Goal: Task Accomplishment & Management: Use online tool/utility

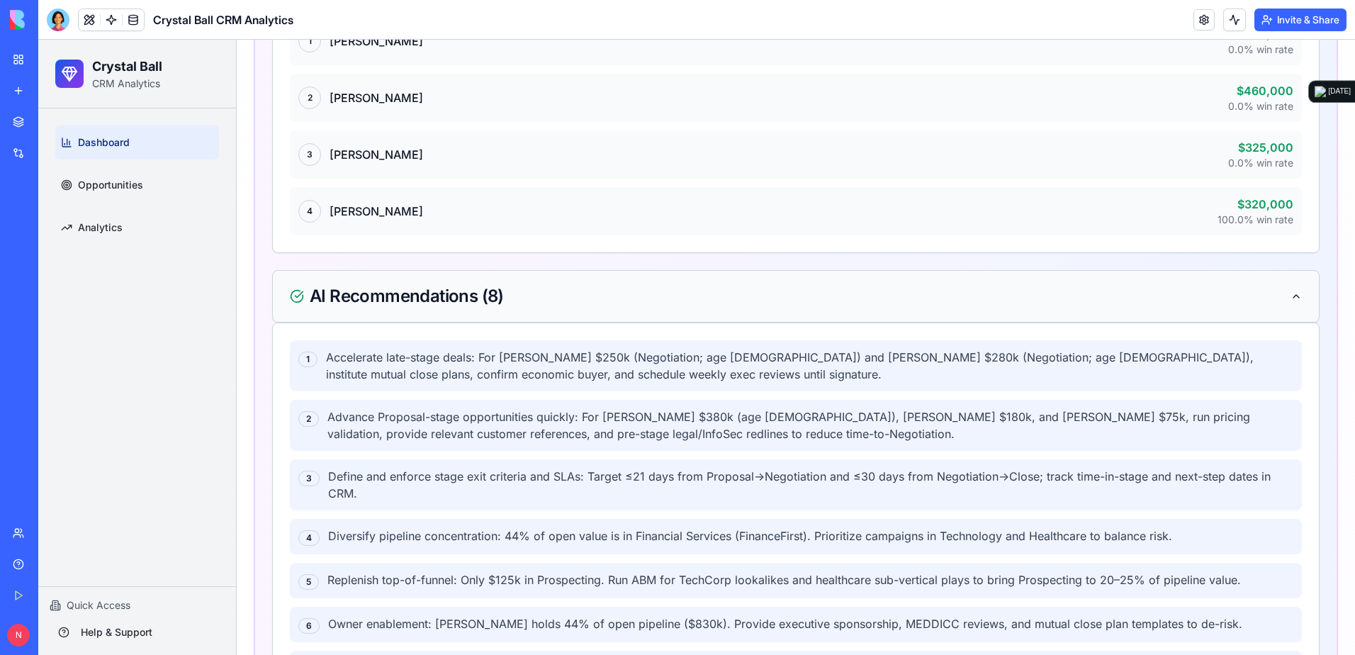
scroll to position [2250, 0]
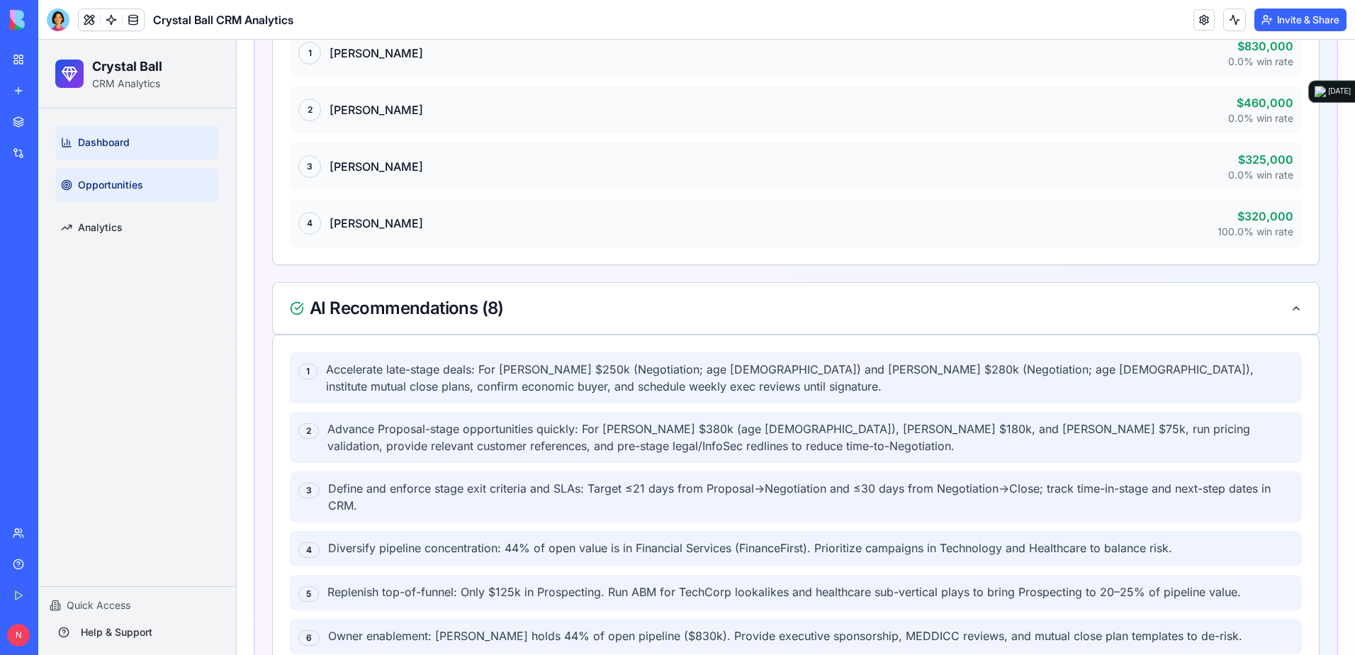
click at [106, 200] on link "Opportunities" at bounding box center [137, 185] width 164 height 34
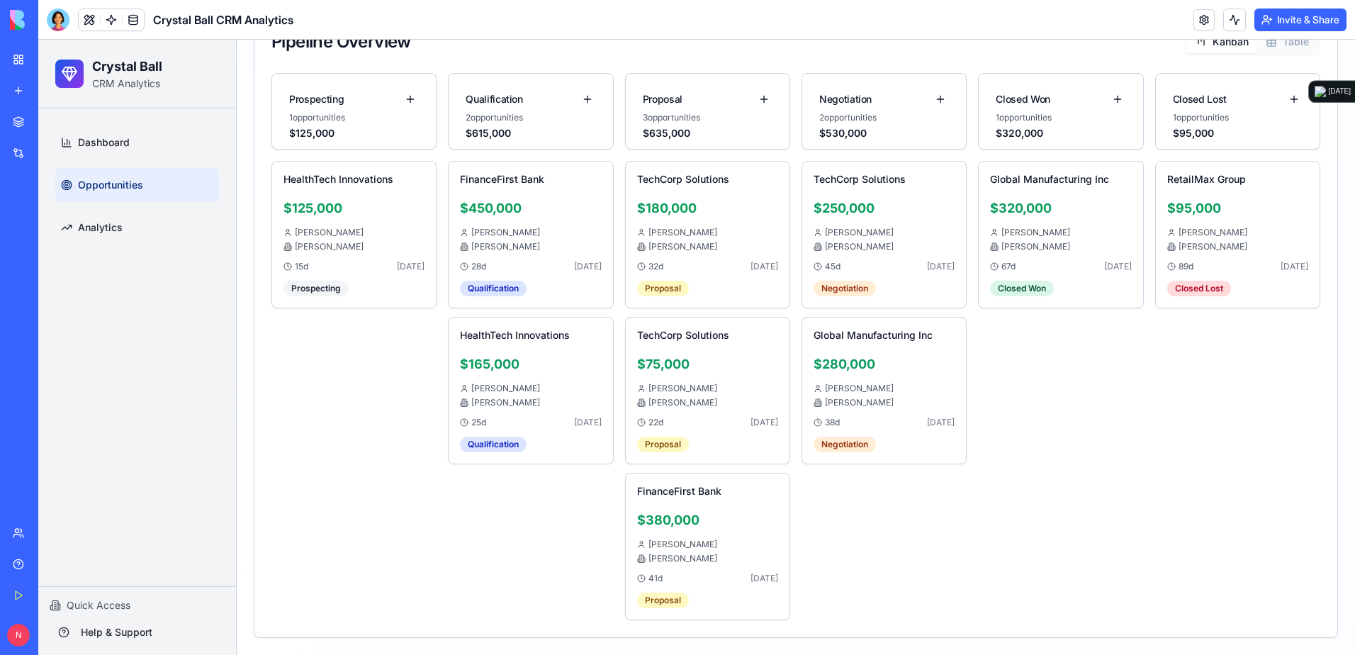
scroll to position [440, 0]
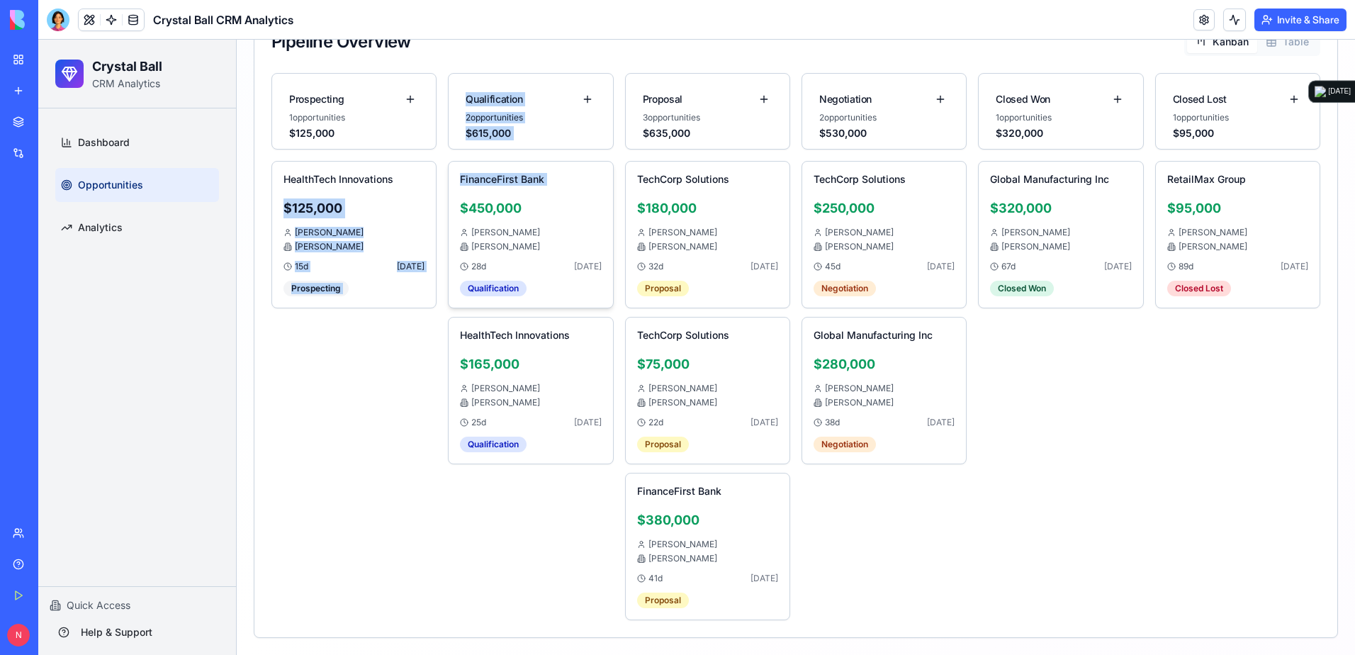
drag, startPoint x: 405, startPoint y: 165, endPoint x: 573, endPoint y: 188, distance: 169.5
click at [573, 188] on div "Prospecting 1 opportunities $125,000 HealthTech Innovations $125,000 [PERSON_NA…" at bounding box center [795, 346] width 1049 height 547
click at [572, 189] on div "FinanceFirst Bank" at bounding box center [530, 181] width 141 height 17
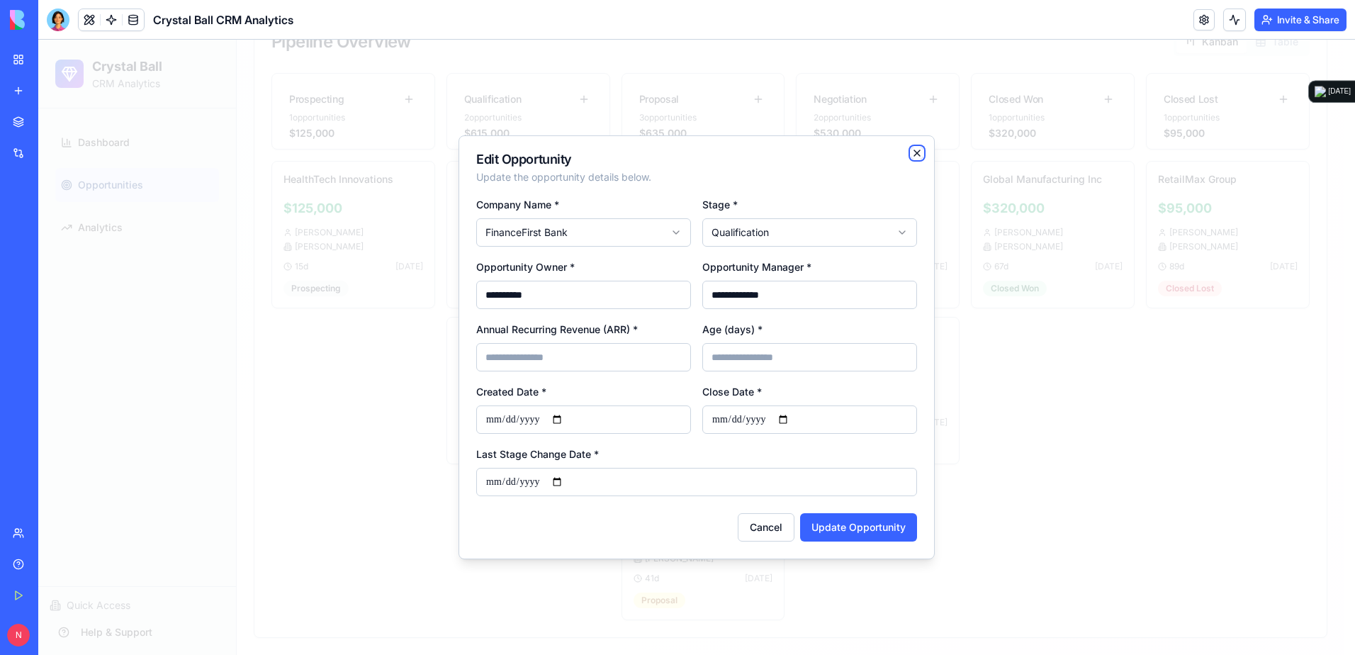
click at [901, 149] on icon "button" at bounding box center [916, 152] width 11 height 11
select select
select select "**********"
type input "*"
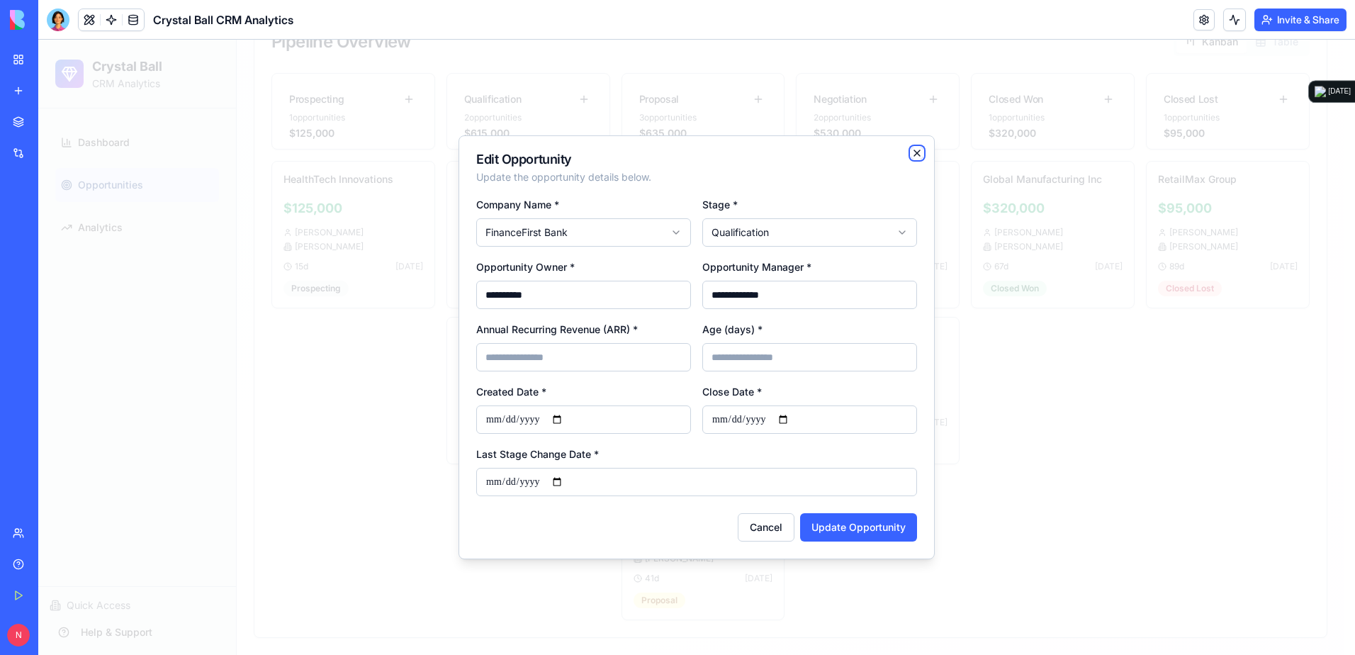
type input "**********"
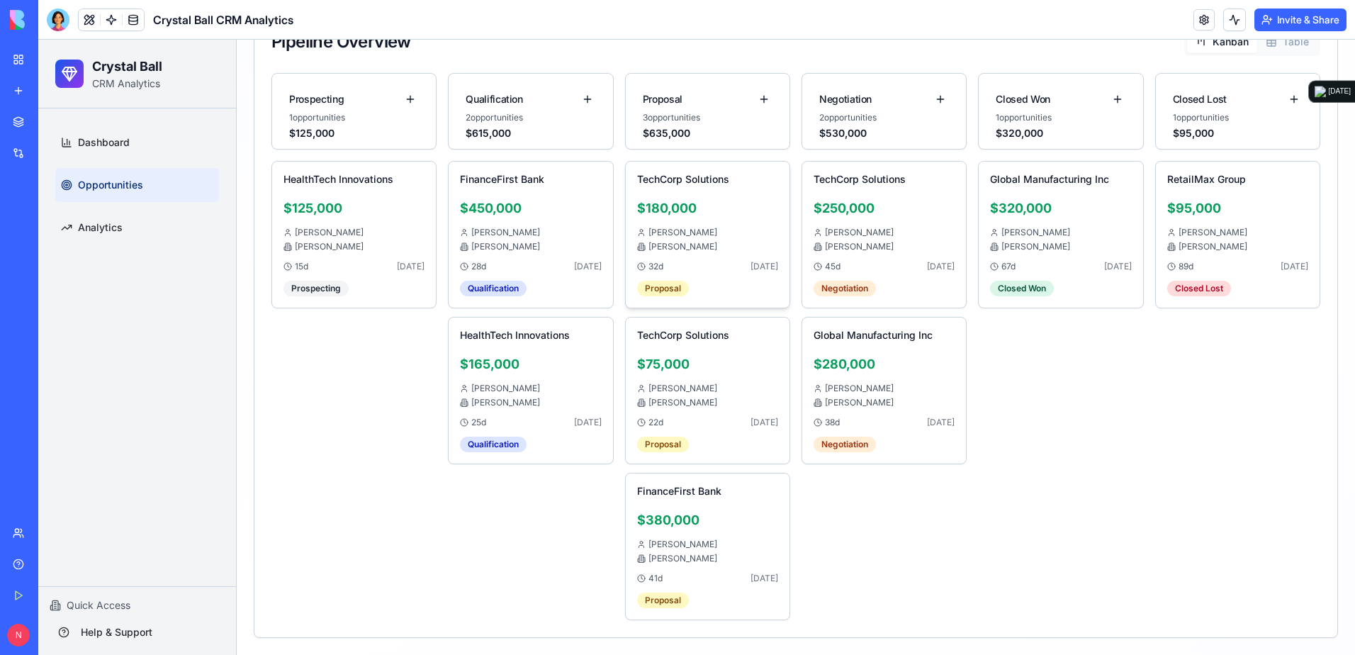
click at [701, 226] on div "TechCorp Solutions $180,000 [PERSON_NAME] [PERSON_NAME] 32 d [DATE] Proposal" at bounding box center [707, 234] width 141 height 123
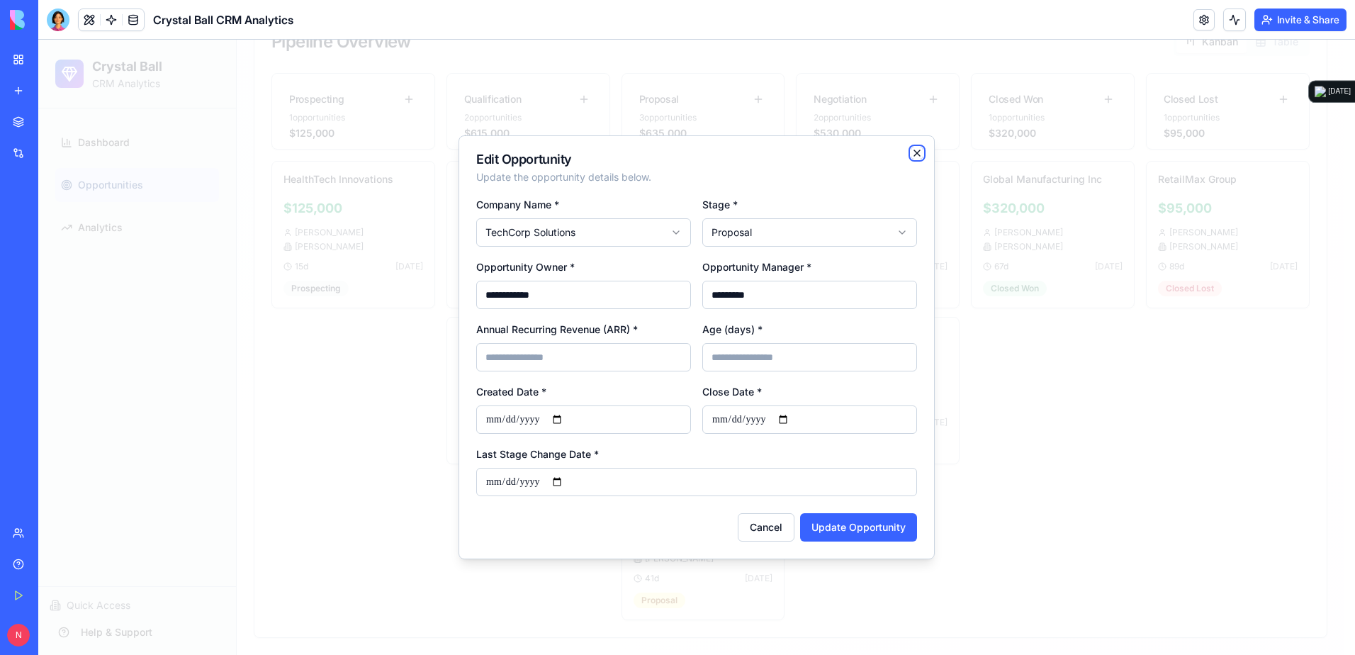
click at [901, 157] on icon "button" at bounding box center [916, 152] width 11 height 11
select select
select select "**********"
type input "*"
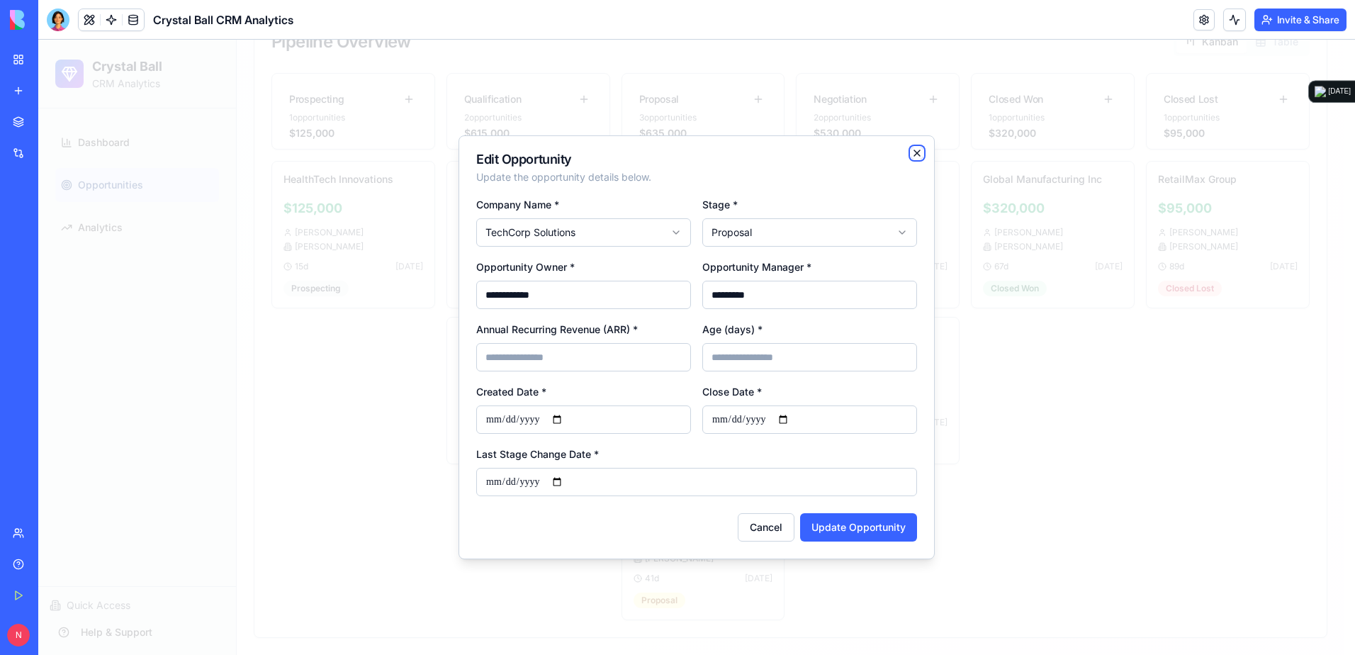
type input "**********"
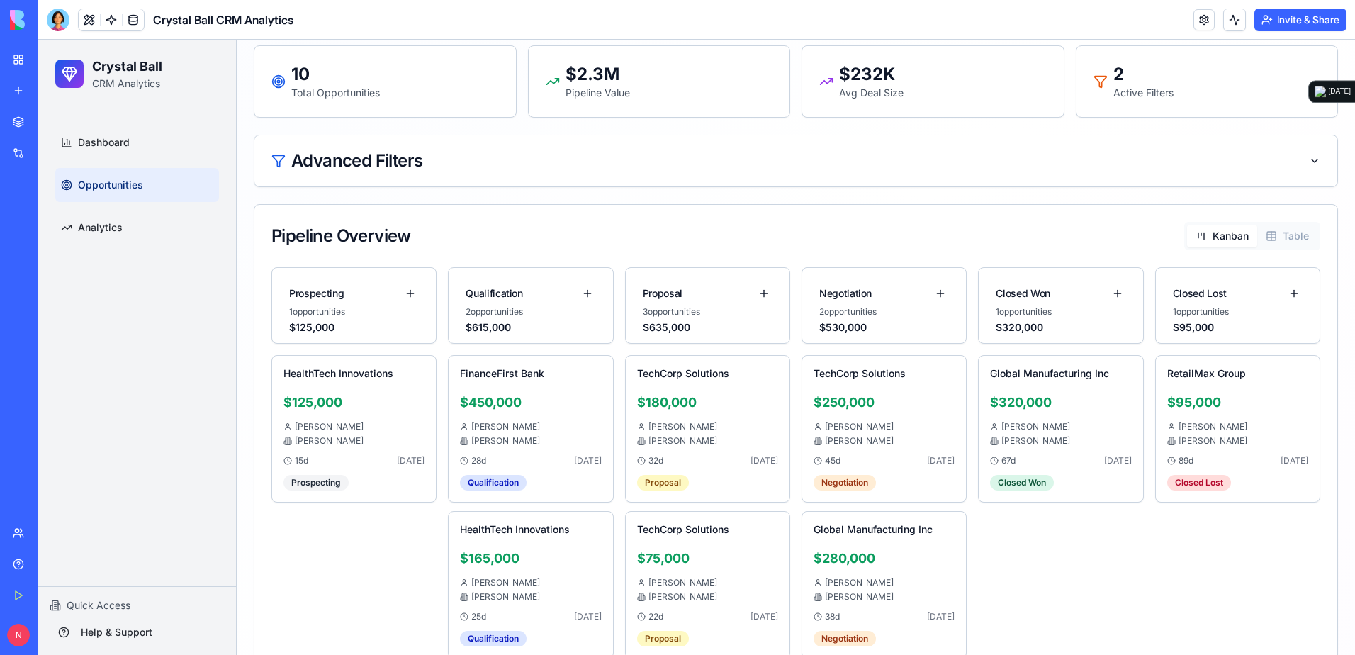
scroll to position [298, 0]
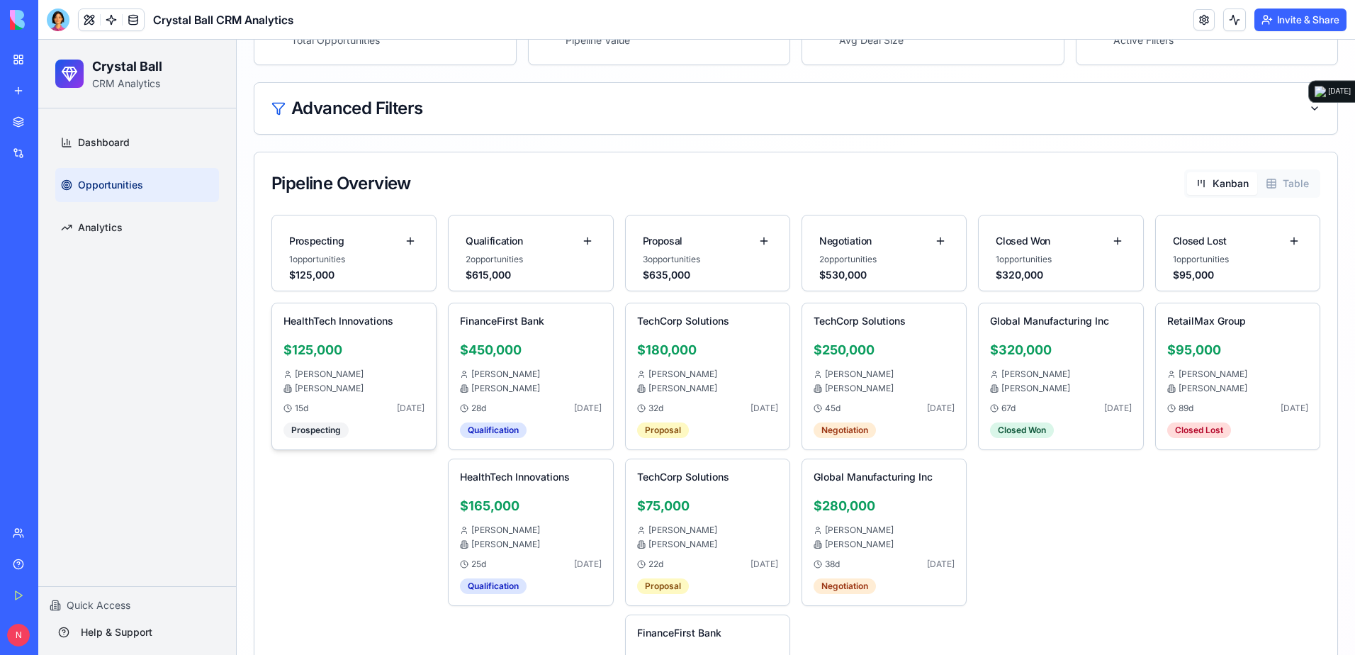
click at [408, 322] on button at bounding box center [416, 323] width 17 height 17
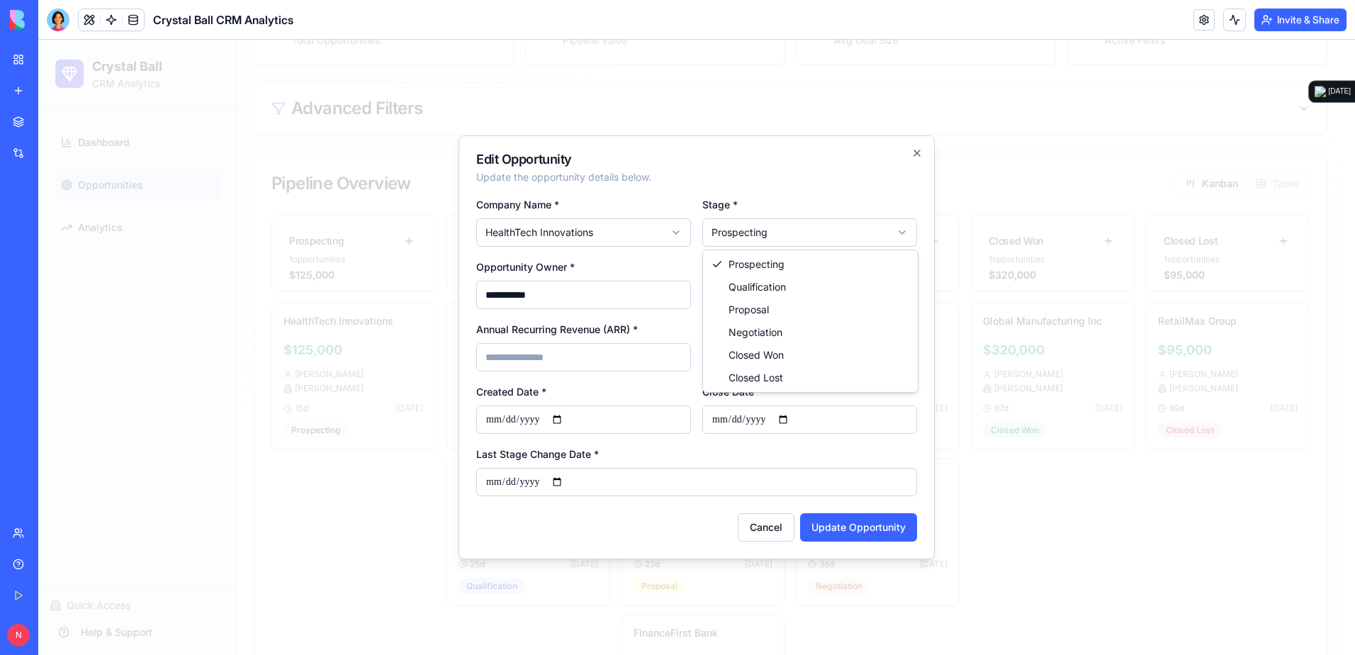
click at [753, 225] on body "Crystal Ball CRM Analytics Dashboard Opportunities Analytics Quick Access Help …" at bounding box center [691, 268] width 1306 height 1055
select select "**********"
click at [822, 456] on button "Update Opportunity" at bounding box center [858, 527] width 117 height 28
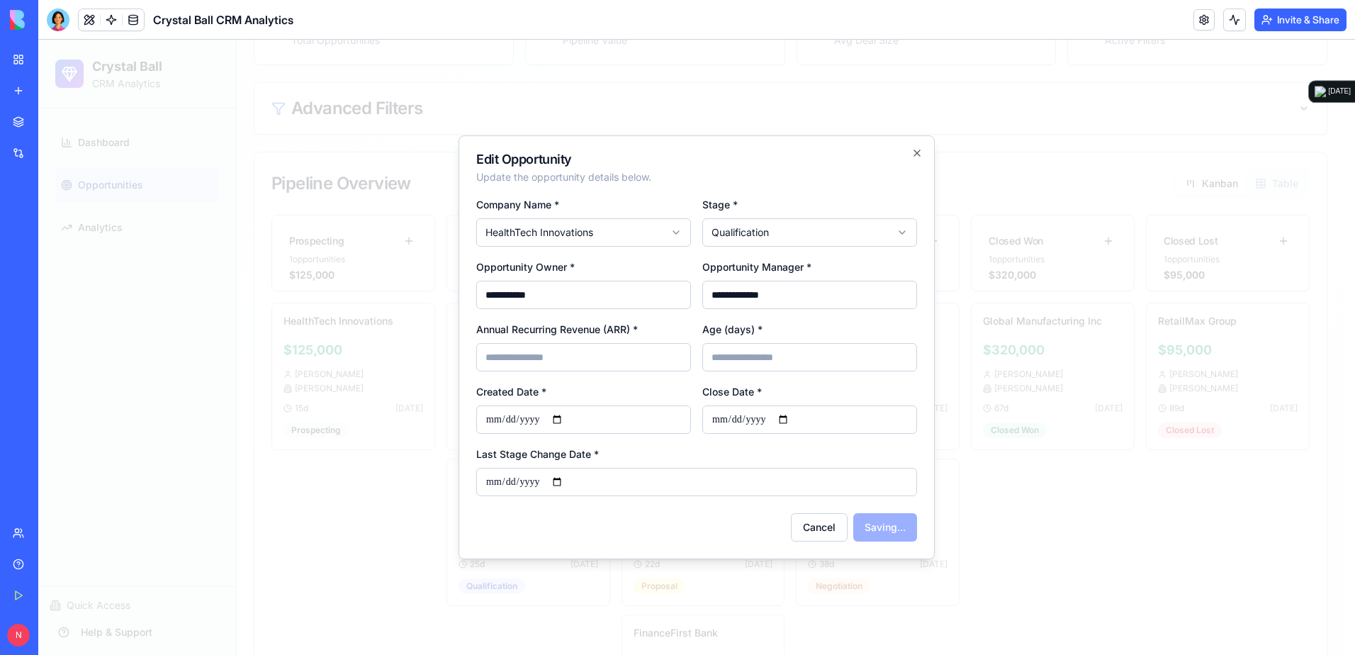
select select
select select "**********"
type input "*"
type input "**********"
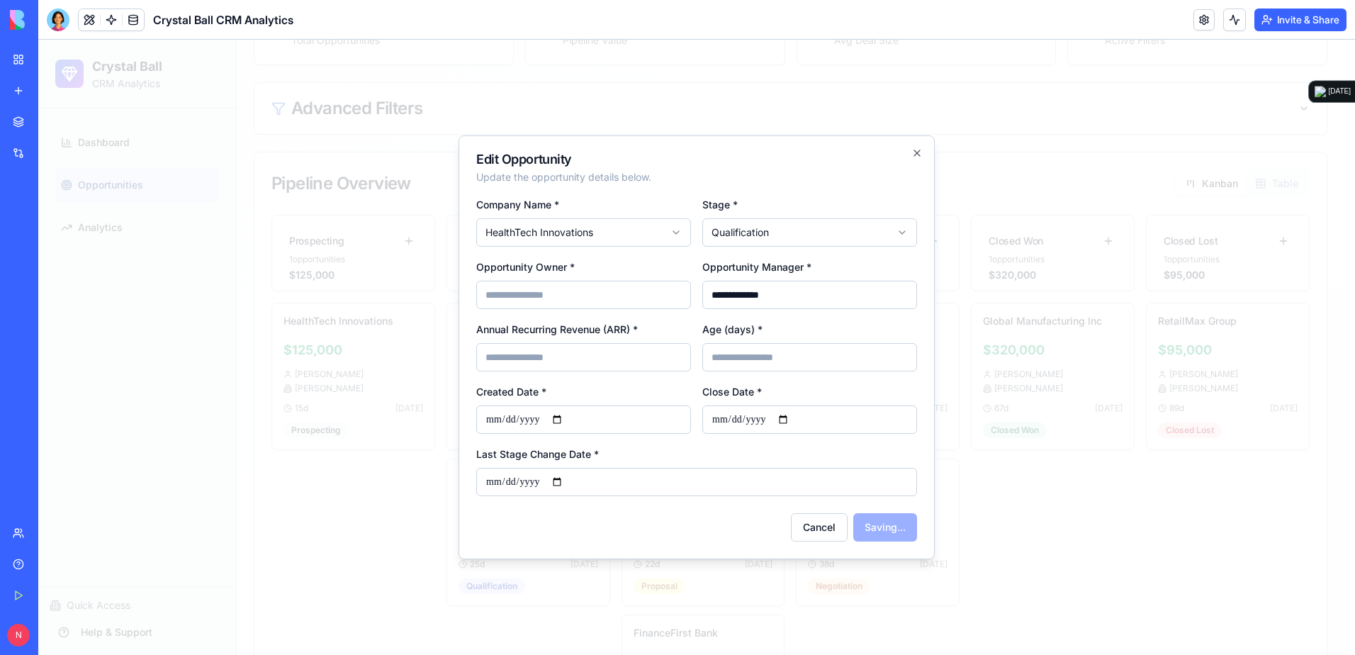
type input "**********"
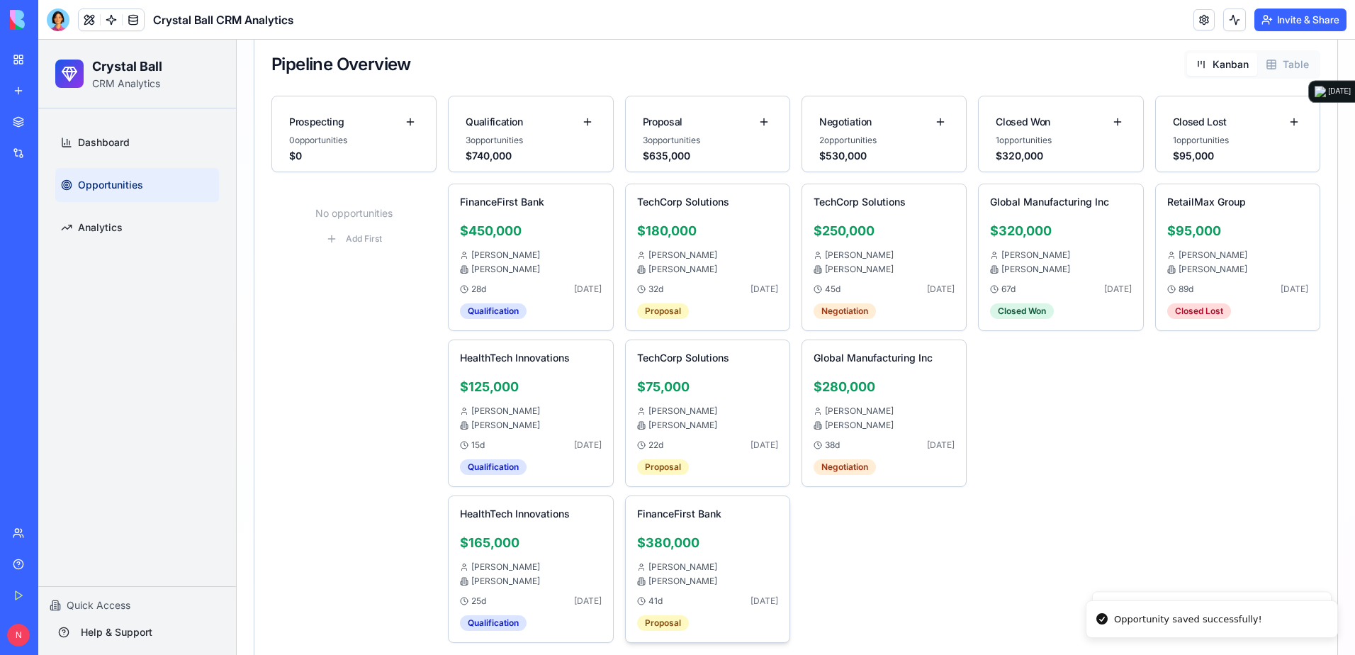
scroll to position [440, 0]
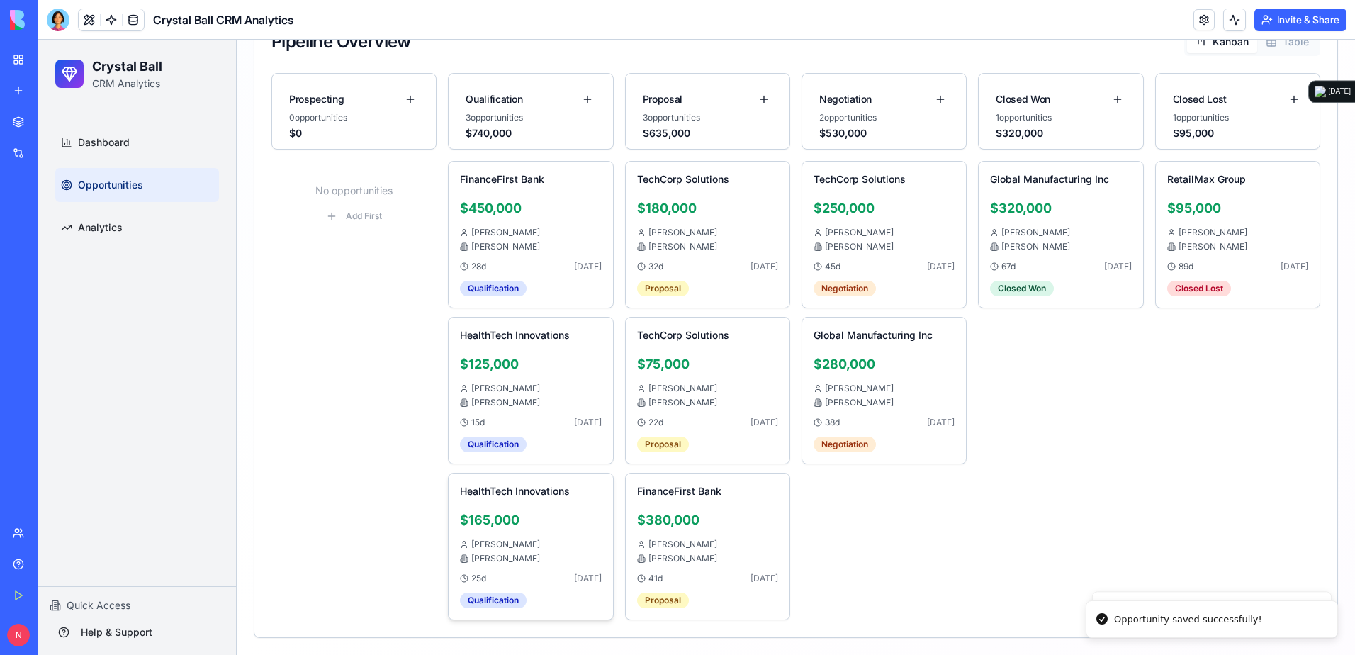
click at [559, 456] on h4 "HealthTech Innovations" at bounding box center [515, 491] width 110 height 13
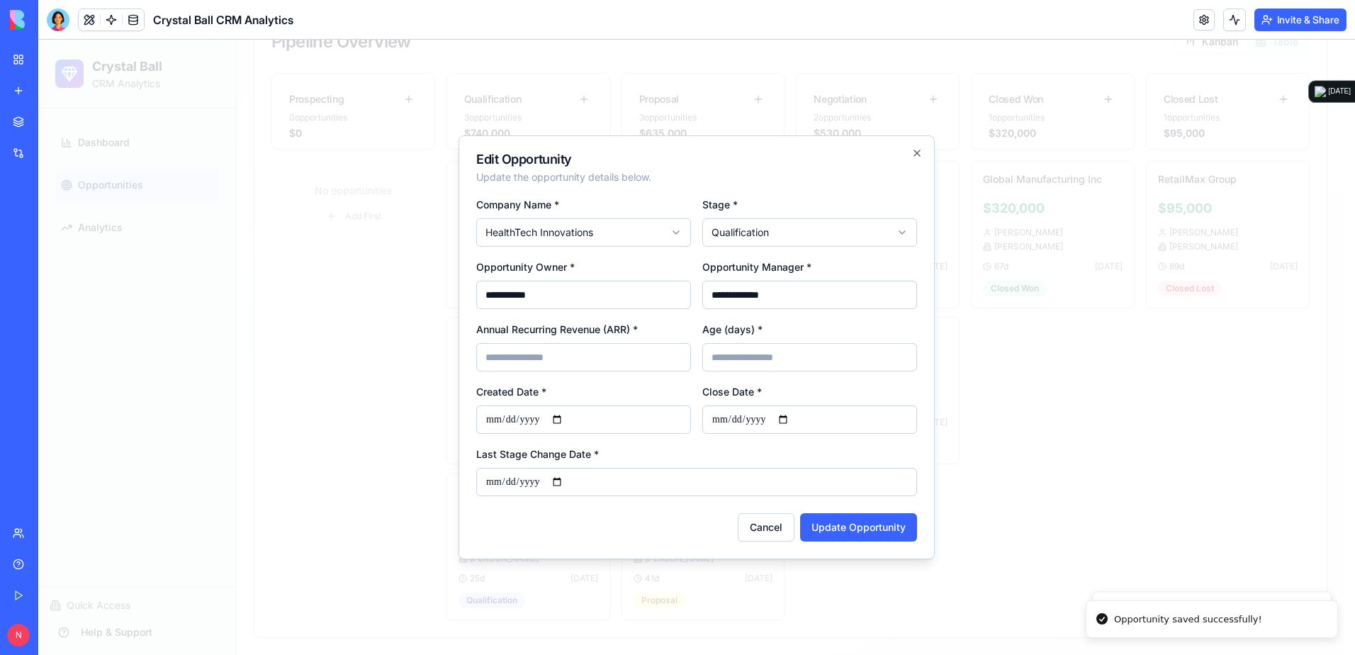
click at [828, 229] on body "Crystal Ball CRM Analytics Dashboard Opportunities Analytics Quick Access Help …" at bounding box center [691, 127] width 1306 height 1055
select select "**********"
click at [836, 456] on button "Update Opportunity" at bounding box center [858, 527] width 117 height 28
select select
type input "*"
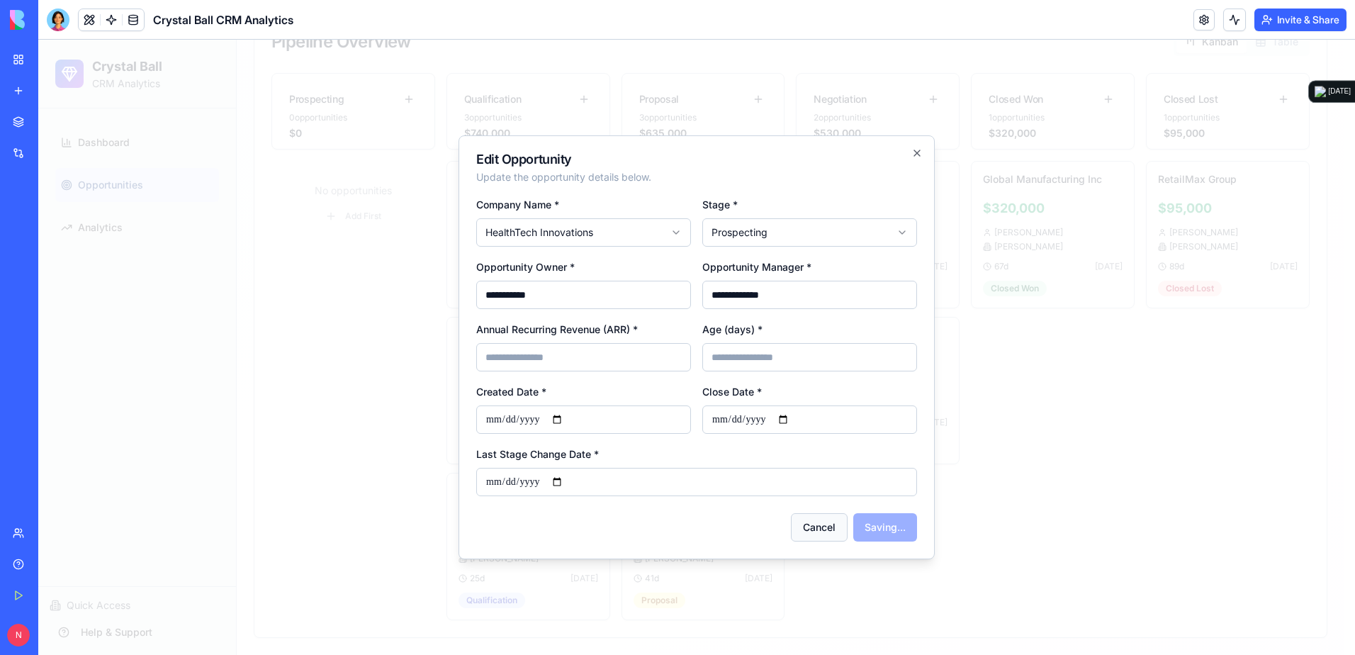
type input "*"
type input "**********"
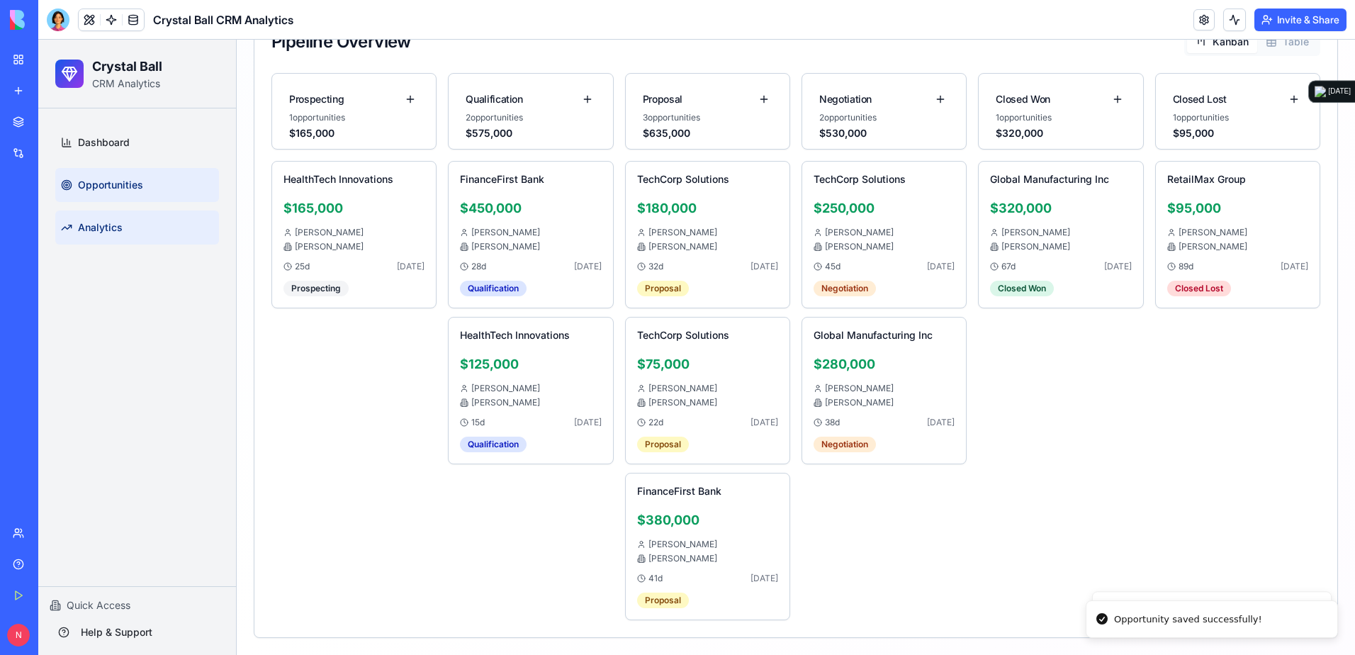
click at [108, 225] on span "Analytics" at bounding box center [100, 227] width 45 height 14
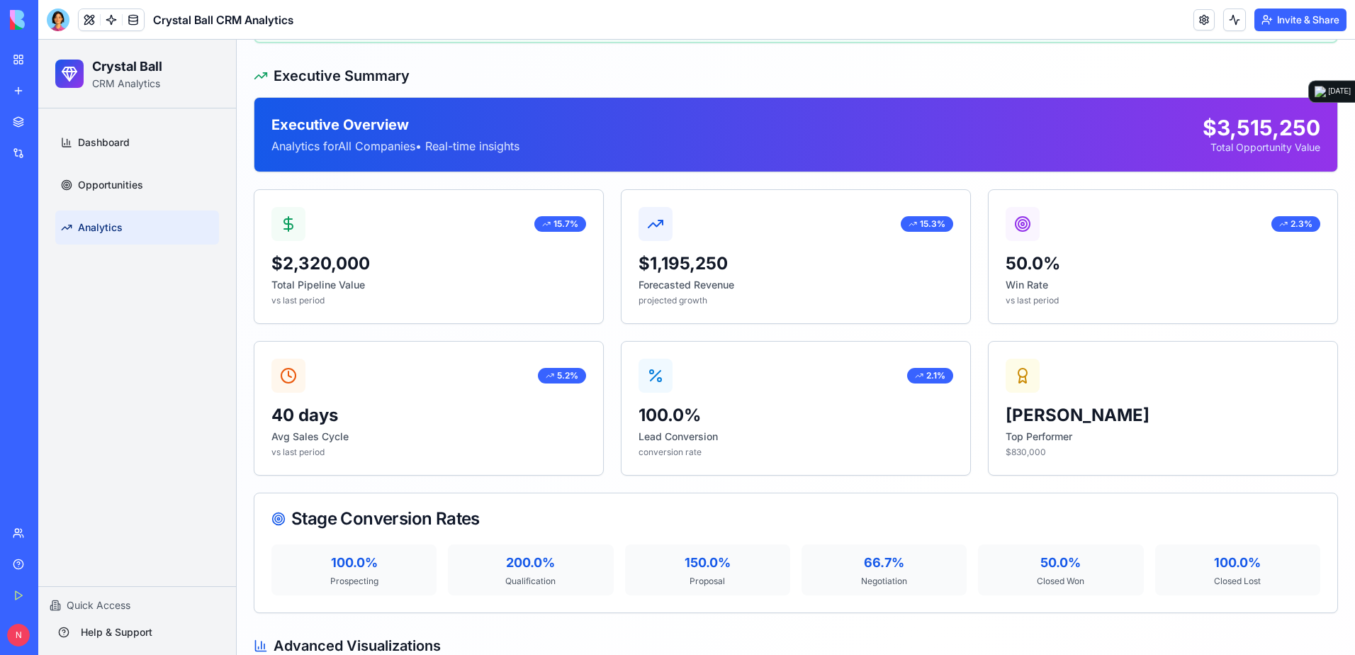
click at [52, 65] on div "My Workspace" at bounding box center [43, 59] width 18 height 14
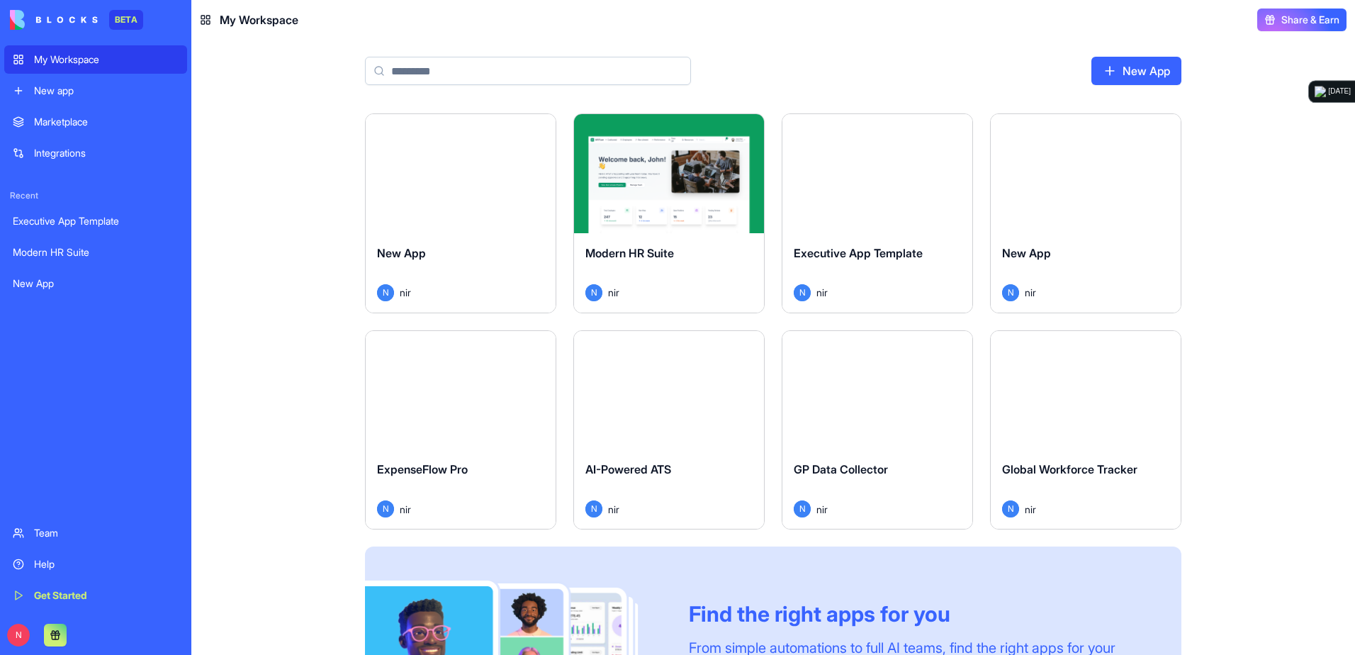
click at [63, 89] on div "New app" at bounding box center [106, 91] width 145 height 14
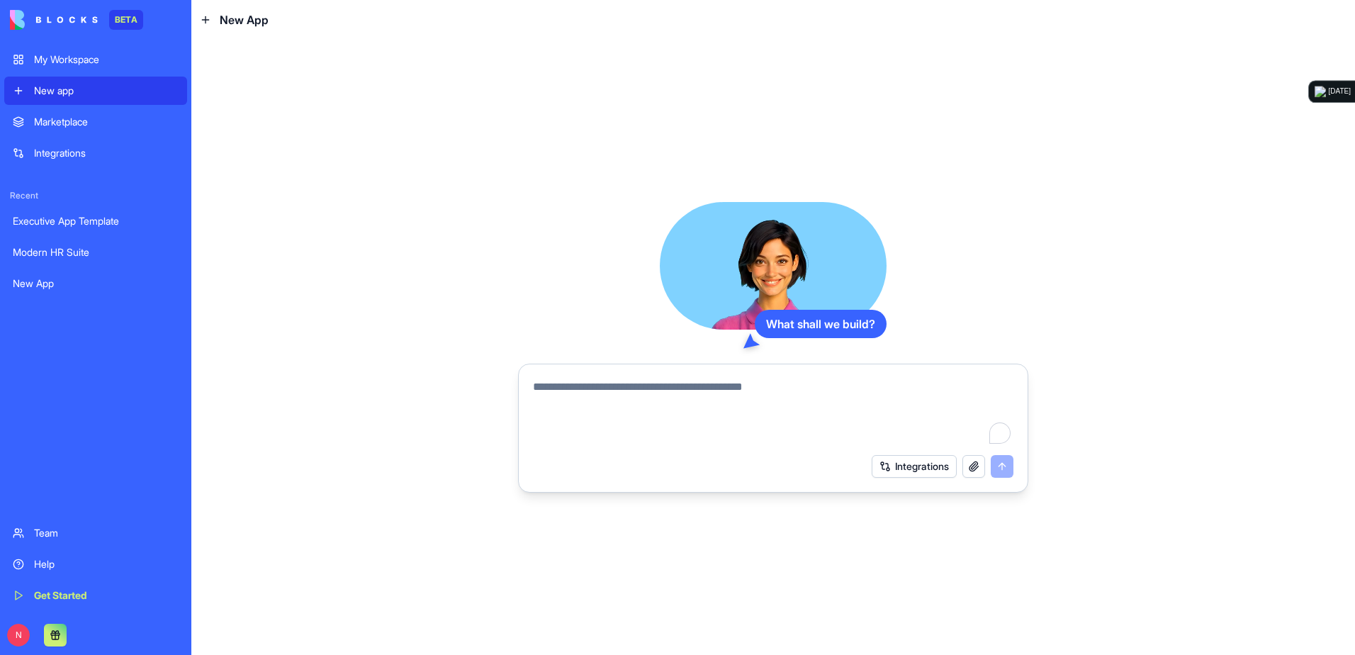
click at [734, 393] on textarea "To enrich screen reader interactions, please activate Accessibility in Grammarl…" at bounding box center [773, 412] width 481 height 68
click at [721, 397] on textarea "To enrich screen reader interactions, please activate Accessibility in Grammarl…" at bounding box center [773, 412] width 481 height 68
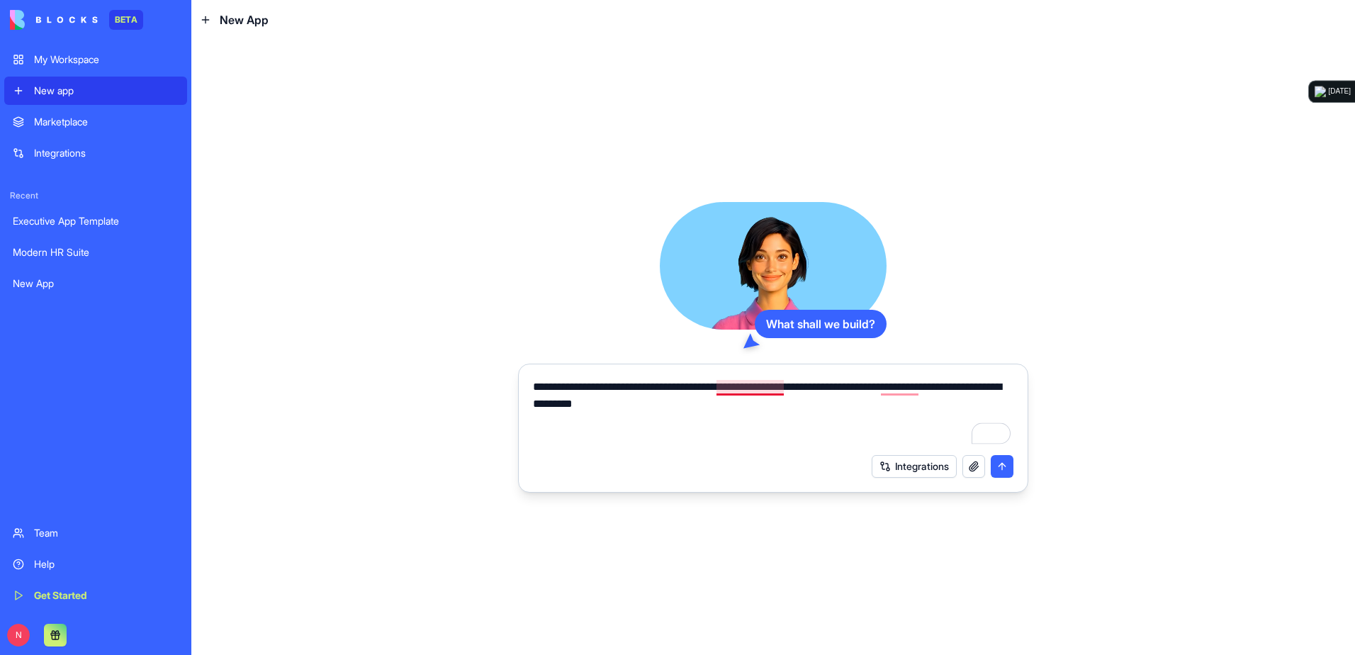
click at [737, 391] on textarea "**********" at bounding box center [773, 412] width 481 height 68
click at [898, 386] on textarea "**********" at bounding box center [773, 412] width 481 height 68
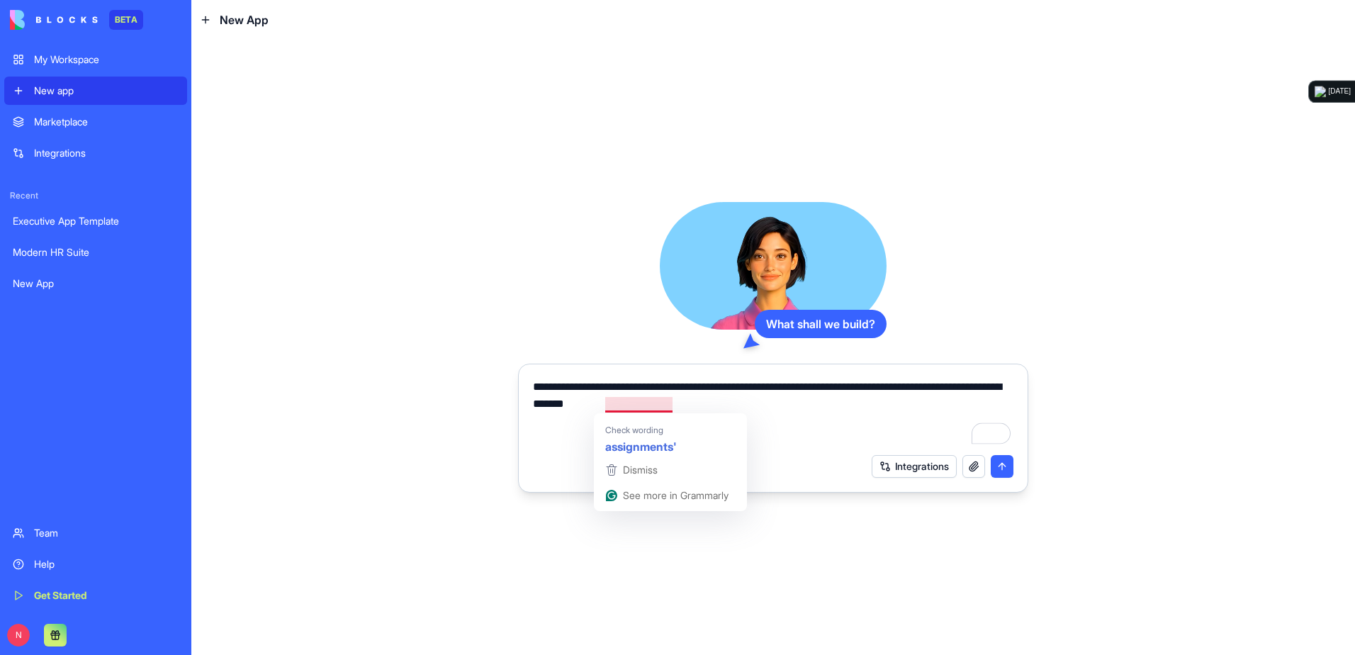
click at [629, 405] on textarea "**********" at bounding box center [773, 412] width 481 height 68
type textarea "**********"
click at [901, 456] on button "submit" at bounding box center [1002, 466] width 23 height 23
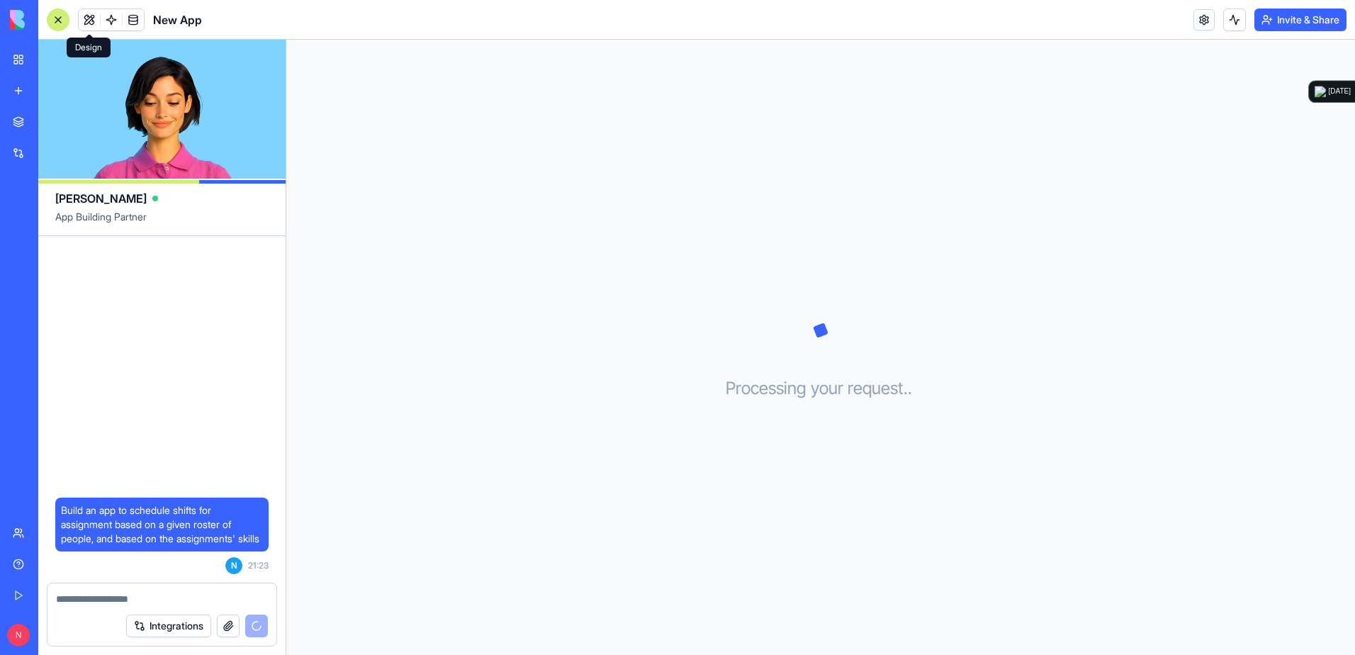
click at [89, 21] on button at bounding box center [89, 19] width 21 height 21
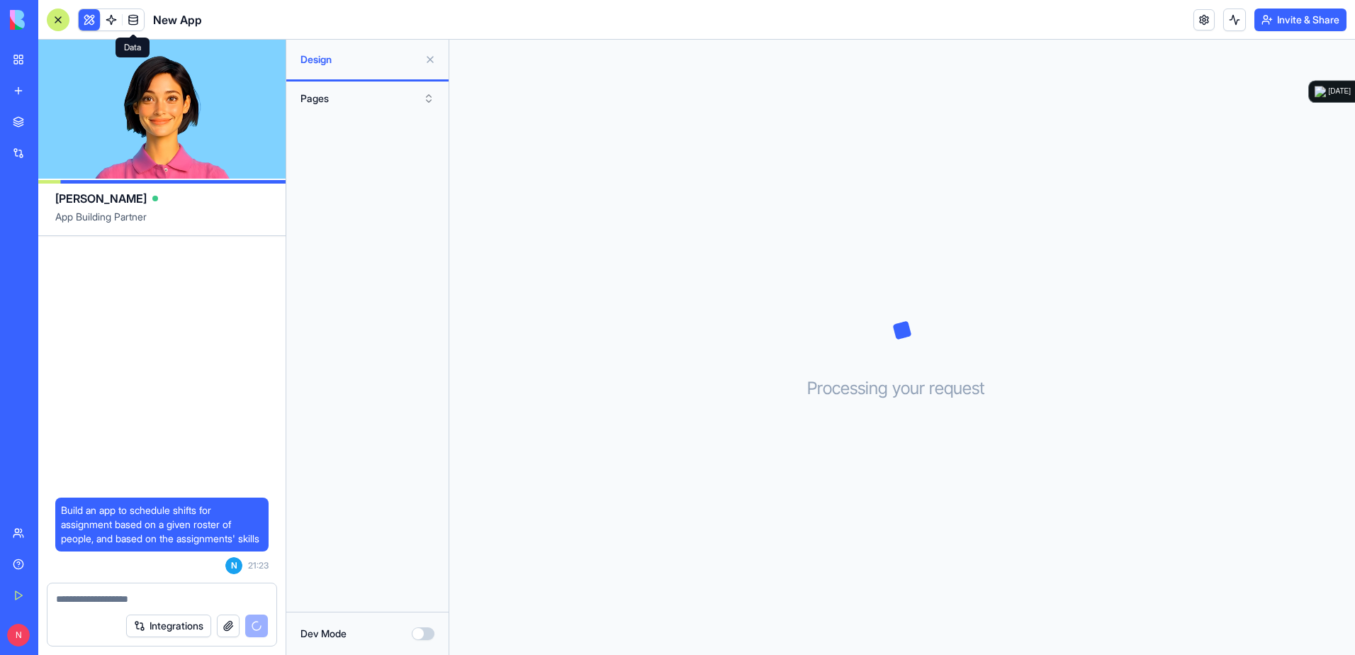
click at [130, 19] on link at bounding box center [133, 19] width 21 height 21
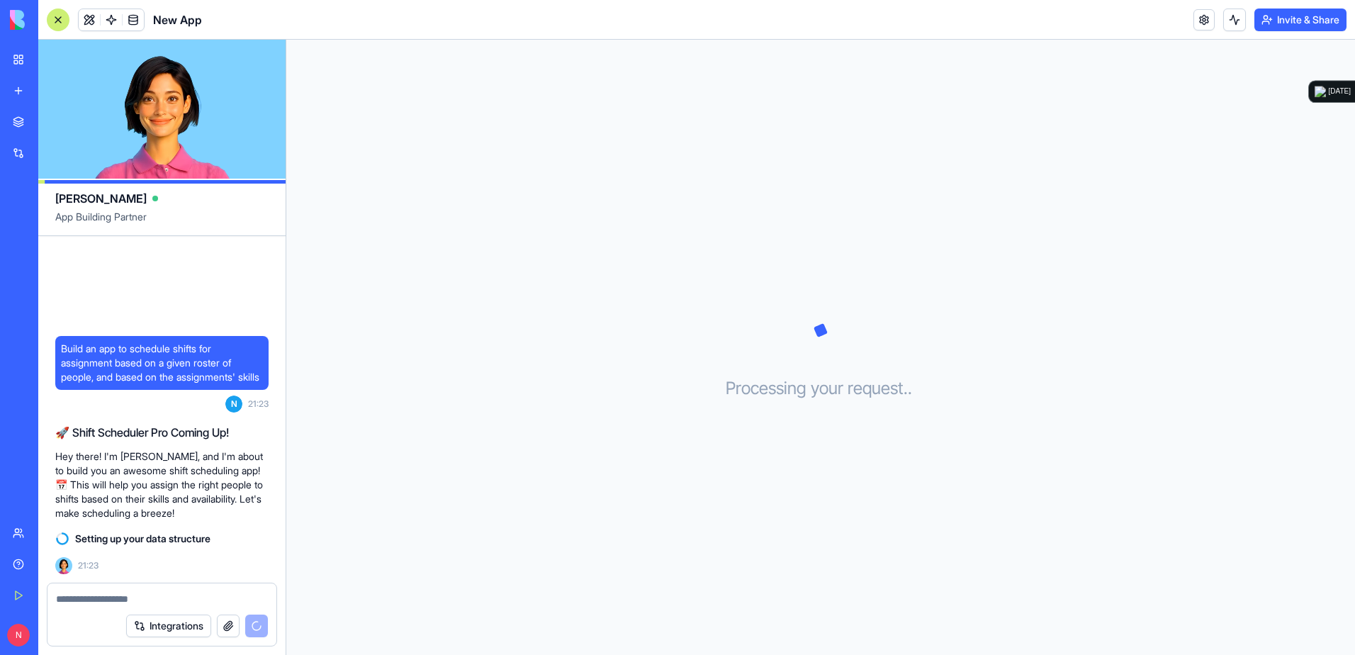
click at [15, 62] on link "My Workspace" at bounding box center [32, 59] width 57 height 28
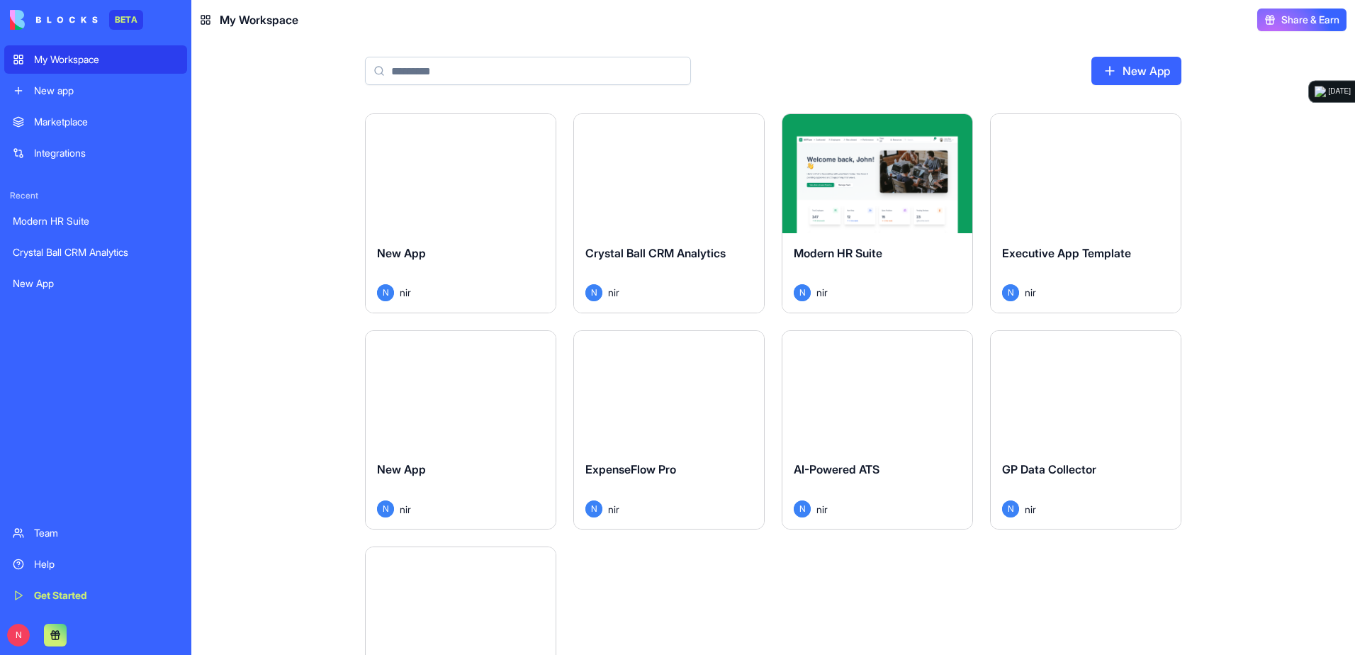
click at [110, 57] on div "My Workspace" at bounding box center [106, 59] width 145 height 14
click at [864, 181] on button "Launch" at bounding box center [877, 173] width 106 height 28
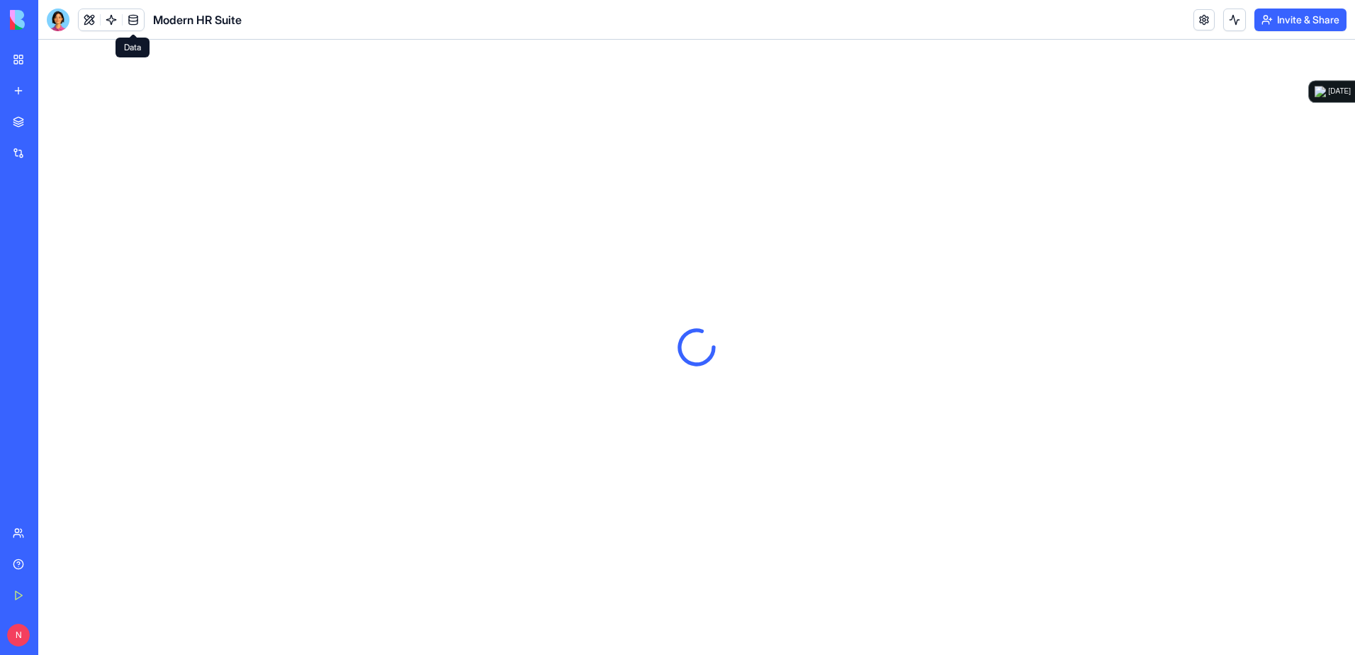
click at [134, 16] on link at bounding box center [133, 19] width 21 height 21
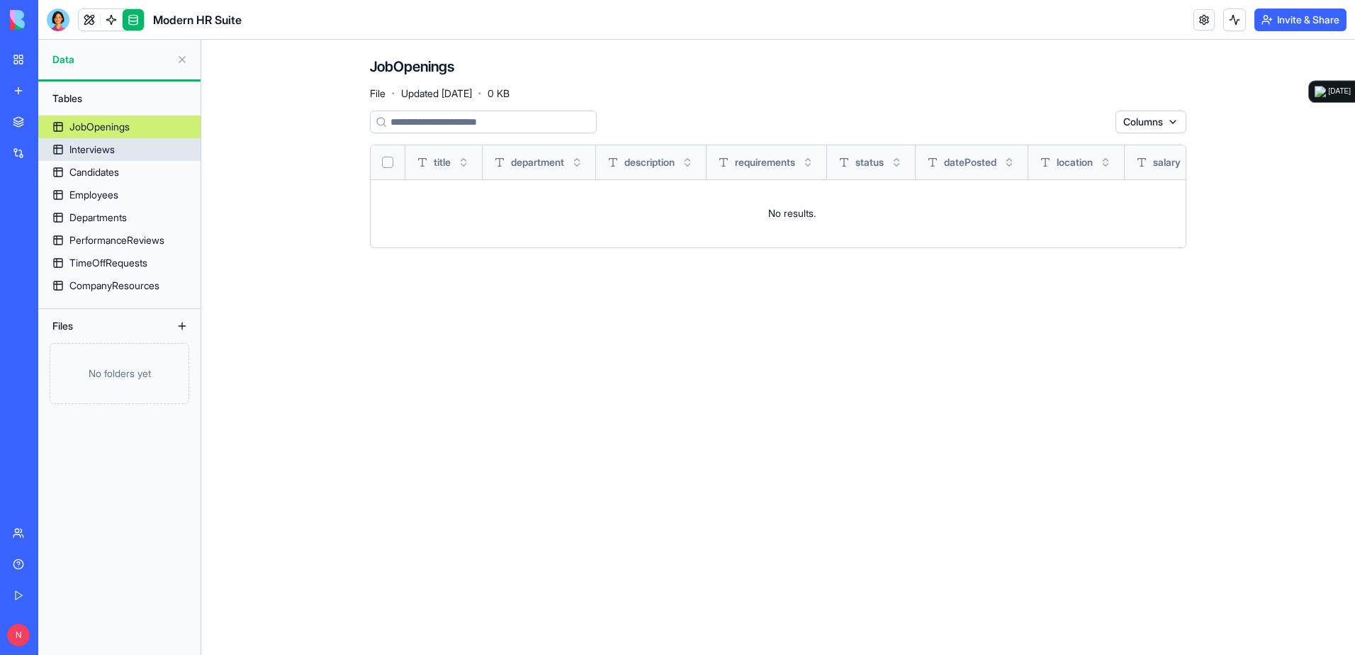
click at [132, 152] on link "Interviews" at bounding box center [119, 149] width 162 height 23
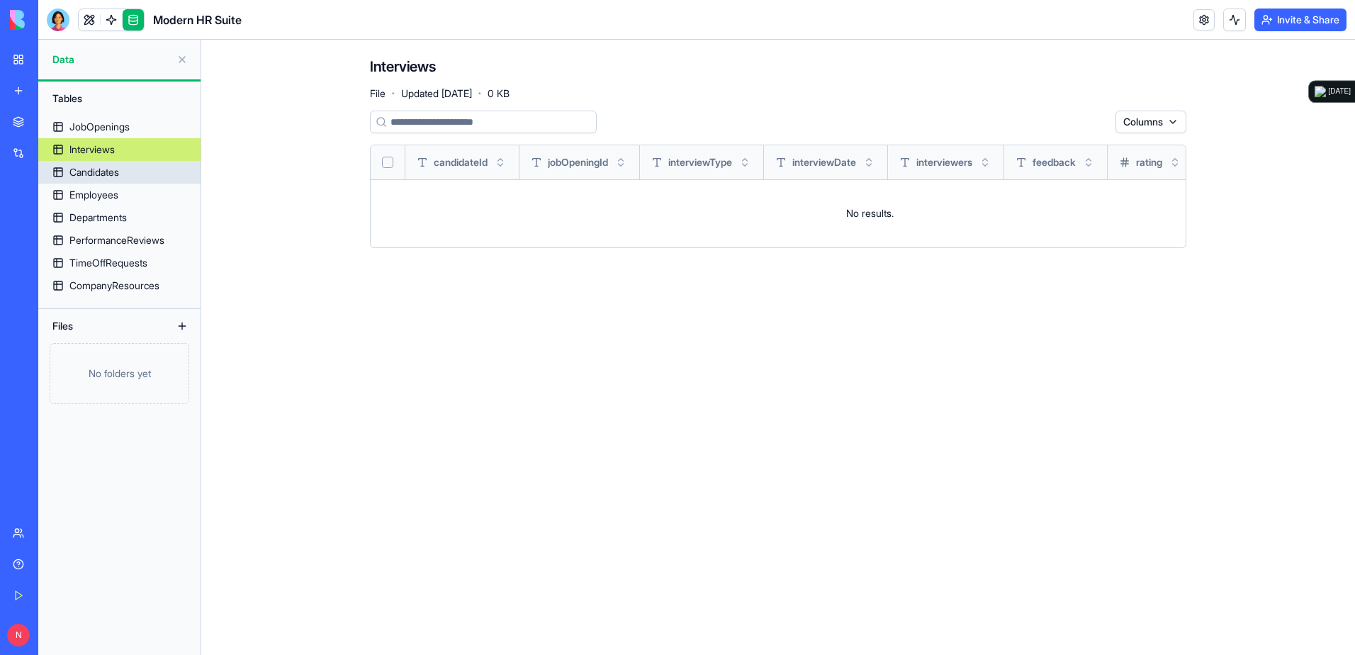
click at [132, 172] on link "Candidates" at bounding box center [119, 172] width 162 height 23
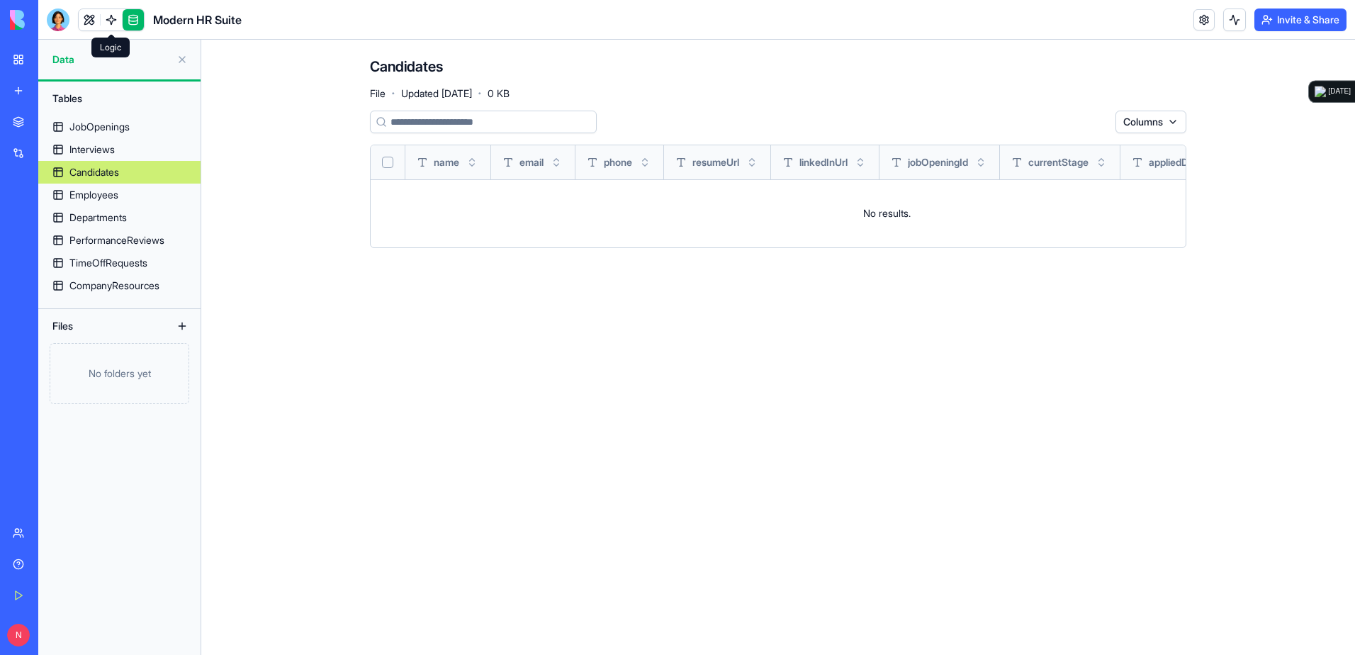
click at [113, 18] on link at bounding box center [111, 19] width 21 height 21
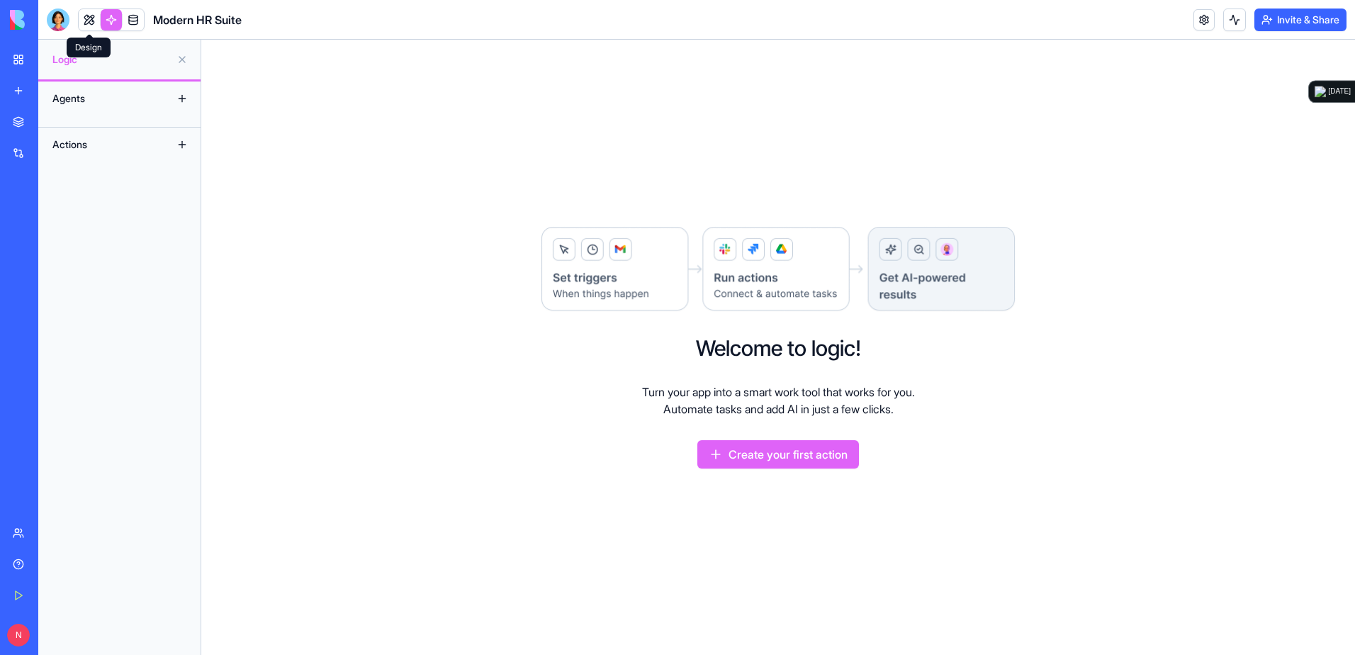
click at [86, 25] on link at bounding box center [89, 19] width 21 height 21
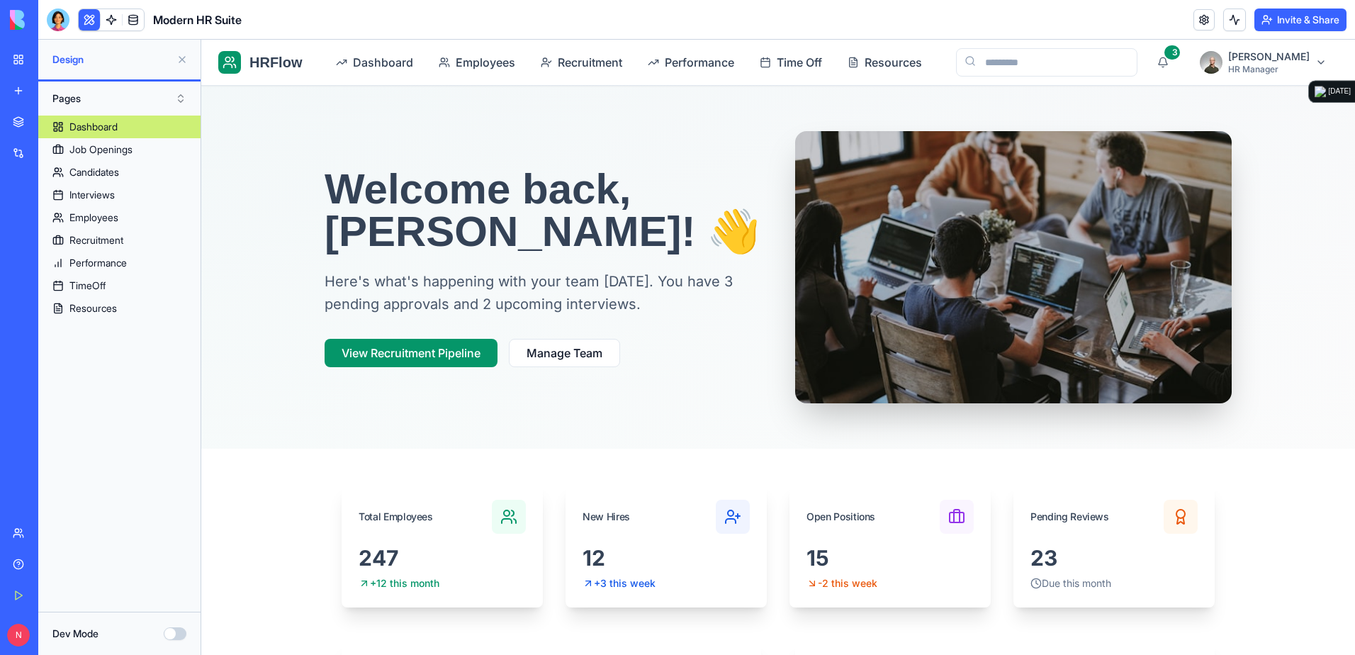
click at [177, 456] on button "Dev Mode" at bounding box center [175, 633] width 23 height 13
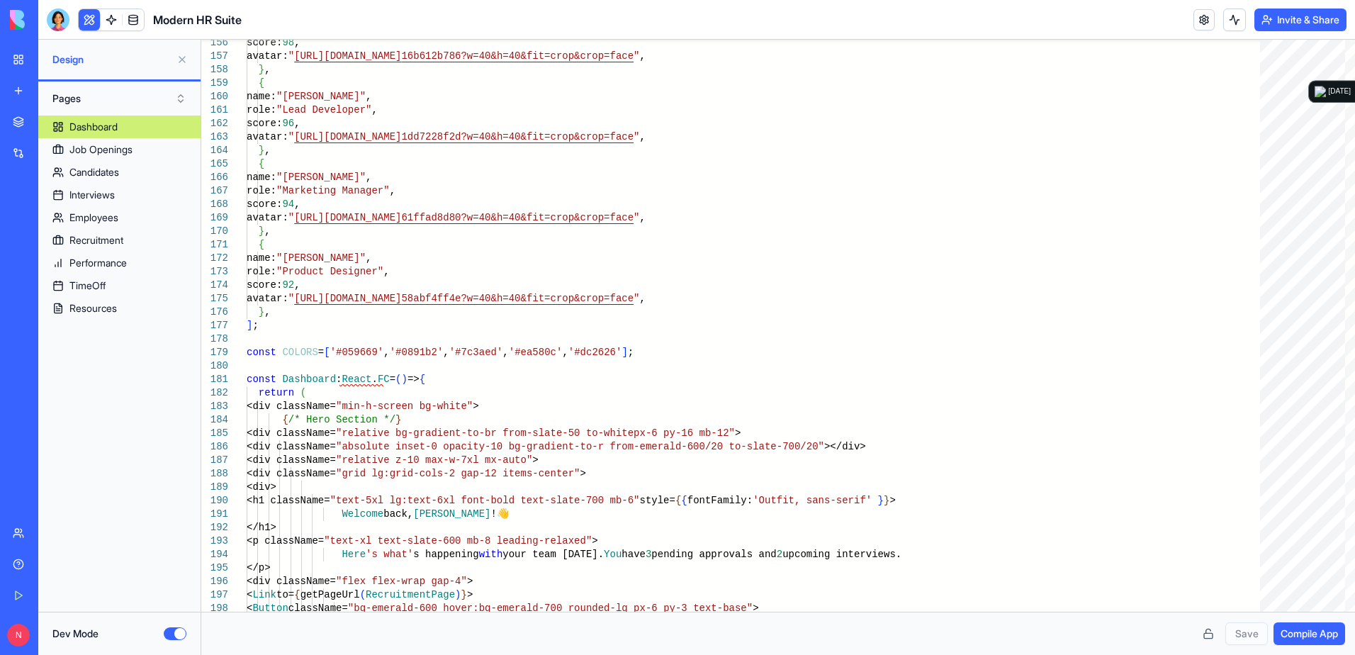
click at [184, 57] on button at bounding box center [182, 59] width 23 height 23
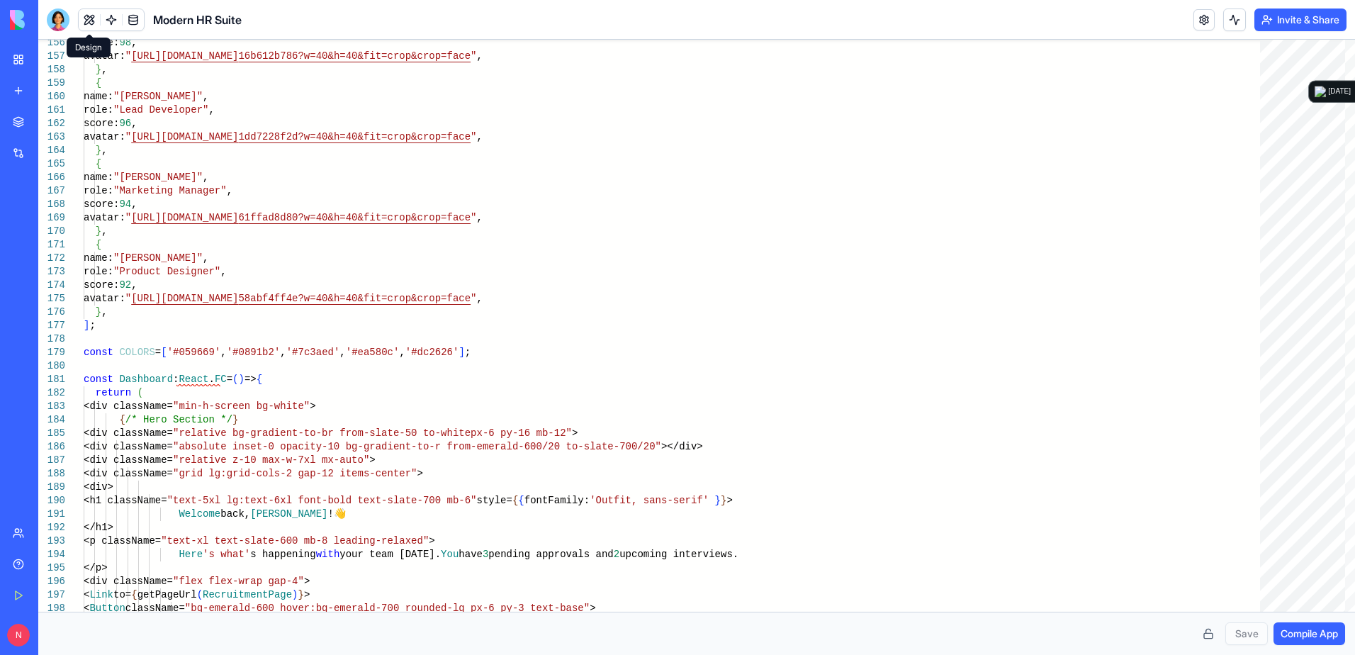
click at [52, 57] on div "My Workspace" at bounding box center [43, 59] width 18 height 14
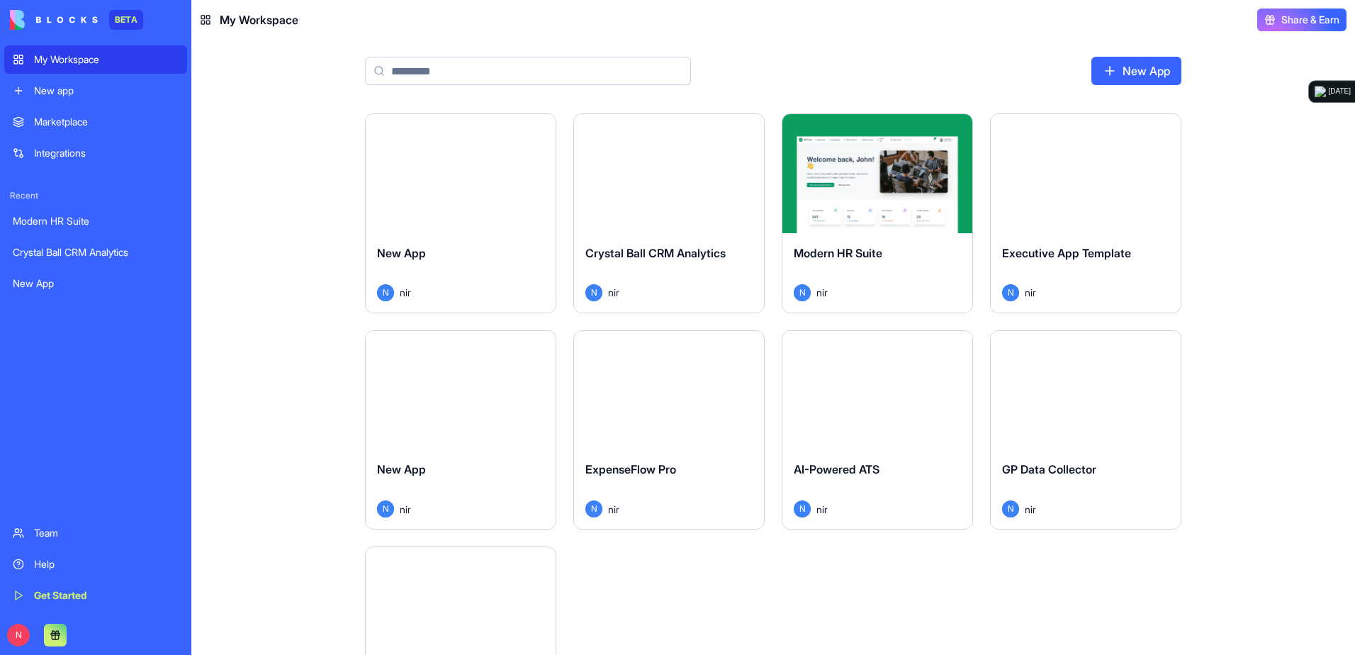
click at [448, 215] on div "Launch" at bounding box center [461, 173] width 190 height 119
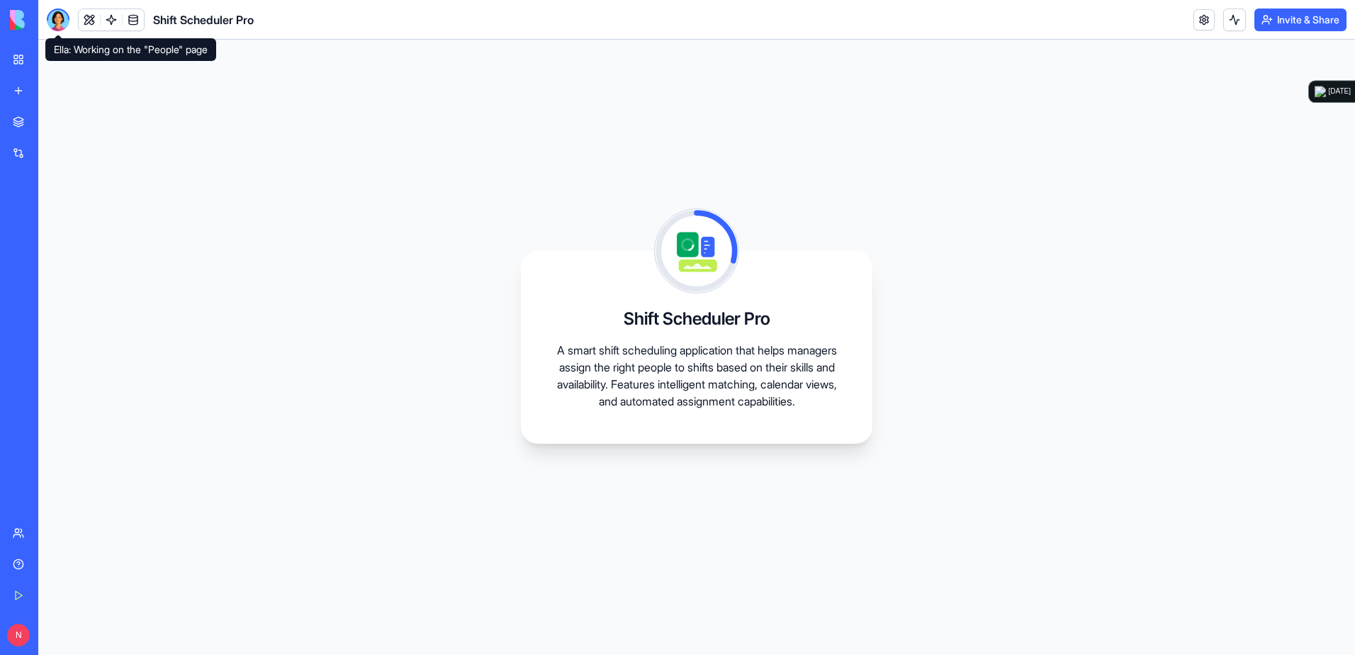
click at [52, 15] on div at bounding box center [58, 20] width 23 height 23
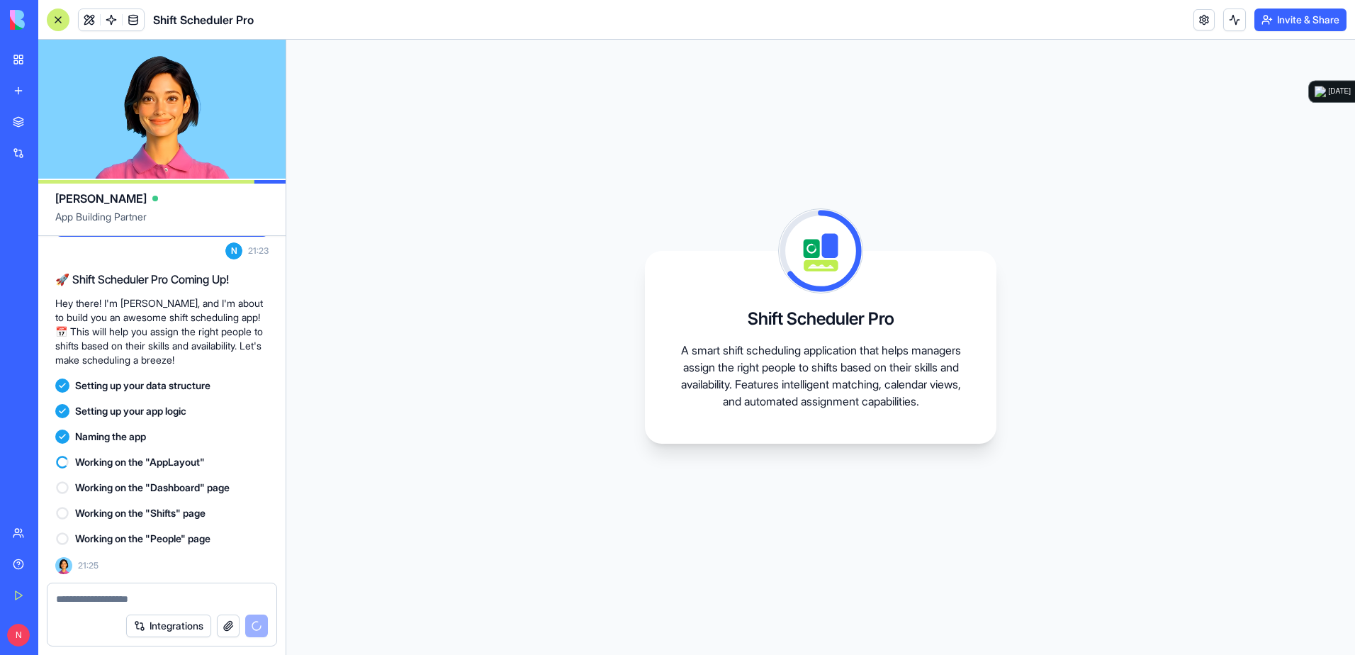
click at [14, 61] on link "My Workspace" at bounding box center [32, 59] width 57 height 28
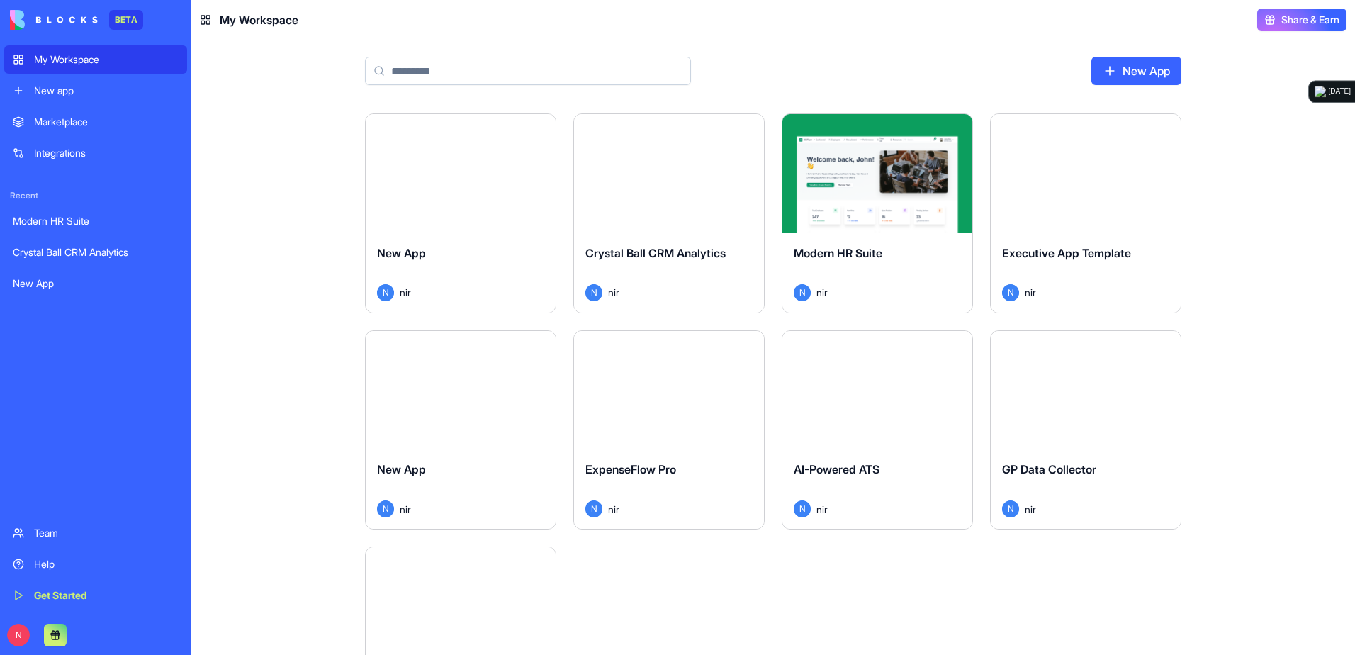
click at [447, 206] on div "Launch" at bounding box center [461, 173] width 190 height 119
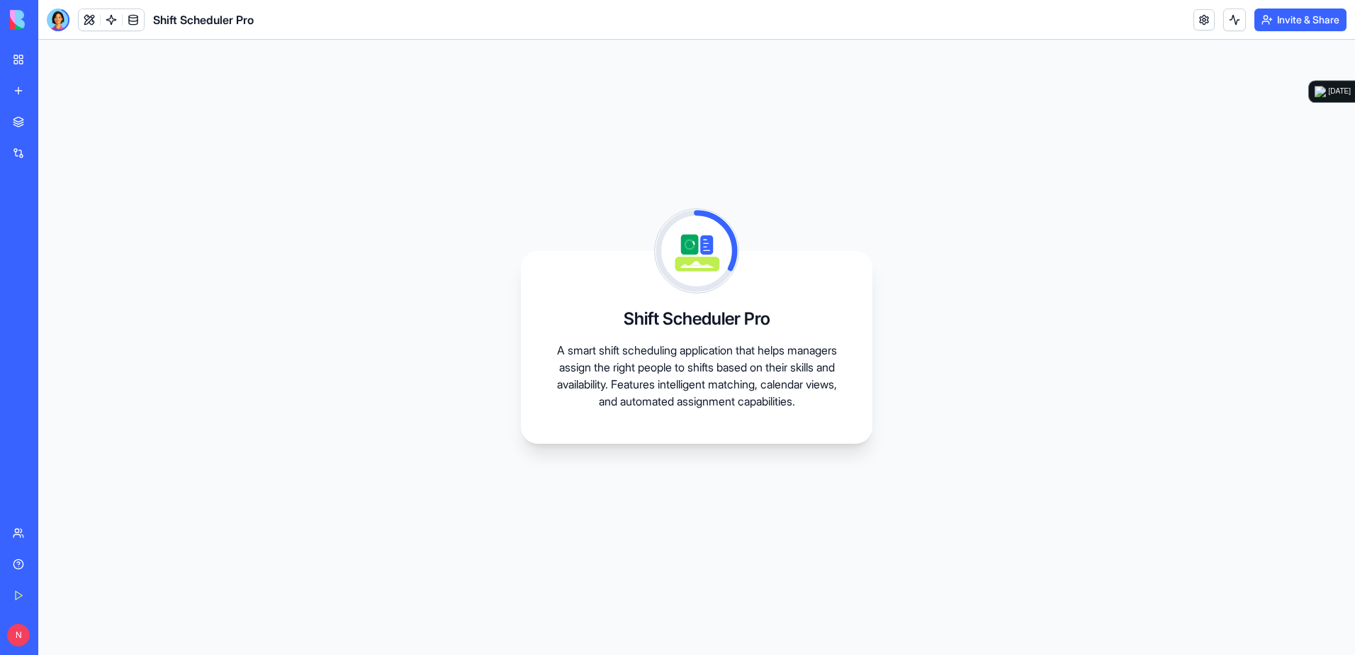
drag, startPoint x: 1174, startPoint y: 115, endPoint x: 1016, endPoint y: 175, distance: 169.2
click at [901, 175] on div "Shift Scheduler Pro A smart shift scheduling application that helps managers as…" at bounding box center [696, 347] width 1317 height 615
click at [25, 157] on link "Integrations" at bounding box center [32, 153] width 57 height 28
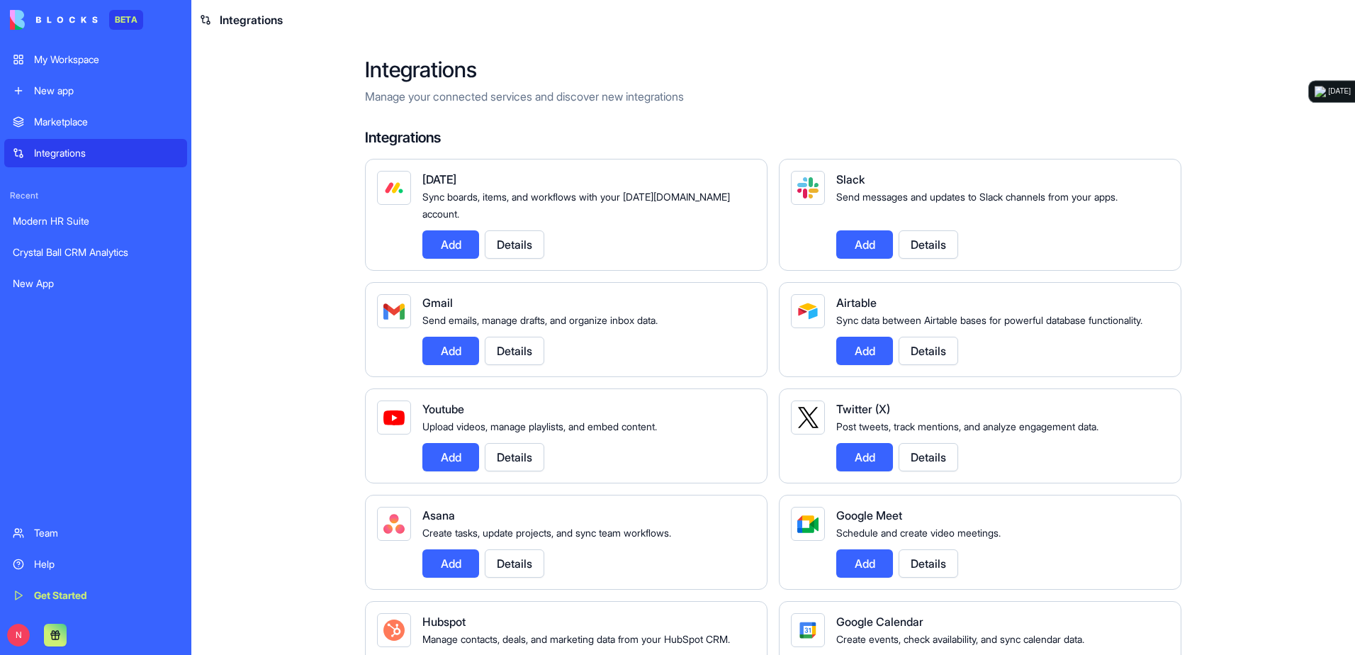
click at [31, 57] on link "My Workspace" at bounding box center [95, 59] width 183 height 28
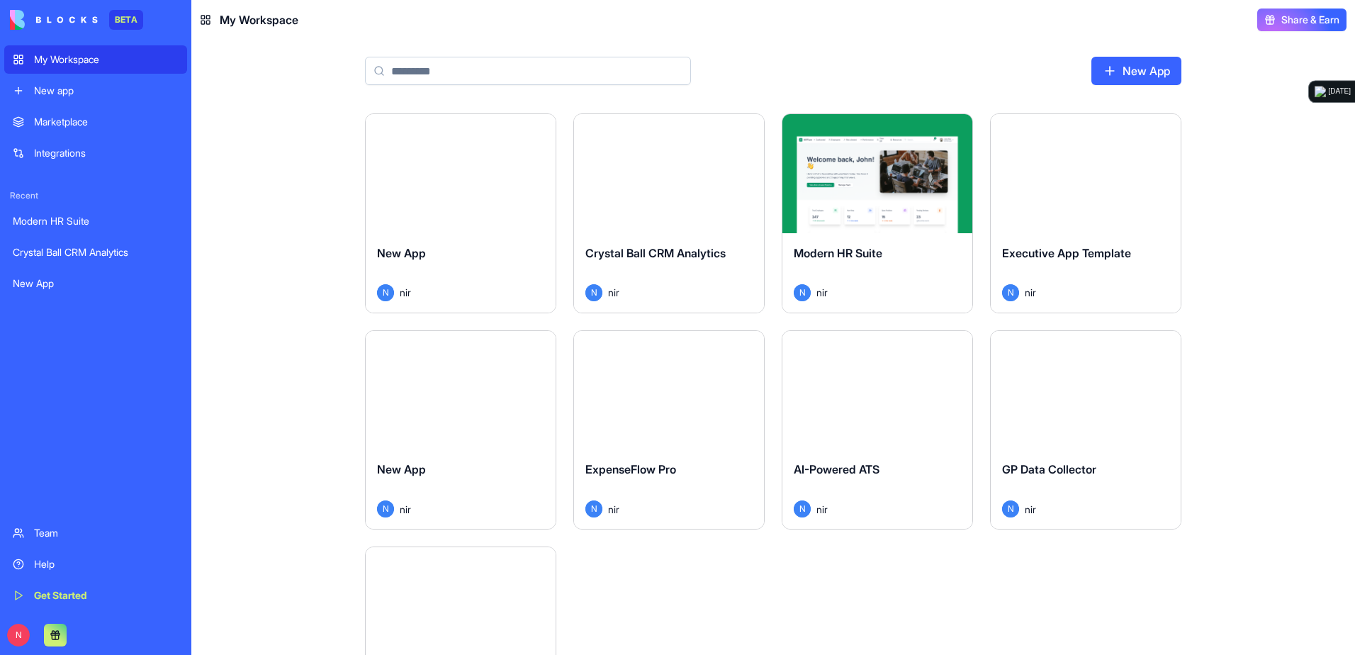
click at [641, 134] on div "Launch" at bounding box center [669, 173] width 190 height 119
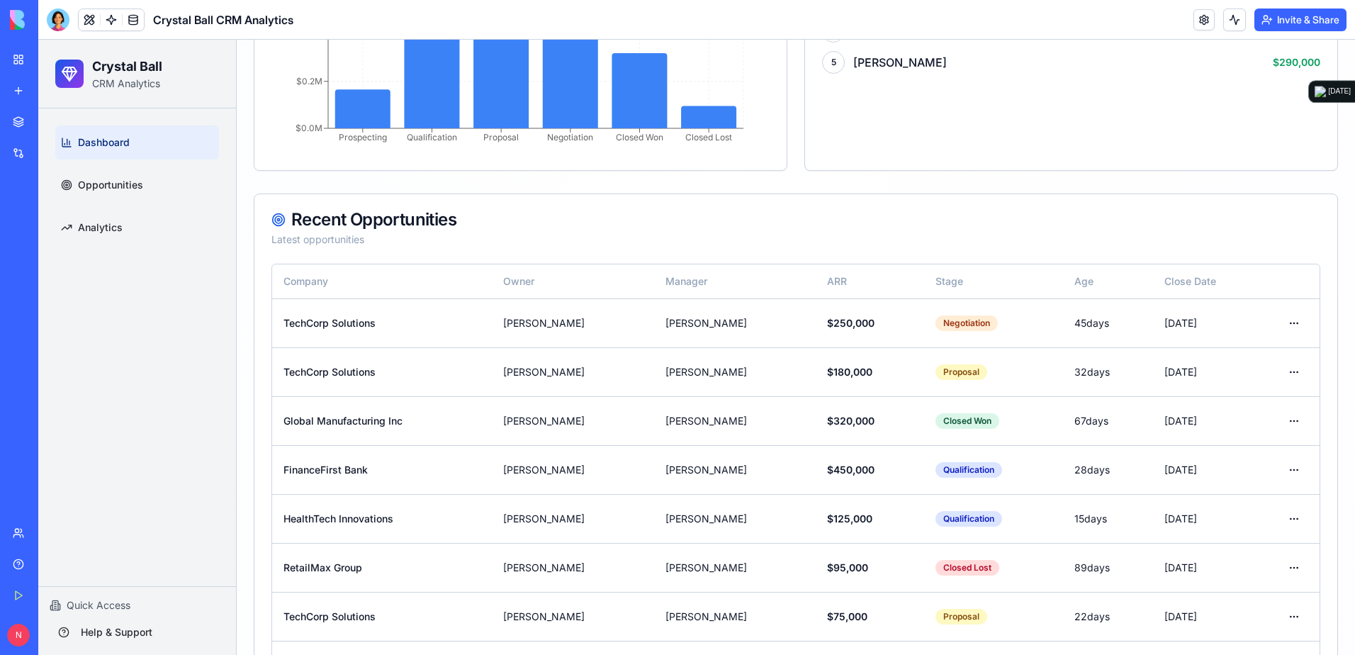
scroll to position [794, 0]
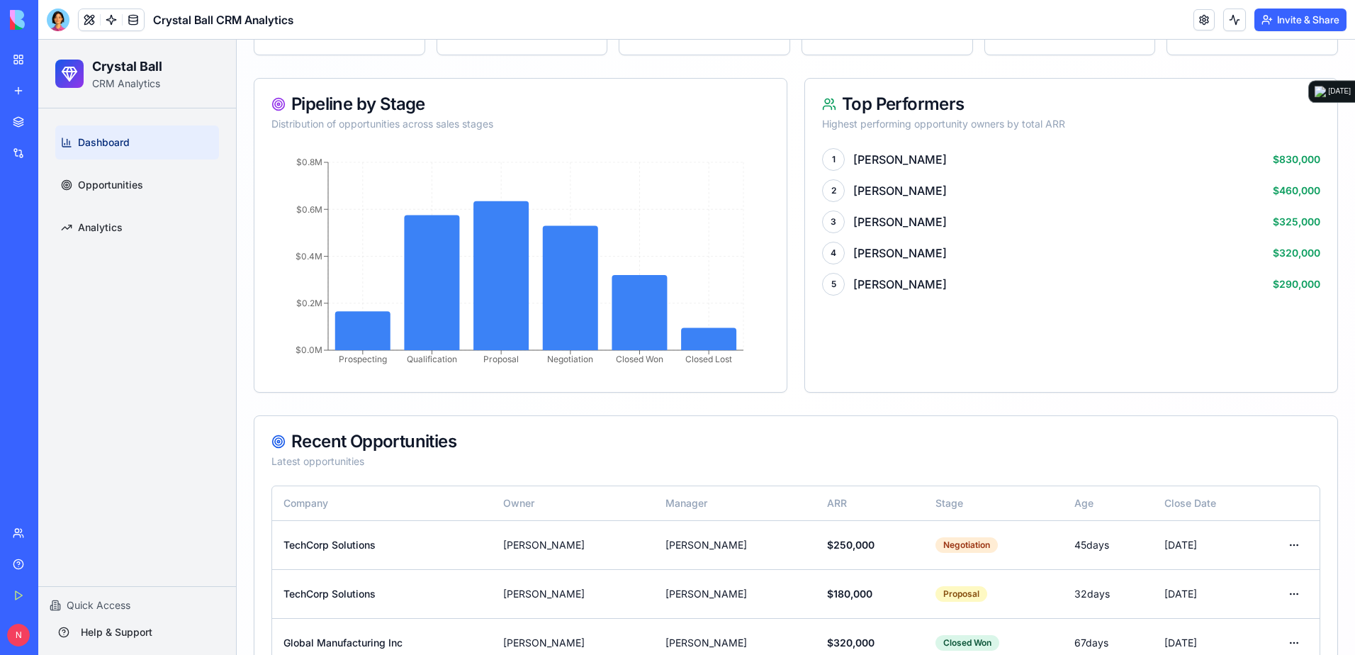
click at [17, 55] on link "My Workspace" at bounding box center [32, 59] width 57 height 28
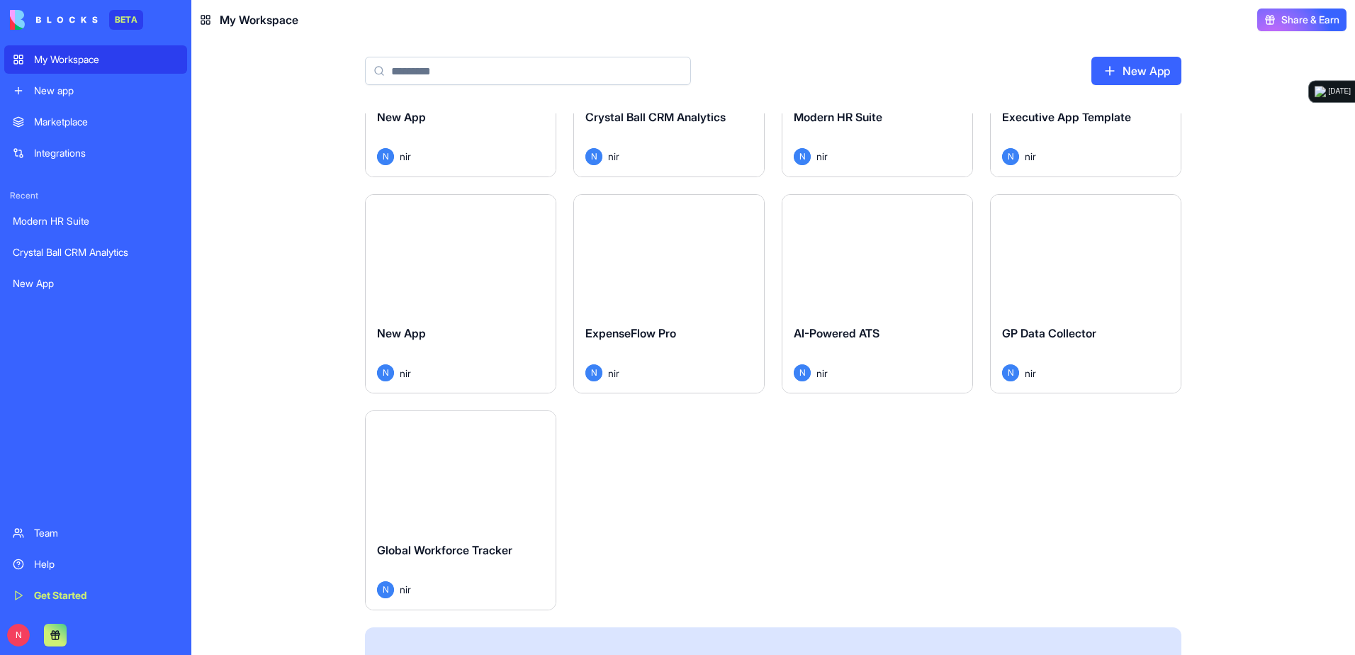
scroll to position [142, 0]
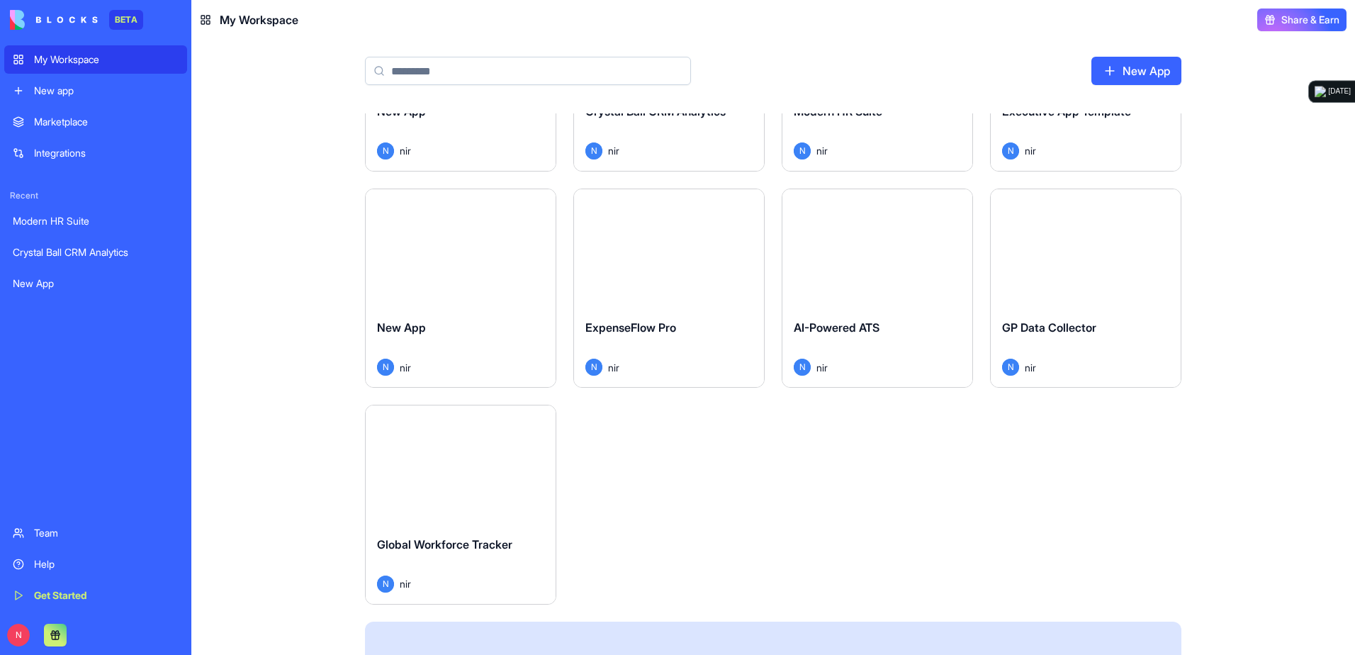
click at [479, 452] on button "Launch" at bounding box center [461, 465] width 106 height 28
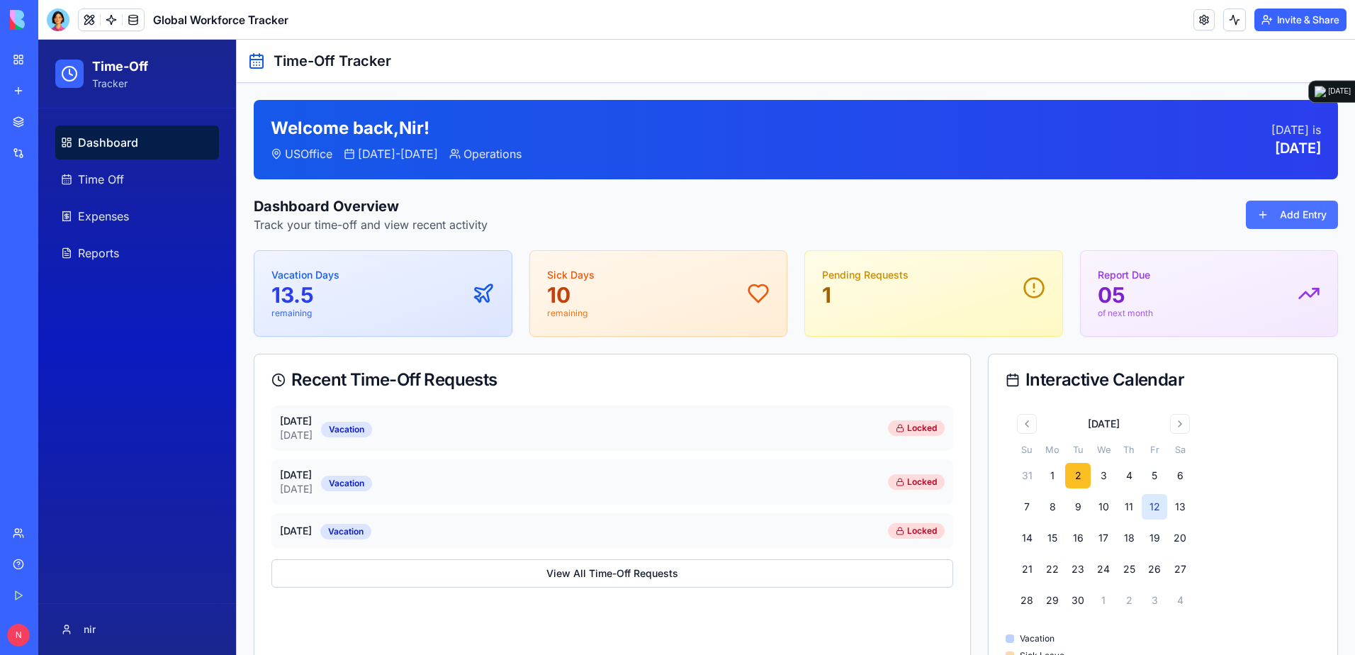
click at [901, 214] on button "Add Entry" at bounding box center [1292, 215] width 92 height 28
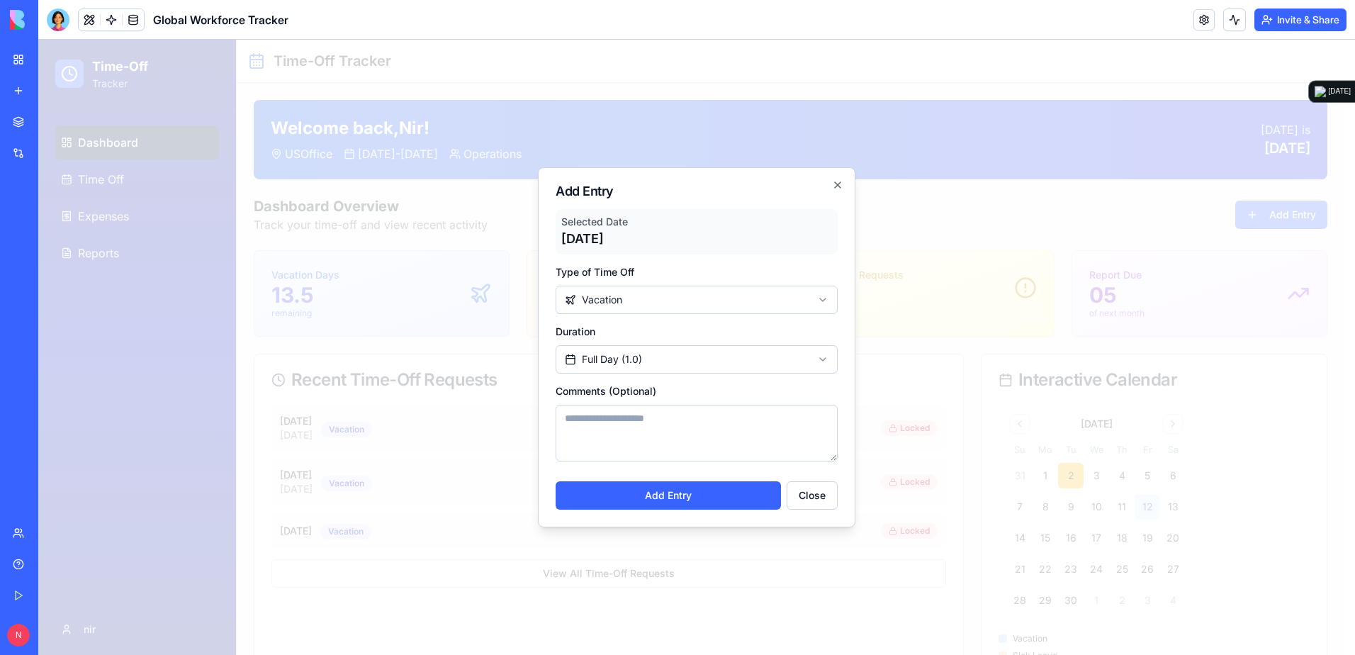
click at [369, 251] on div at bounding box center [696, 347] width 1317 height 615
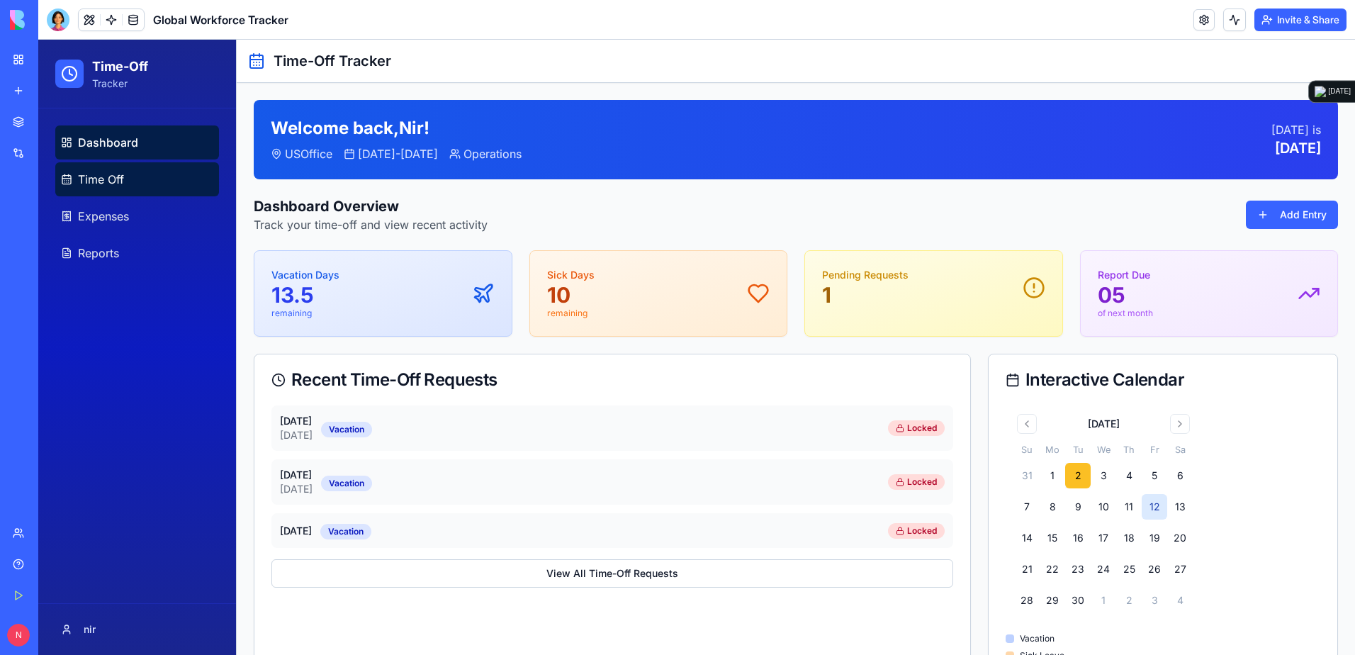
click at [115, 186] on span "Time Off" at bounding box center [101, 179] width 46 height 17
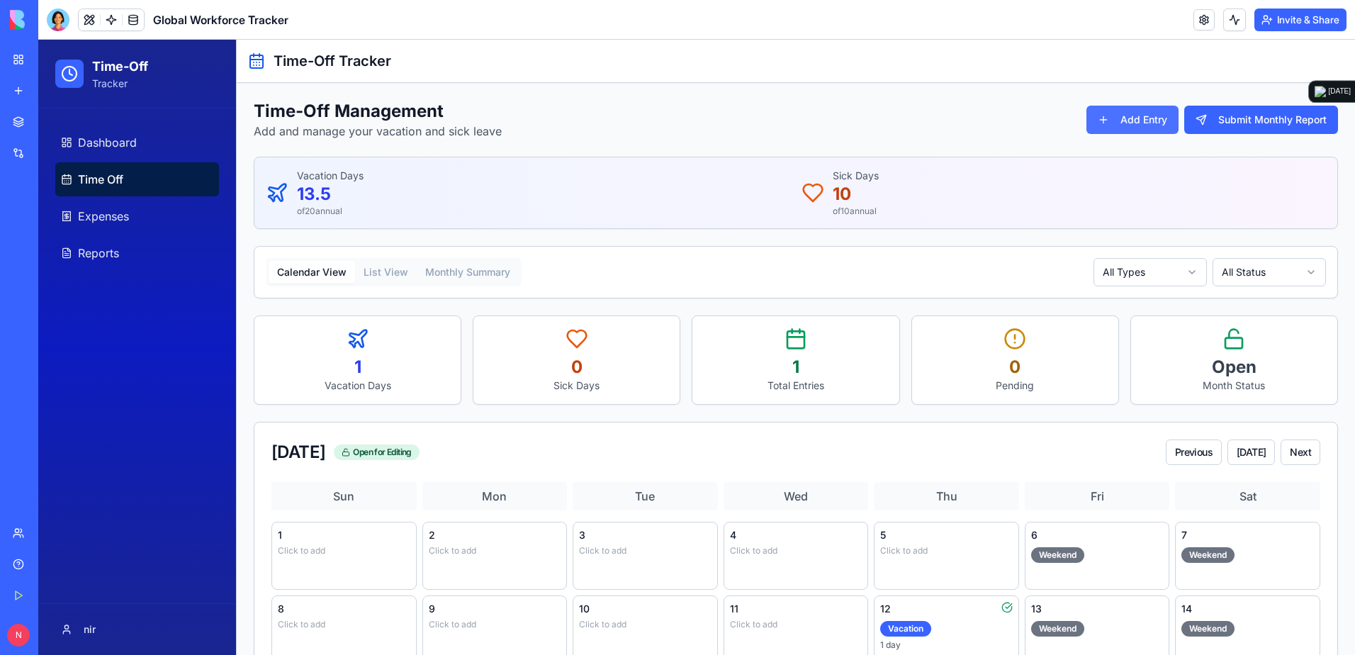
click at [901, 125] on button "Add Entry" at bounding box center [1133, 120] width 92 height 28
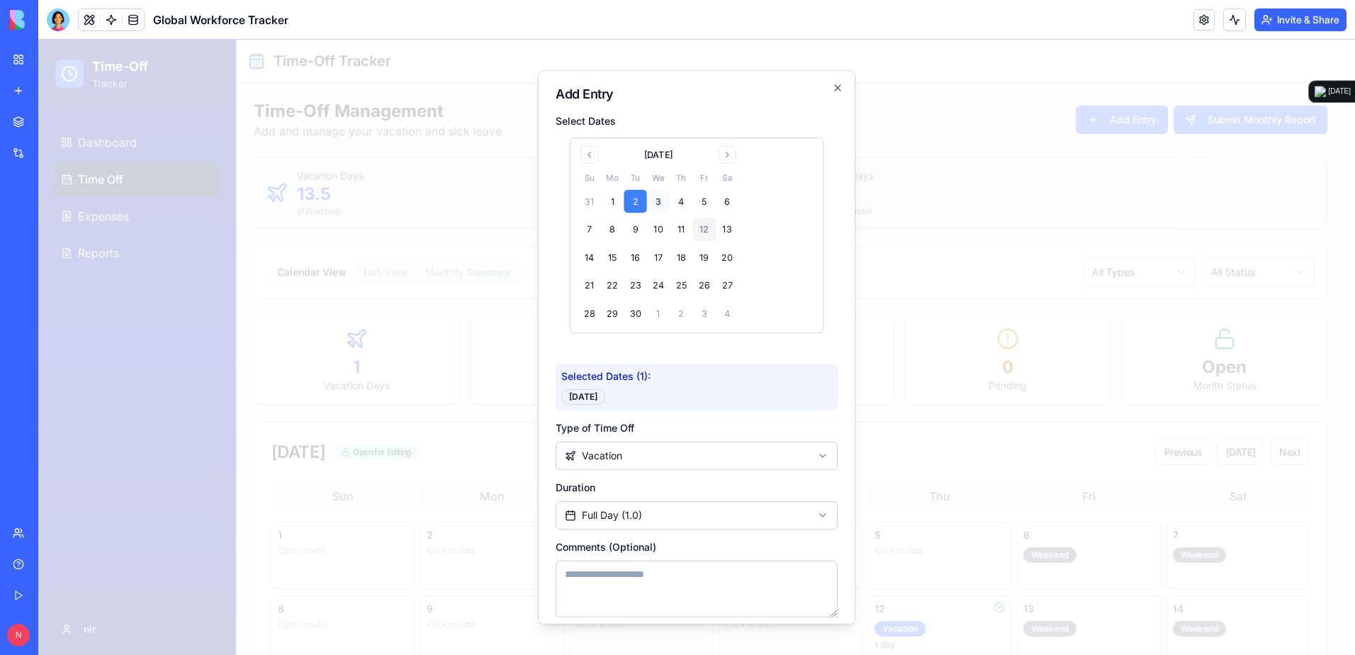
click at [657, 198] on button "3" at bounding box center [658, 201] width 23 height 23
click at [693, 198] on button "5" at bounding box center [704, 201] width 23 height 23
click at [717, 235] on button "13" at bounding box center [727, 229] width 23 height 23
click at [705, 203] on button "5" at bounding box center [704, 201] width 23 height 23
click at [705, 206] on button "5" at bounding box center [704, 201] width 23 height 23
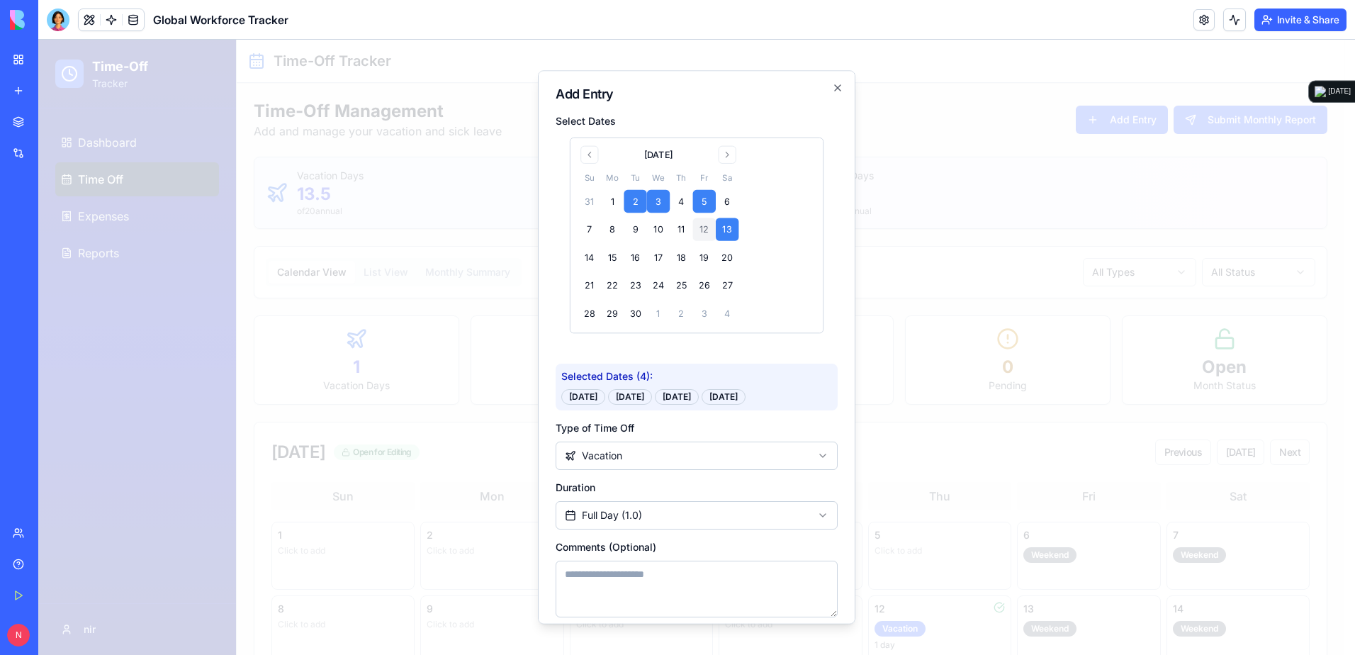
click at [705, 206] on button "5" at bounding box center [704, 201] width 23 height 23
click at [707, 201] on button "5" at bounding box center [704, 201] width 23 height 23
click at [702, 187] on tbody "31 1 2 3 4 5 6 7 8 9 10 11 12 13 14 15 16 17 18 19 20 21 22 23 24 25 26 27 28 2…" at bounding box center [658, 255] width 161 height 140
click at [699, 204] on button "5" at bounding box center [704, 201] width 23 height 23
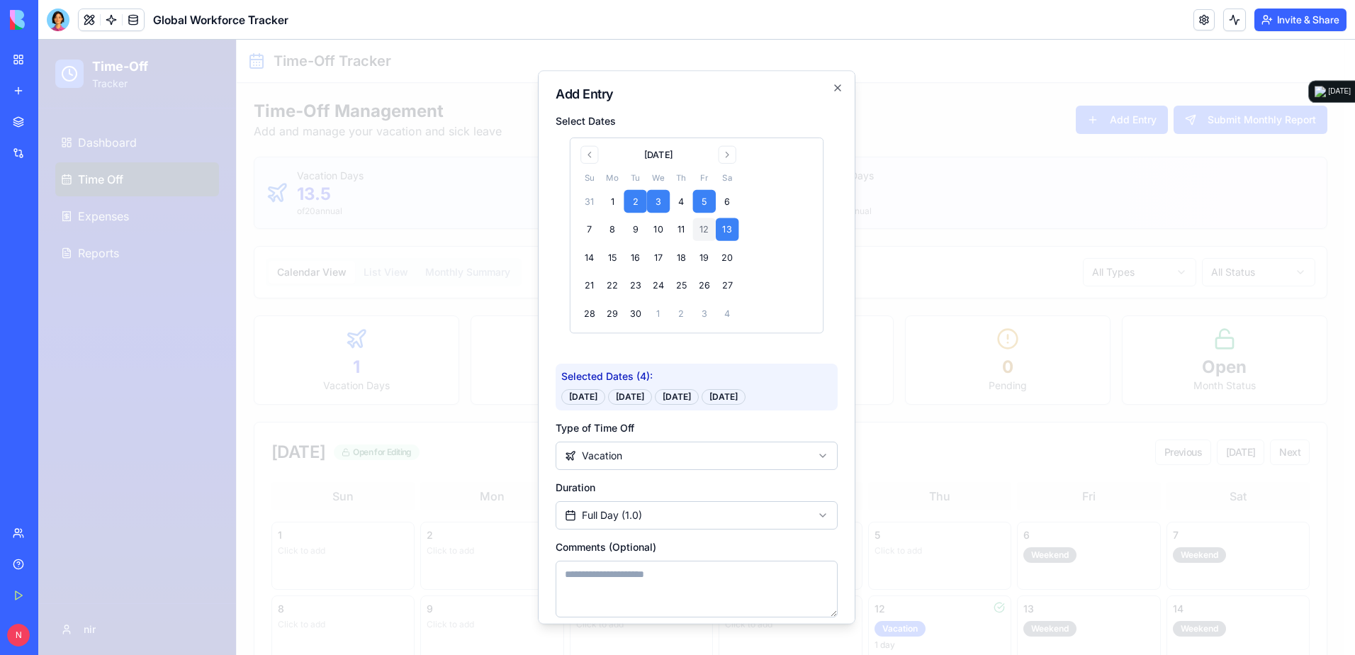
click at [698, 204] on button "5" at bounding box center [704, 201] width 23 height 23
click at [832, 84] on icon "button" at bounding box center [837, 87] width 11 height 11
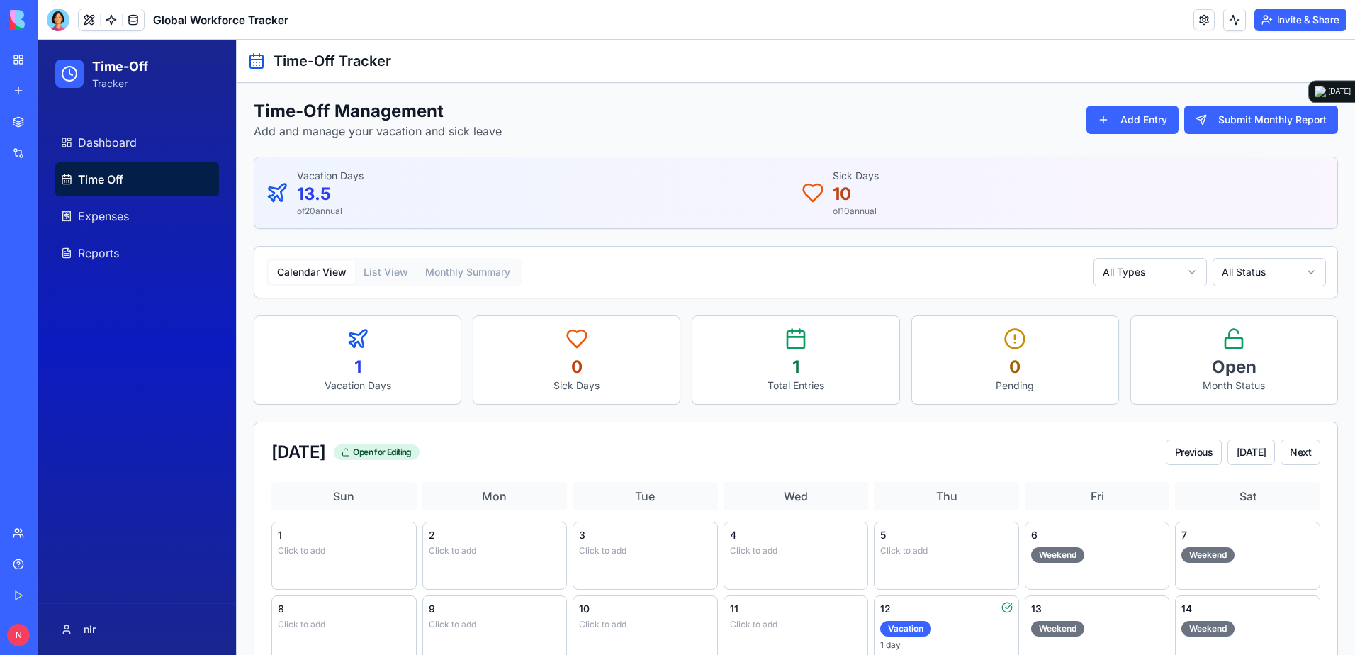
click at [26, 58] on link "My Workspace" at bounding box center [32, 59] width 57 height 28
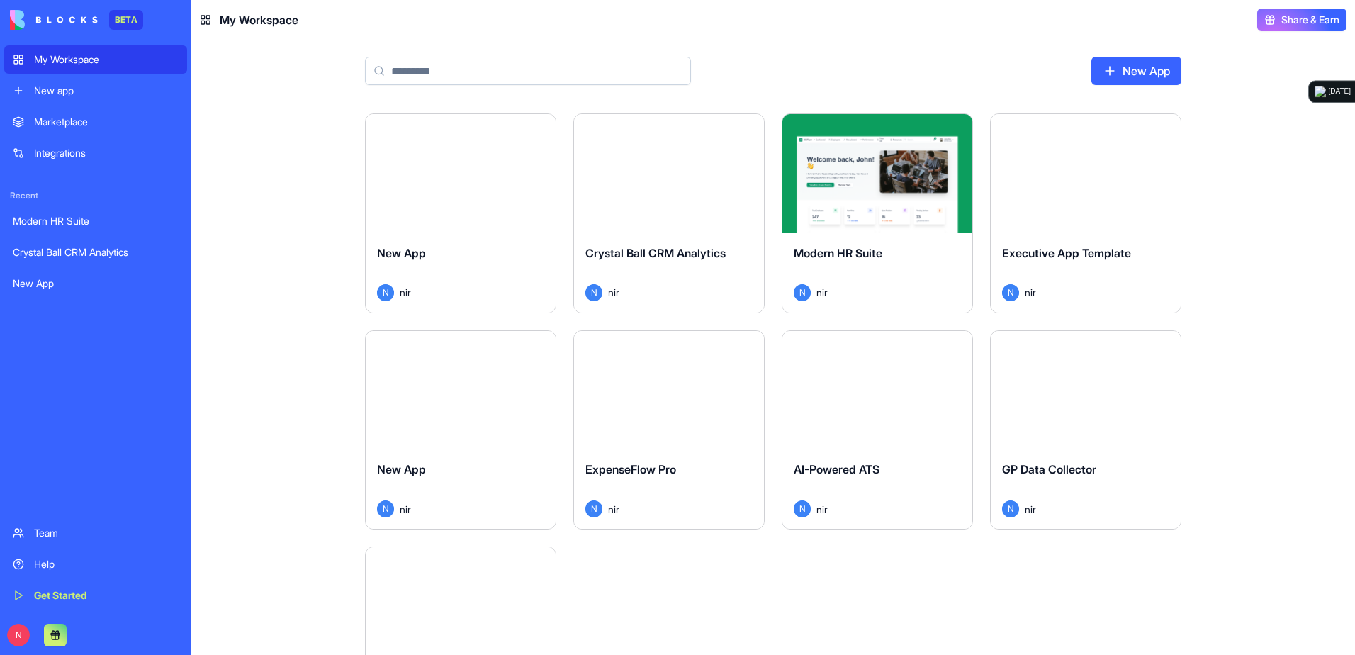
click at [901, 240] on div "Executive App Template N nir" at bounding box center [1086, 272] width 190 height 79
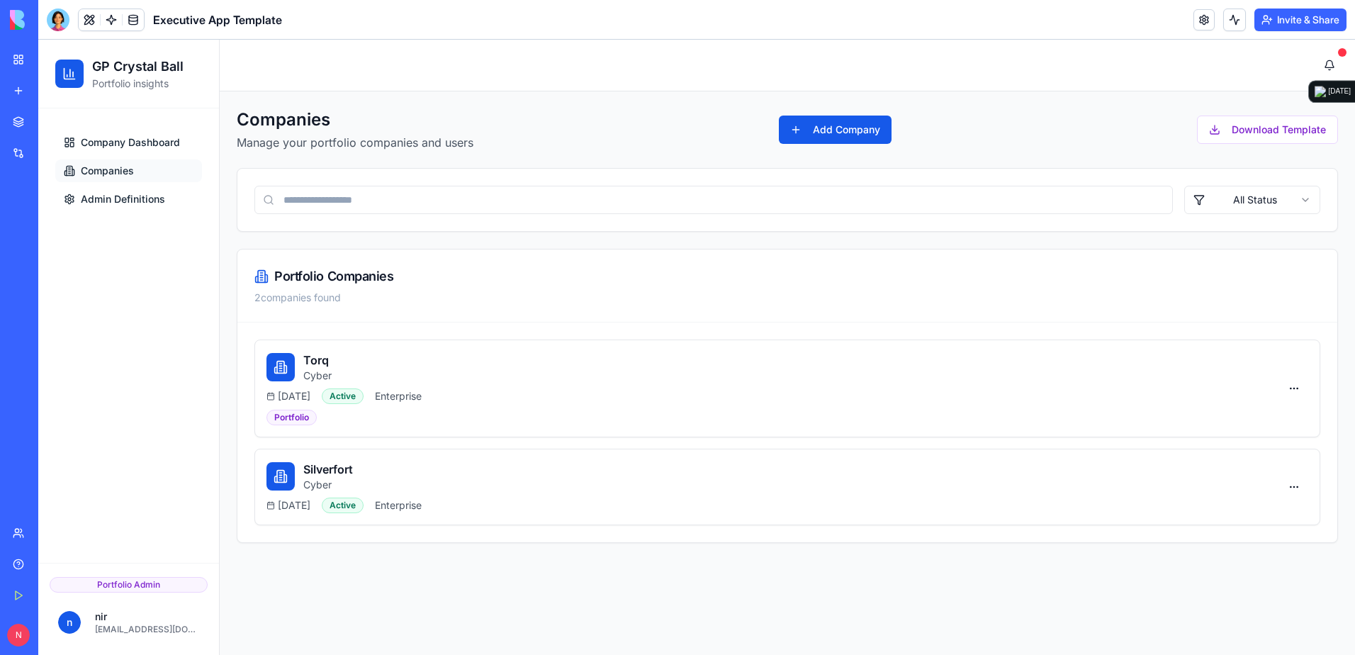
click at [51, 61] on div "My Workspace" at bounding box center [43, 59] width 18 height 14
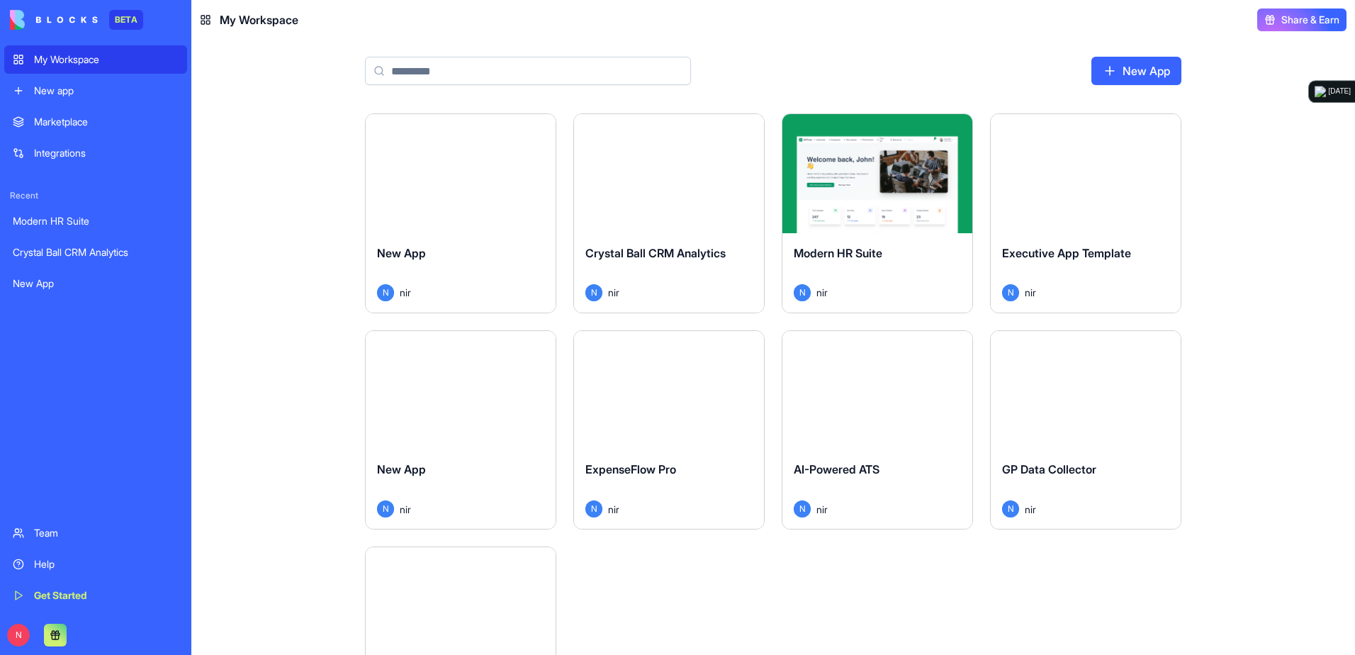
click at [469, 147] on div "Launch" at bounding box center [461, 173] width 190 height 119
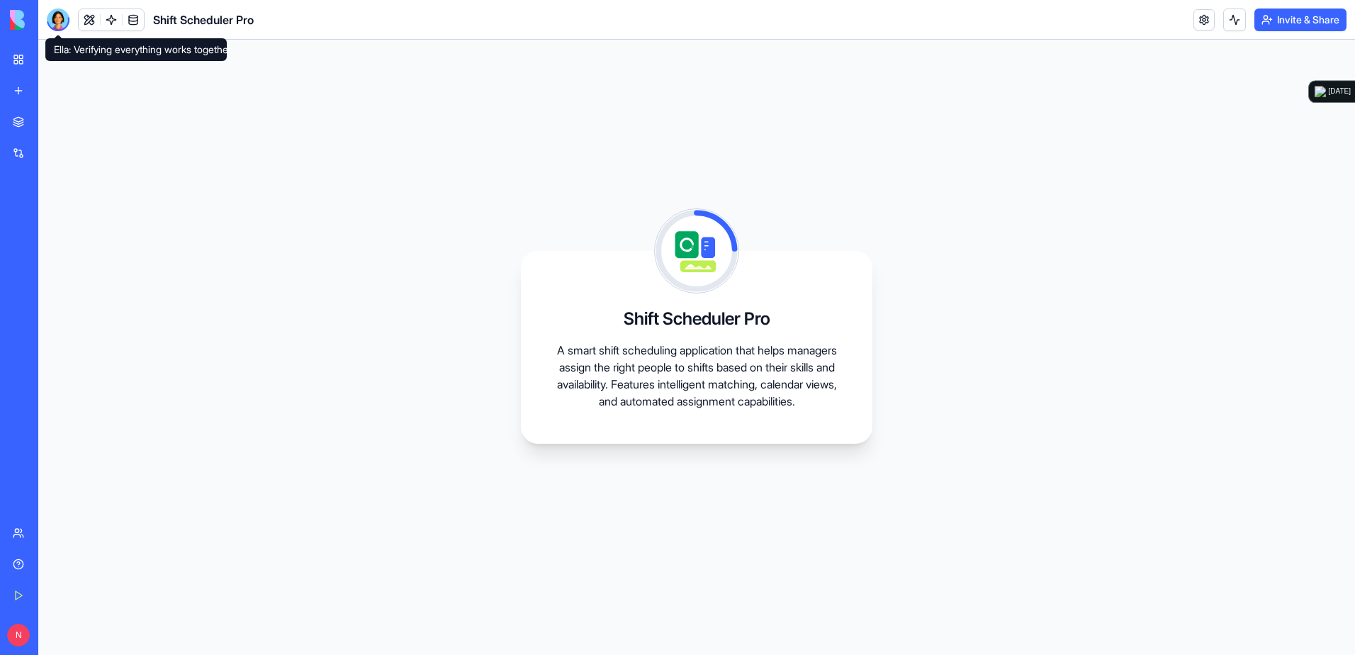
click at [55, 23] on div at bounding box center [58, 20] width 23 height 23
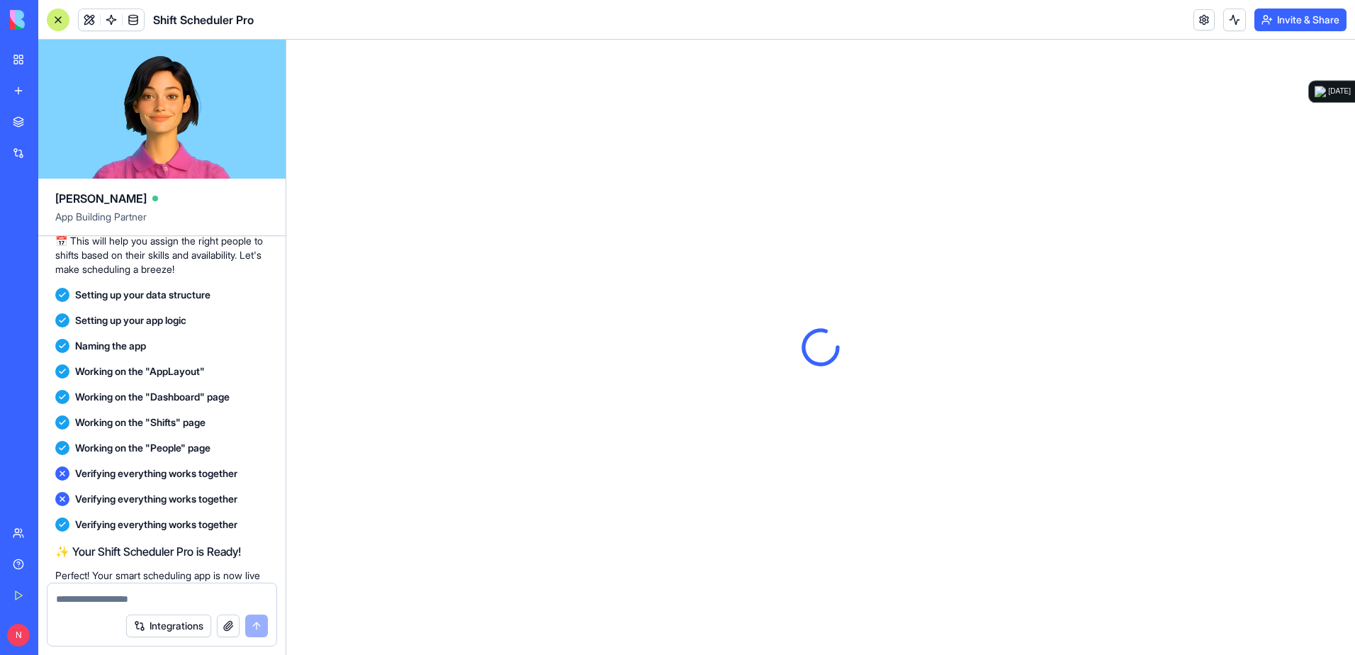
scroll to position [342, 0]
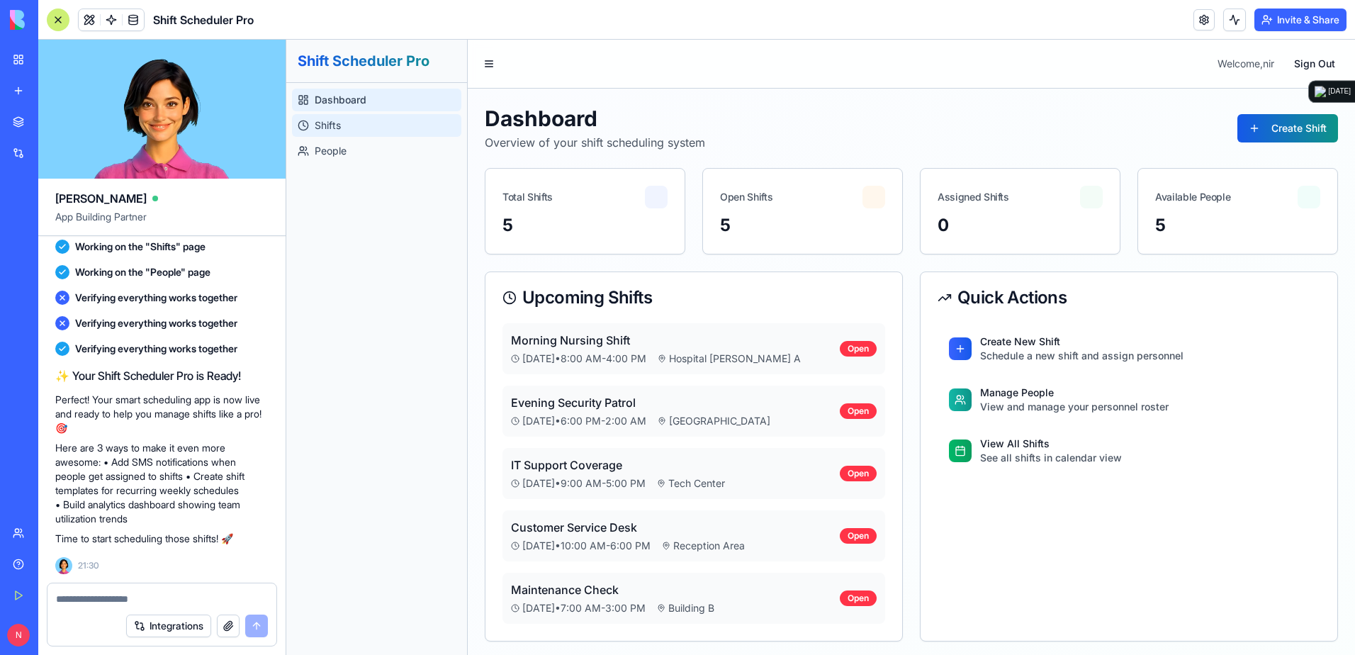
click at [383, 116] on link "Shifts" at bounding box center [376, 125] width 169 height 23
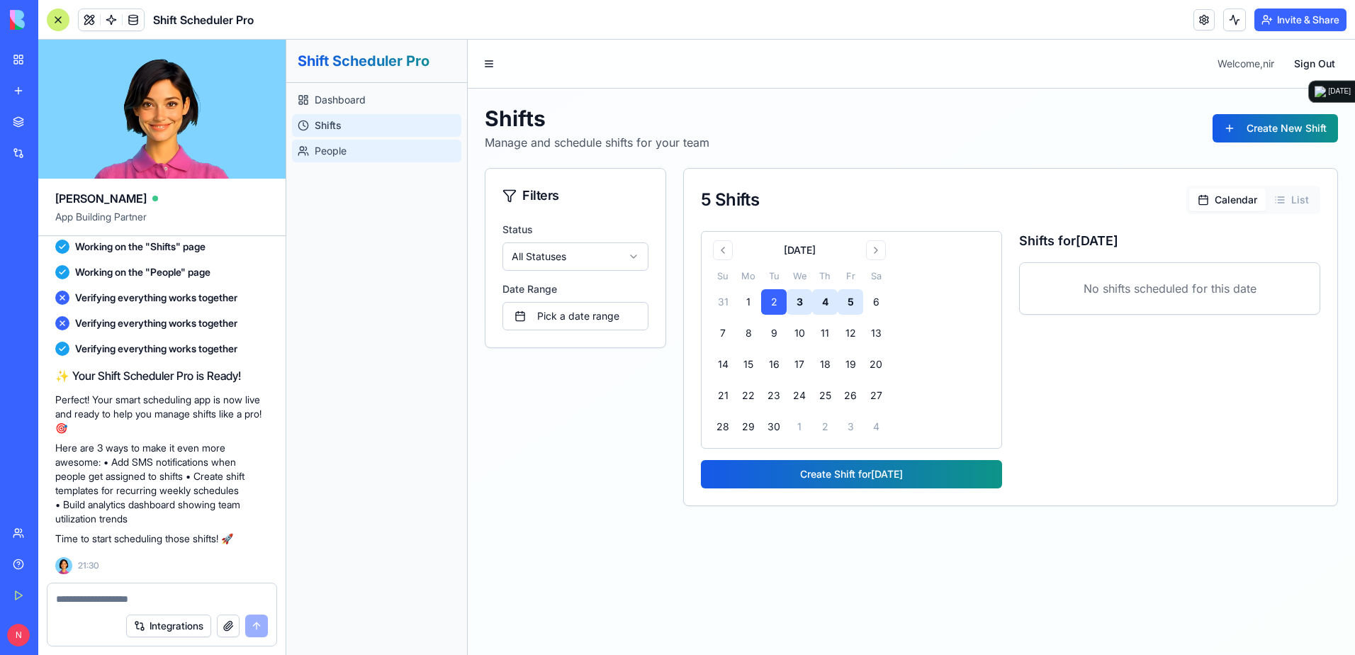
click at [362, 151] on link "People" at bounding box center [376, 151] width 169 height 23
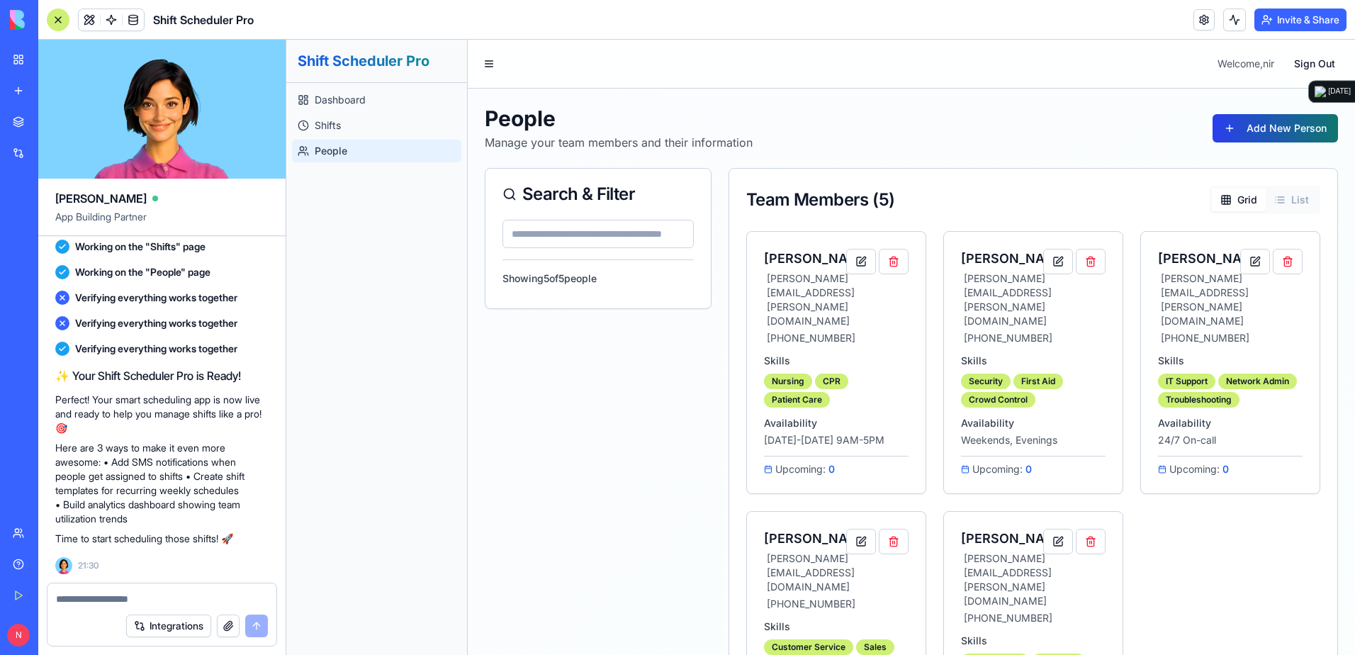
click at [901, 132] on button "Add New Person" at bounding box center [1275, 128] width 125 height 28
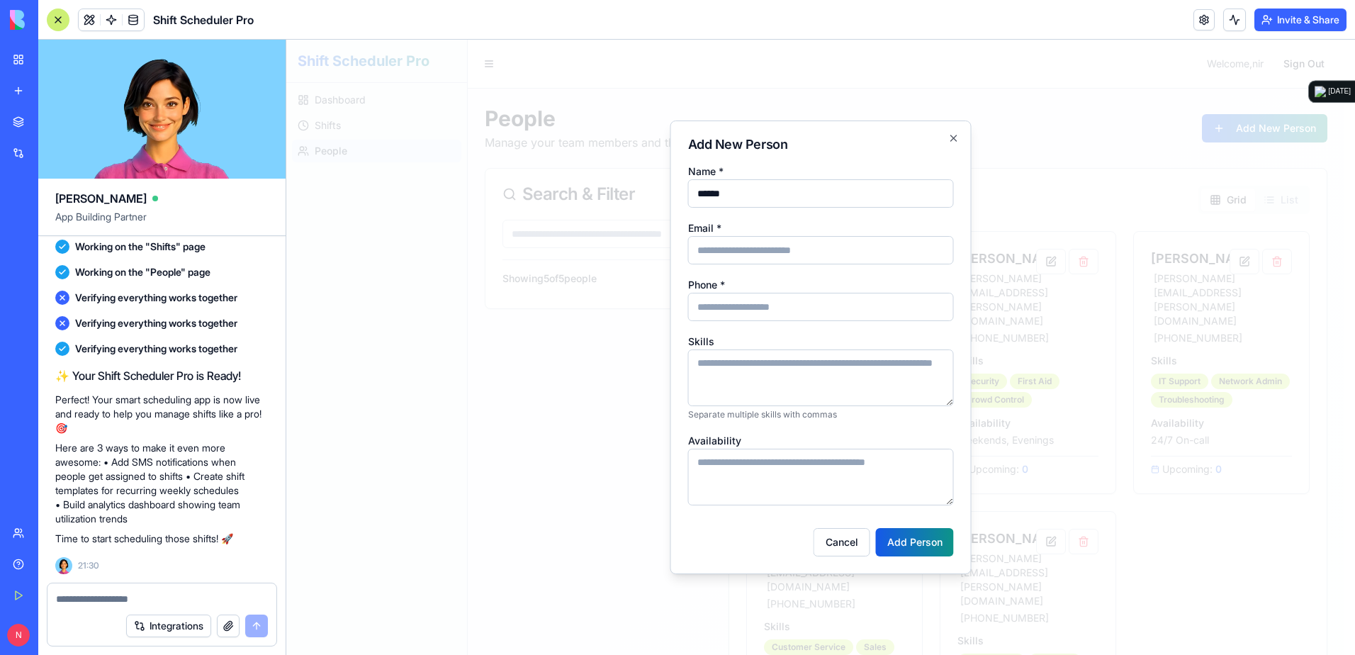
type input "******"
type input "**********"
click at [765, 303] on input "Phone *" at bounding box center [821, 307] width 266 height 28
type input "**********"
click at [895, 456] on button "Add Person" at bounding box center [915, 542] width 78 height 28
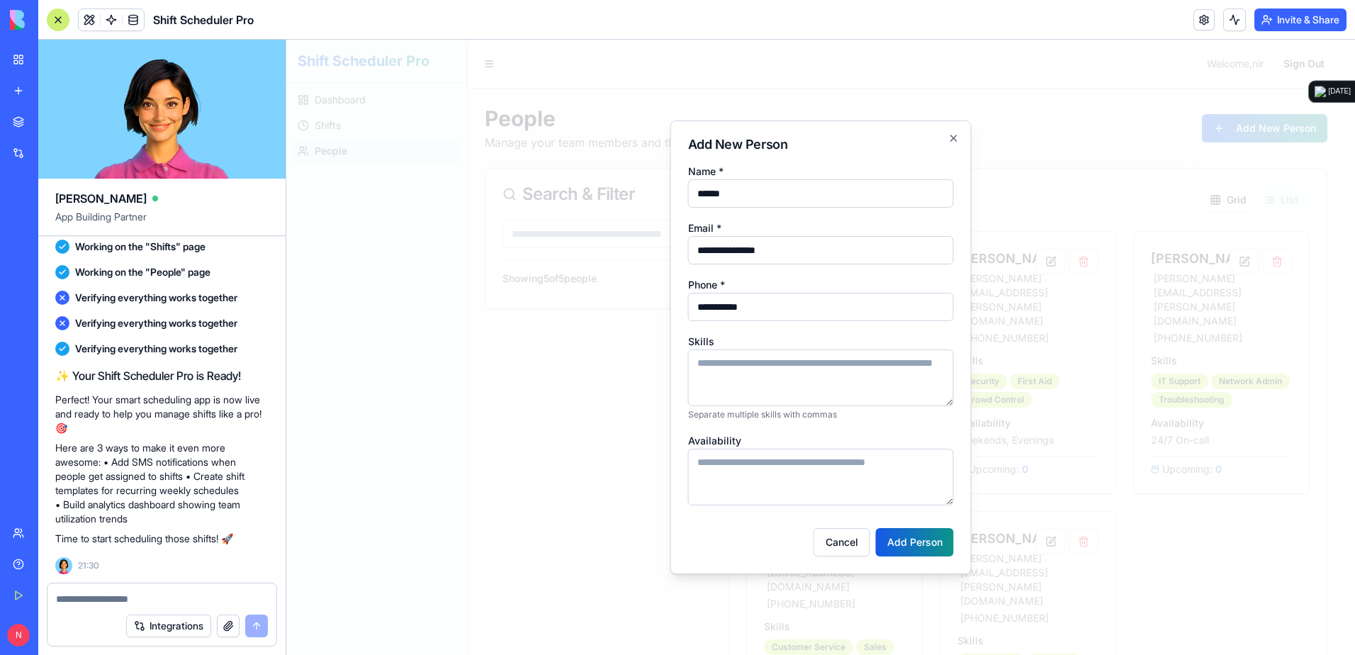
type input "**********"
click at [876, 456] on button "Add Person" at bounding box center [915, 542] width 78 height 28
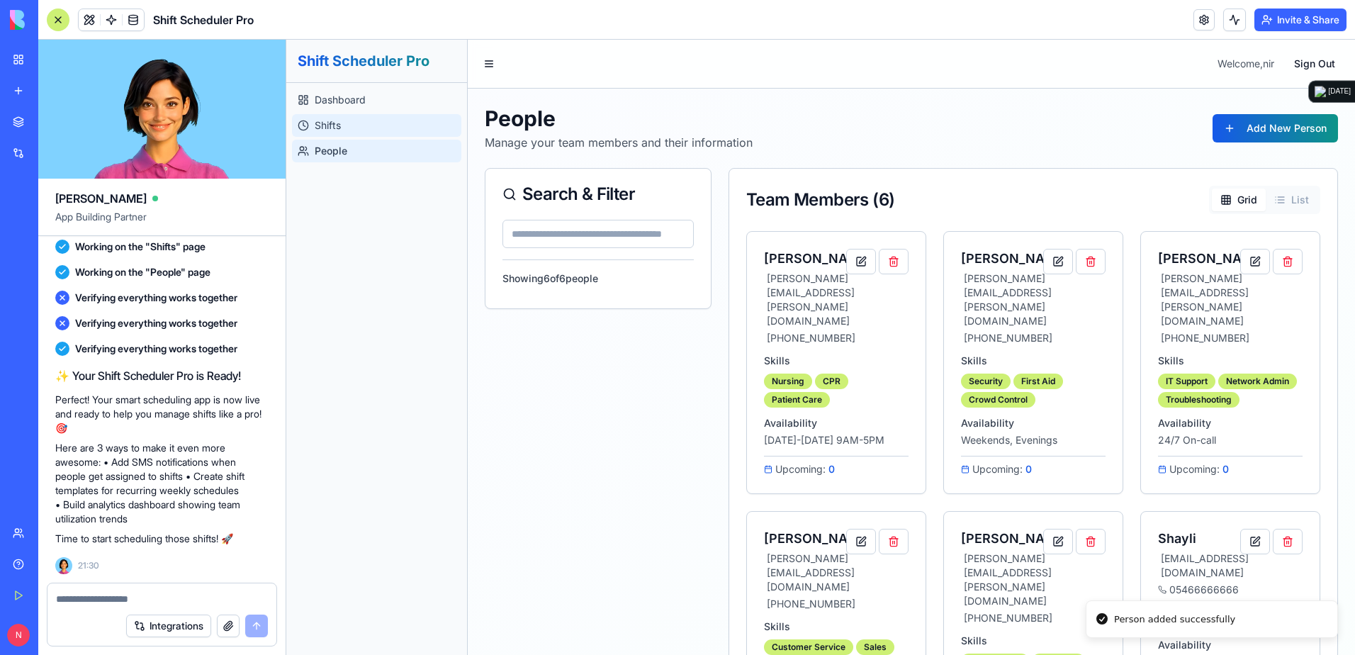
click at [320, 125] on span "Shifts" at bounding box center [328, 125] width 26 height 14
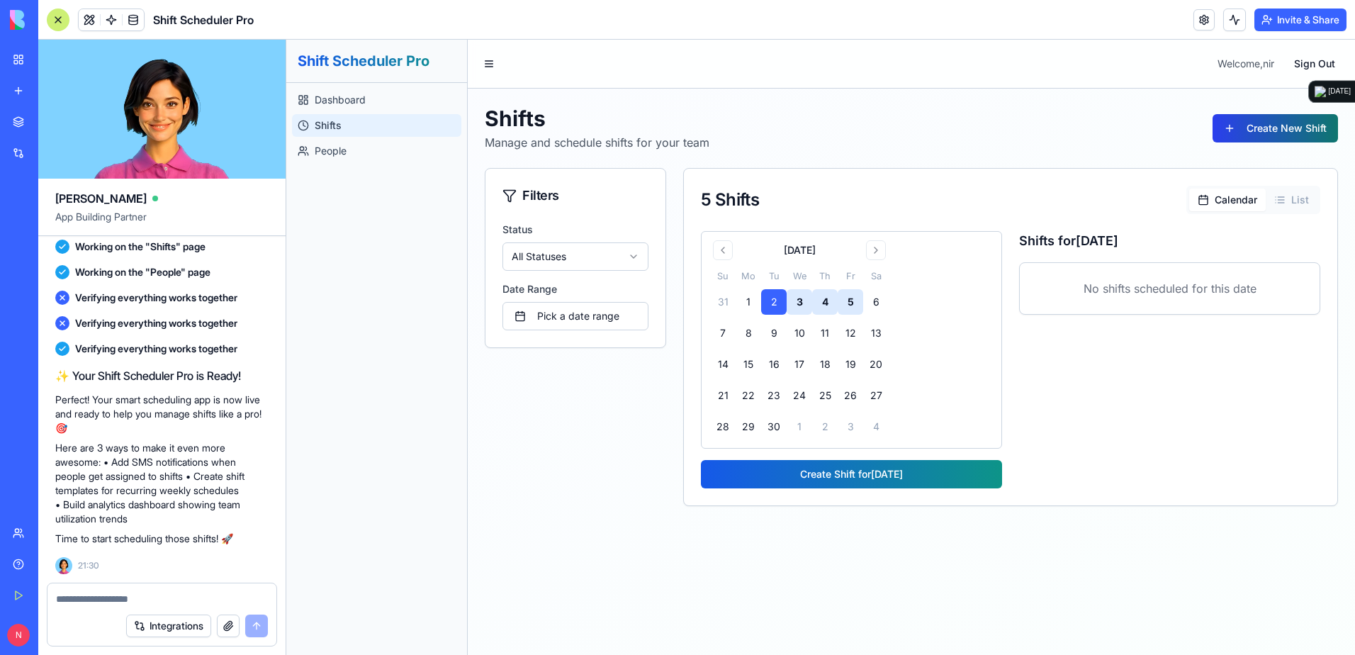
click at [901, 133] on button "Create New Shift" at bounding box center [1275, 128] width 125 height 28
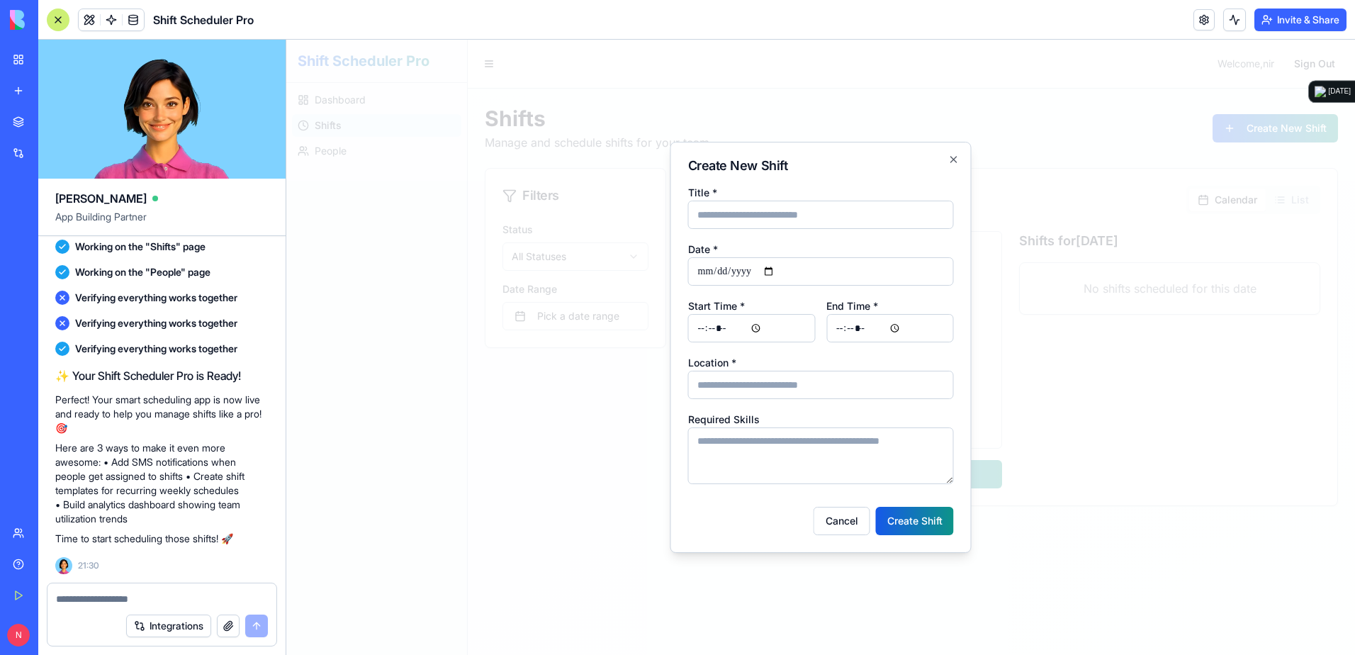
click at [338, 104] on div at bounding box center [820, 347] width 1069 height 615
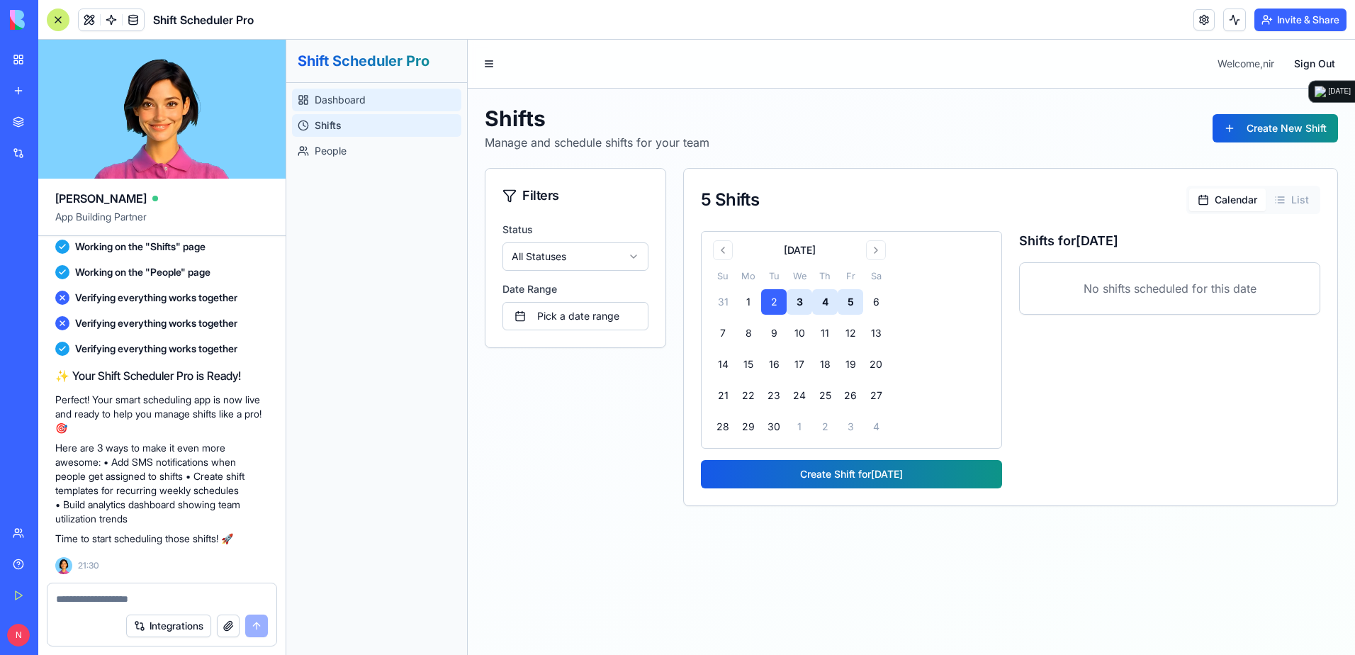
click at [335, 99] on span "Dashboard" at bounding box center [340, 100] width 51 height 14
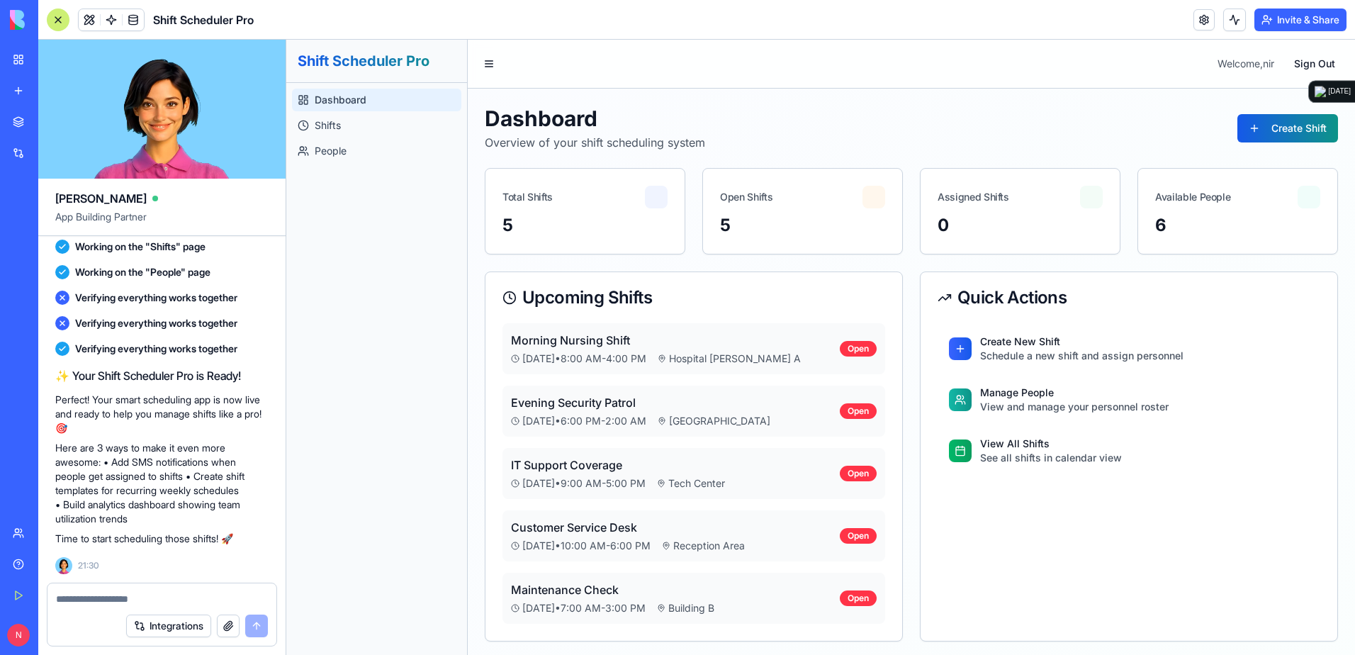
click at [21, 23] on img at bounding box center [54, 20] width 88 height 20
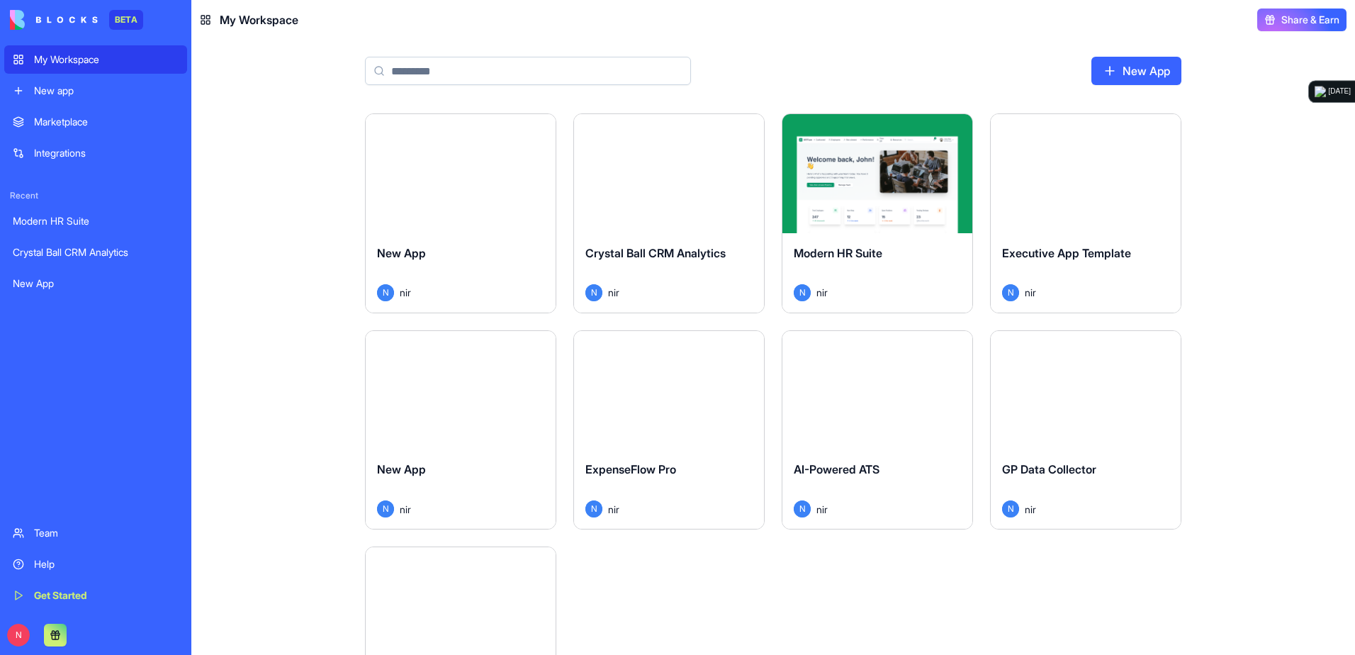
click at [88, 124] on div "Marketplace" at bounding box center [106, 122] width 145 height 14
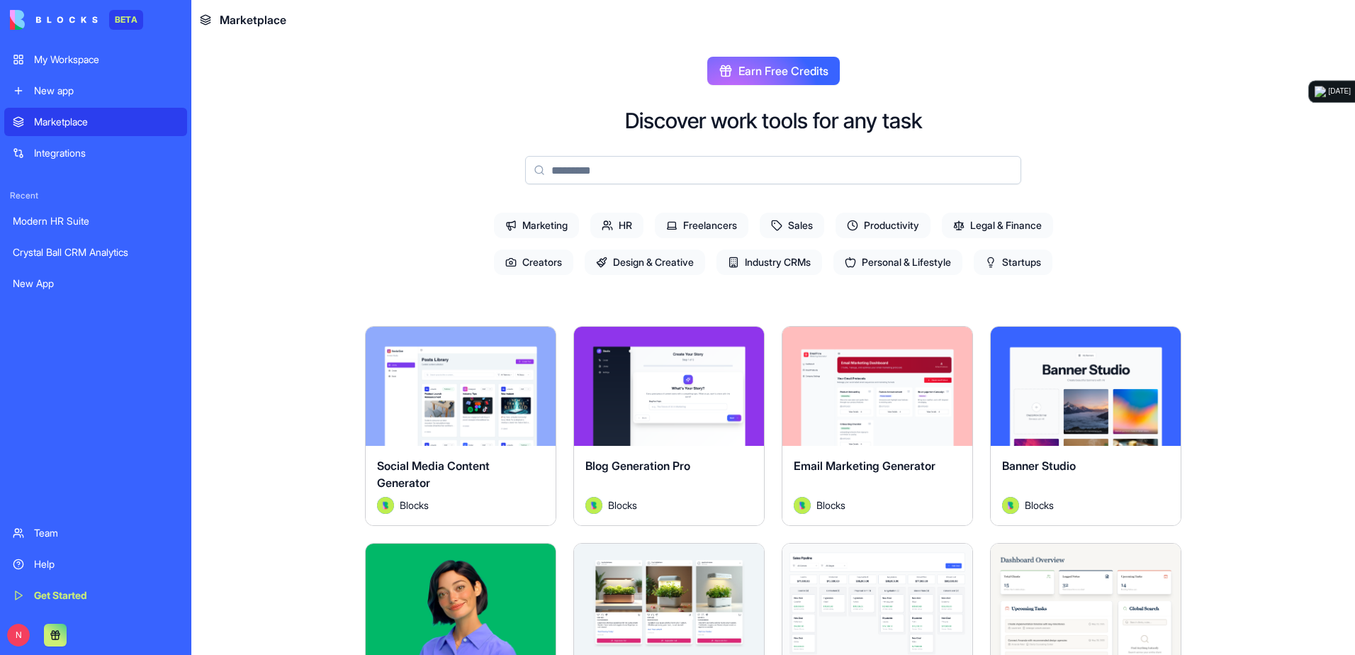
click at [94, 65] on div "My Workspace" at bounding box center [106, 59] width 145 height 14
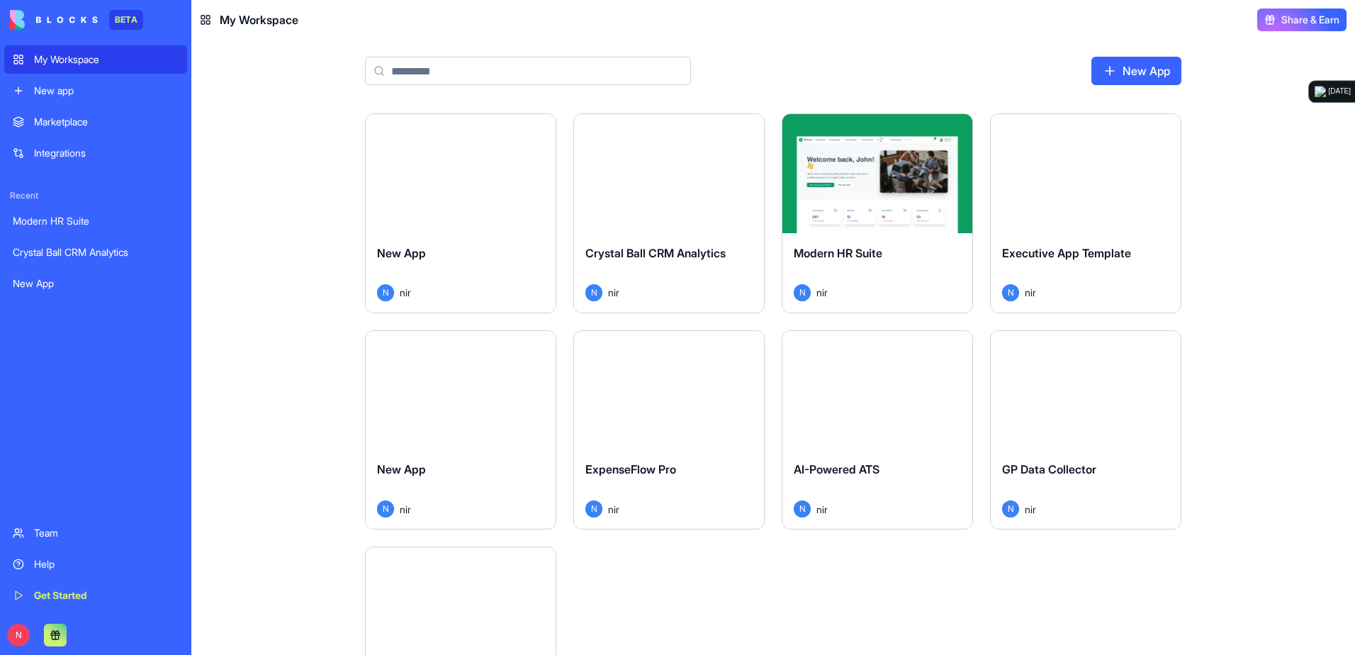
click at [901, 223] on div "Launch" at bounding box center [1086, 173] width 190 height 119
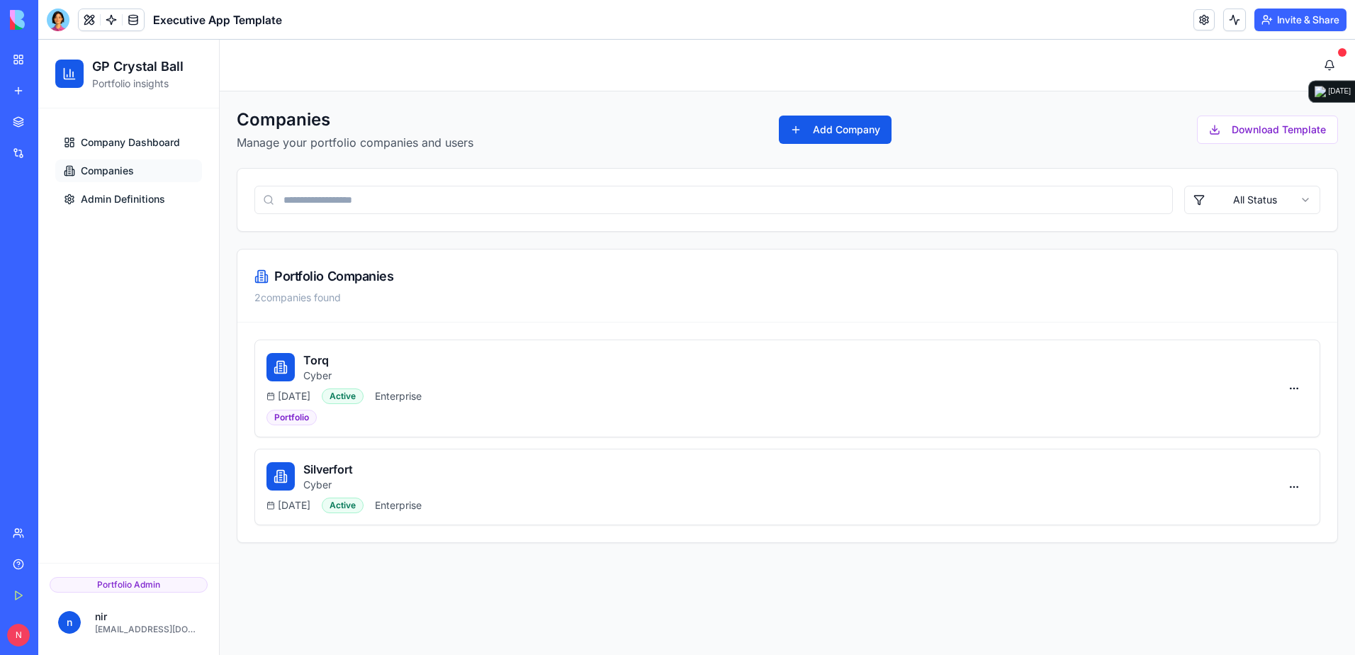
click at [901, 313] on div "Portfolio Companies 2 companies found" at bounding box center [787, 285] width 1100 height 73
click at [901, 386] on div "Torq Cyber [DATE] Active Enterprise Portfolio" at bounding box center [774, 389] width 1014 height 74
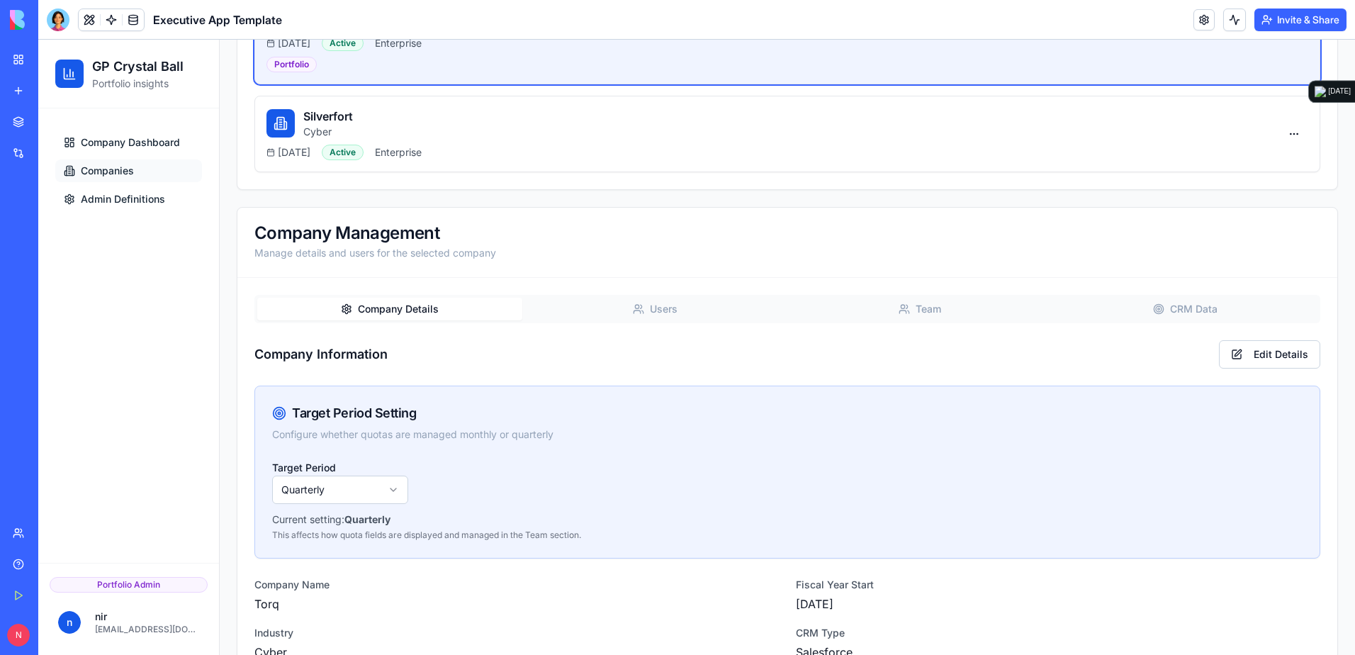
scroll to position [354, 0]
click at [901, 313] on div "Companies Manage your portfolio companies and users Add Company Download Templa…" at bounding box center [787, 302] width 1101 height 1097
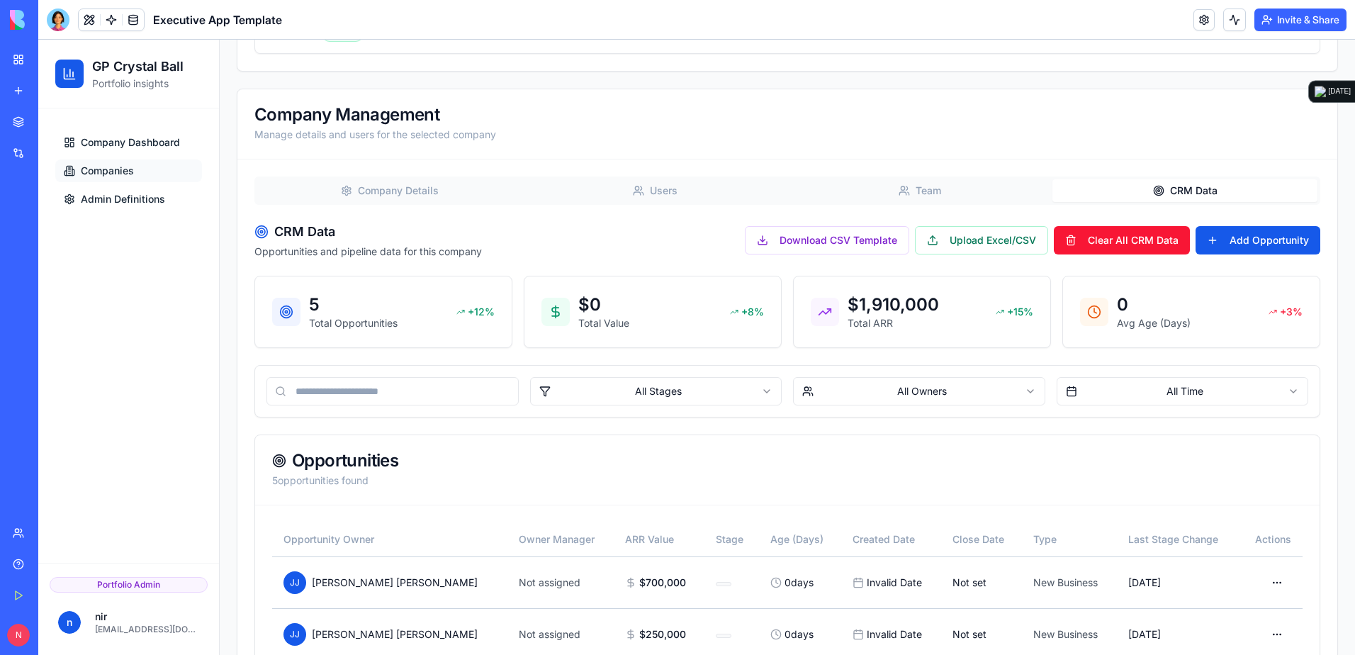
scroll to position [684, 0]
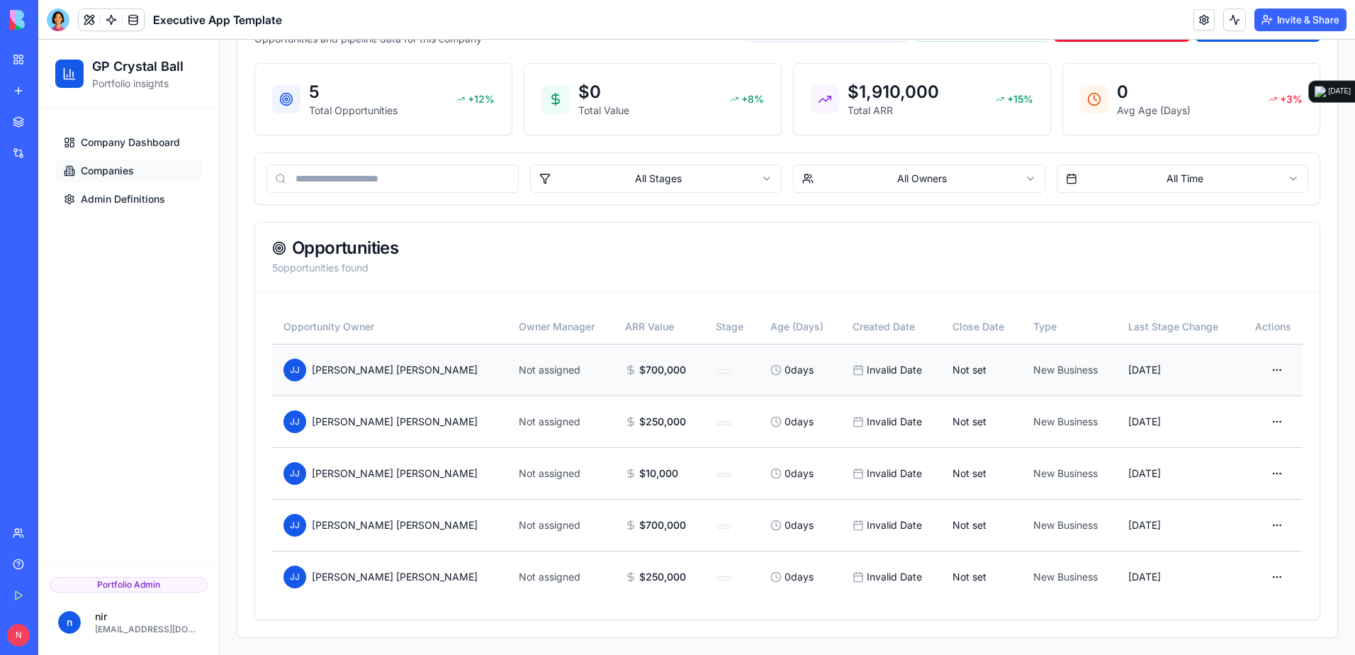
click at [901, 374] on html "GP Crystal Ball Portfolio insights Company Dashboard Companies Admin Definition…" at bounding box center [696, 5] width 1317 height 1299
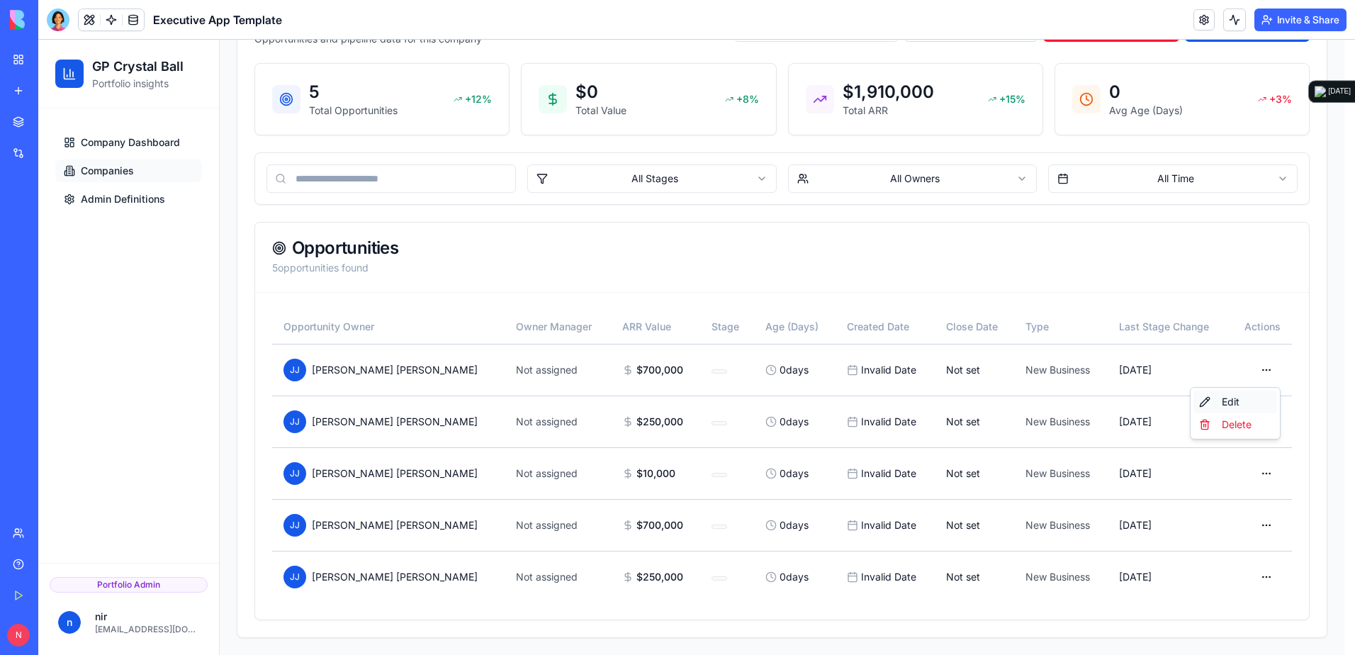
click at [901, 401] on div "Edit" at bounding box center [1236, 402] width 84 height 23
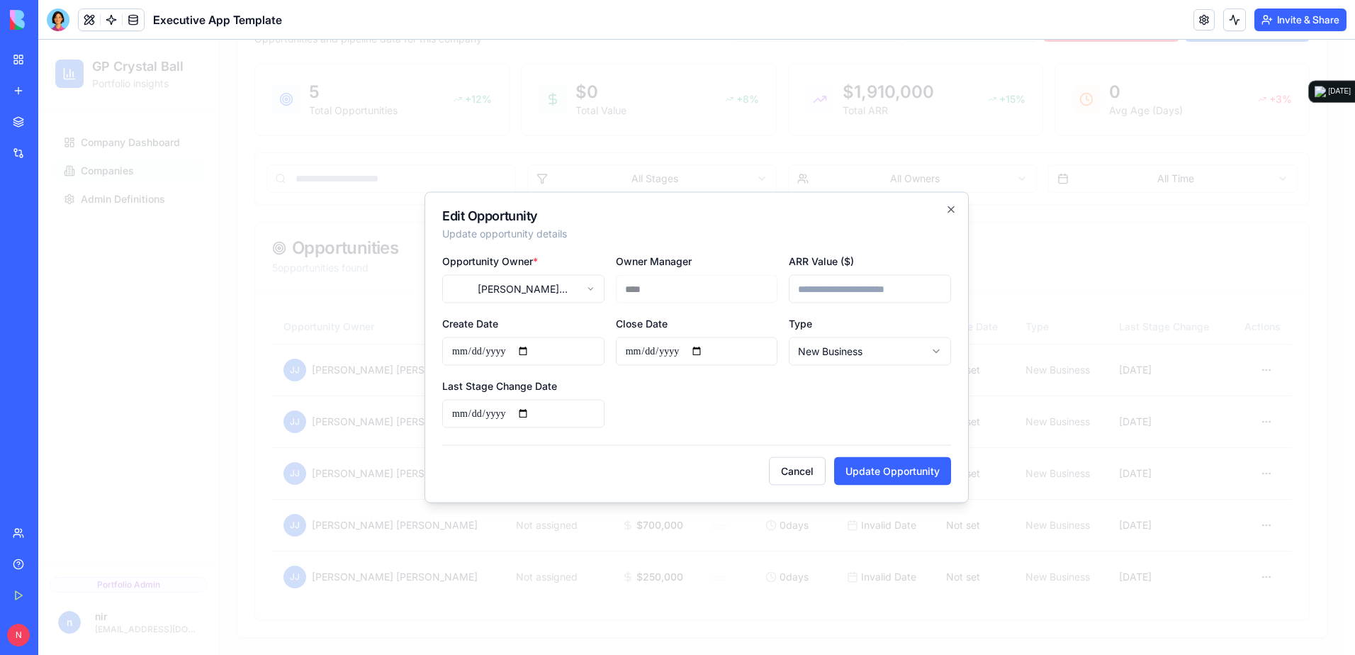
click at [836, 285] on input "******" at bounding box center [870, 289] width 162 height 28
click at [805, 286] on input "******" at bounding box center [870, 289] width 162 height 28
type input "*******"
click at [901, 456] on button "Update Opportunity" at bounding box center [892, 471] width 117 height 28
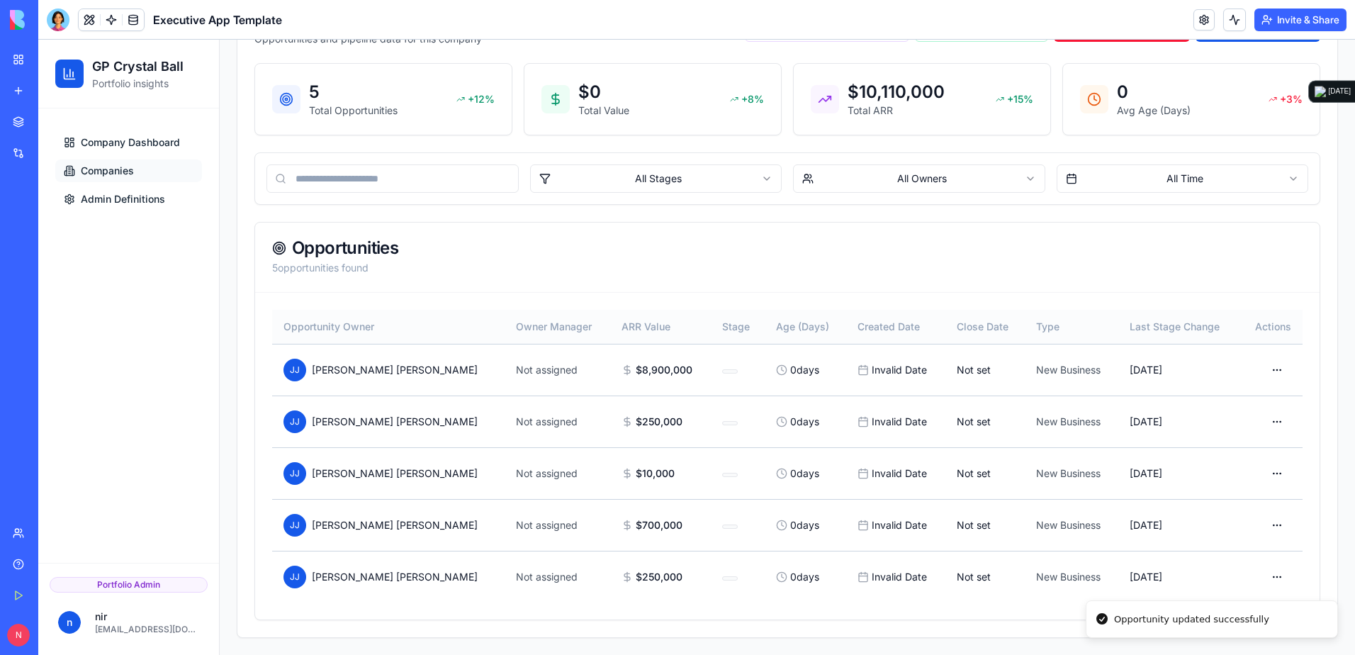
scroll to position [400, 0]
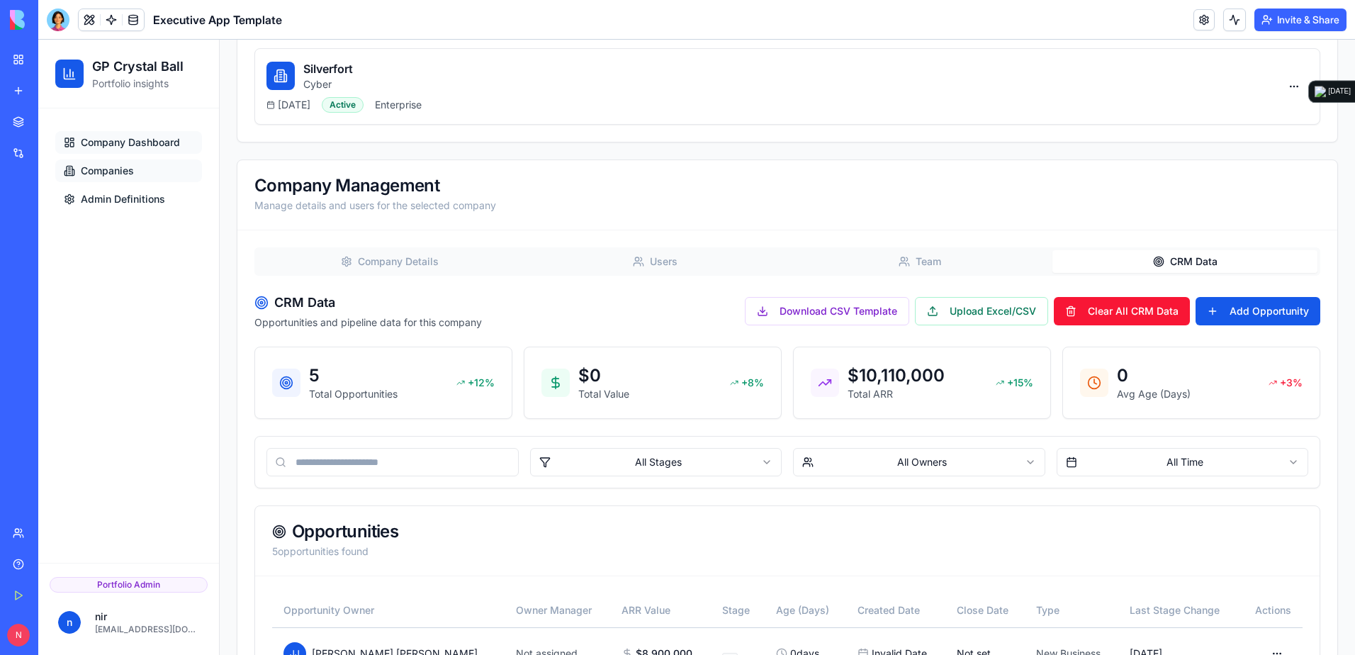
click at [120, 142] on span "Company Dashboard" at bounding box center [130, 142] width 99 height 14
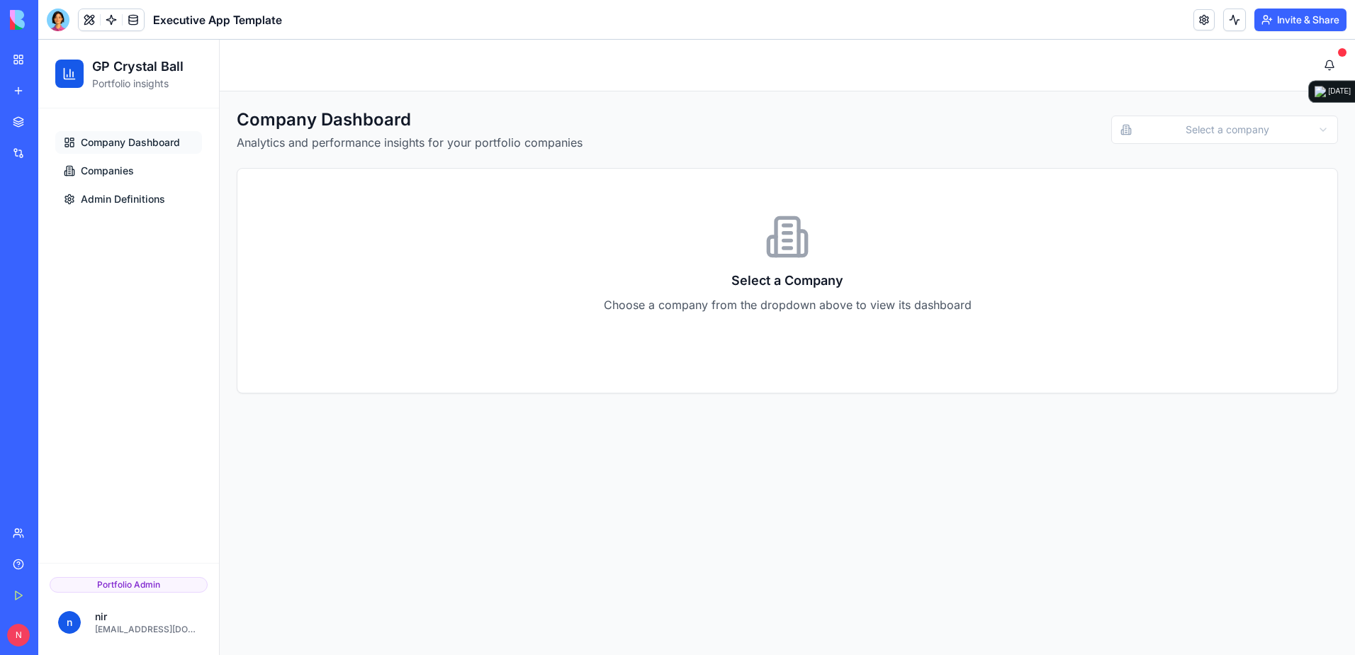
click at [901, 137] on html "GP Crystal Ball Portfolio insights Company Dashboard Companies Admin Definition…" at bounding box center [696, 347] width 1317 height 615
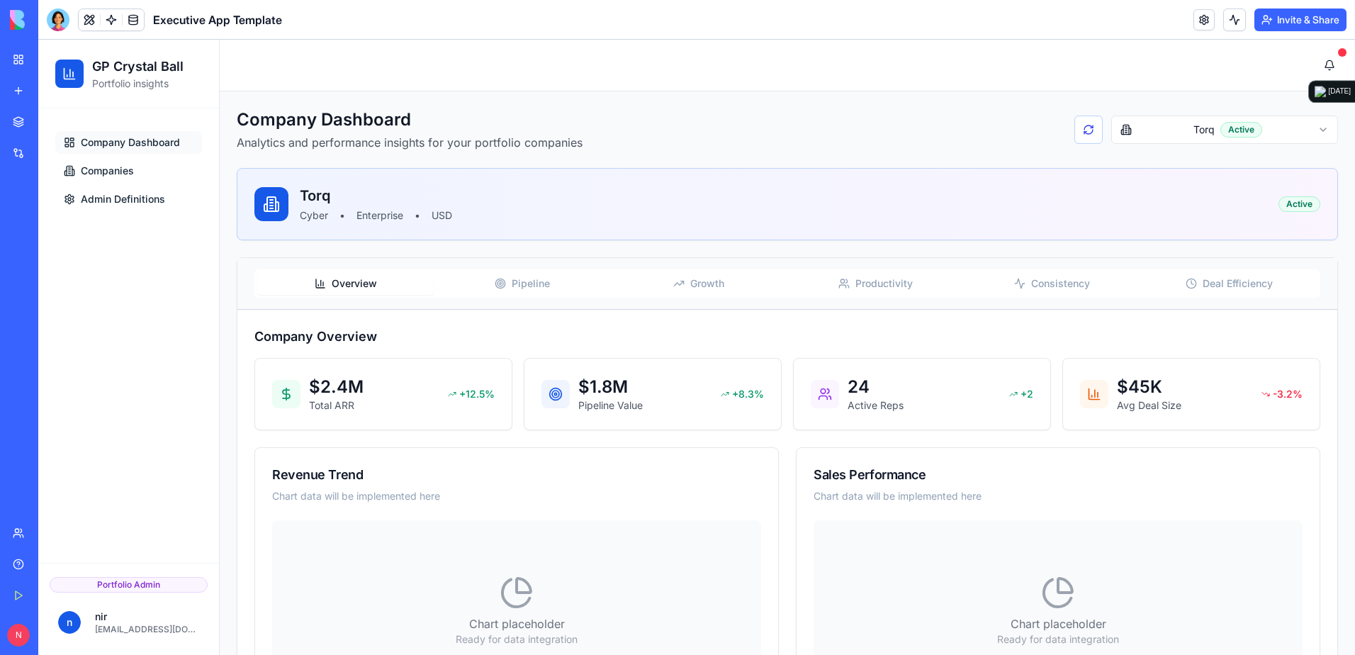
click at [690, 284] on span "Growth" at bounding box center [707, 283] width 34 height 14
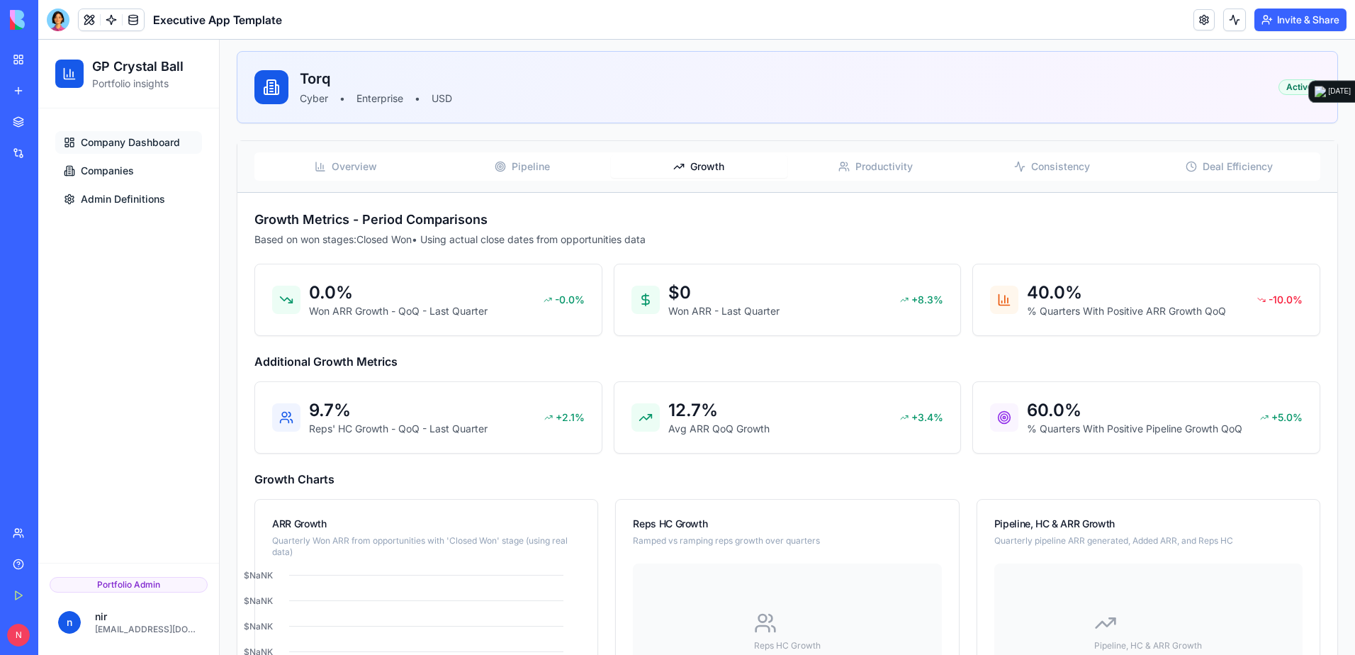
scroll to position [142, 0]
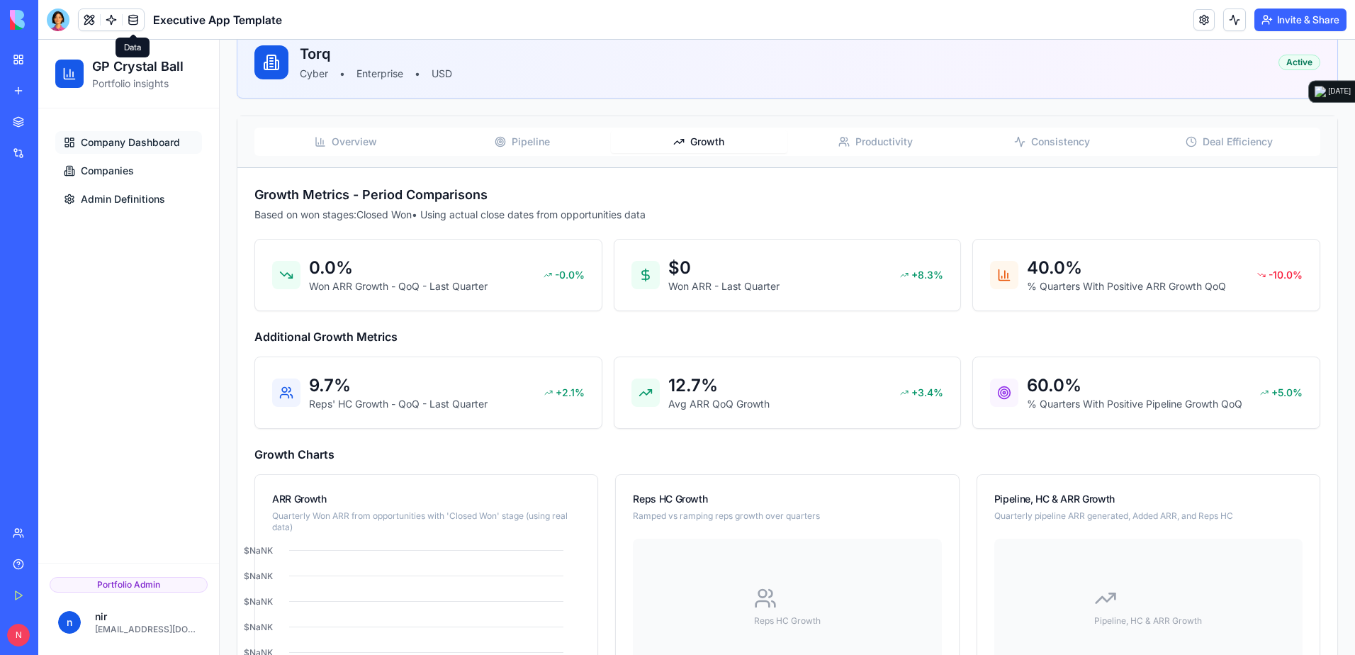
click at [135, 20] on link at bounding box center [133, 19] width 21 height 21
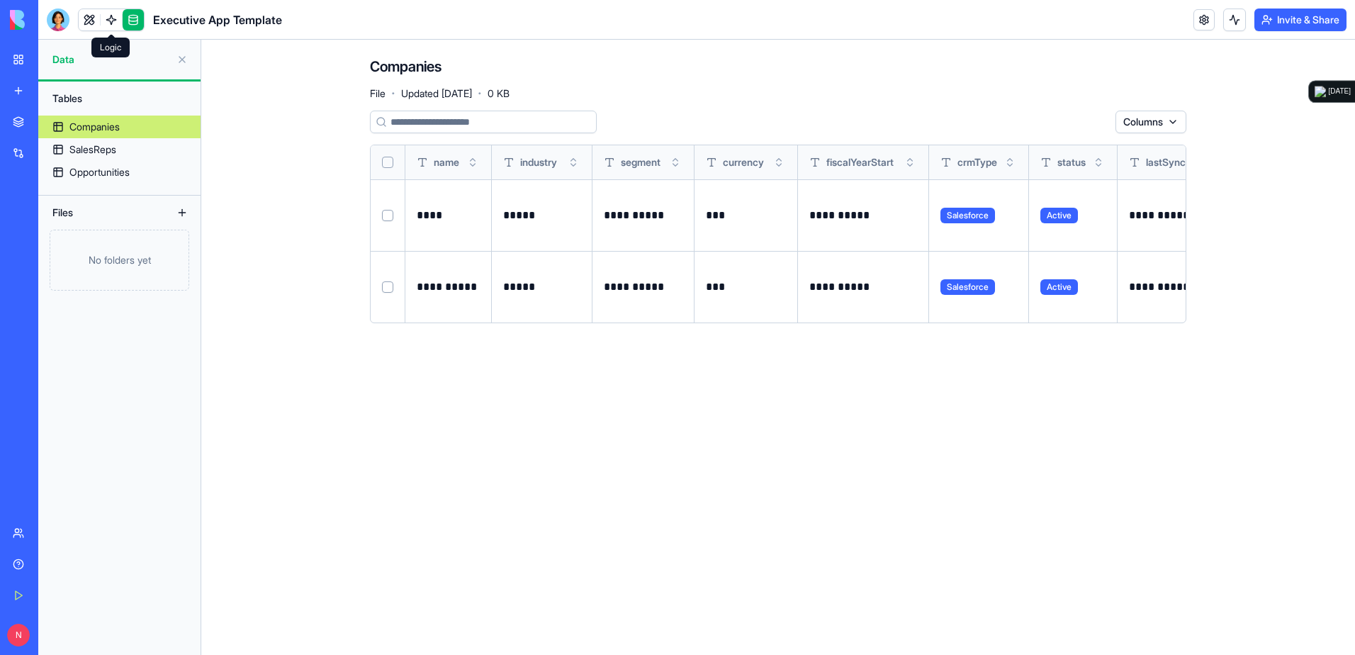
click at [110, 21] on link at bounding box center [111, 19] width 21 height 21
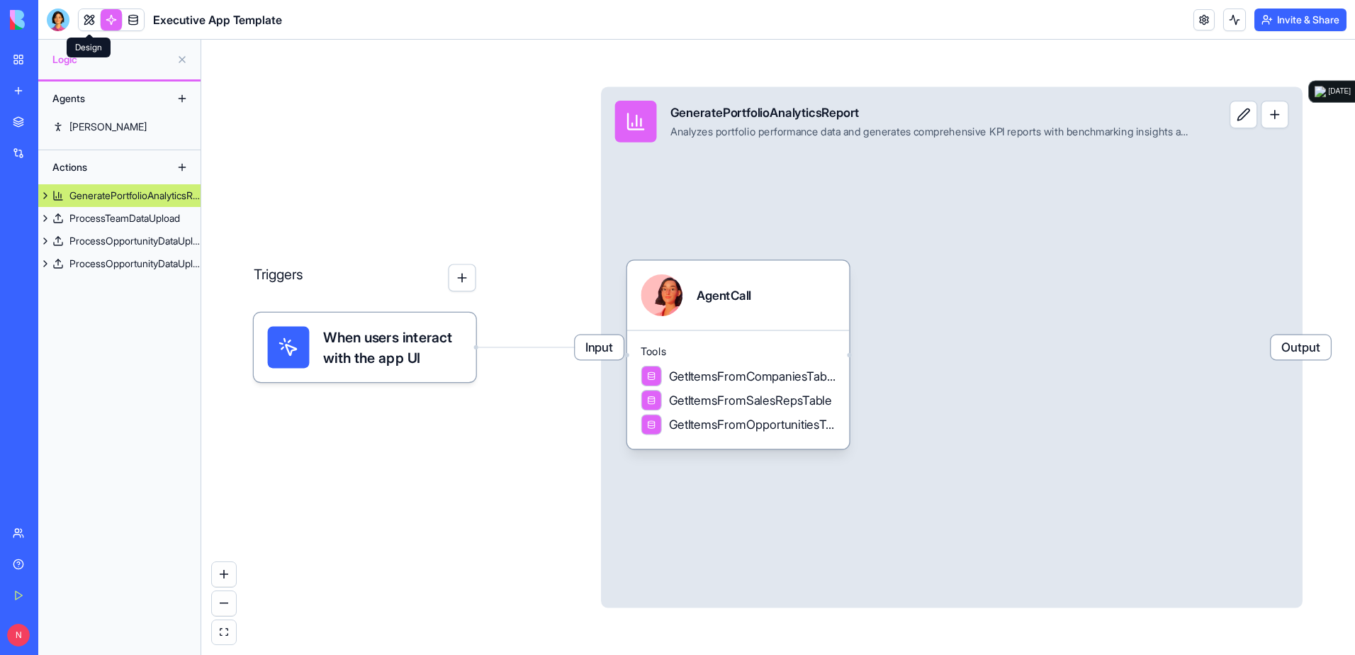
click at [86, 13] on link at bounding box center [89, 19] width 21 height 21
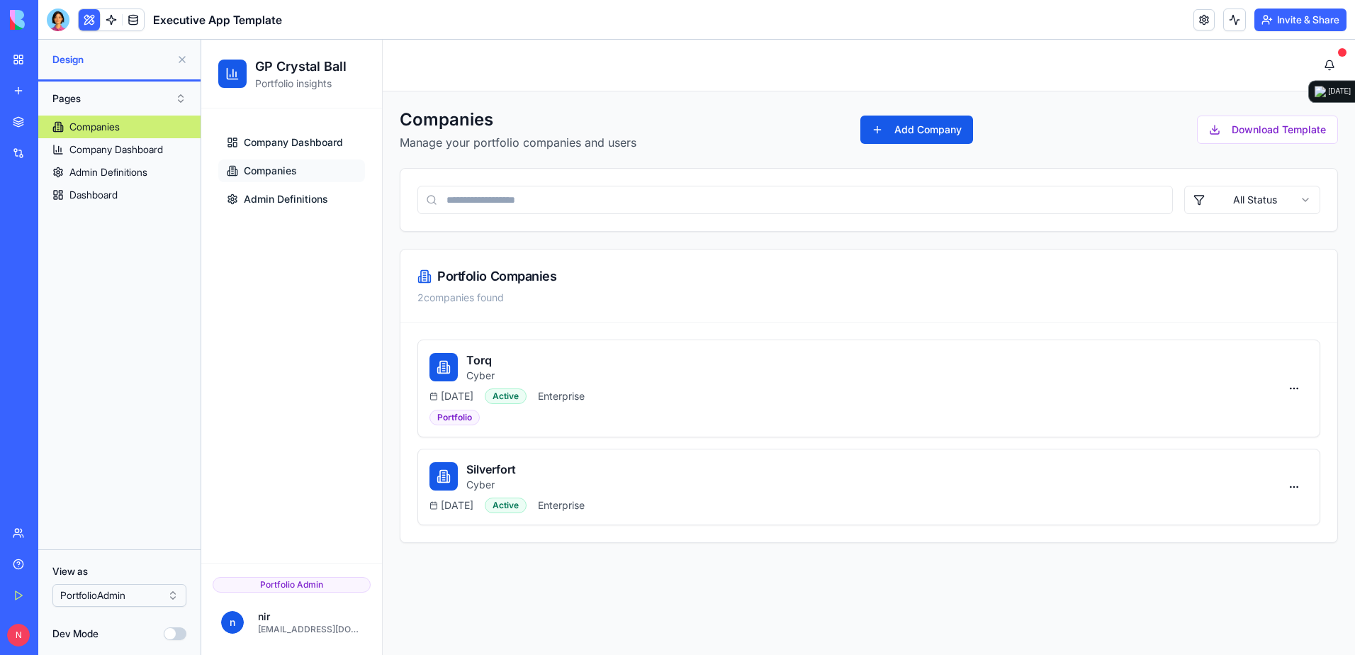
click at [183, 60] on button at bounding box center [182, 59] width 23 height 23
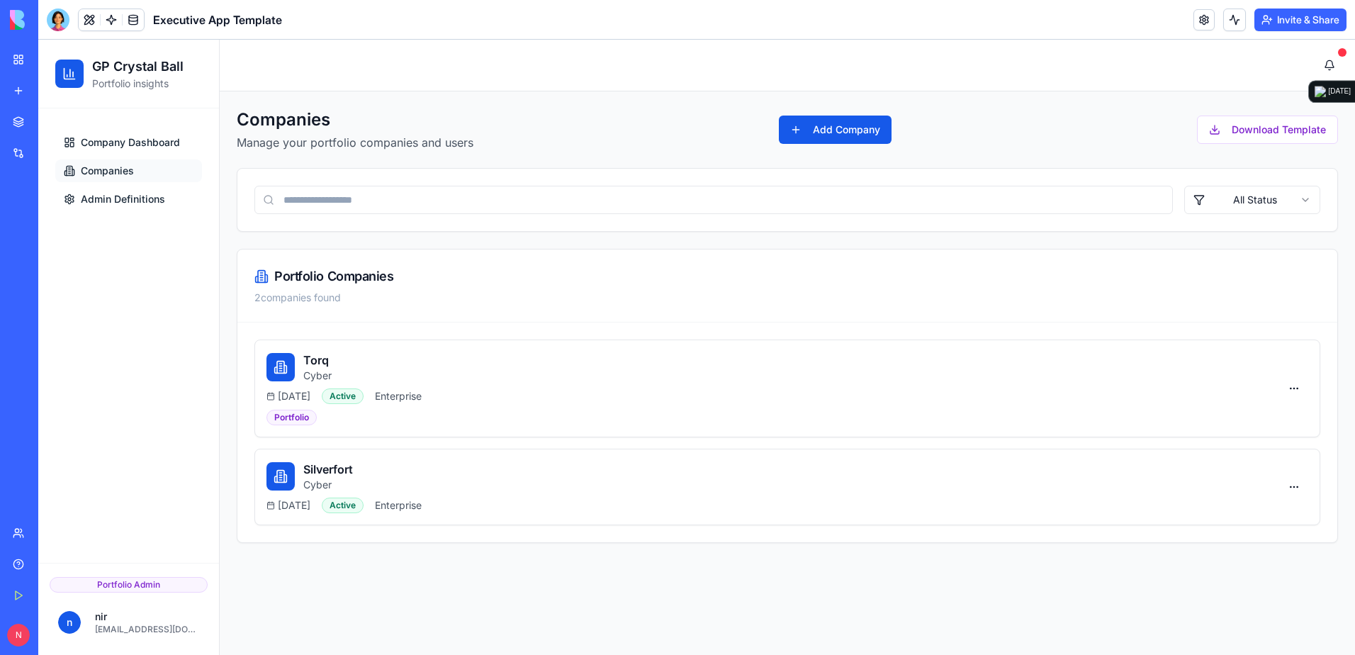
click at [15, 56] on link "My Workspace" at bounding box center [32, 59] width 57 height 28
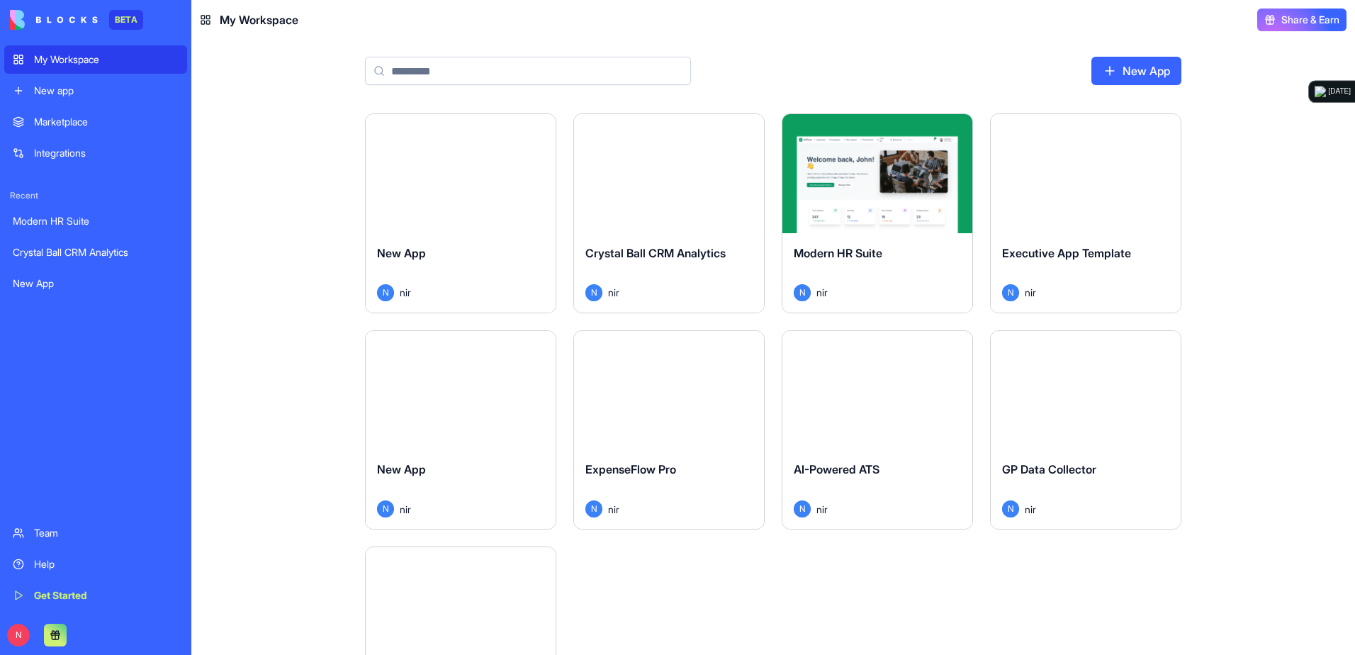
click at [79, 126] on div "Marketplace" at bounding box center [106, 122] width 145 height 14
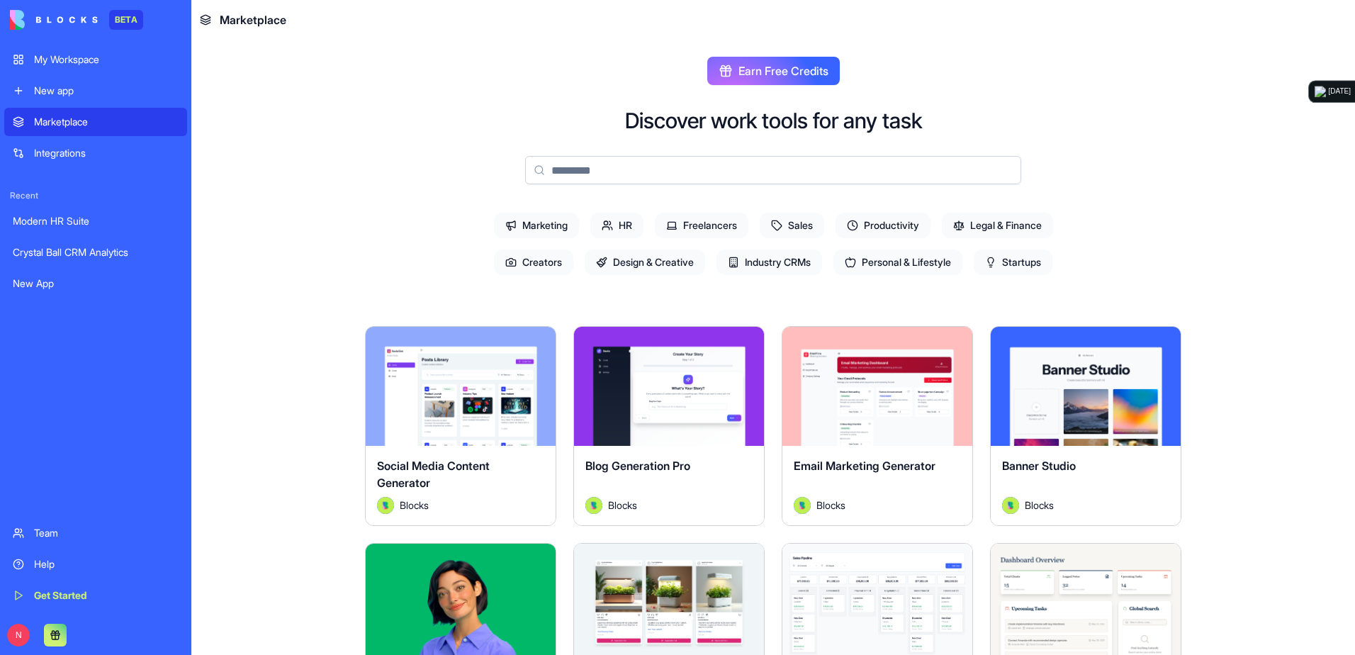
click at [86, 96] on div "New app" at bounding box center [106, 91] width 145 height 14
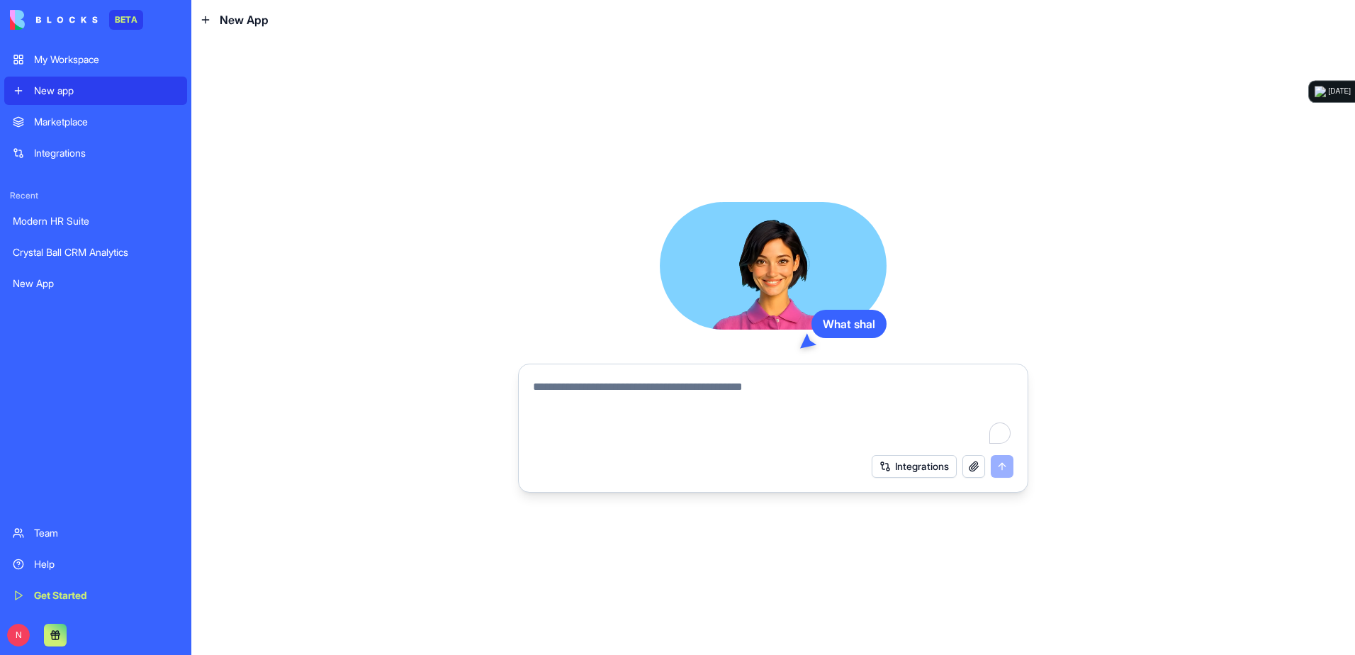
click at [100, 59] on div "My Workspace" at bounding box center [106, 59] width 145 height 14
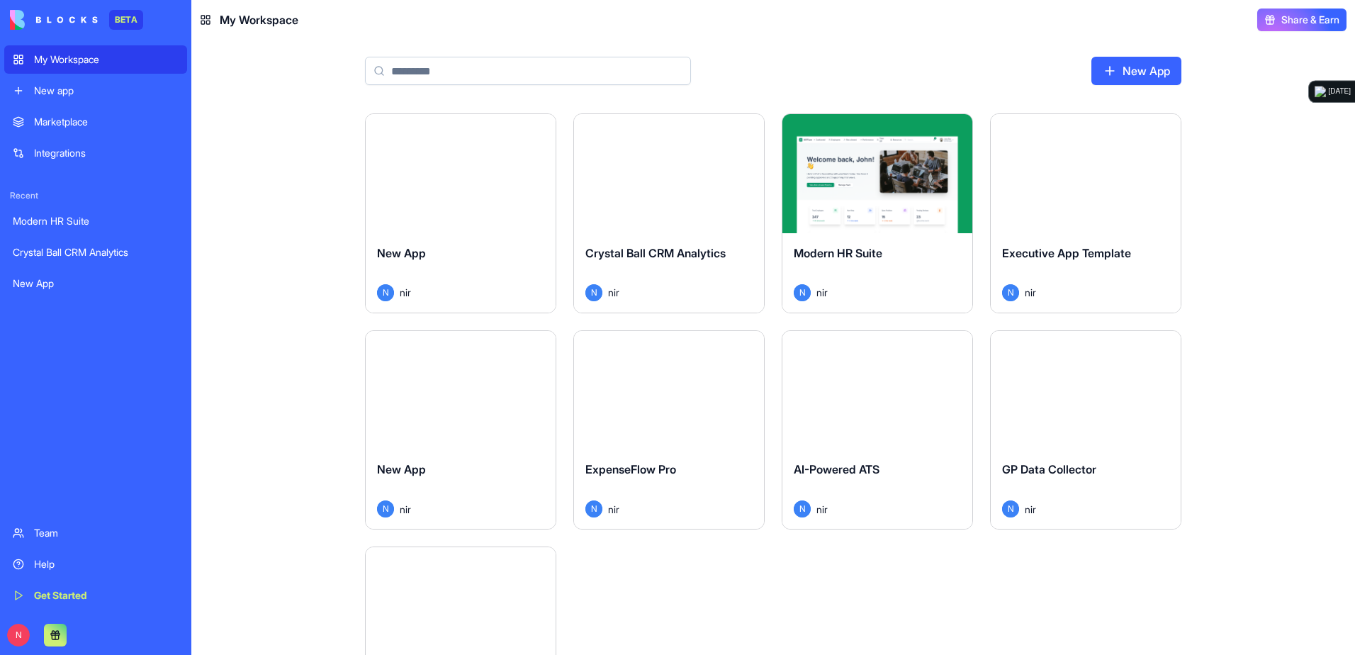
click at [901, 223] on div "Launch" at bounding box center [877, 173] width 190 height 119
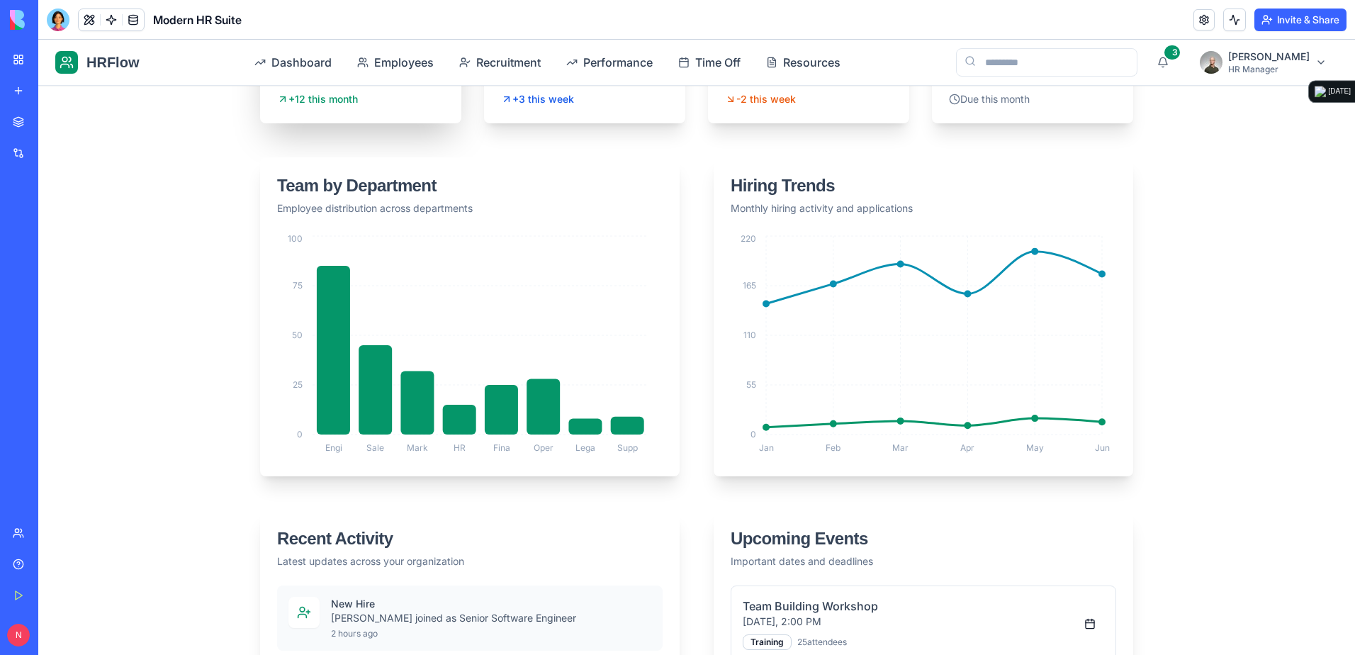
scroll to position [354, 0]
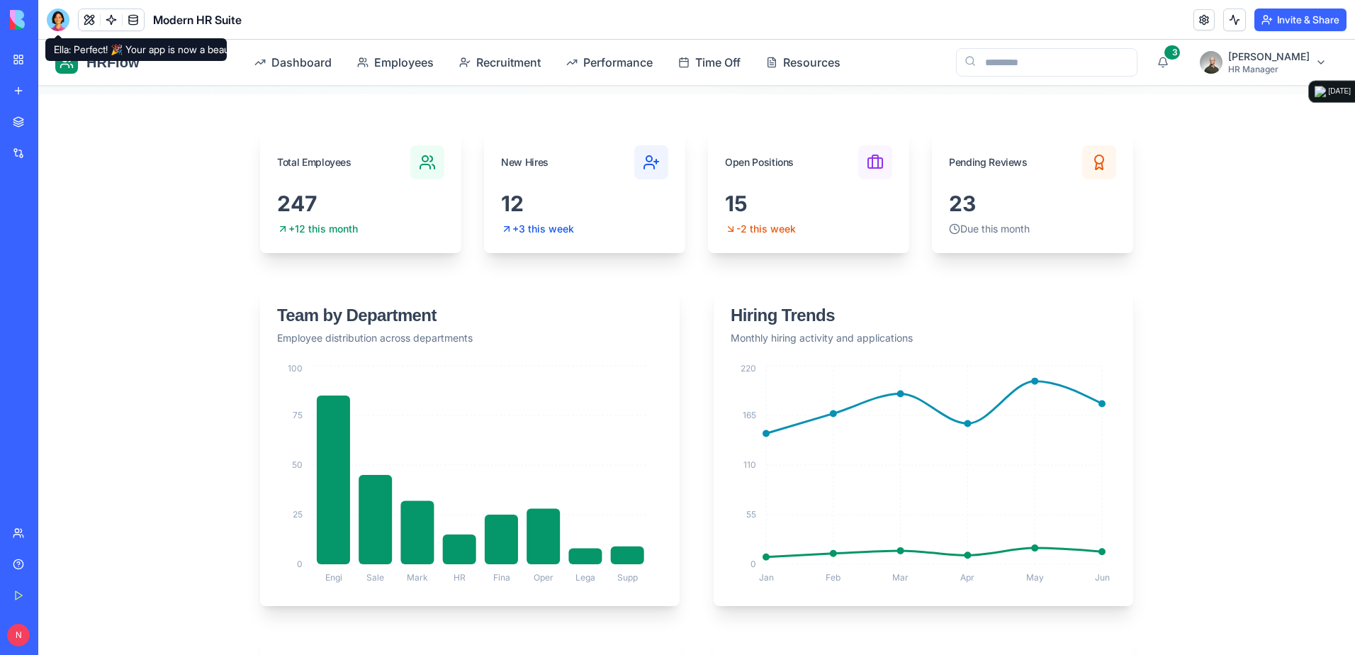
click at [57, 13] on div at bounding box center [58, 20] width 23 height 23
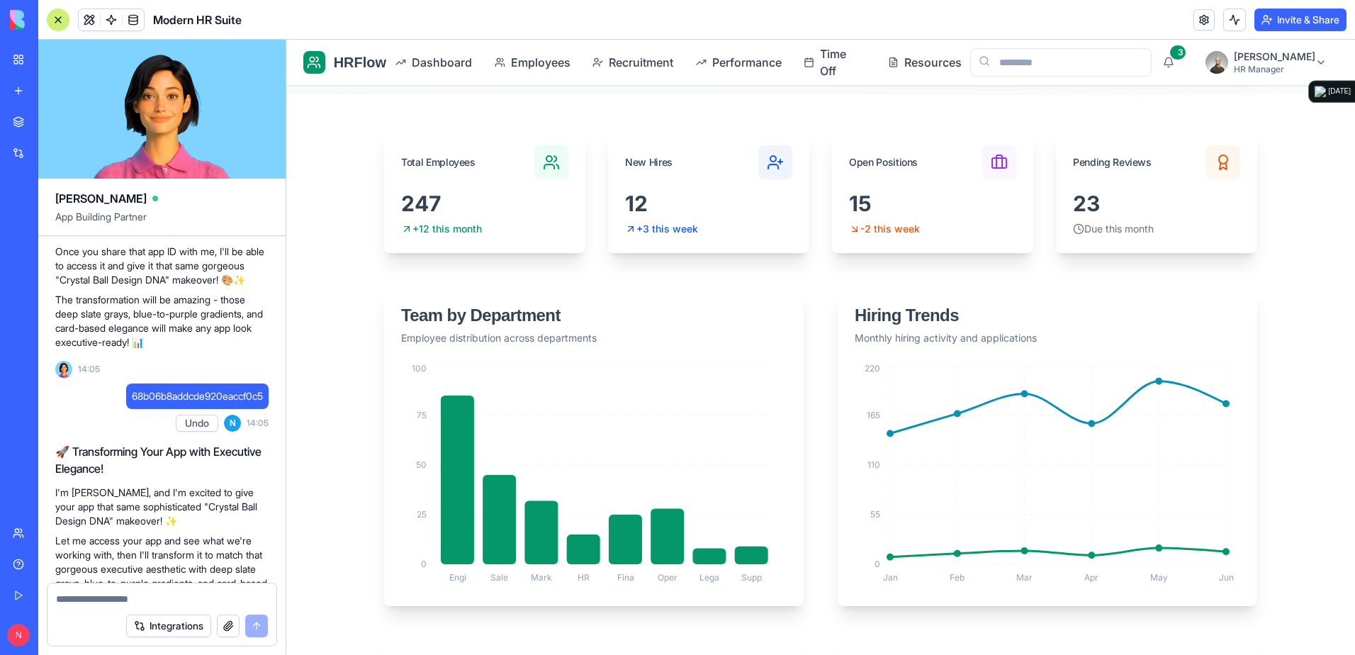
scroll to position [3041, 0]
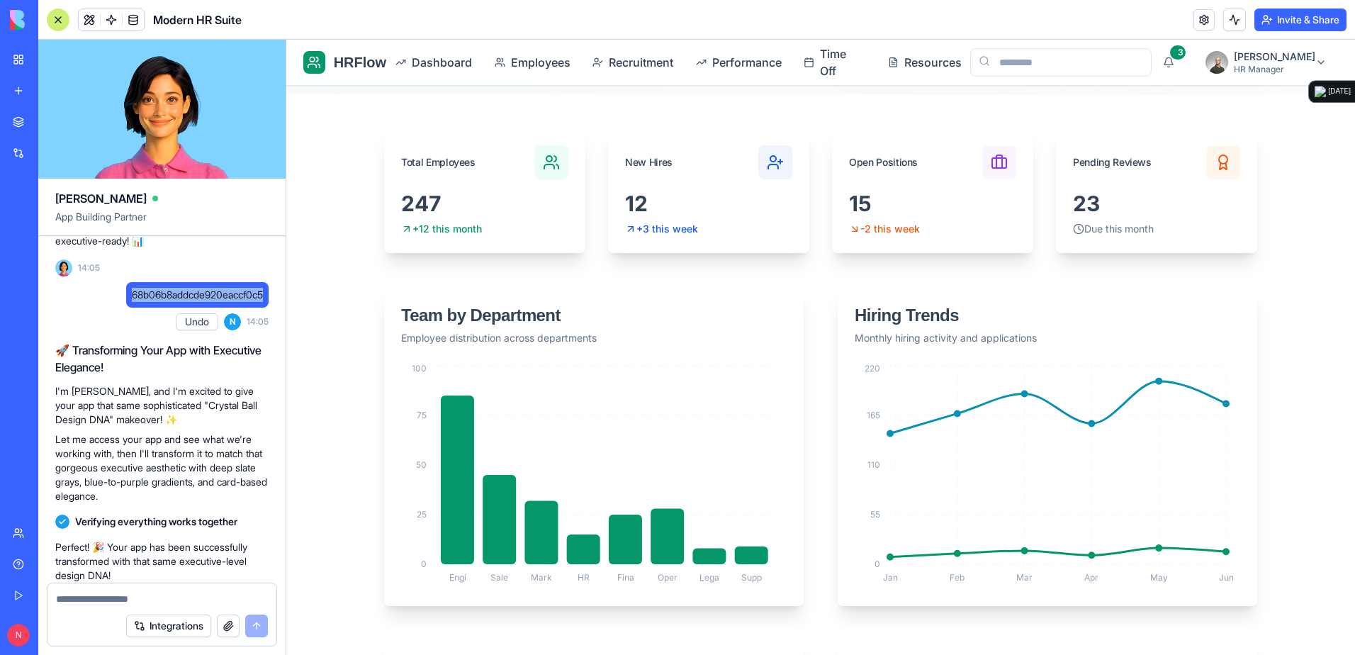
drag, startPoint x: 123, startPoint y: 438, endPoint x: 266, endPoint y: 437, distance: 143.2
click at [266, 308] on div "68b06b8addcde920eaccf0c5" at bounding box center [197, 295] width 142 height 26
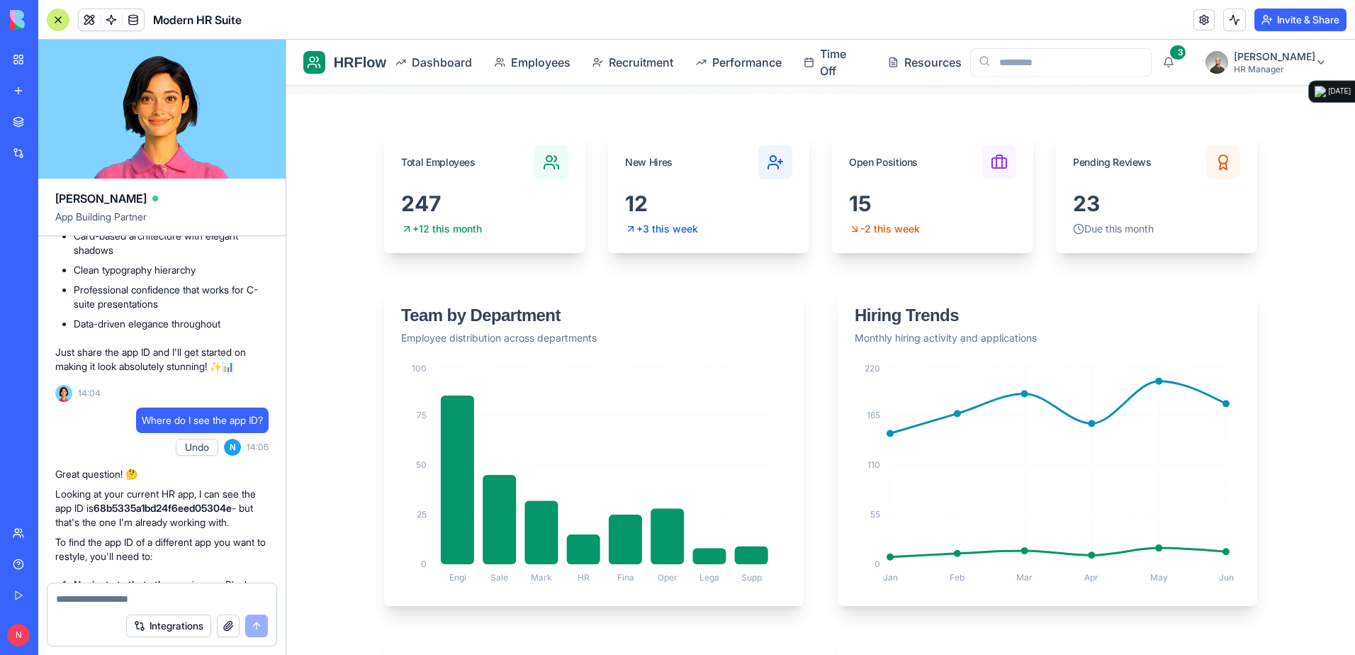
scroll to position [2474, 0]
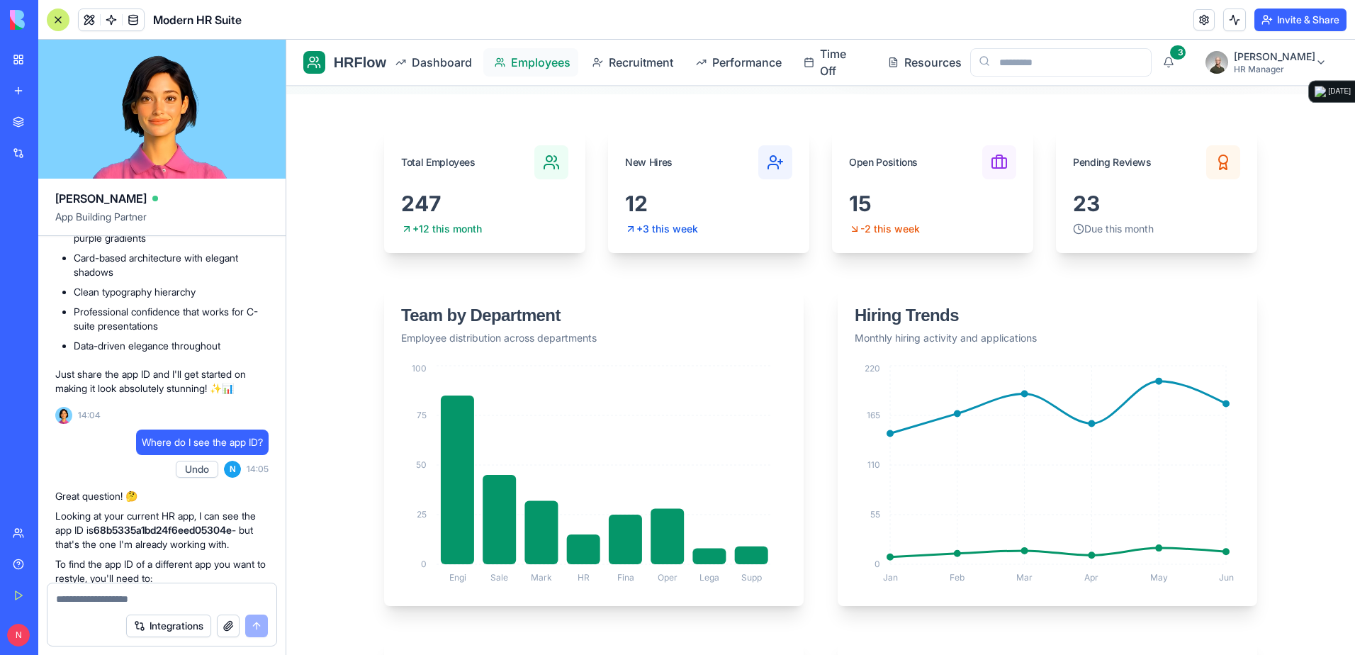
click at [535, 70] on span "Employees" at bounding box center [539, 62] width 57 height 17
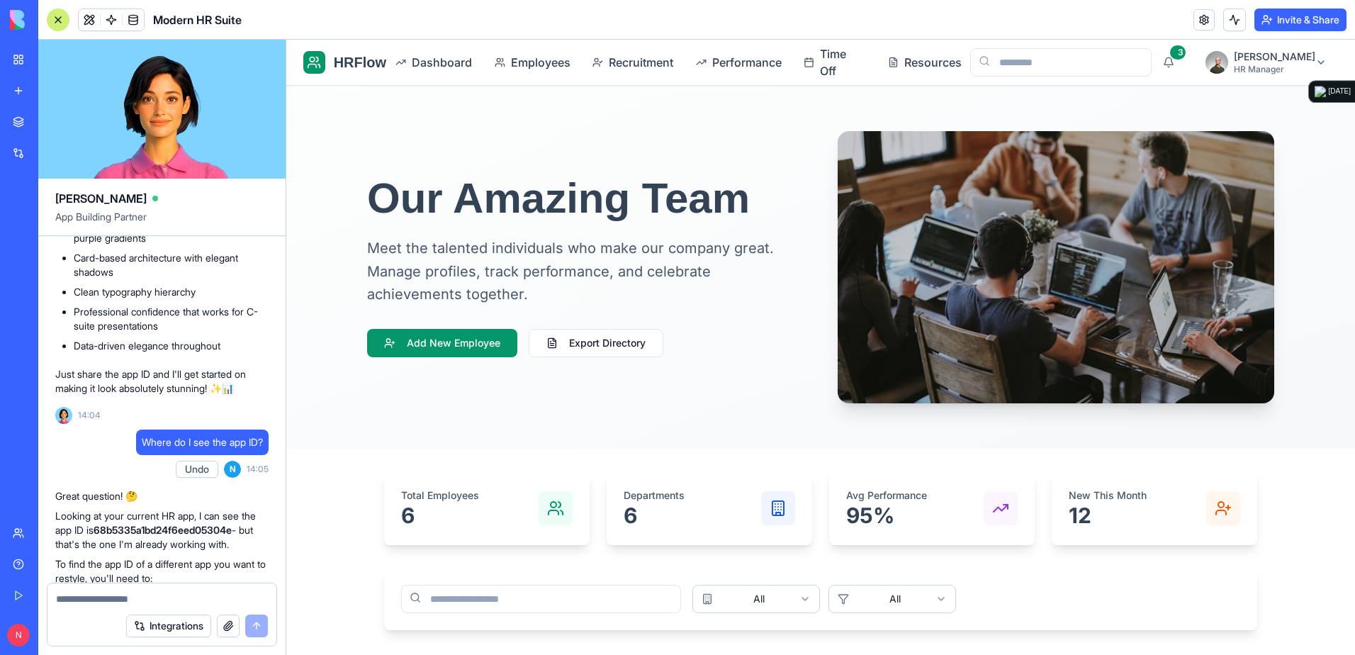
click at [52, 18] on div at bounding box center [58, 20] width 23 height 23
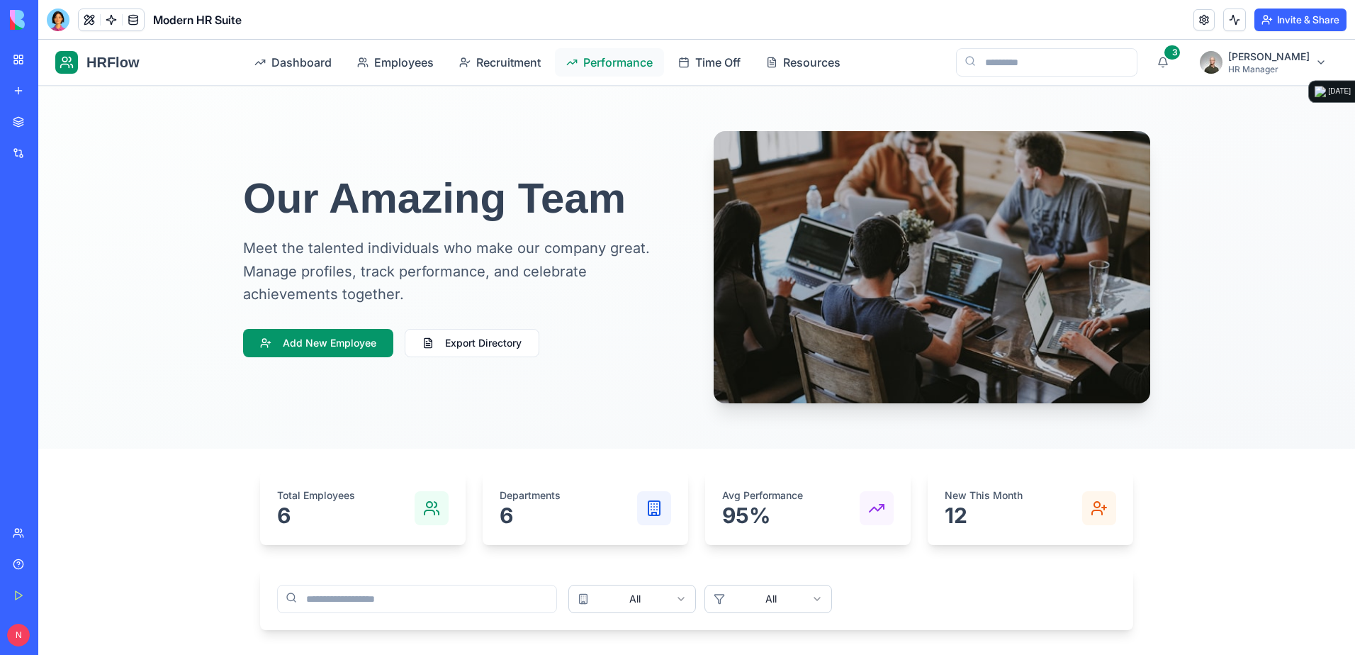
click at [622, 66] on span "Performance" at bounding box center [617, 62] width 69 height 17
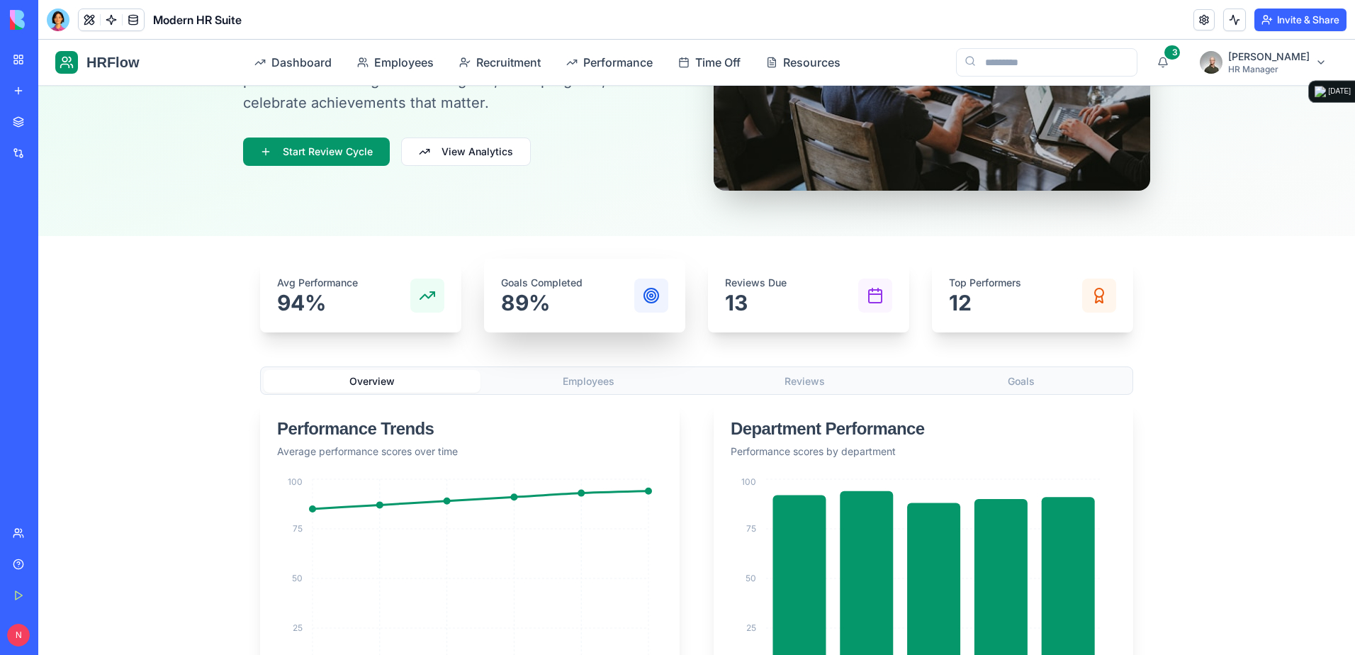
scroll to position [354, 0]
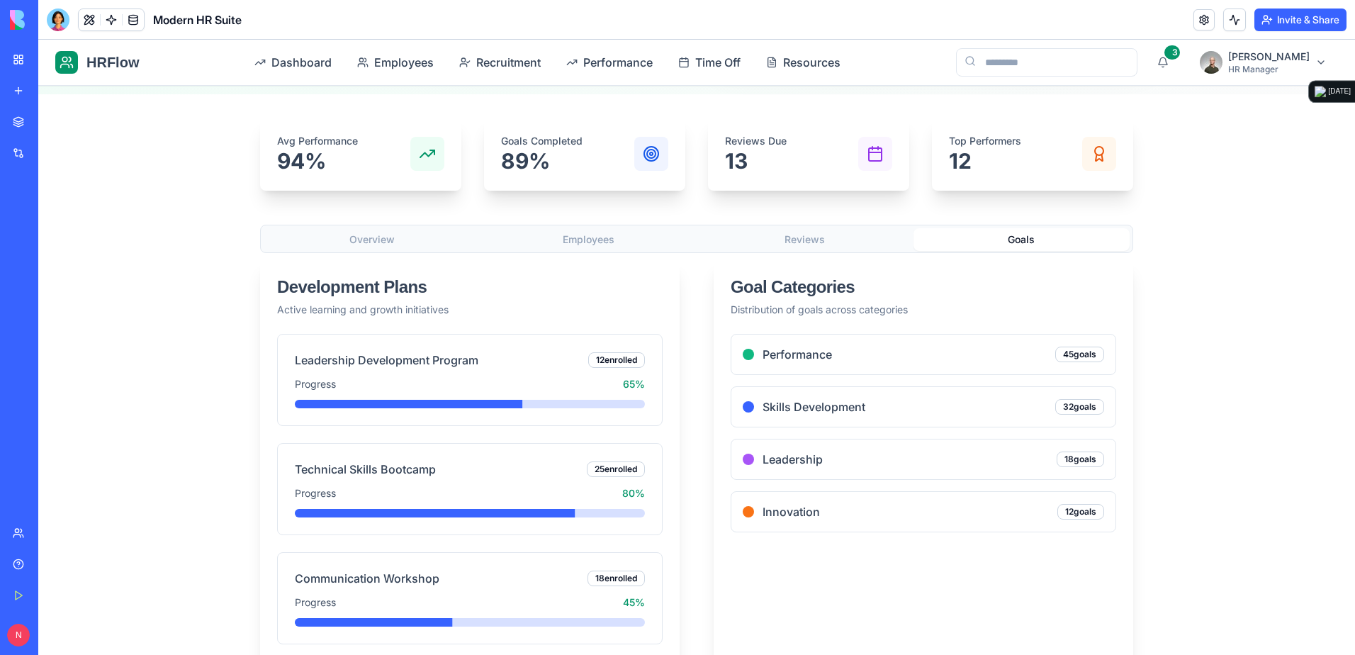
click at [901, 235] on button "Goals" at bounding box center [1022, 239] width 217 height 23
click at [770, 237] on button "Reviews" at bounding box center [805, 239] width 217 height 23
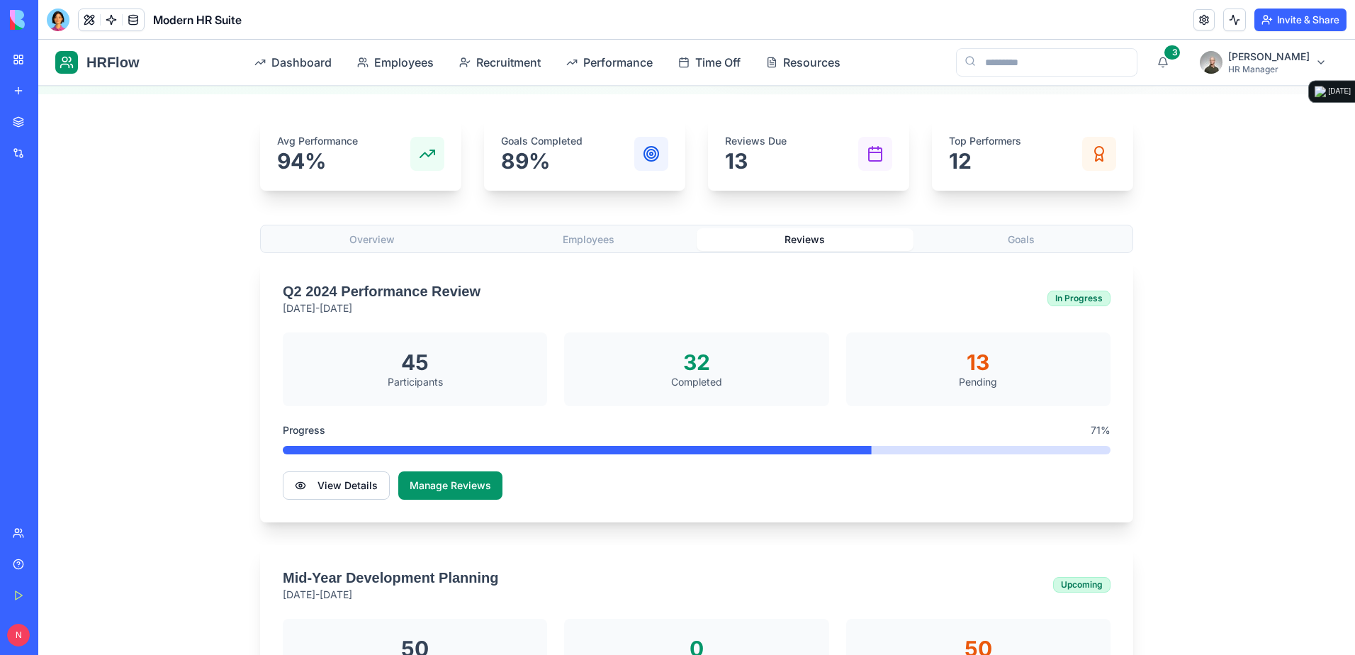
click at [557, 233] on button "Employees" at bounding box center [589, 239] width 217 height 23
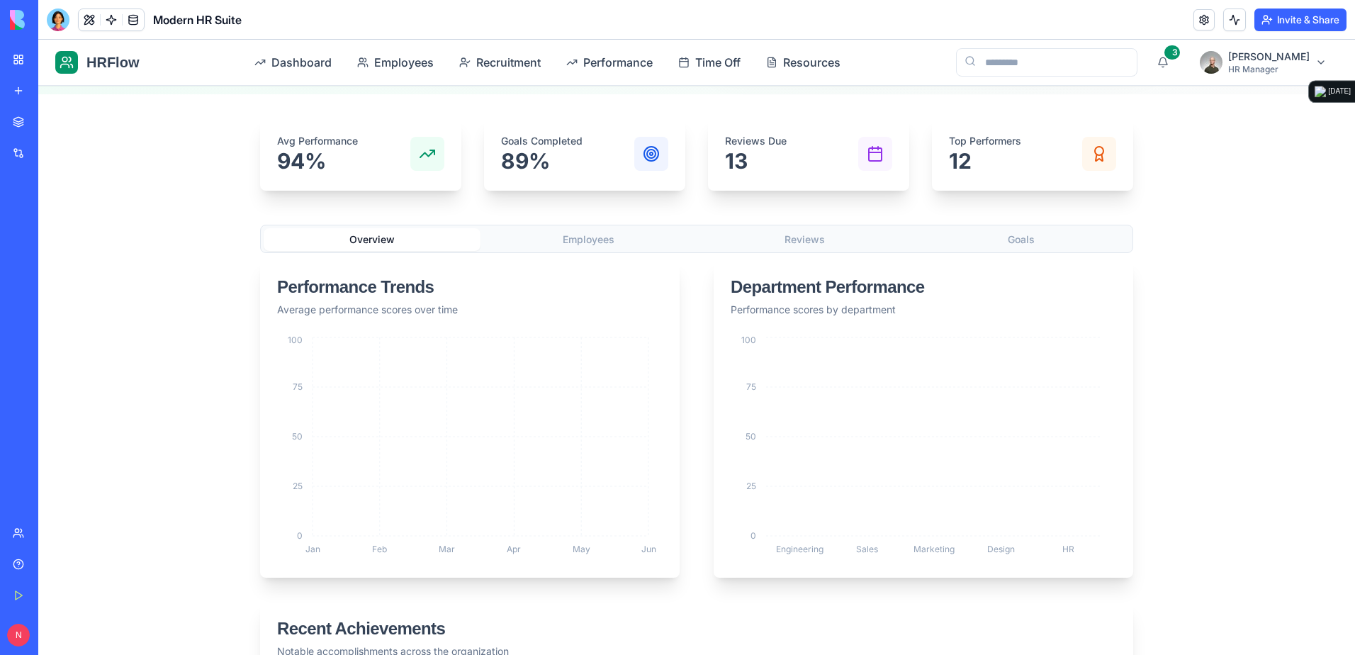
click at [428, 245] on button "Overview" at bounding box center [372, 239] width 217 height 23
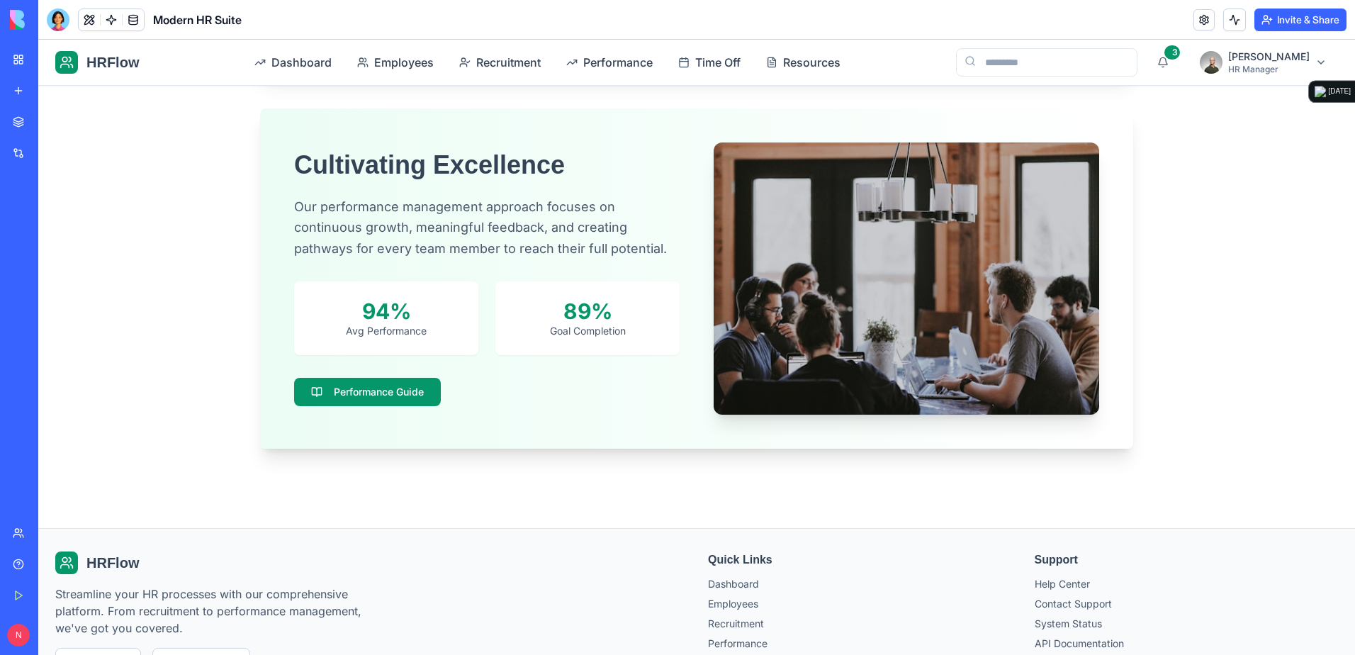
scroll to position [992, 0]
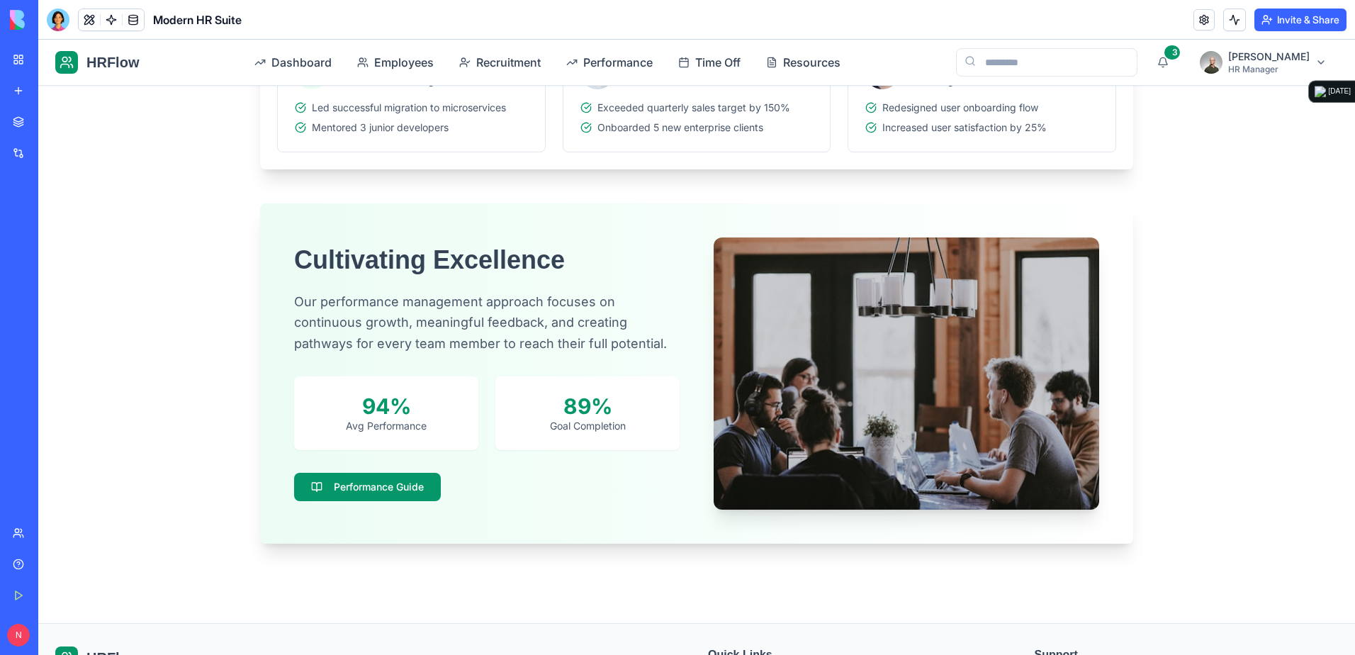
click at [52, 59] on div "My Workspace" at bounding box center [43, 59] width 18 height 14
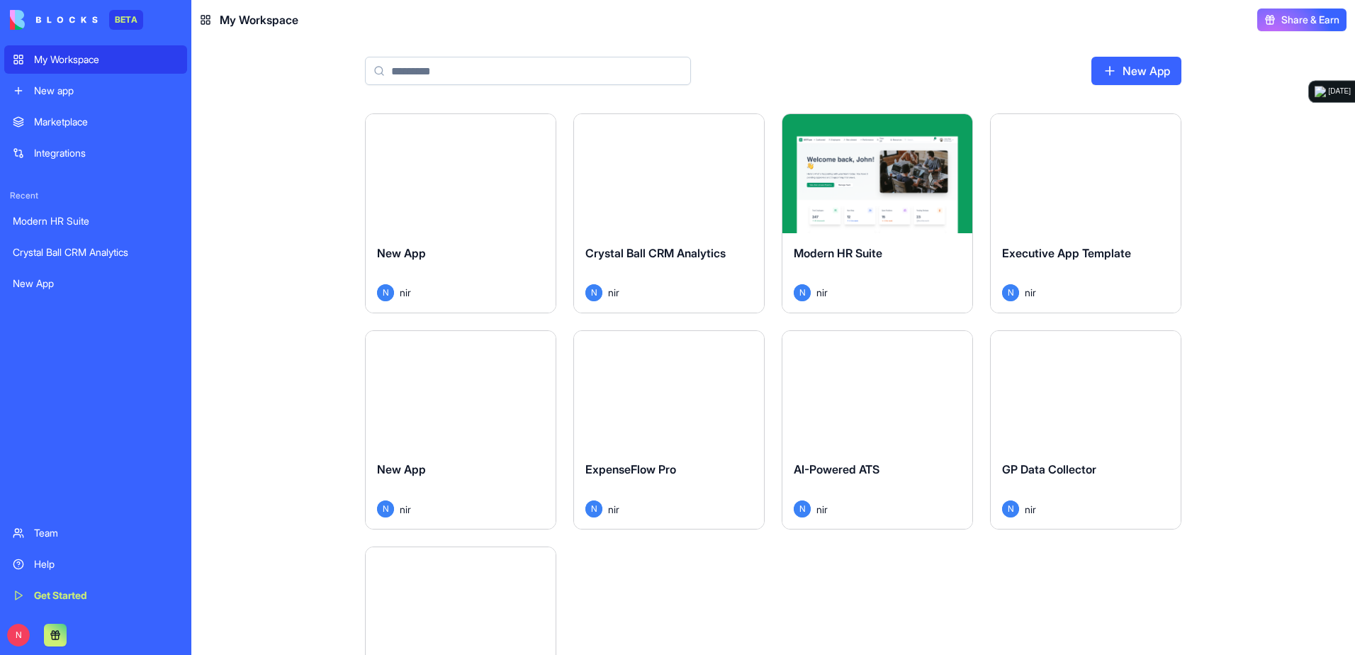
click at [833, 427] on div "Launch" at bounding box center [877, 390] width 190 height 119
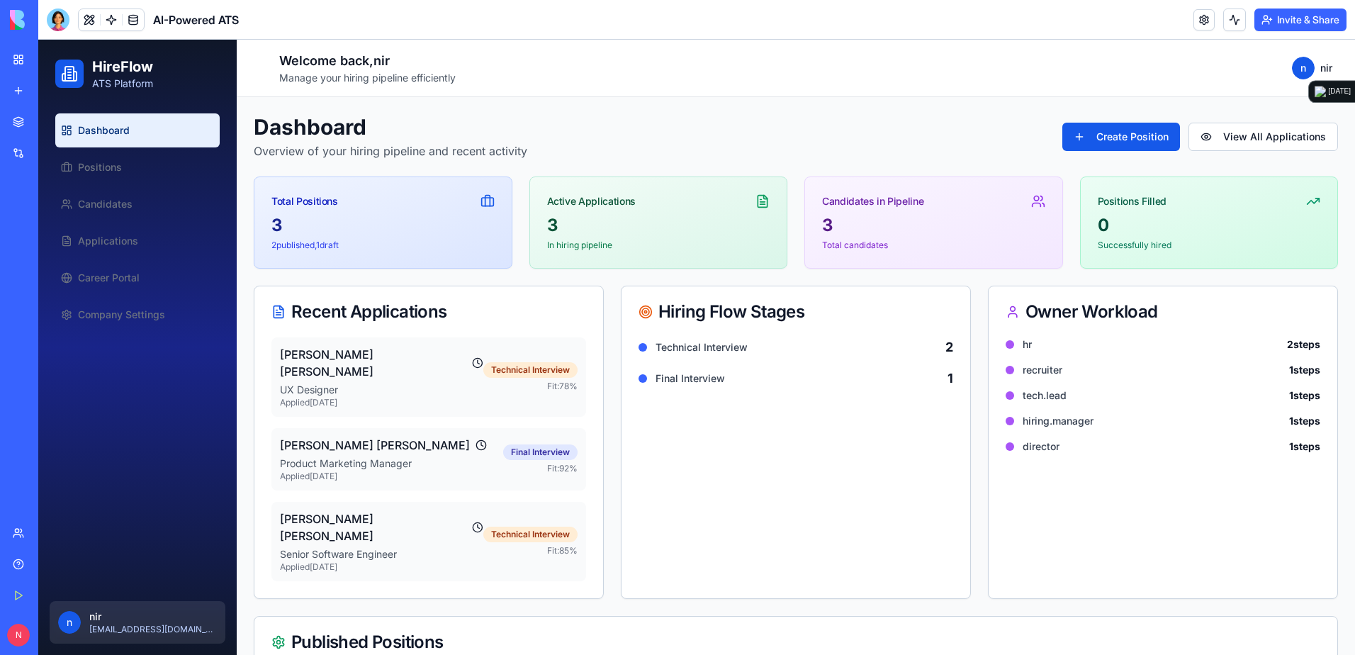
click at [61, 47] on link "My Workspace" at bounding box center [32, 59] width 57 height 28
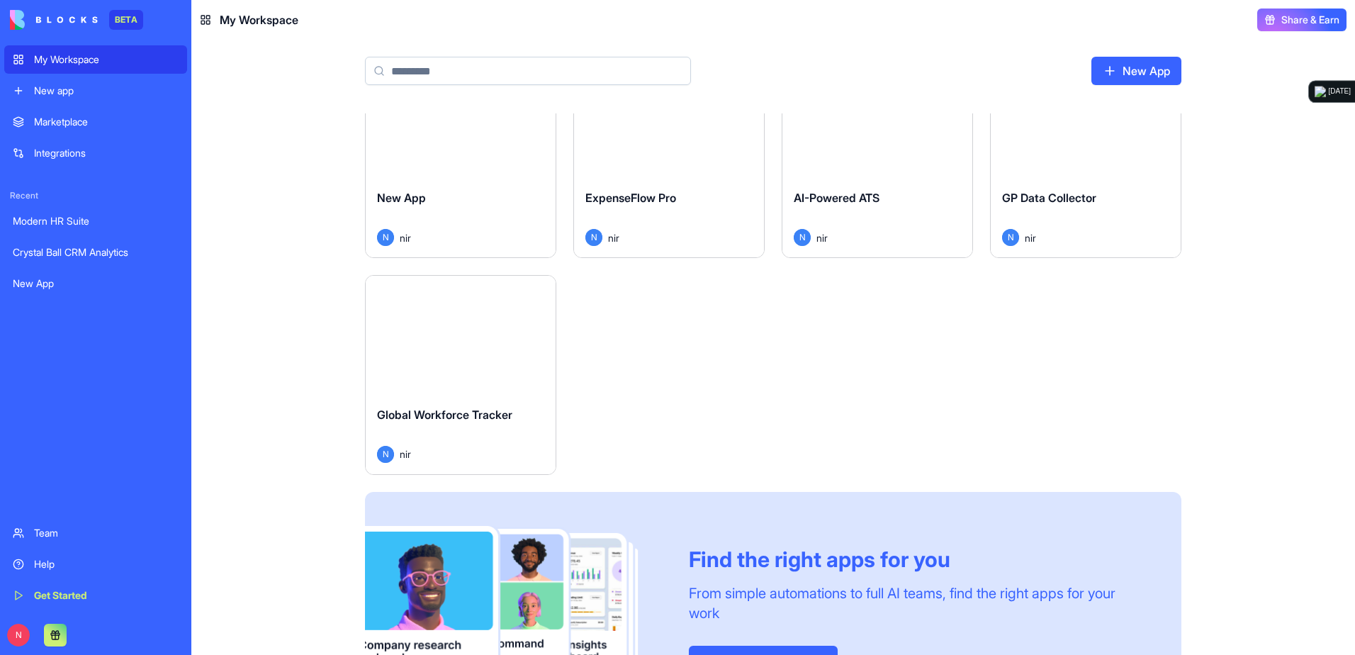
scroll to position [284, 0]
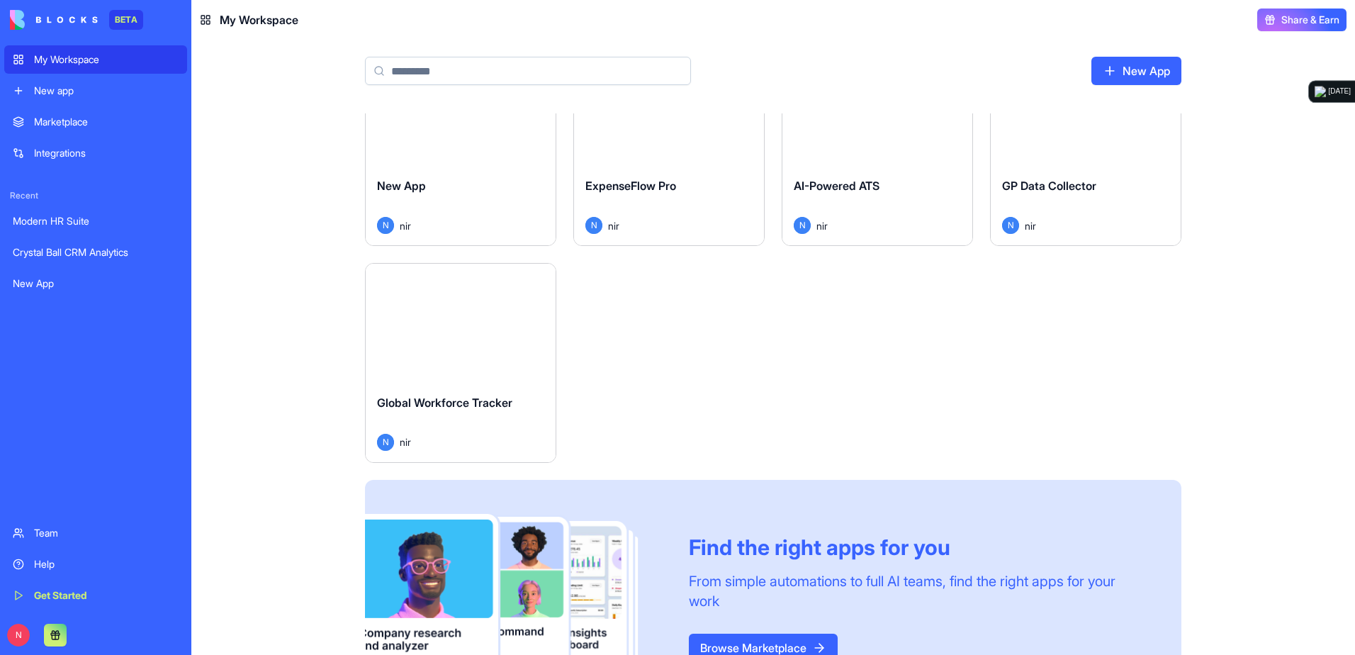
click at [506, 363] on div "Launch" at bounding box center [461, 323] width 190 height 119
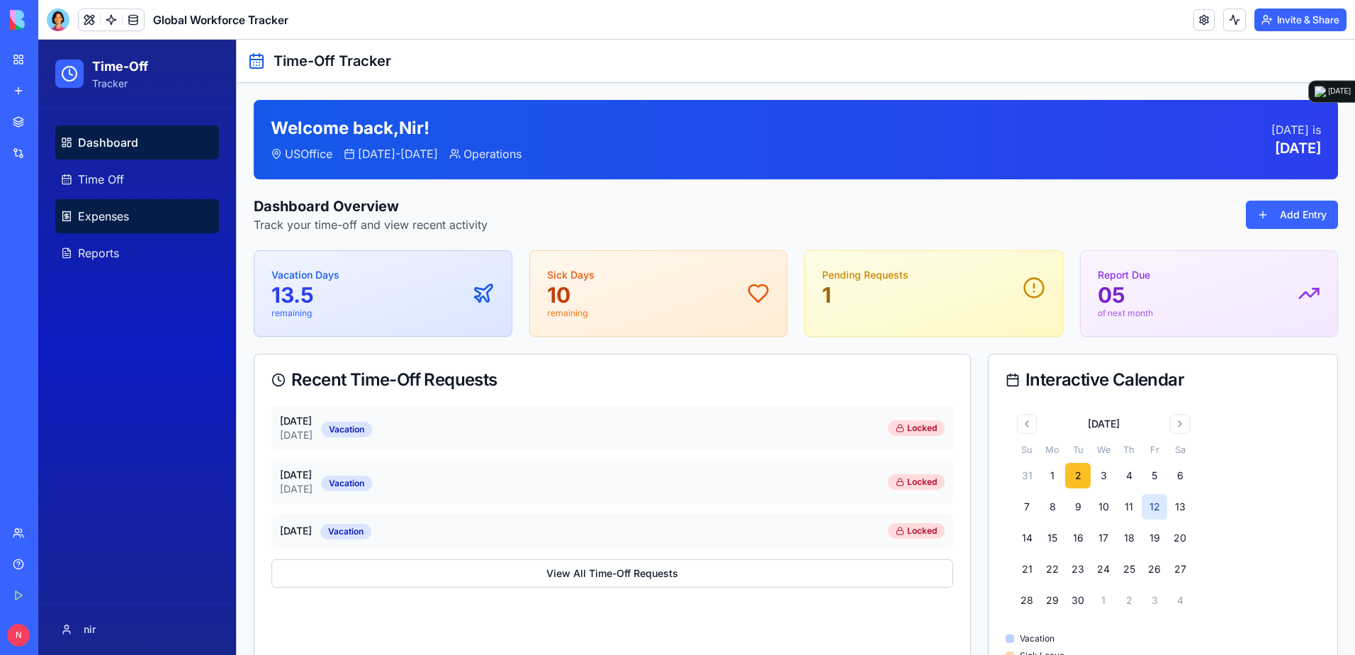
click at [142, 210] on link "Expenses" at bounding box center [137, 216] width 164 height 34
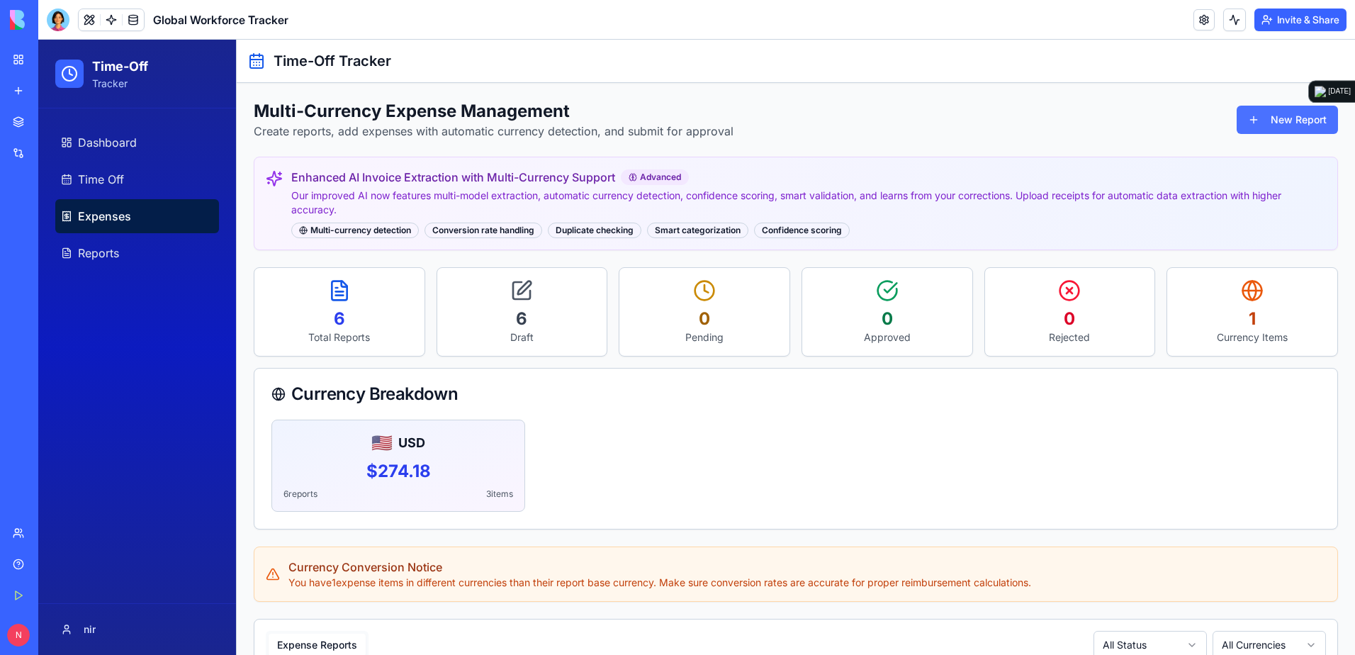
click at [901, 123] on button "New Report" at bounding box center [1287, 120] width 101 height 28
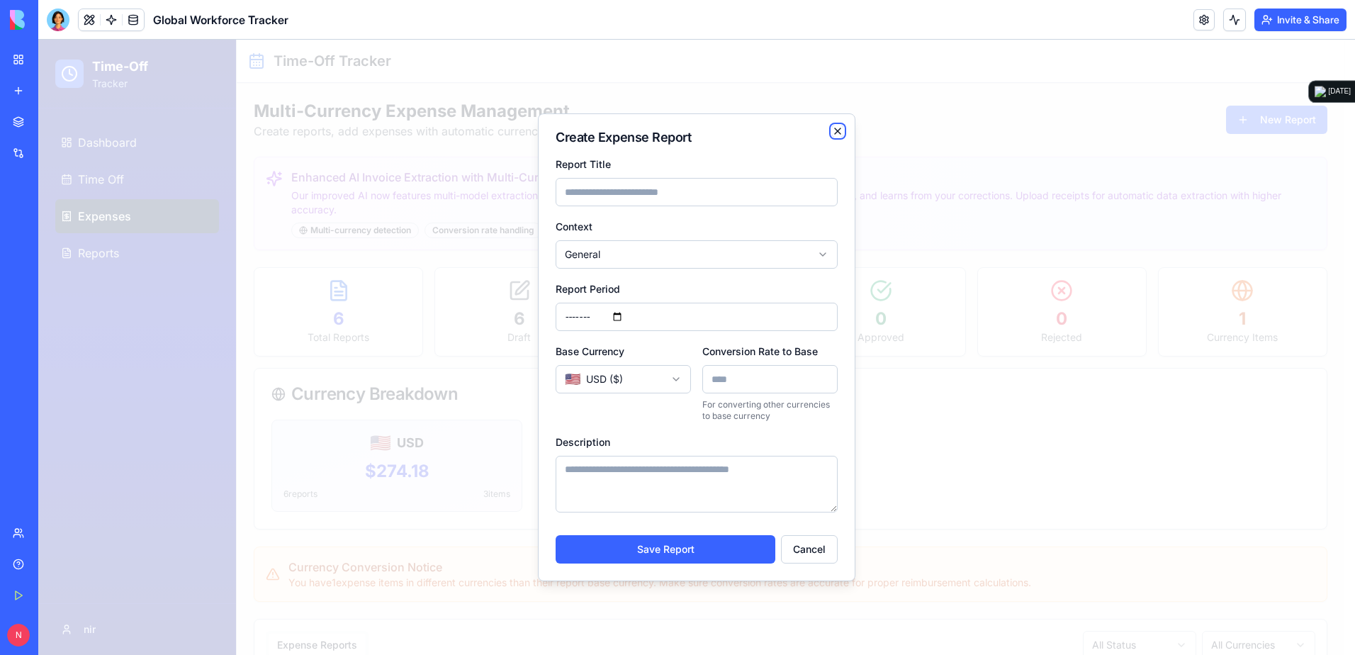
click at [842, 134] on icon "button" at bounding box center [837, 130] width 11 height 11
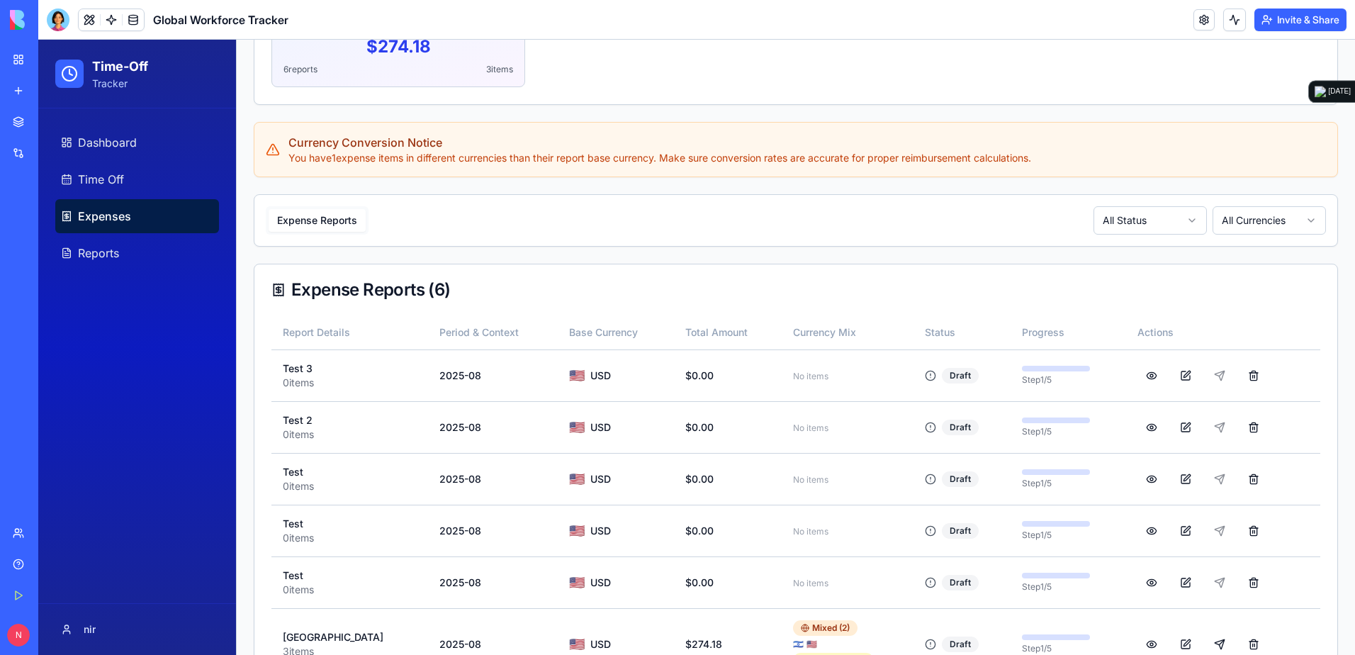
scroll to position [425, 0]
click at [793, 380] on span "No items" at bounding box center [810, 375] width 35 height 11
click at [901, 378] on button at bounding box center [1186, 375] width 28 height 28
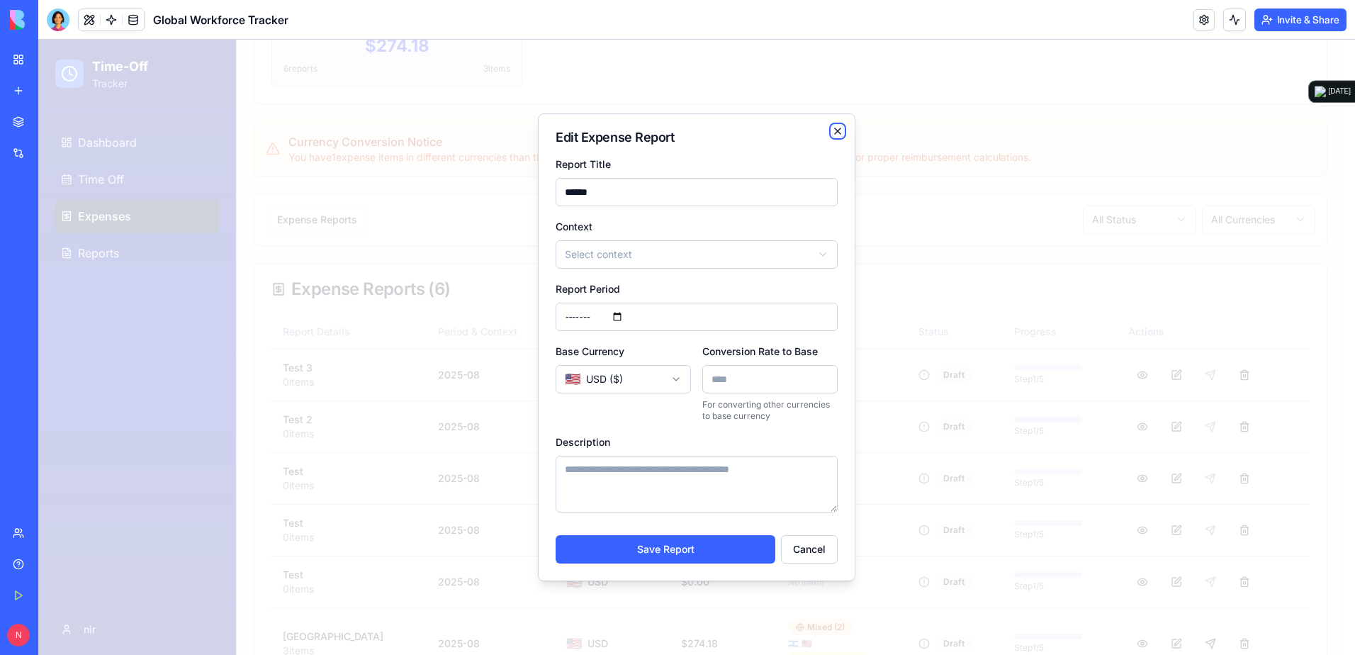
click at [837, 128] on icon "button" at bounding box center [837, 130] width 11 height 11
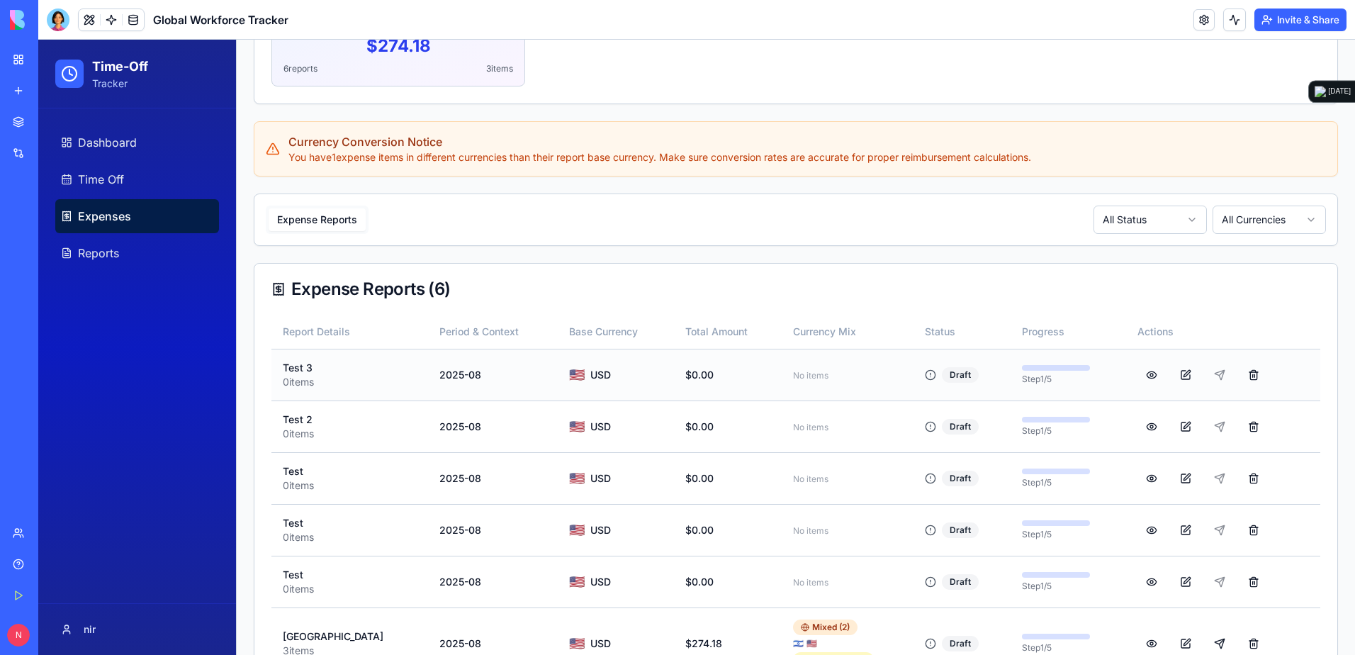
click at [302, 369] on p "Test 3" at bounding box center [350, 368] width 134 height 14
click at [901, 376] on button at bounding box center [1152, 375] width 28 height 28
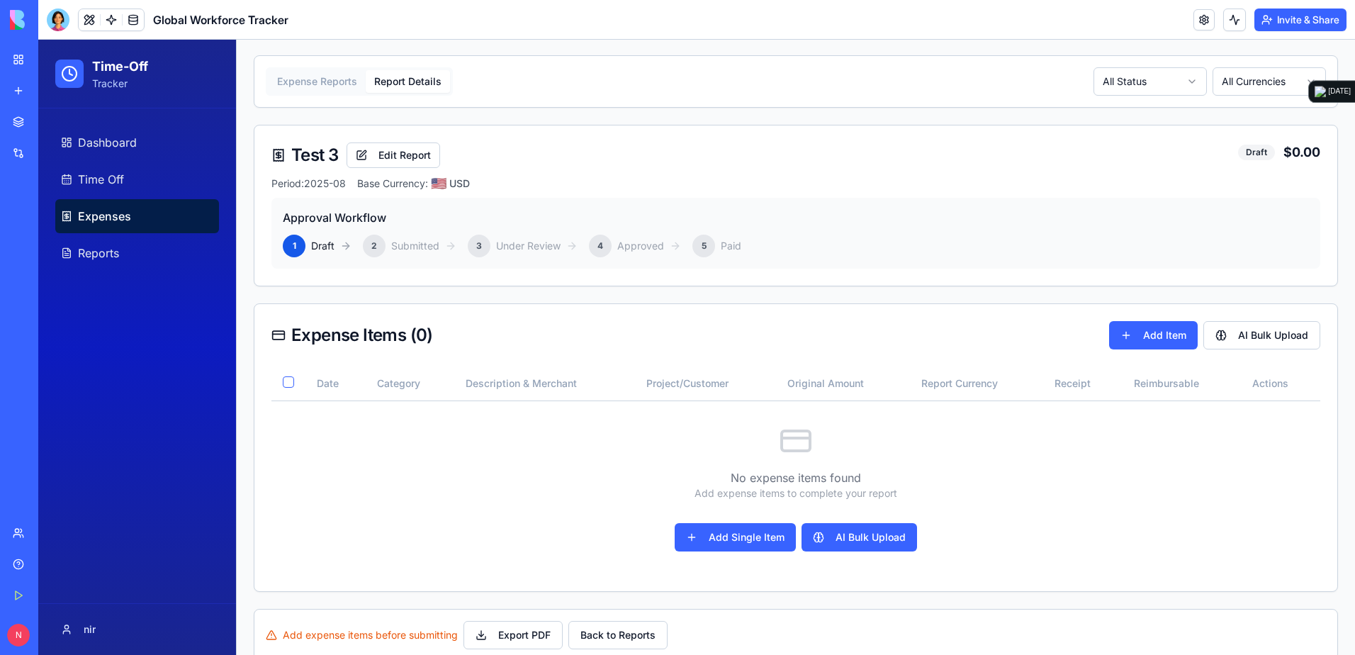
scroll to position [567, 0]
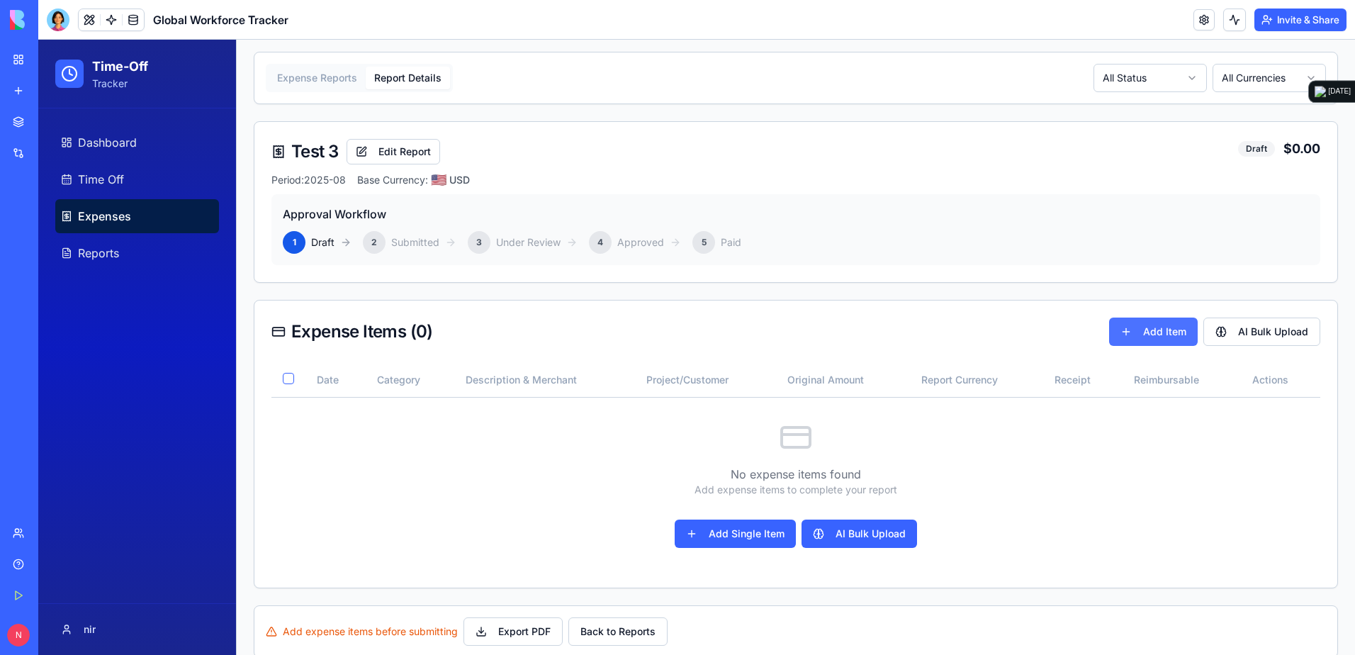
click at [901, 332] on button "Add Item" at bounding box center [1153, 332] width 89 height 28
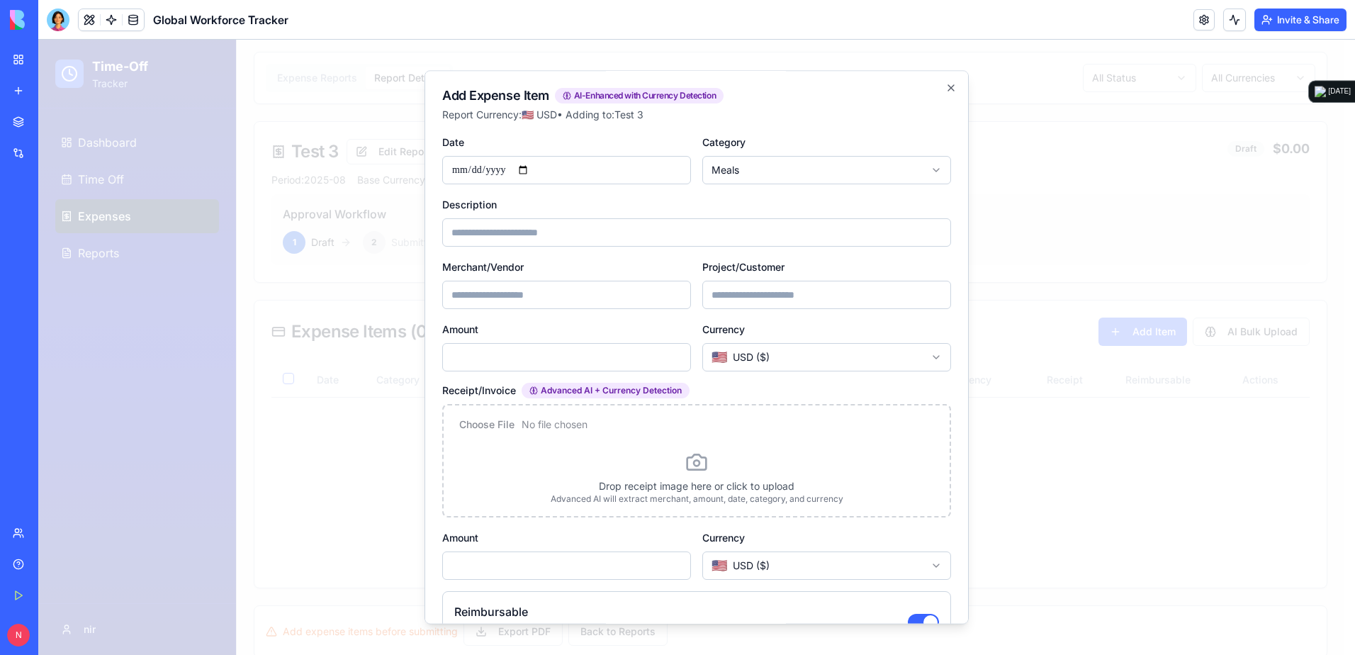
click at [697, 456] on icon at bounding box center [697, 462] width 19 height 15
drag, startPoint x: 697, startPoint y: 459, endPoint x: 592, endPoint y: 443, distance: 106.1
click at [592, 443] on input "file" at bounding box center [696, 431] width 483 height 28
type input "**********"
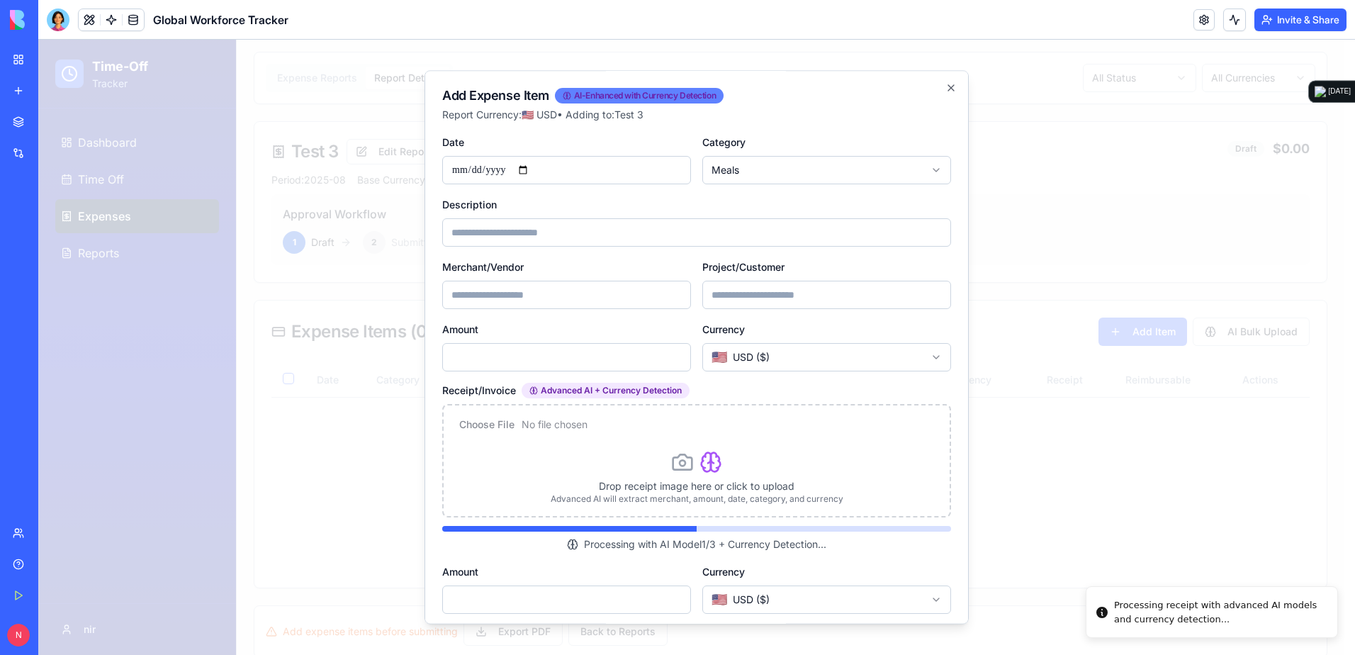
type input "**********"
type input "******"
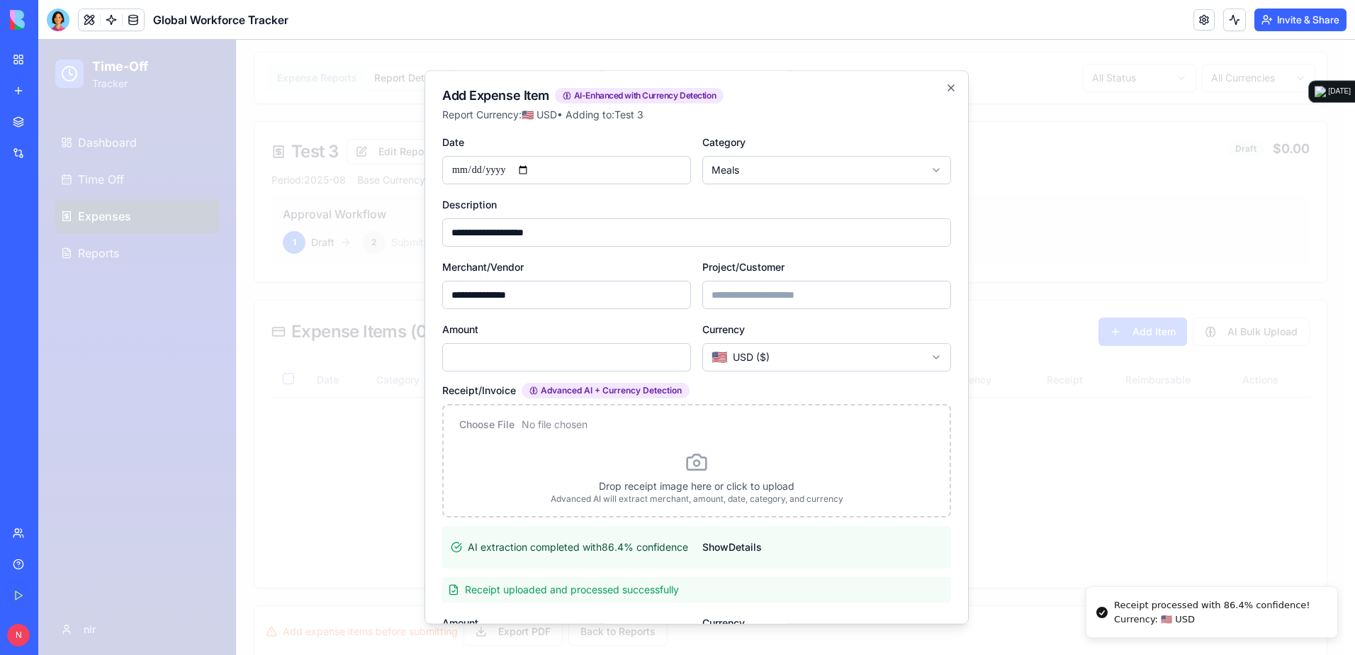
drag, startPoint x: 550, startPoint y: 234, endPoint x: 449, endPoint y: 239, distance: 101.5
click at [449, 239] on input "**********" at bounding box center [696, 232] width 509 height 28
click at [546, 228] on input "**********" at bounding box center [696, 232] width 509 height 28
drag, startPoint x: 520, startPoint y: 237, endPoint x: 451, endPoint y: 239, distance: 68.1
click at [451, 239] on input "**********" at bounding box center [696, 232] width 509 height 28
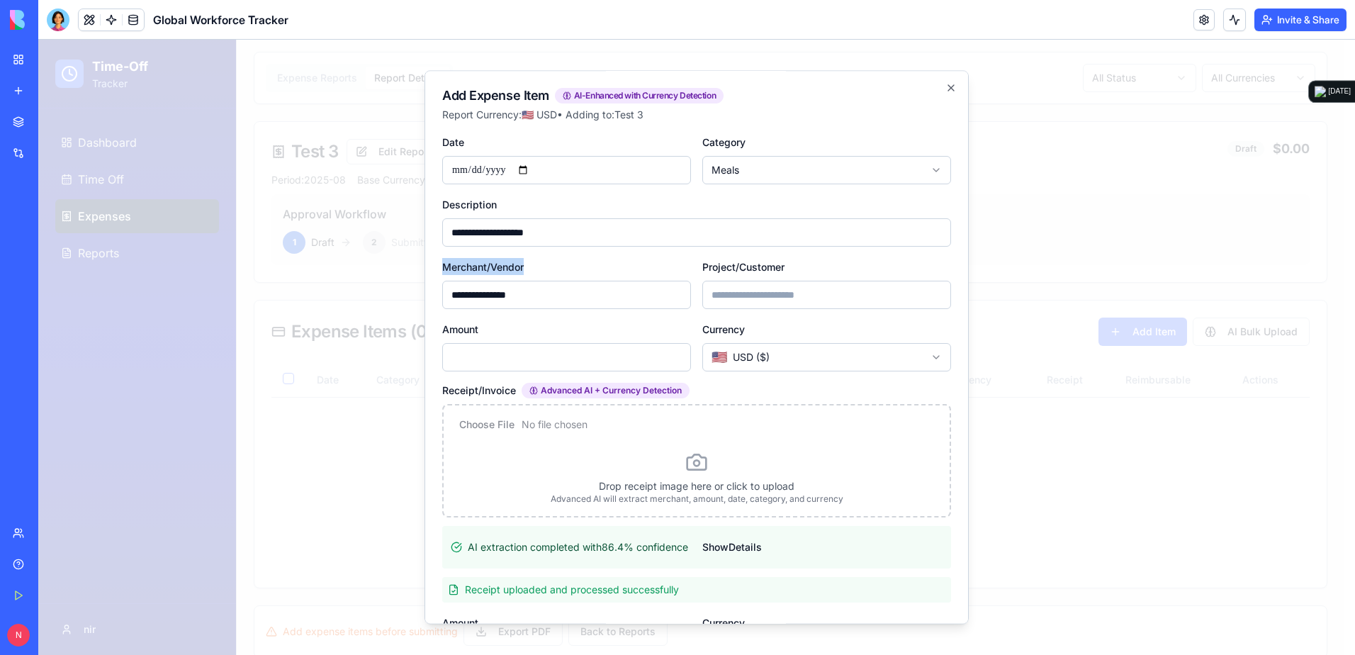
drag, startPoint x: 443, startPoint y: 264, endPoint x: 531, endPoint y: 271, distance: 88.1
click at [531, 271] on div "**********" at bounding box center [566, 283] width 249 height 51
drag, startPoint x: 522, startPoint y: 298, endPoint x: 440, endPoint y: 299, distance: 81.5
click at [440, 299] on div "**********" at bounding box center [697, 347] width 544 height 554
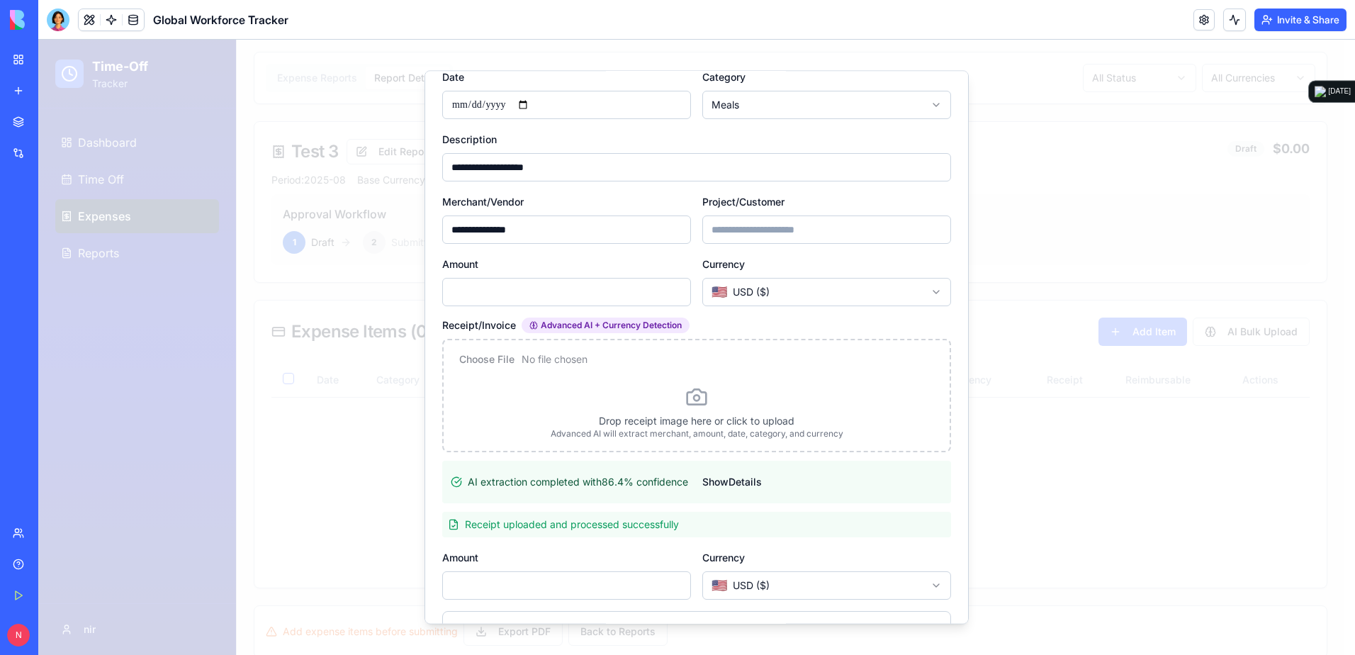
scroll to position [142, 0]
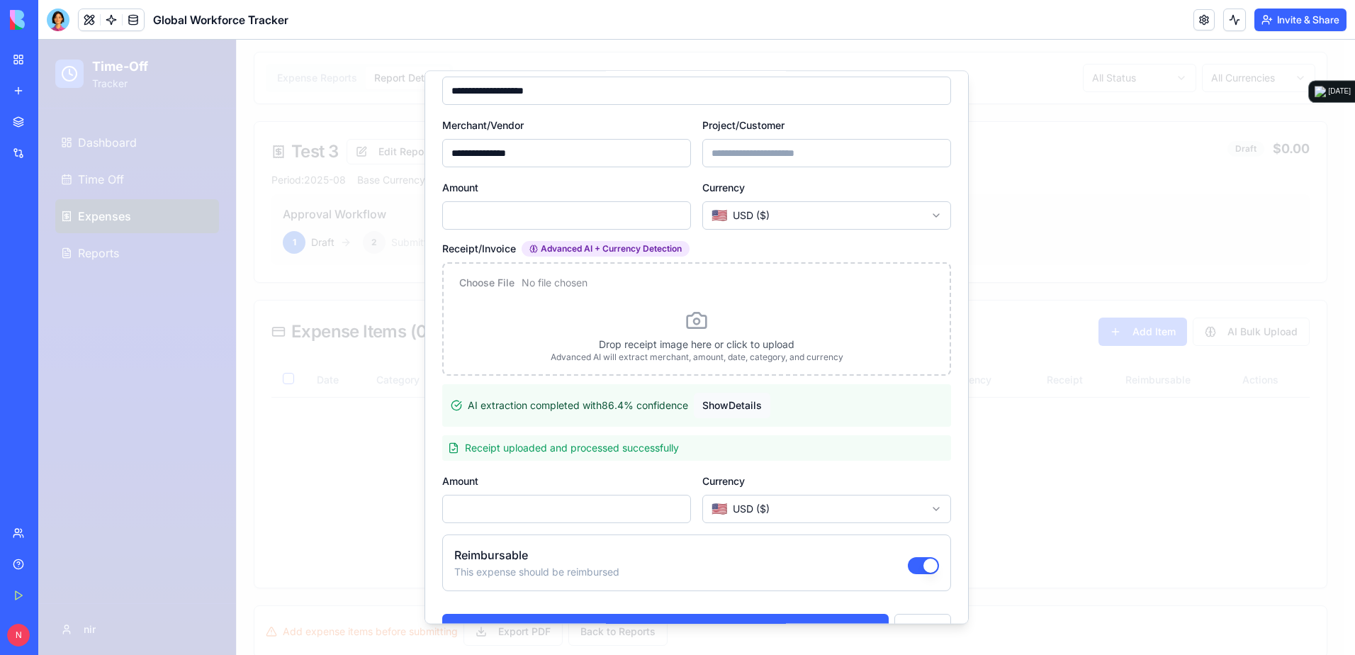
click at [744, 401] on button "Show Details" at bounding box center [732, 406] width 77 height 26
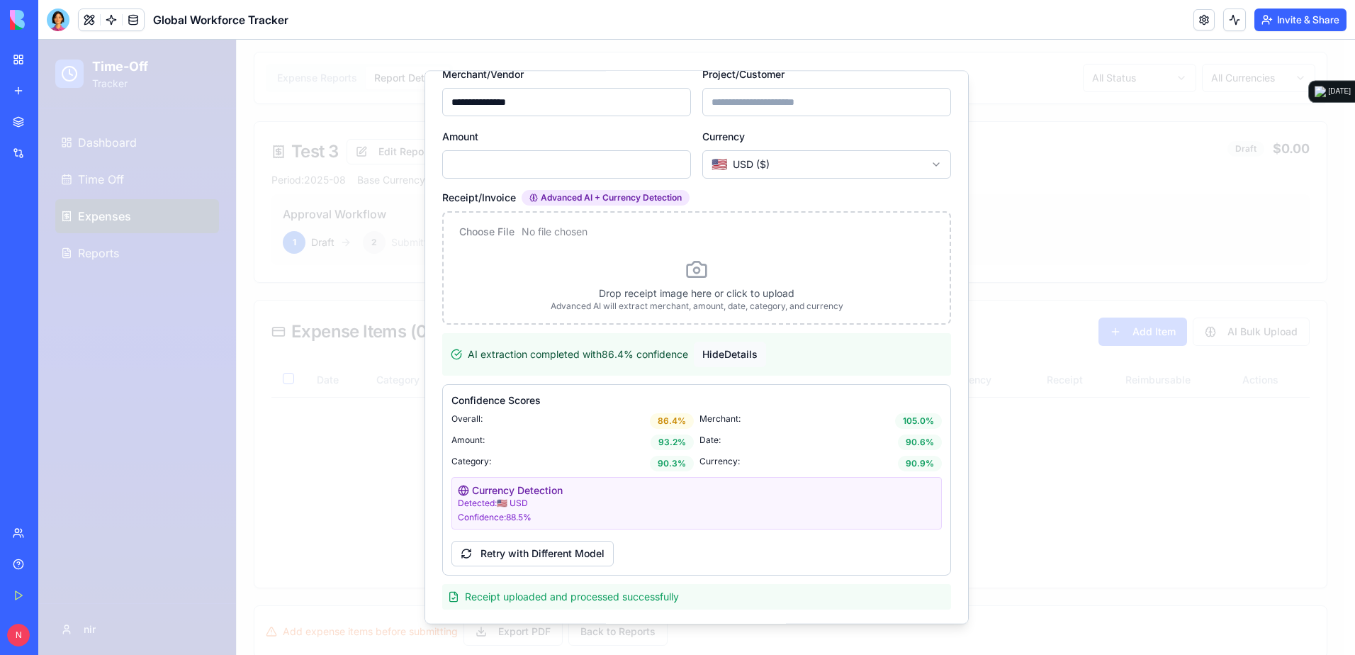
scroll to position [213, 0]
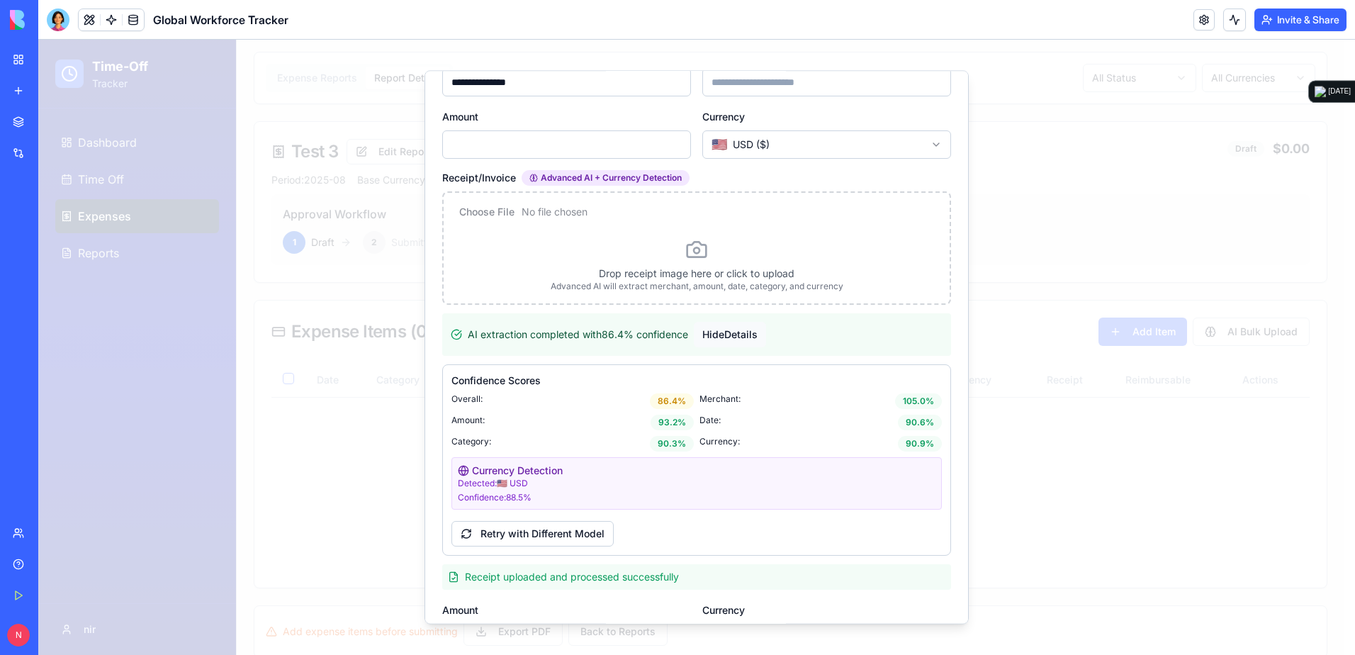
drag, startPoint x: 466, startPoint y: 332, endPoint x: 767, endPoint y: 330, distance: 300.5
click at [767, 330] on div "AI extraction completed with 86.4 % confidence Hide Details" at bounding box center [696, 334] width 509 height 43
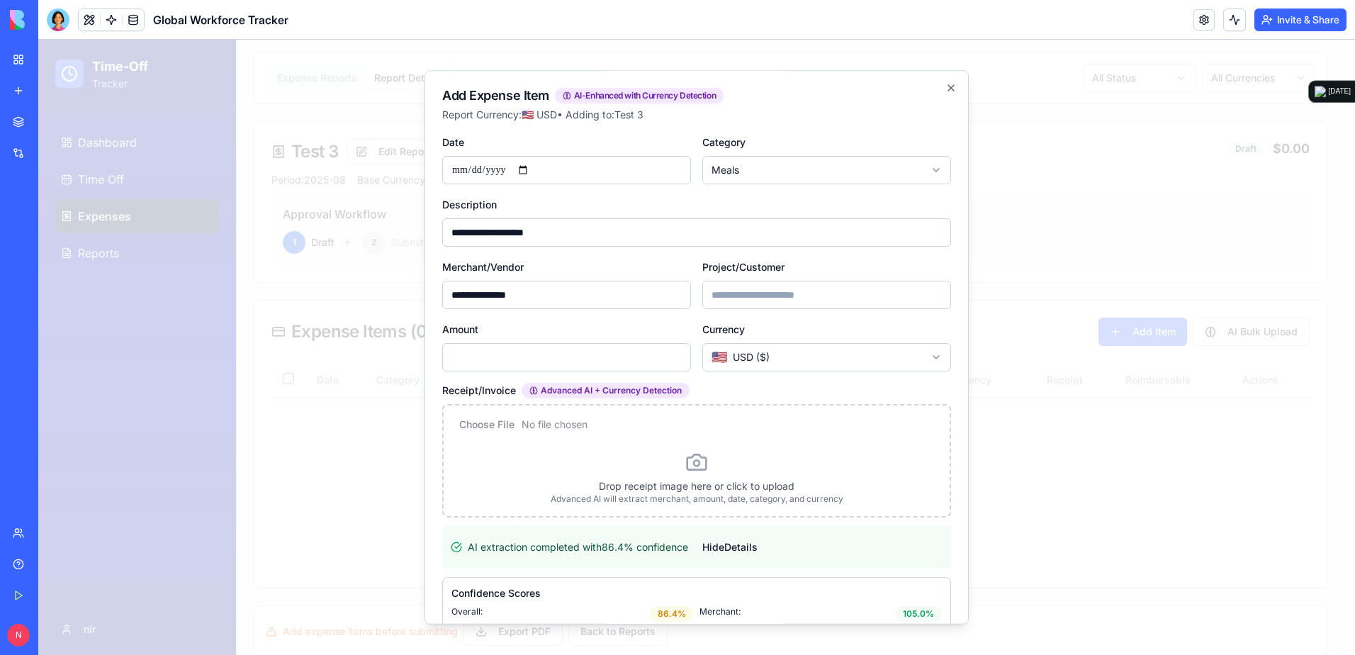
scroll to position [378, 0]
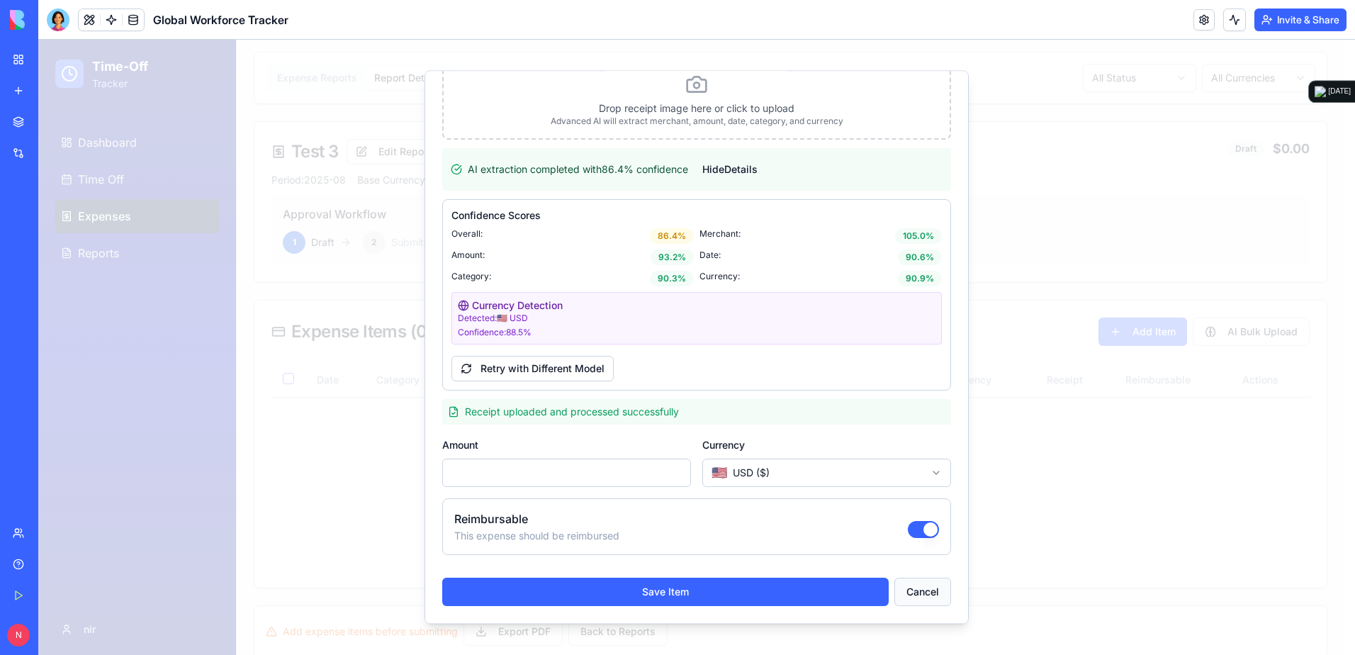
click at [901, 456] on button "Cancel" at bounding box center [922, 592] width 57 height 28
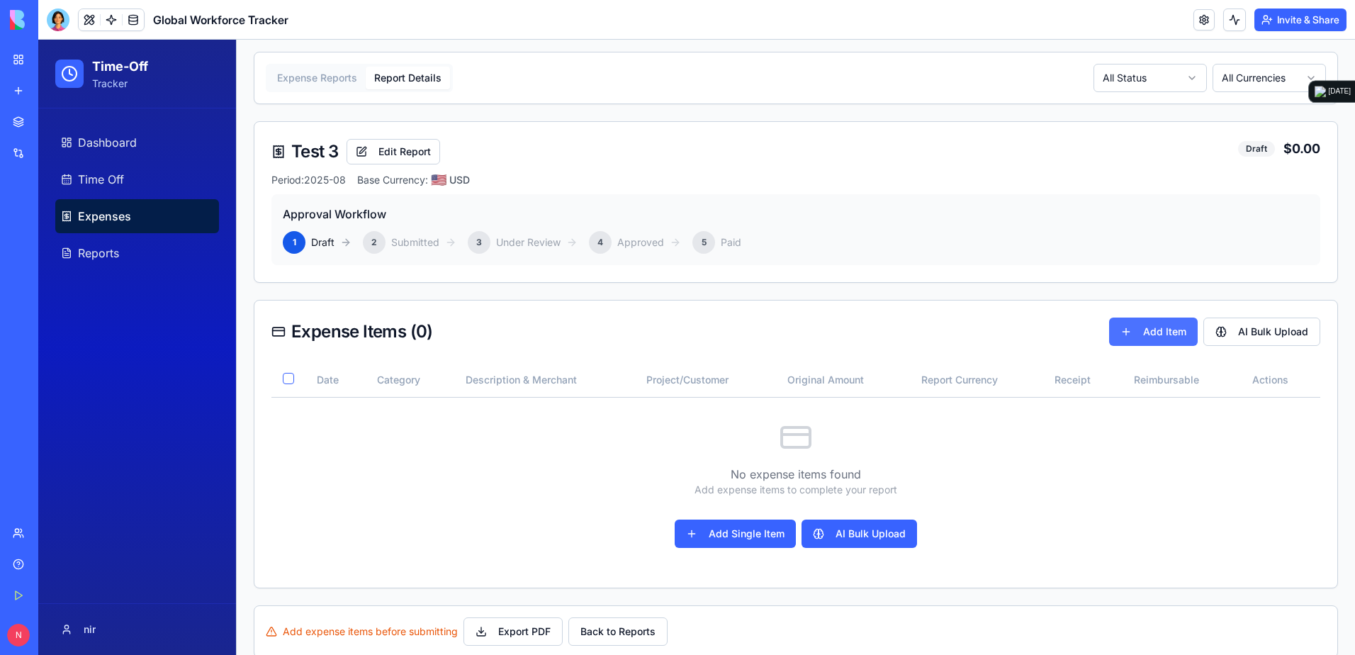
click at [901, 340] on button "Add Item" at bounding box center [1153, 332] width 89 height 28
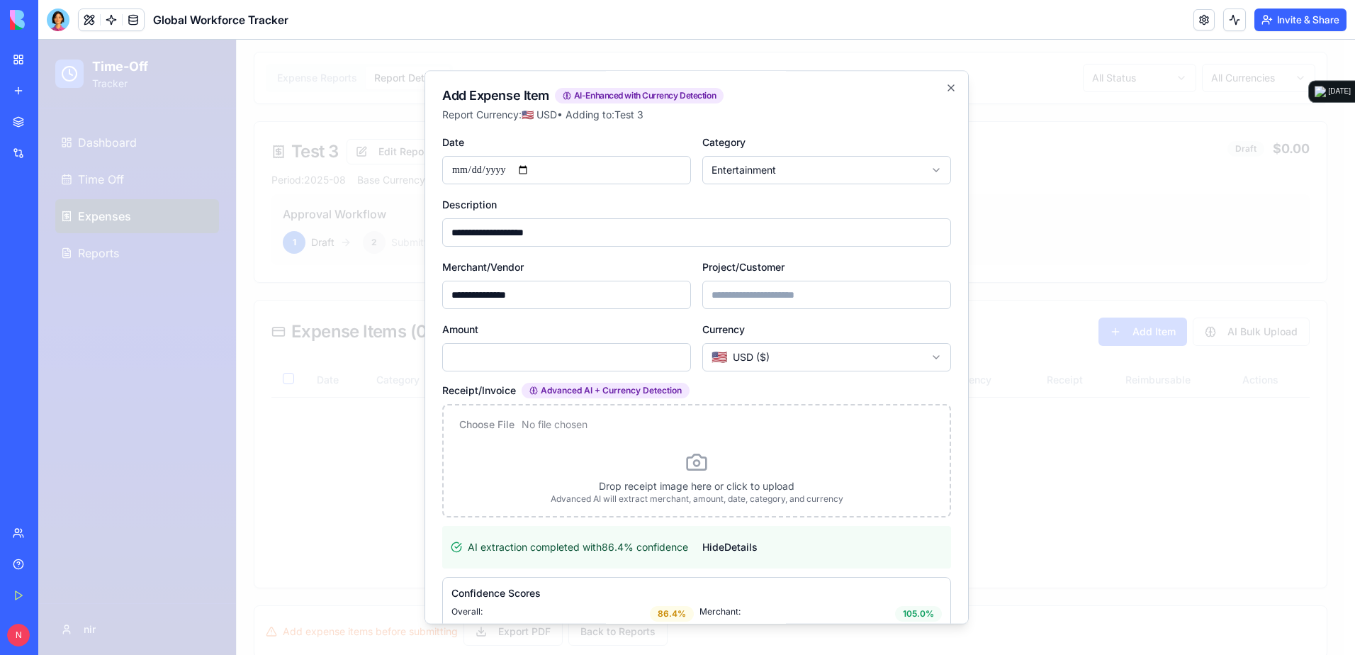
scroll to position [71, 0]
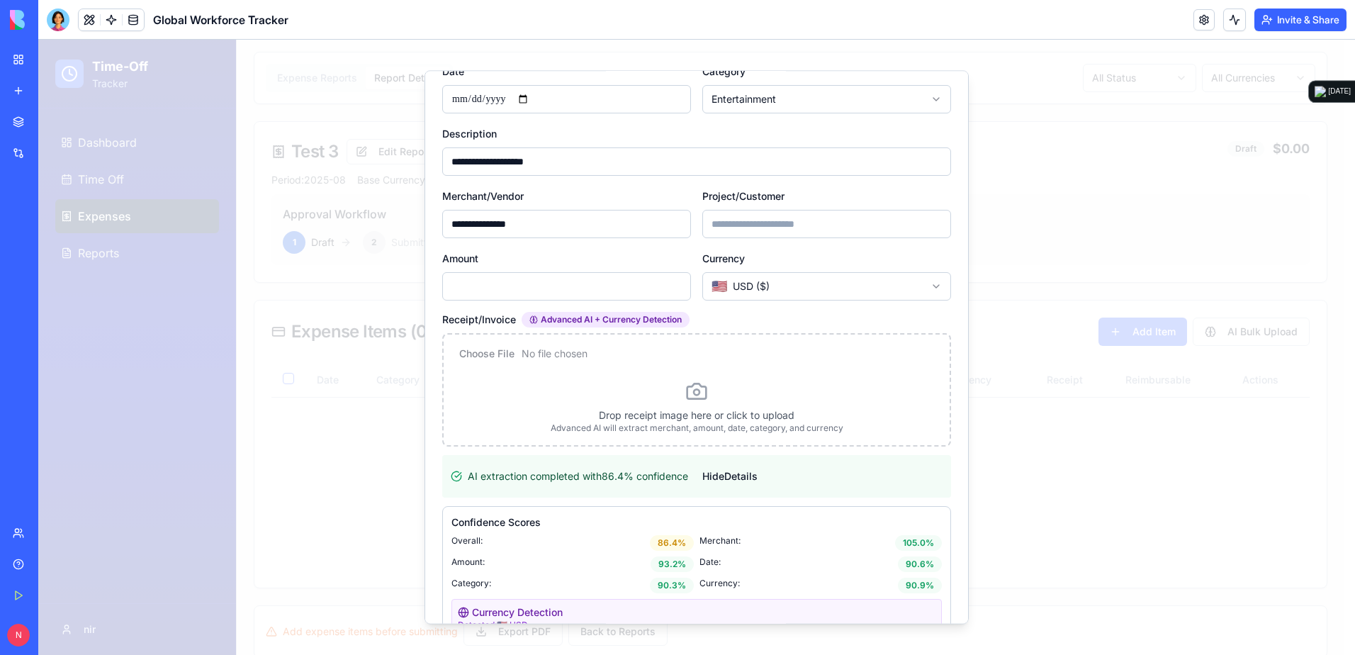
click at [481, 353] on input "file" at bounding box center [696, 360] width 483 height 28
type input "**********"
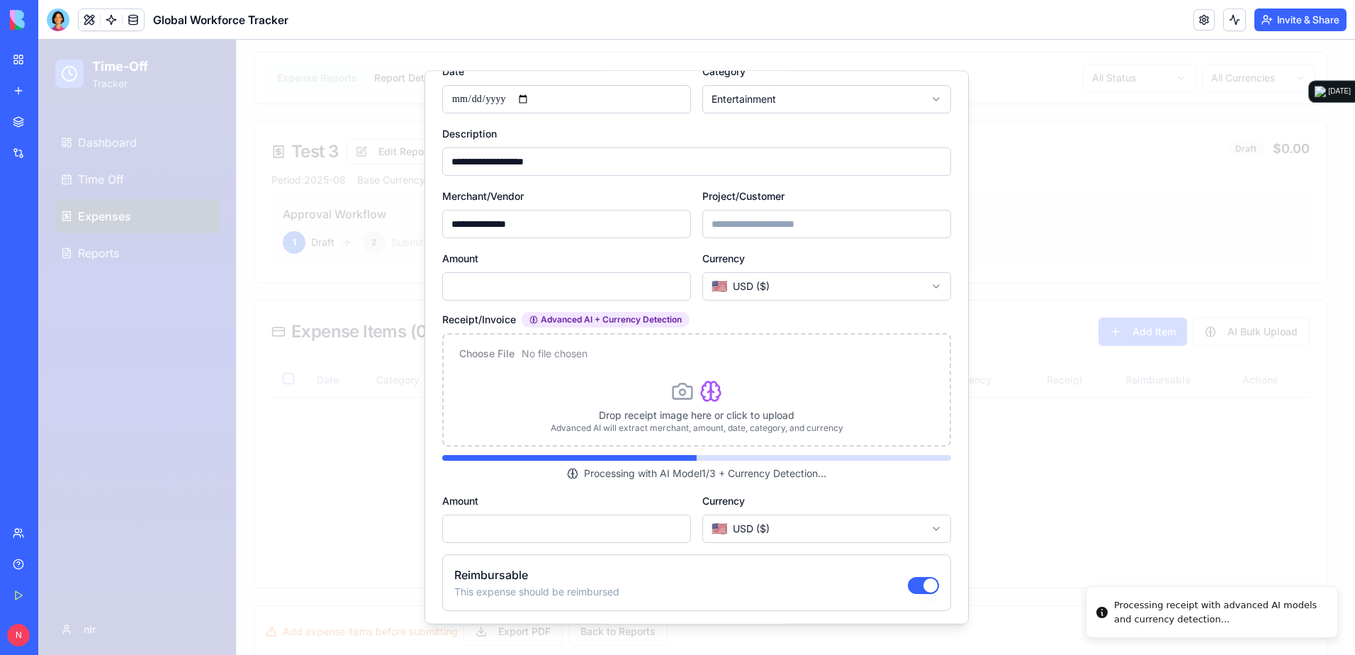
type input "**********"
type input "******"
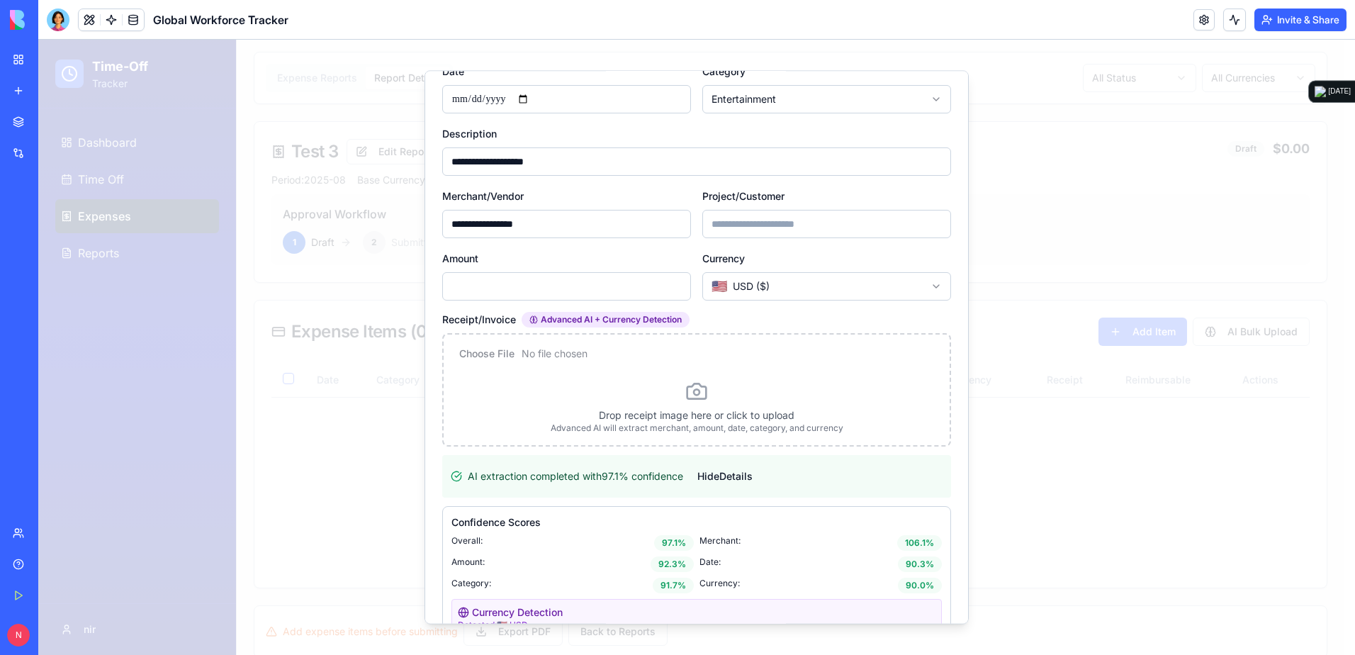
drag, startPoint x: 506, startPoint y: 281, endPoint x: 374, endPoint y: 277, distance: 131.9
click at [374, 276] on body "Time-Off Tracker Dashboard Time Off Expenses Reports nir Toggle sidebar Time-Of…" at bounding box center [691, 74] width 1306 height 1202
drag, startPoint x: 541, startPoint y: 221, endPoint x: 408, endPoint y: 244, distance: 135.2
click at [408, 244] on body "Time-Off Tracker Dashboard Time Off Expenses Reports nir Toggle sidebar Time-Of…" at bounding box center [691, 74] width 1306 height 1202
click at [238, 376] on div at bounding box center [696, 347] width 1317 height 615
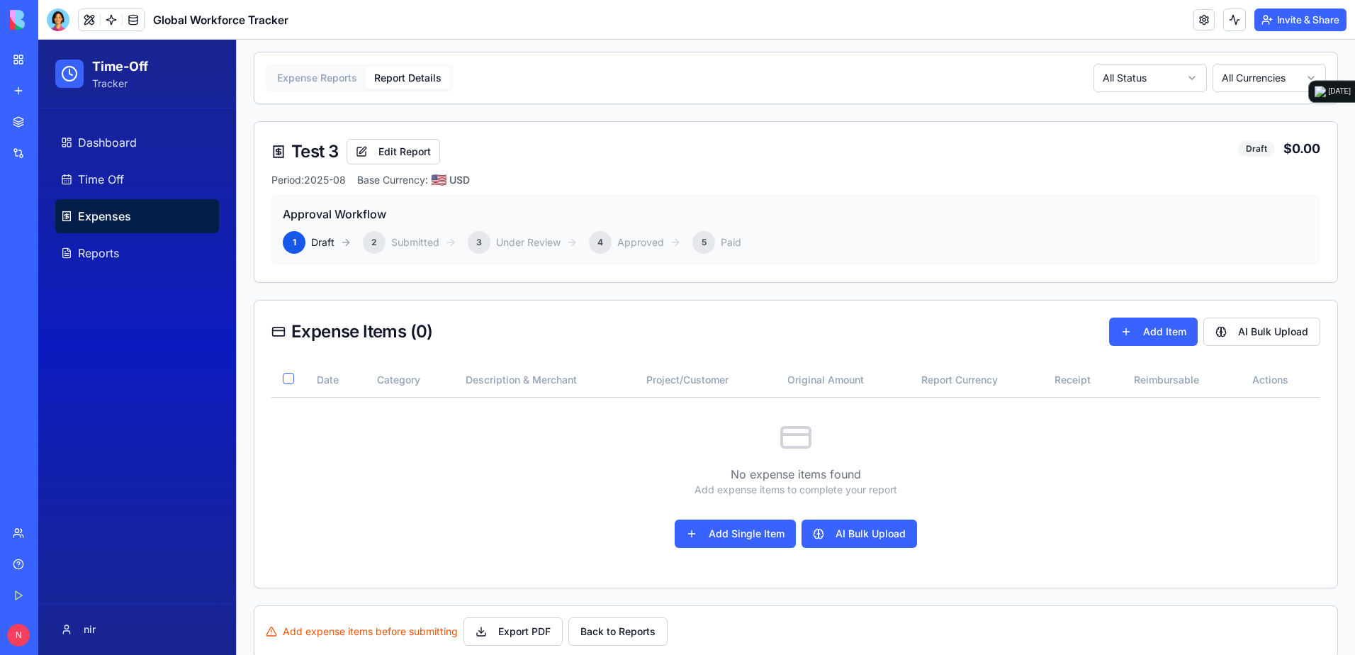
scroll to position [587, 0]
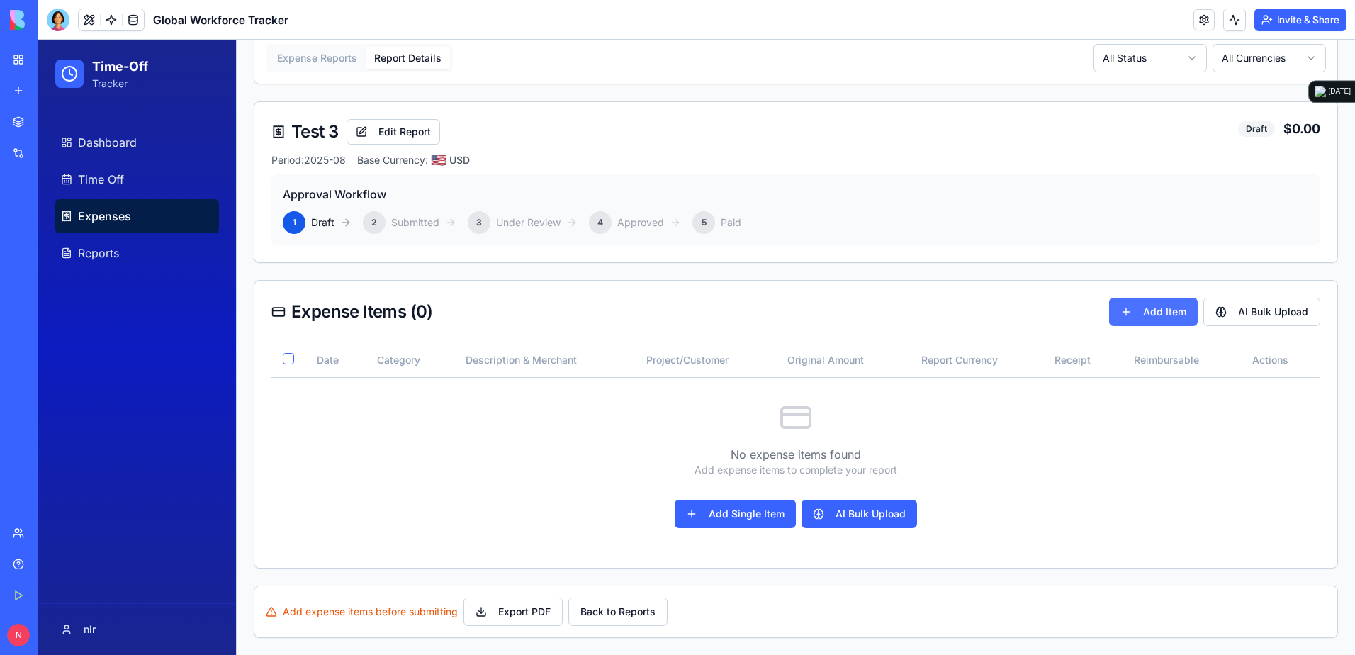
click at [901, 309] on button "Add Item" at bounding box center [1153, 312] width 89 height 28
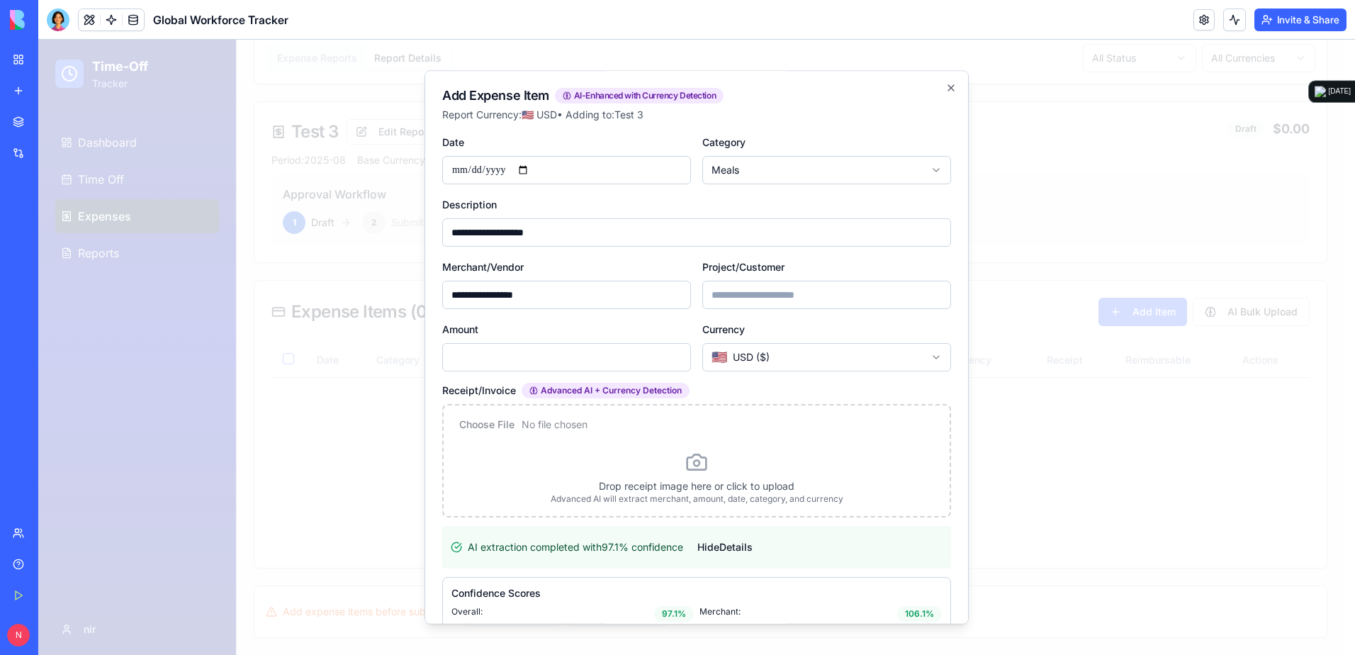
click at [685, 456] on icon at bounding box center [696, 462] width 23 height 23
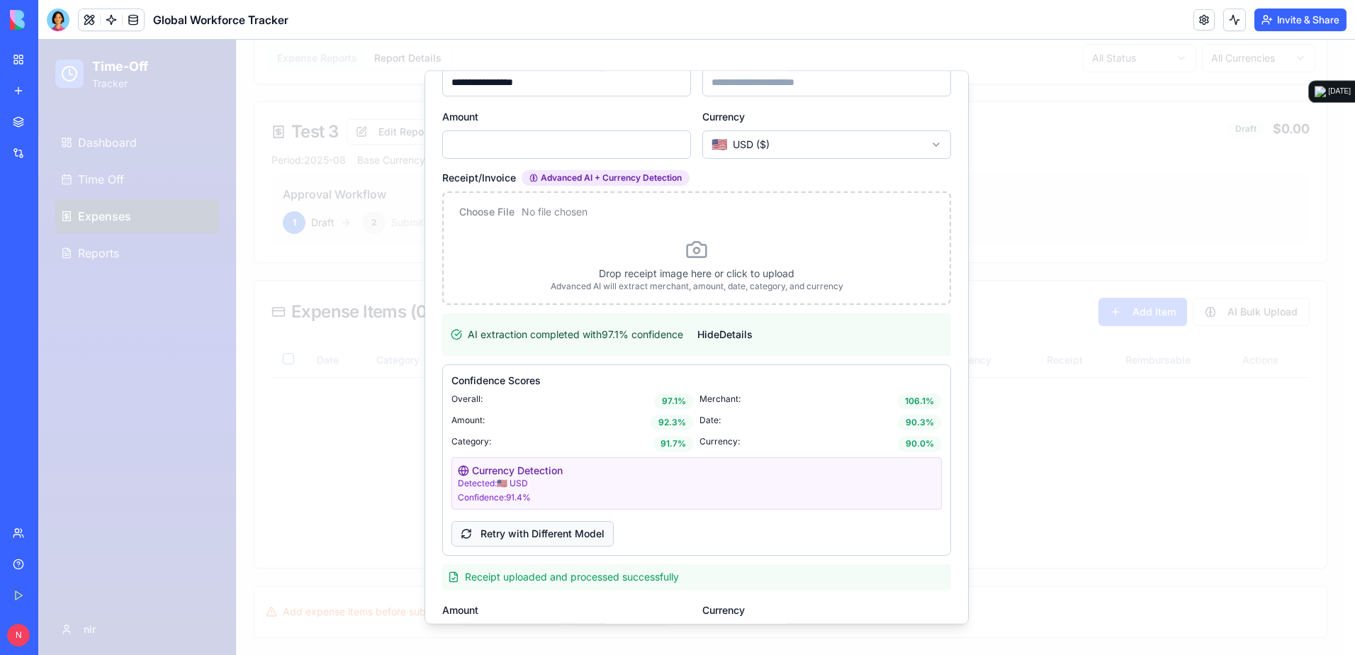
click at [513, 456] on button "Retry with Different Model" at bounding box center [532, 534] width 162 height 26
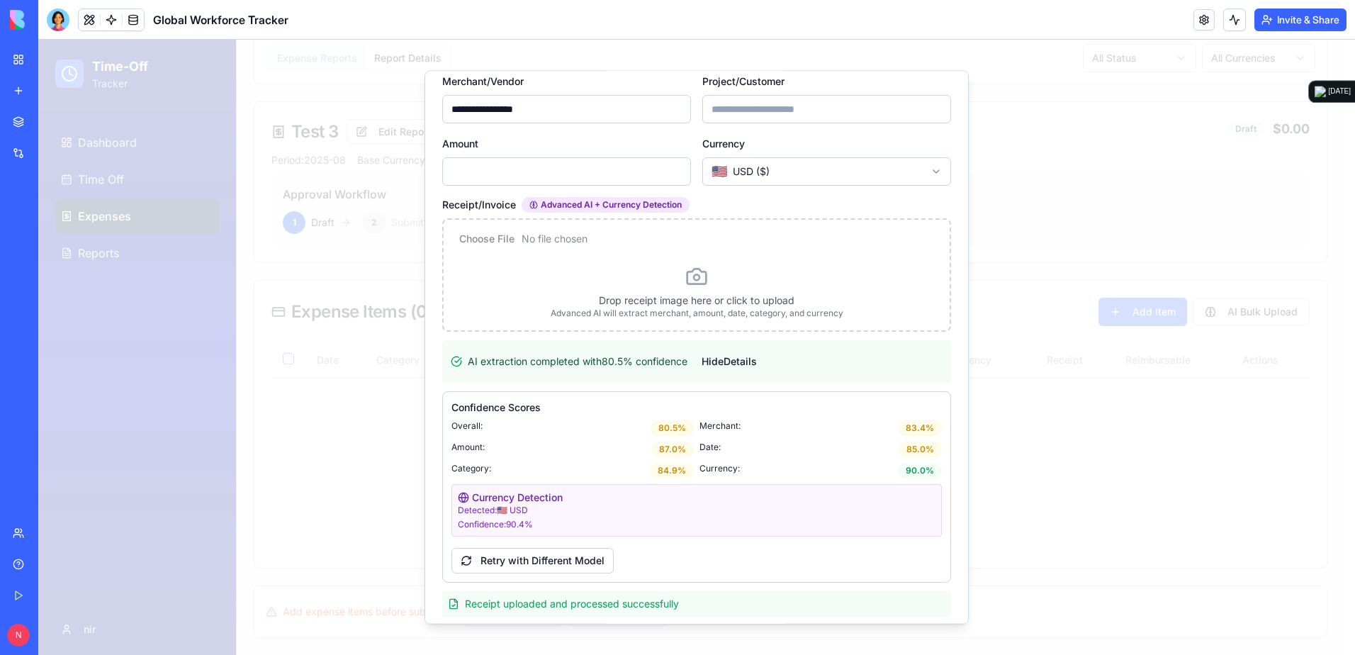
scroll to position [165, 0]
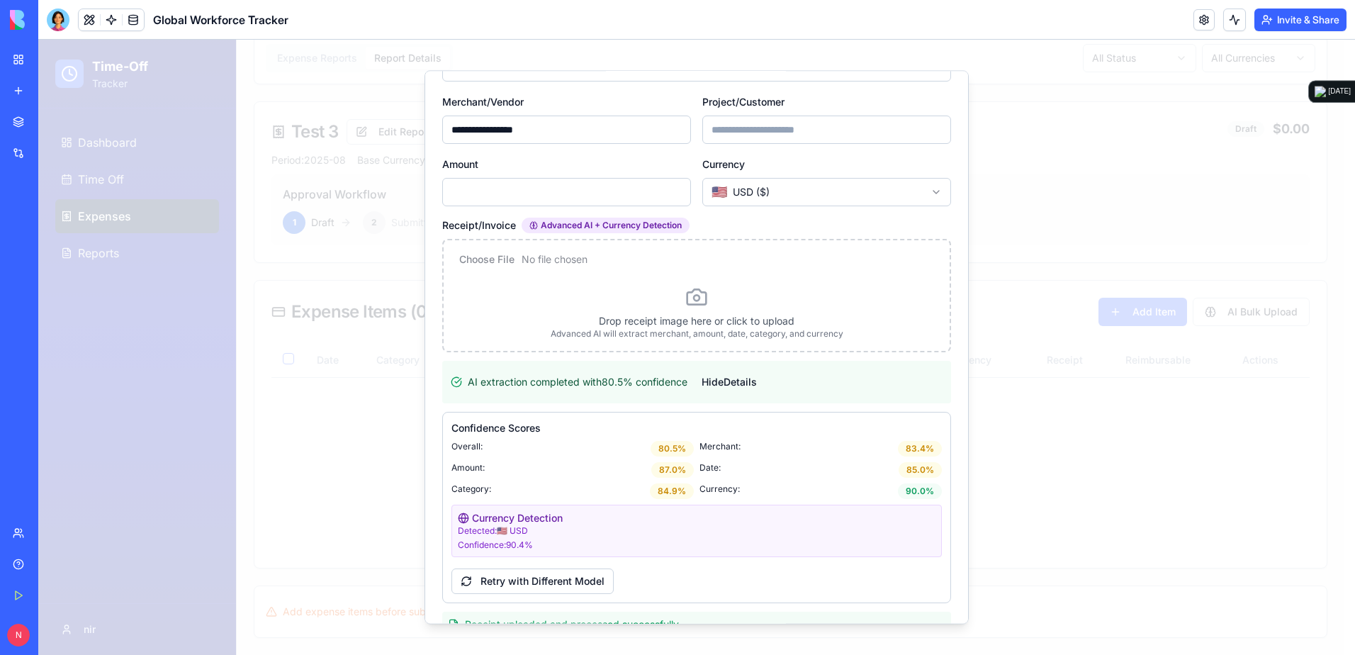
drag, startPoint x: 939, startPoint y: 154, endPoint x: 840, endPoint y: 152, distance: 99.2
click at [840, 152] on form "**********" at bounding box center [696, 393] width 509 height 851
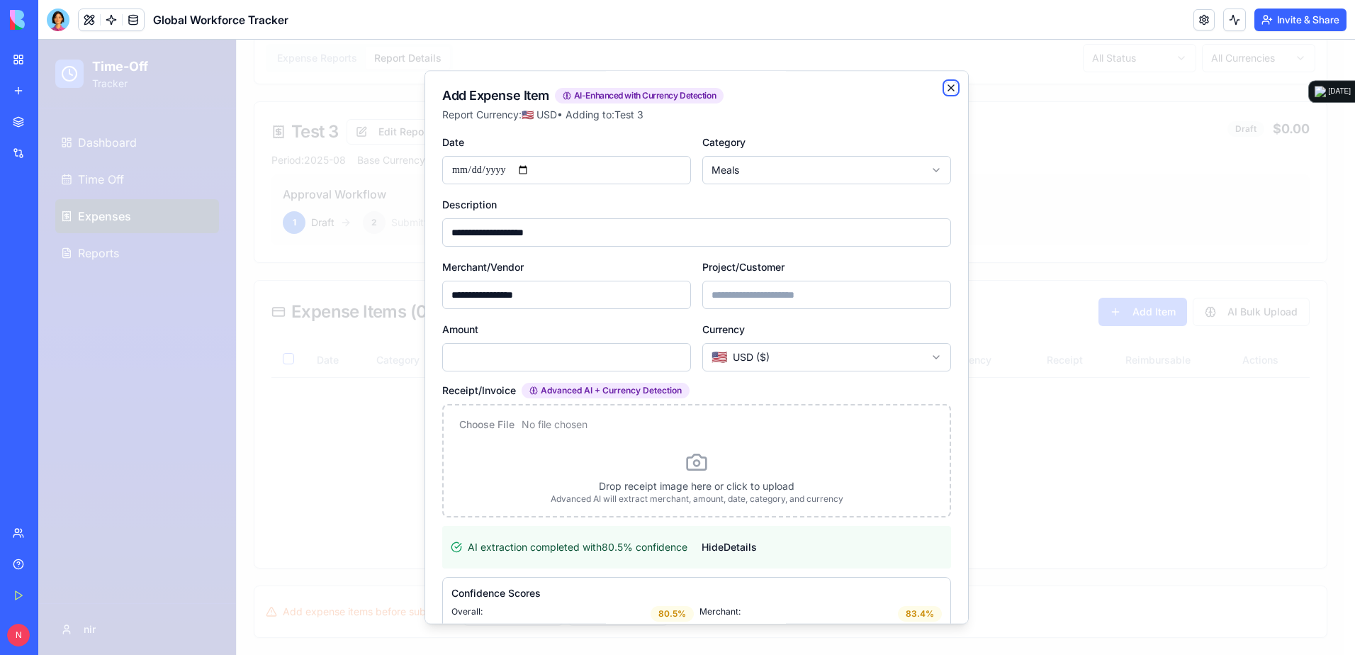
click at [901, 86] on icon "button" at bounding box center [951, 87] width 11 height 11
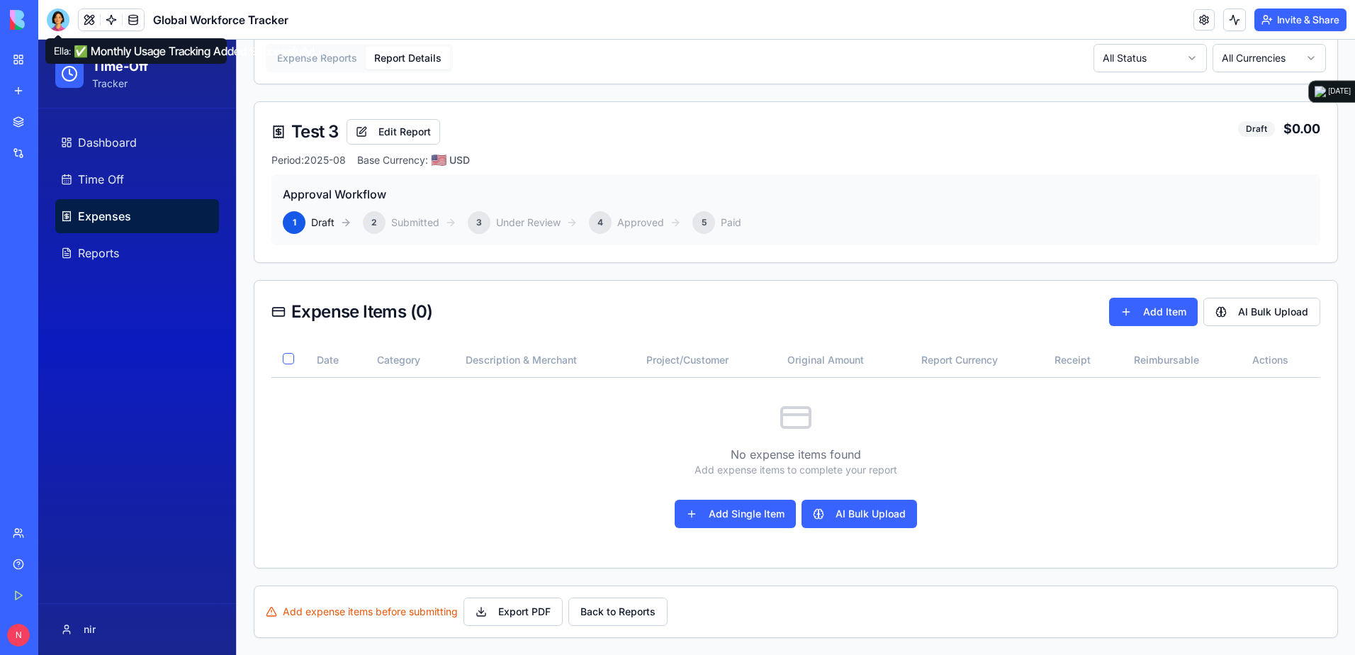
click at [57, 18] on div at bounding box center [58, 20] width 23 height 23
click at [57, 17] on div at bounding box center [58, 20] width 23 height 23
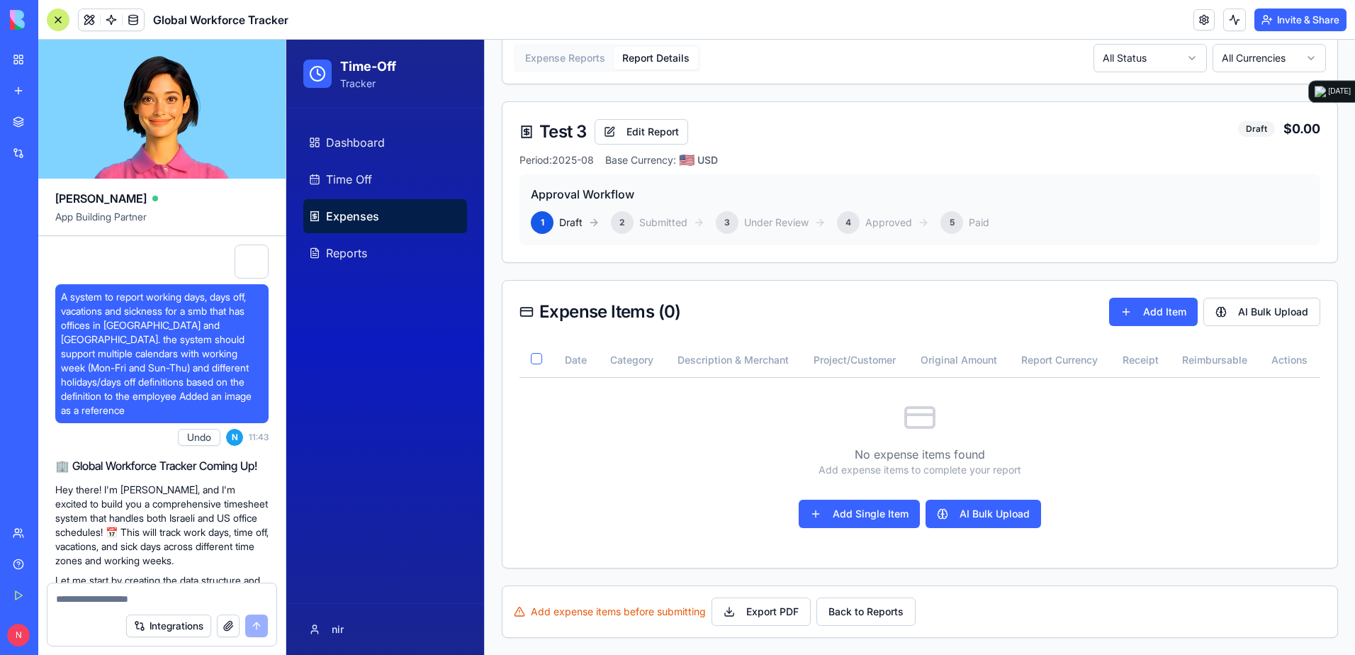
scroll to position [62408, 0]
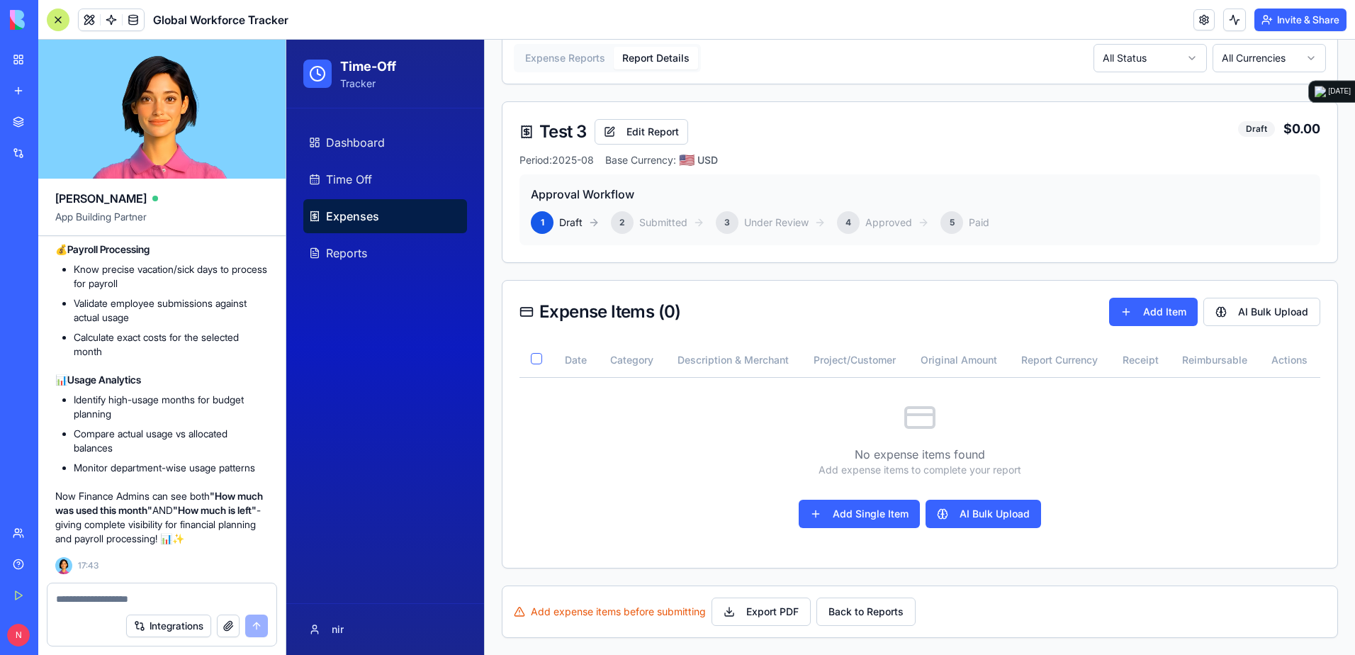
click at [138, 456] on textarea at bounding box center [162, 599] width 212 height 14
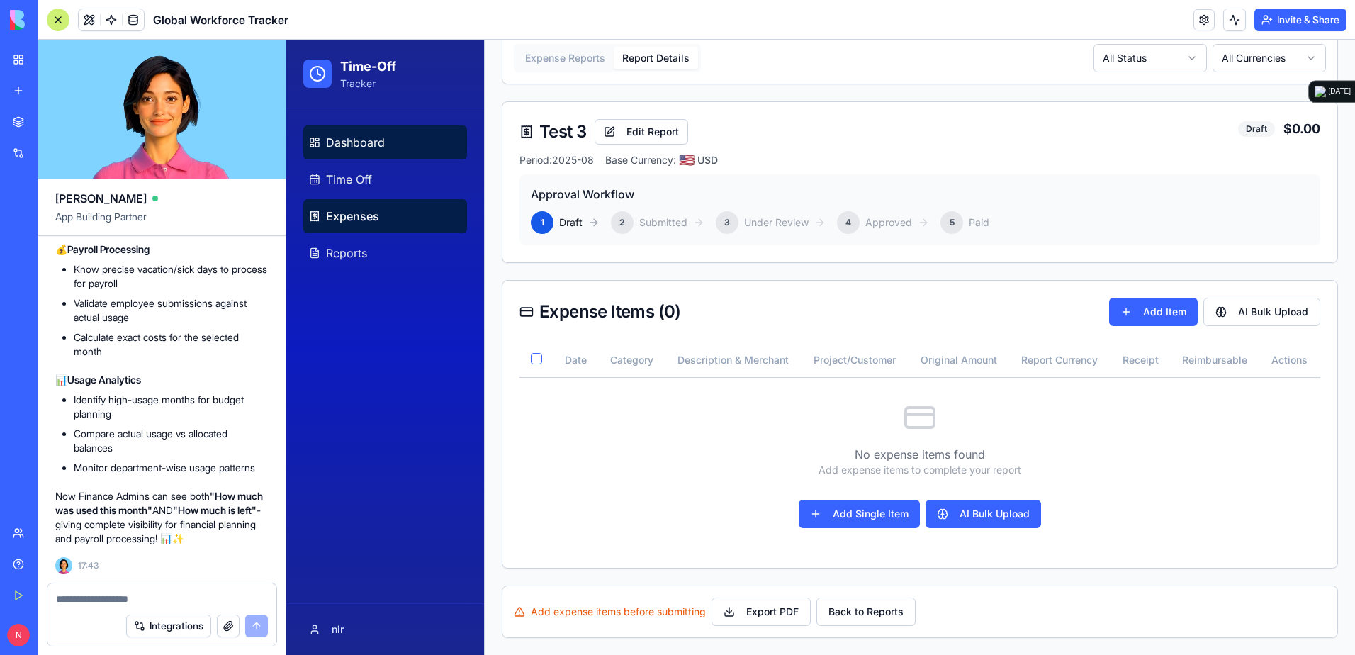
click at [336, 148] on span "Dashboard" at bounding box center [355, 142] width 59 height 17
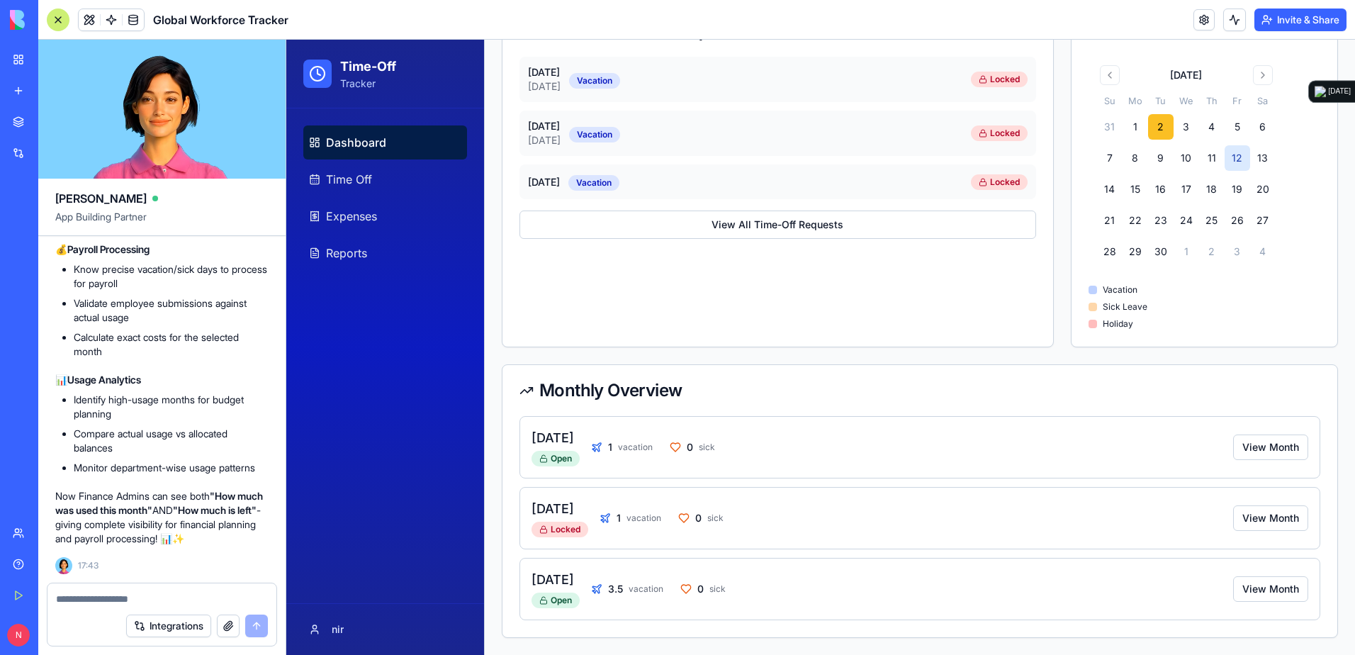
scroll to position [349, 0]
click at [346, 179] on span "Time Off" at bounding box center [349, 179] width 46 height 17
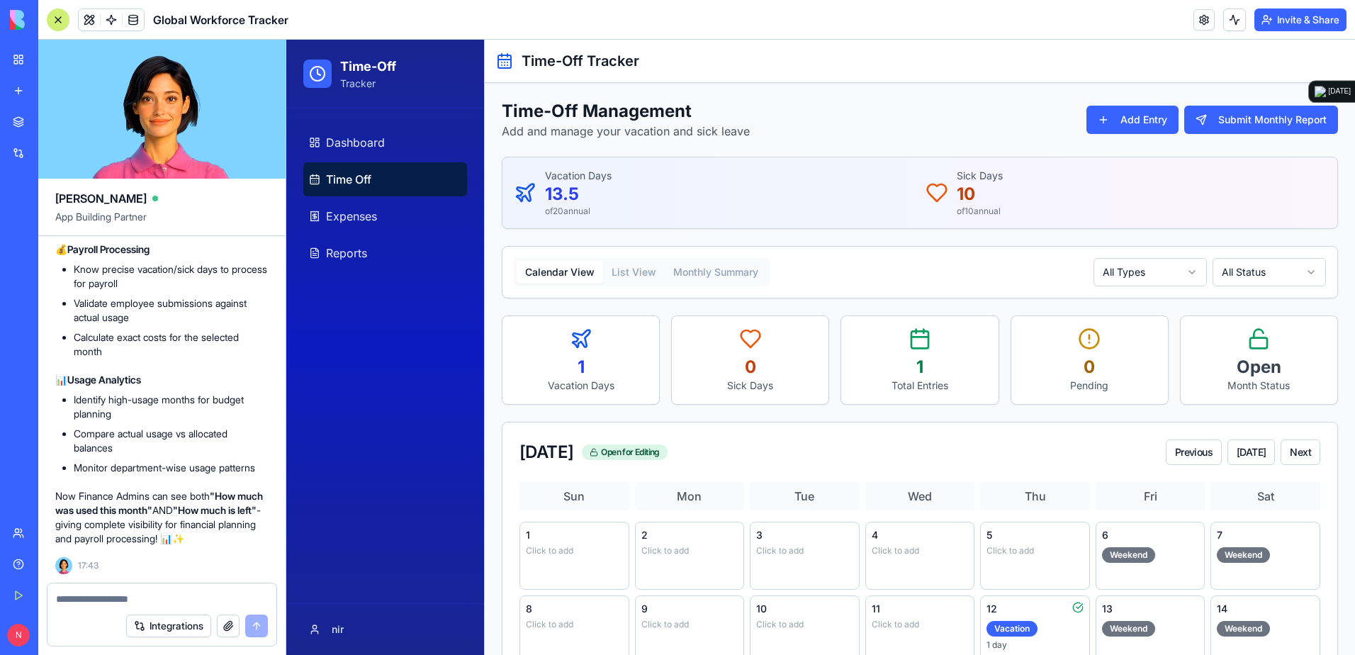
click at [637, 271] on button "List View" at bounding box center [634, 272] width 62 height 23
click at [551, 267] on button "Calendar View" at bounding box center [560, 272] width 86 height 23
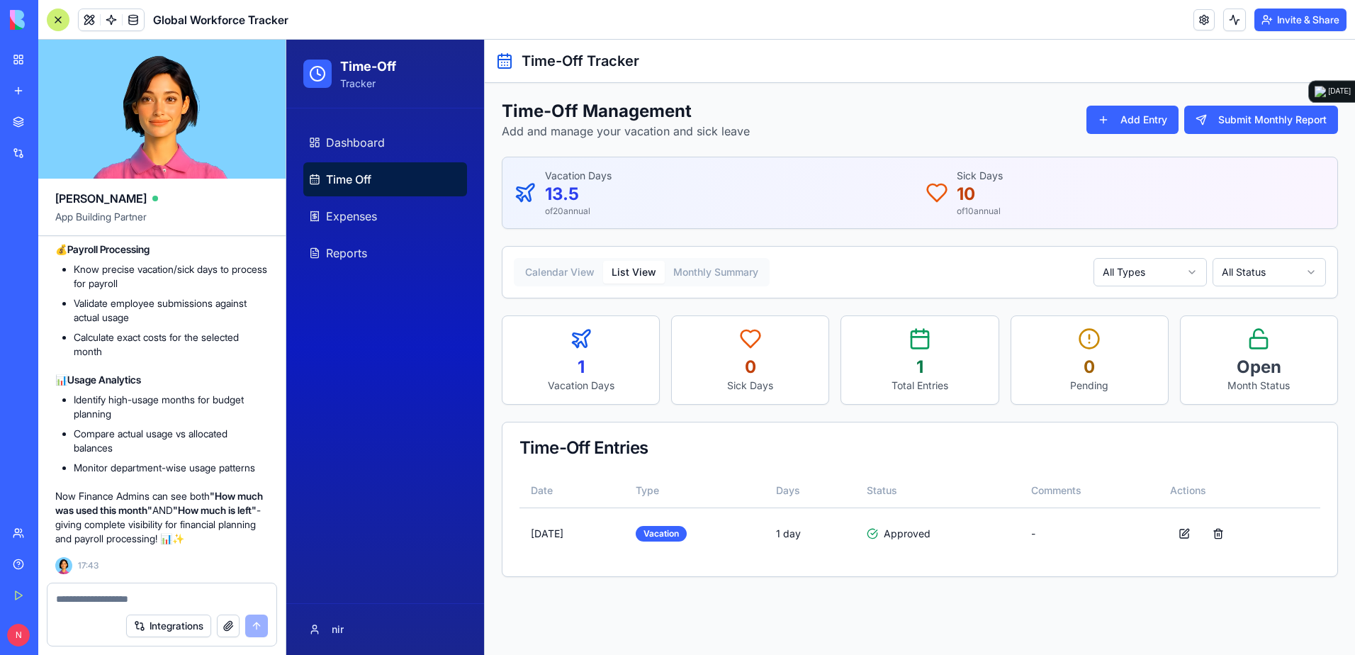
click at [631, 269] on button "List View" at bounding box center [634, 272] width 62 height 23
click at [87, 16] on button at bounding box center [89, 19] width 21 height 21
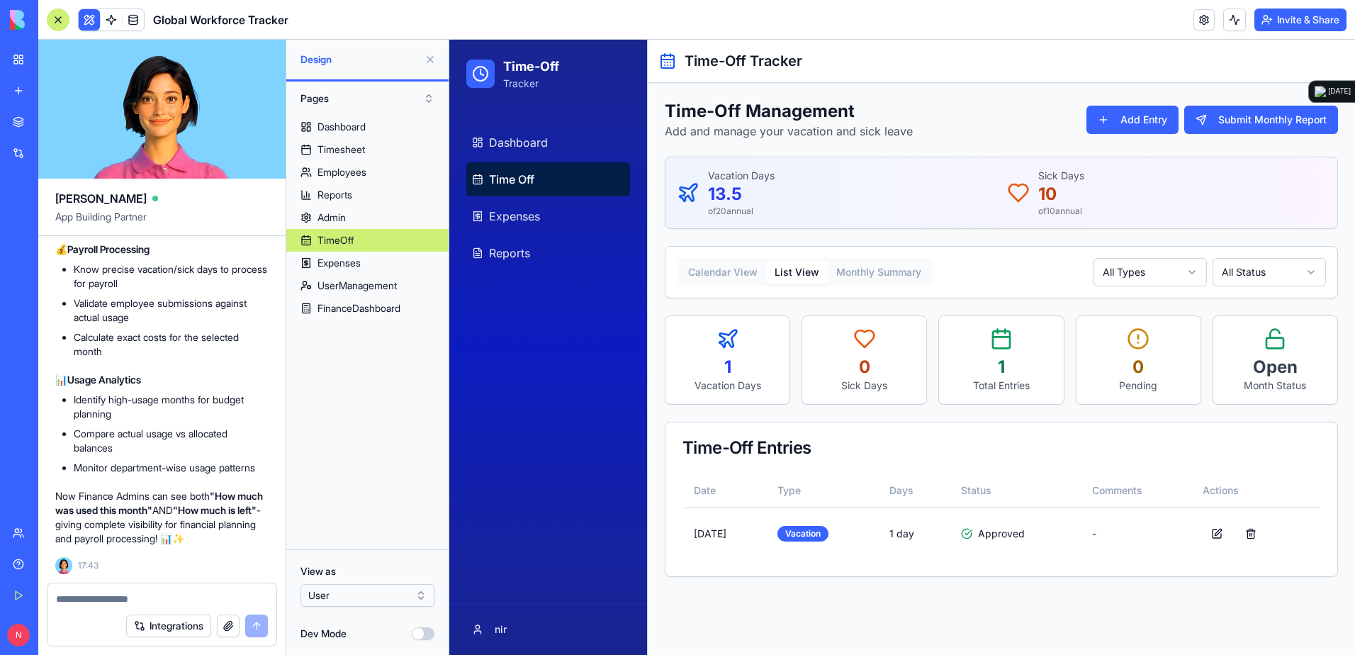
click at [385, 456] on html "BETA My Workspace New app Marketplace Integrations Recent Modern HR Suite Cryst…" at bounding box center [677, 327] width 1355 height 655
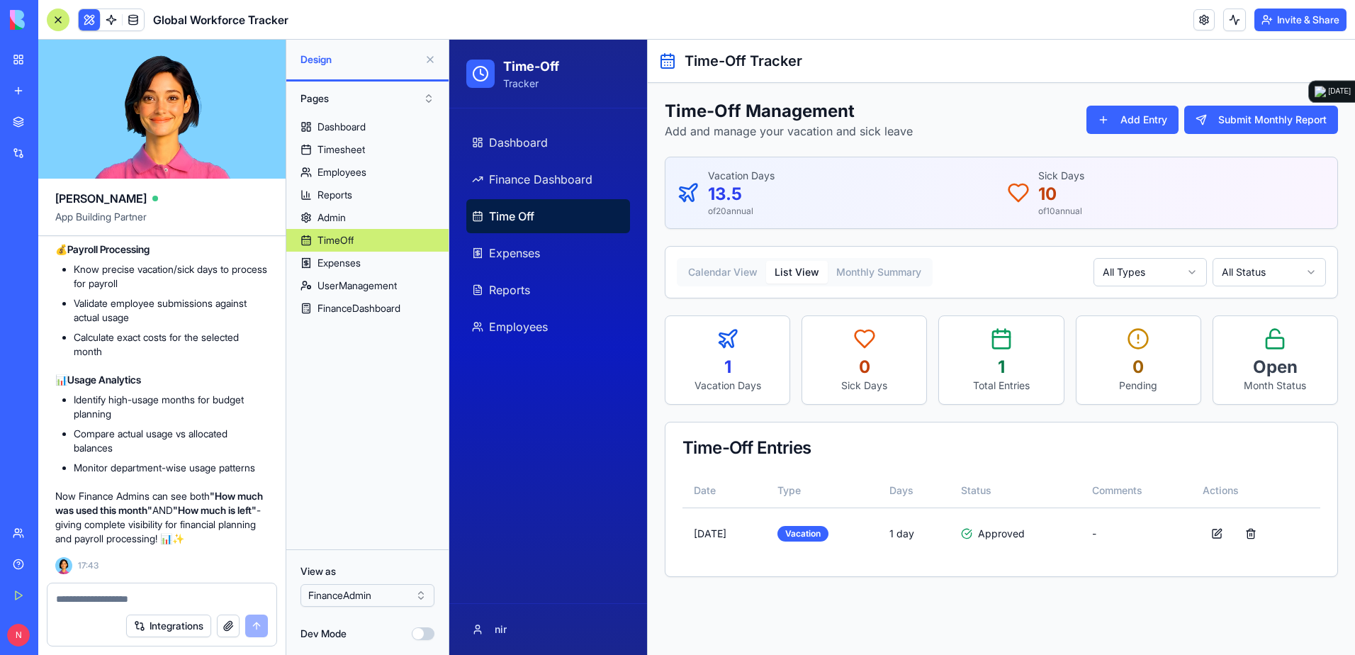
drag, startPoint x: 64, startPoint y: 361, endPoint x: 247, endPoint y: 405, distance: 187.9
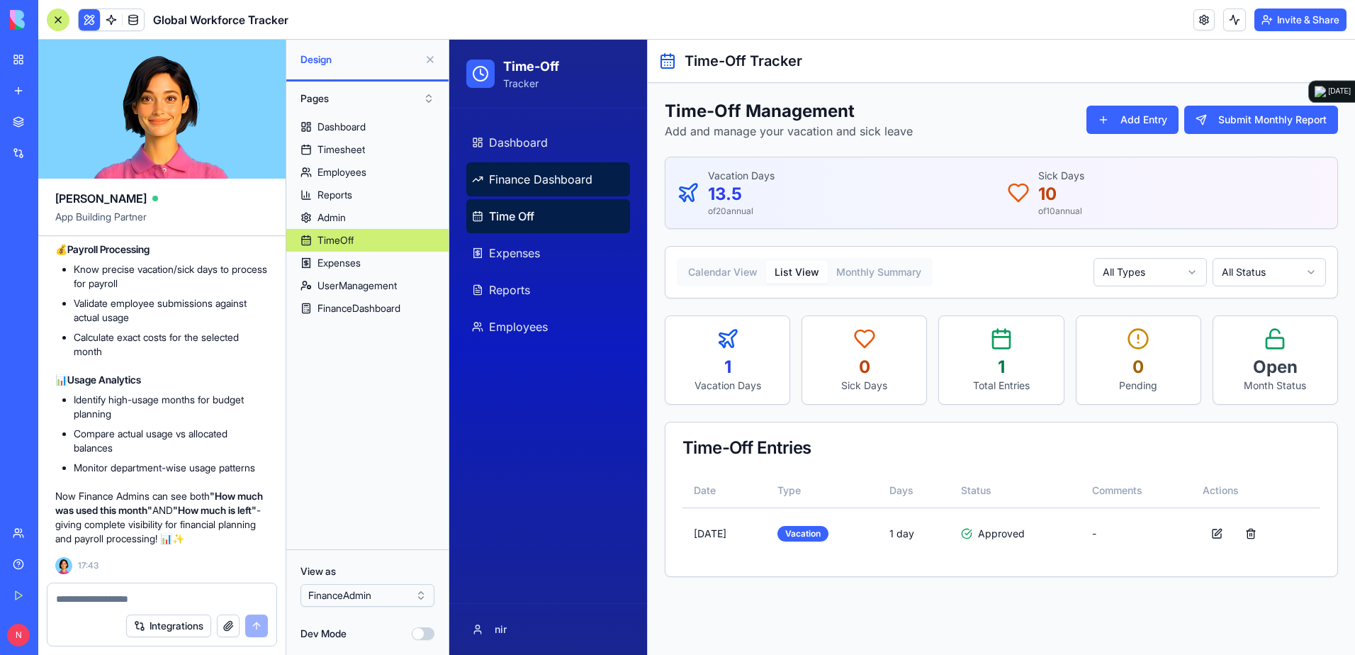
click at [537, 189] on link "Finance Dashboard" at bounding box center [548, 179] width 164 height 34
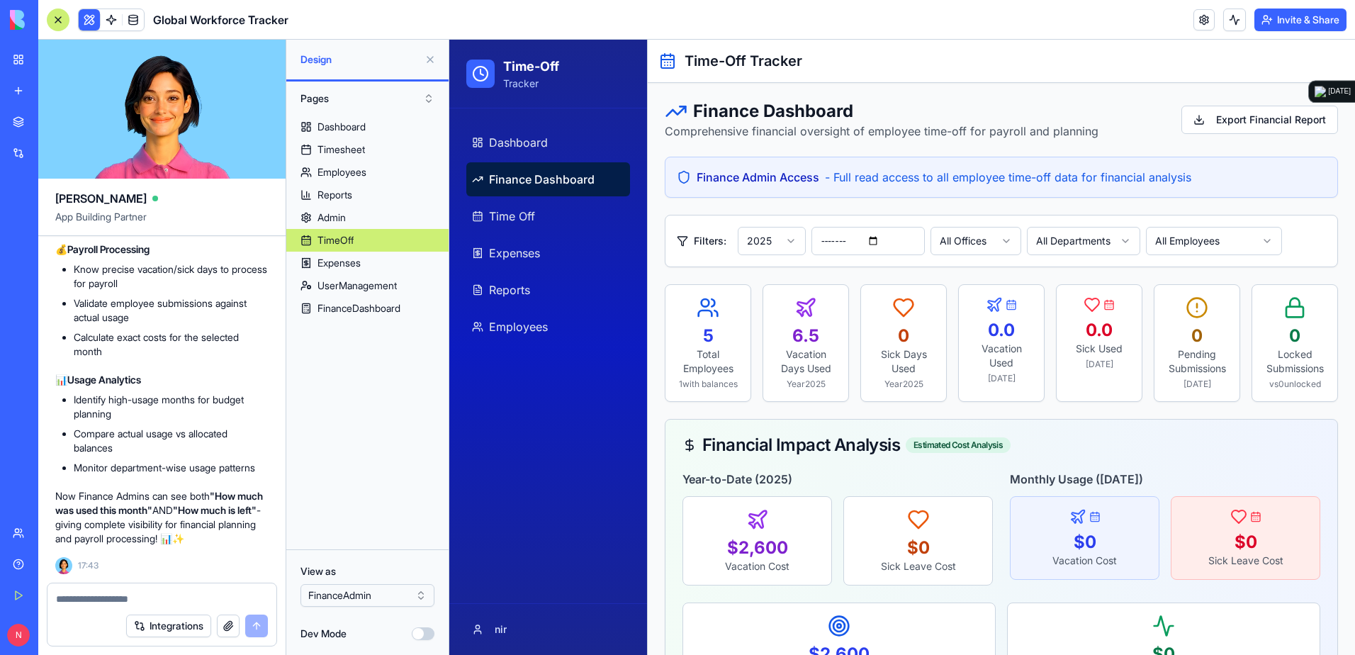
click at [427, 60] on button at bounding box center [430, 59] width 23 height 23
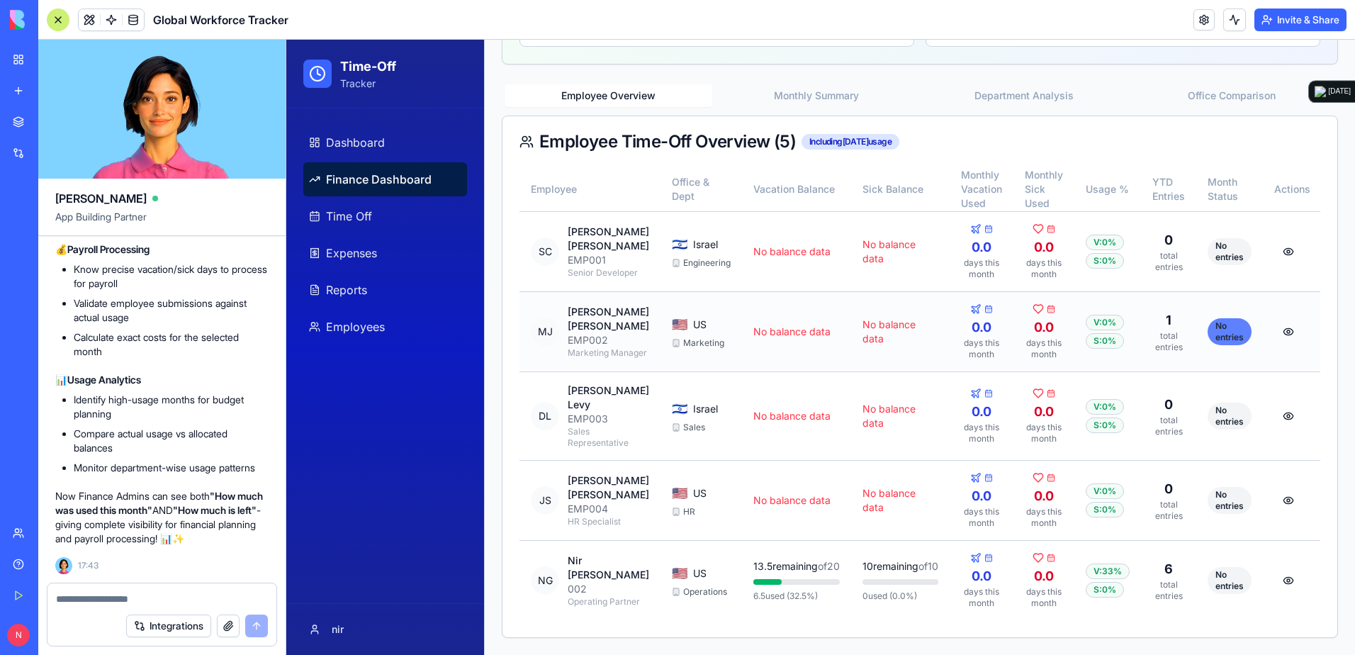
scroll to position [656, 0]
click at [165, 456] on textarea at bounding box center [162, 599] width 212 height 14
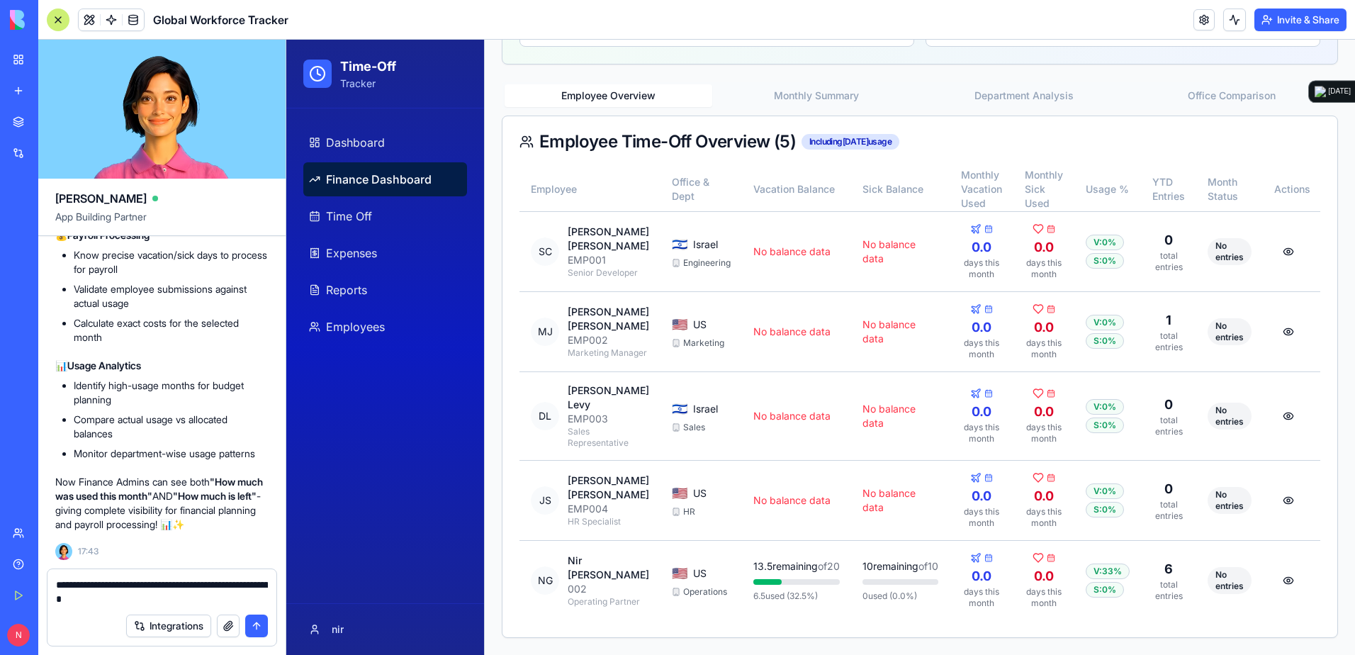
type textarea "**********"
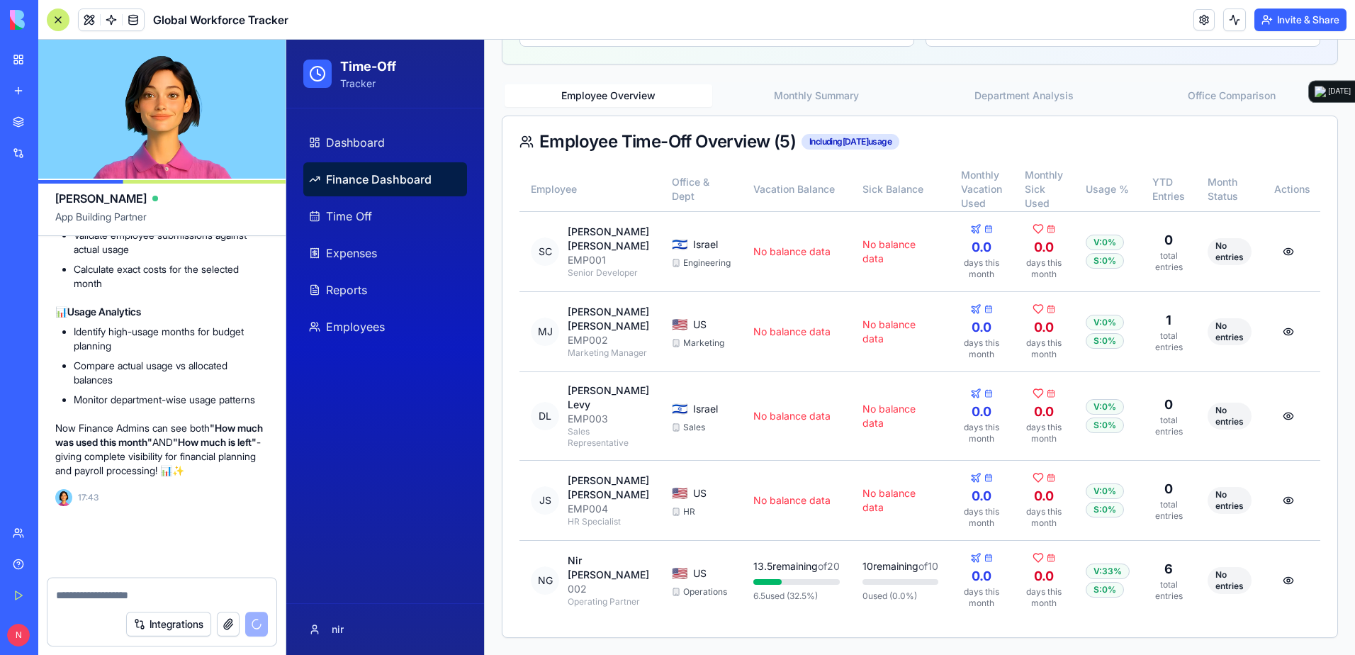
scroll to position [62476, 0]
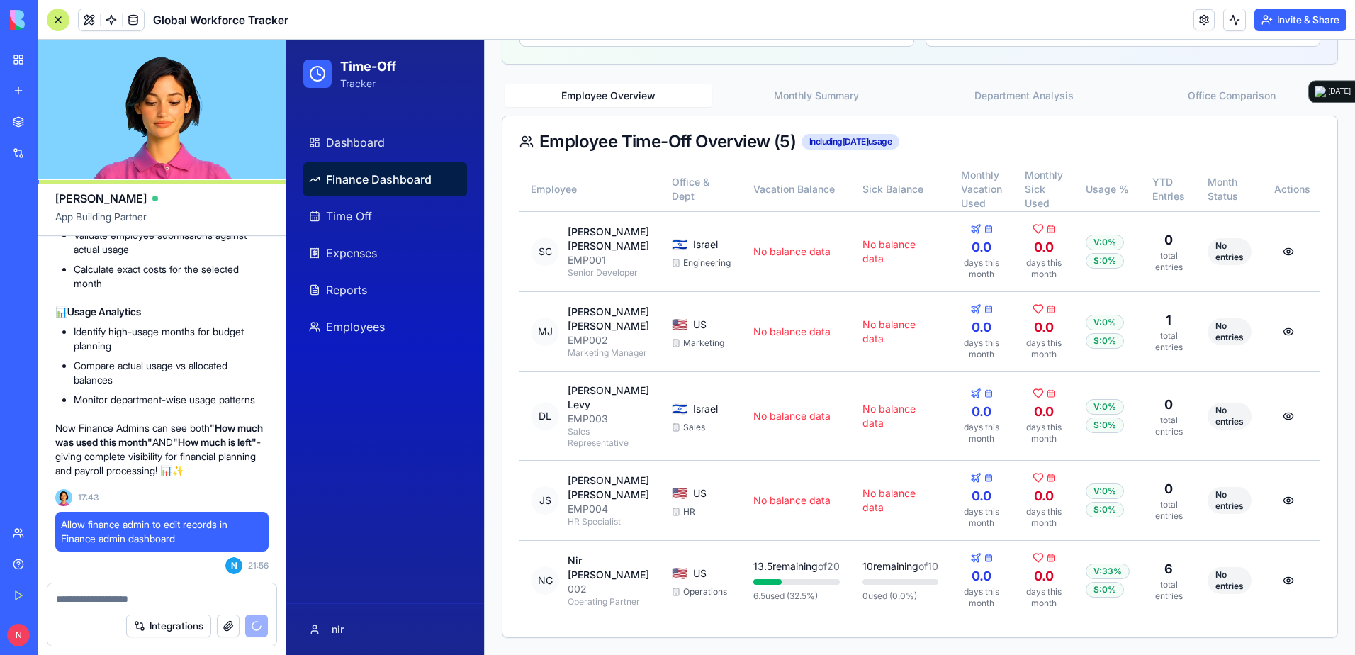
click at [58, 25] on div at bounding box center [58, 20] width 23 height 23
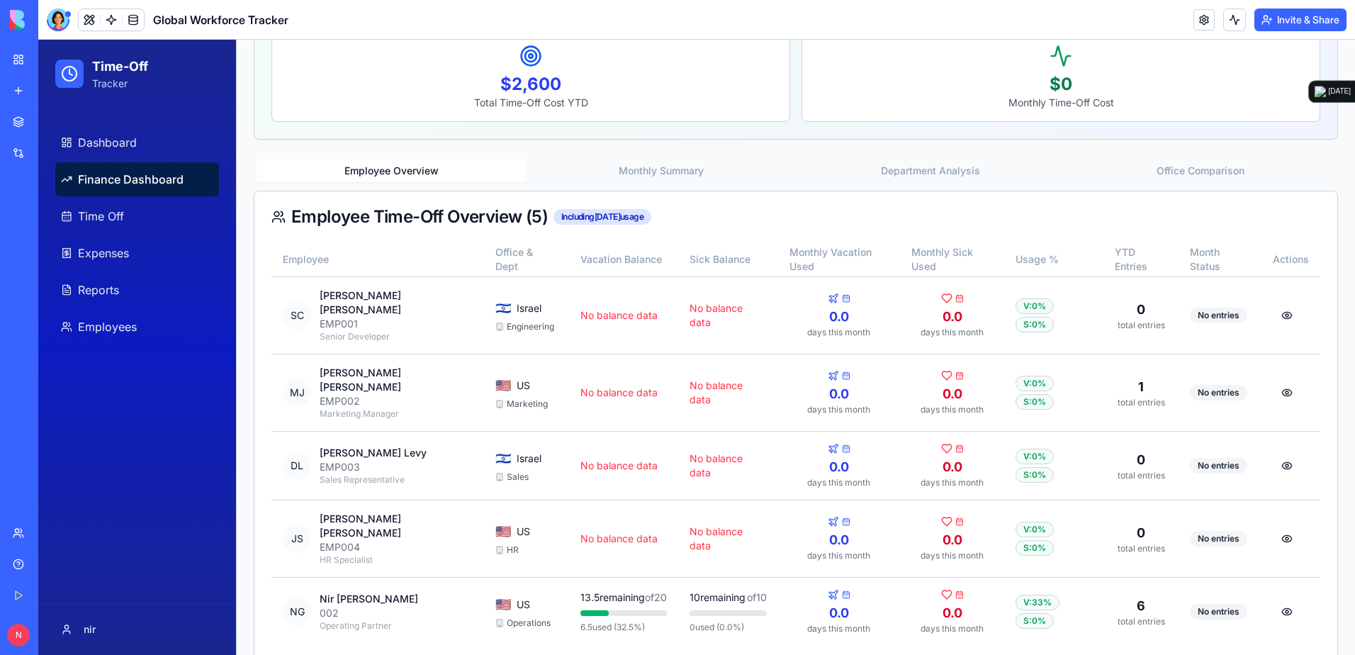
scroll to position [376, 0]
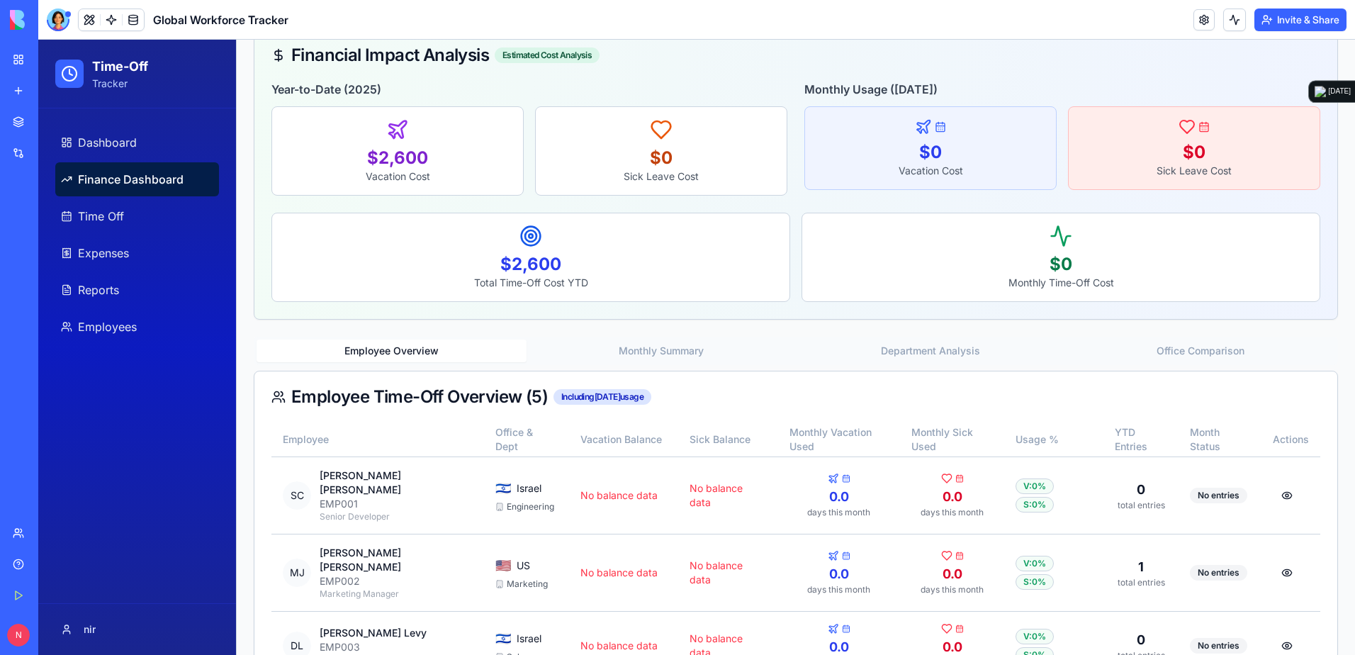
click at [663, 179] on div "Finance Dashboard Comprehensive financial oversight of employee time-off for pa…" at bounding box center [796, 283] width 1084 height 1119
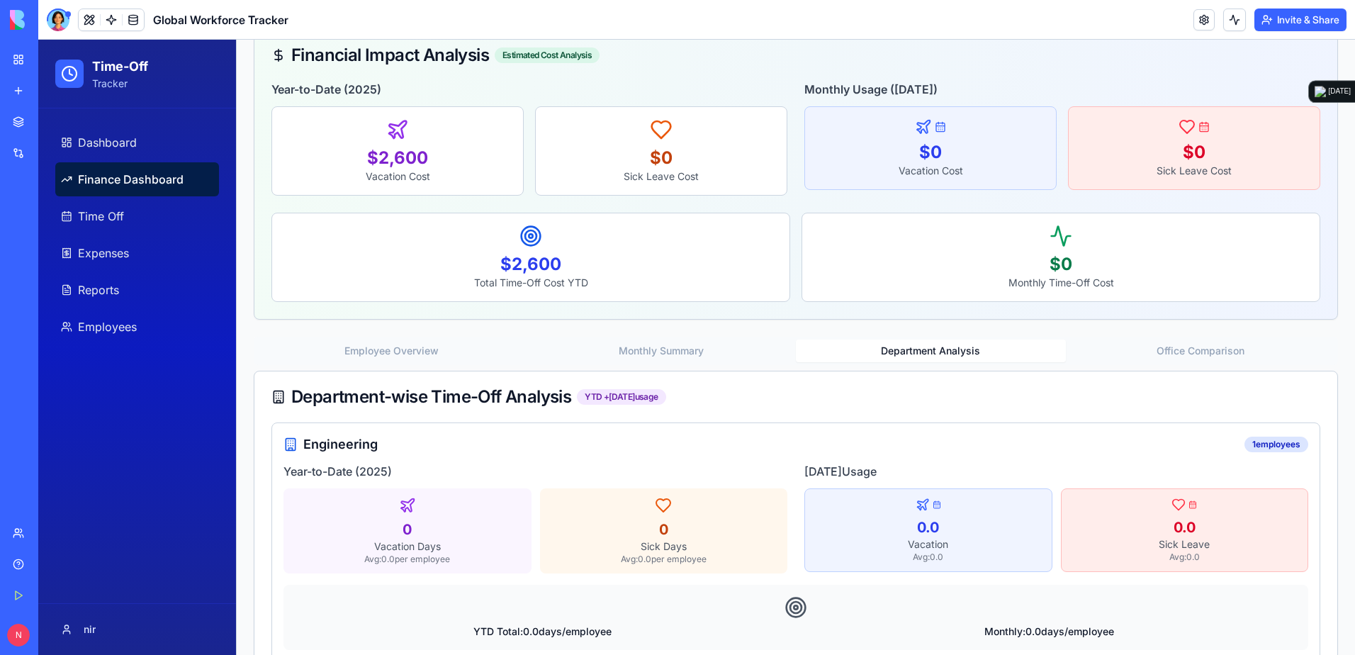
click at [901, 347] on button "Department Analysis" at bounding box center [931, 351] width 270 height 23
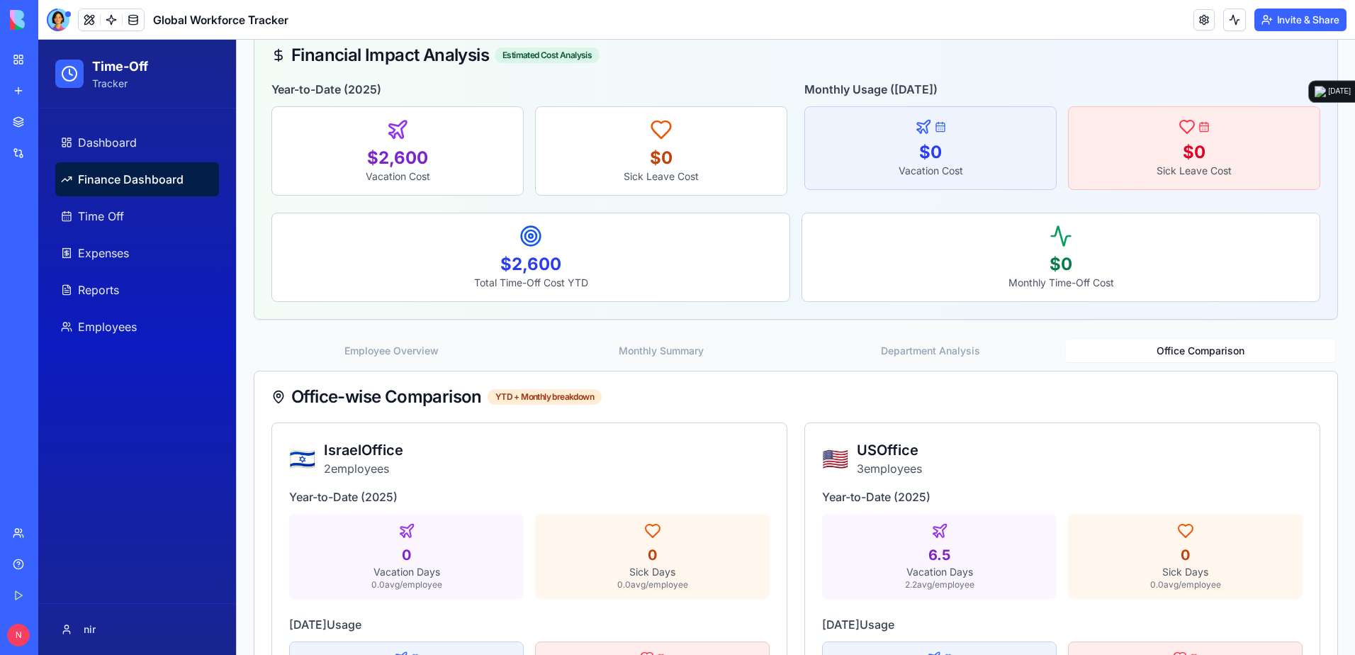
click at [901, 354] on button "Office Comparison" at bounding box center [1201, 351] width 270 height 23
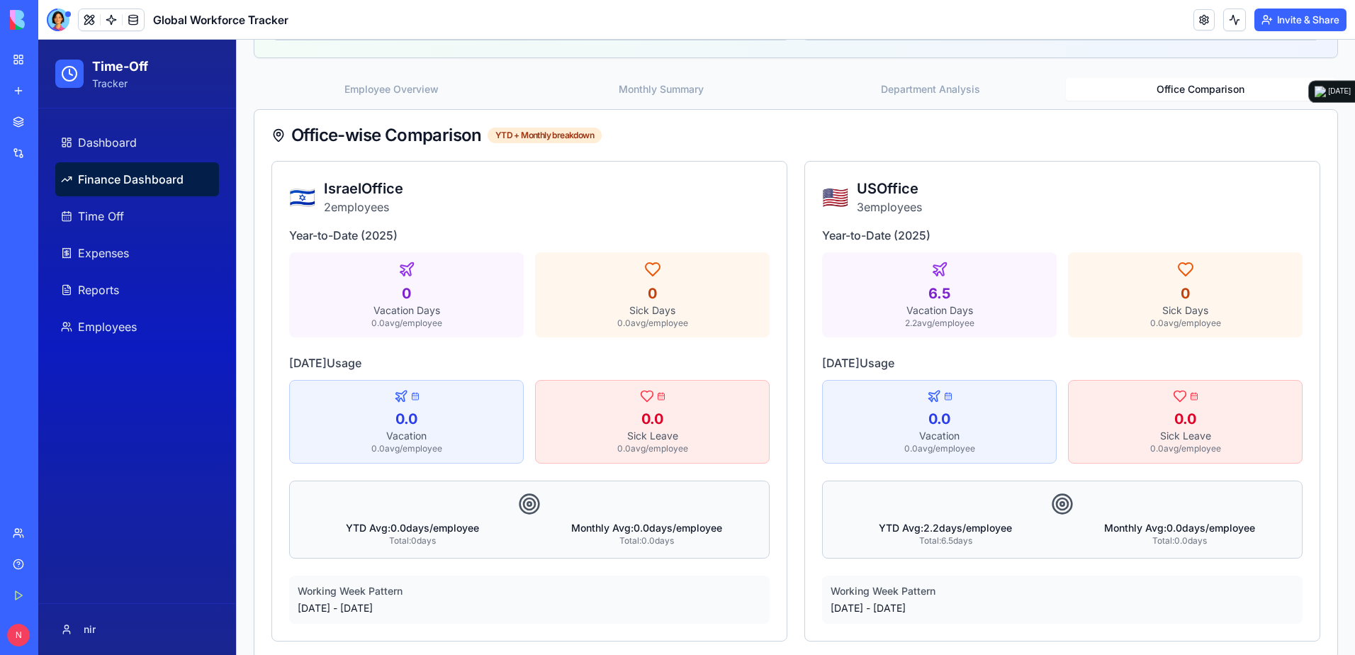
scroll to position [658, 0]
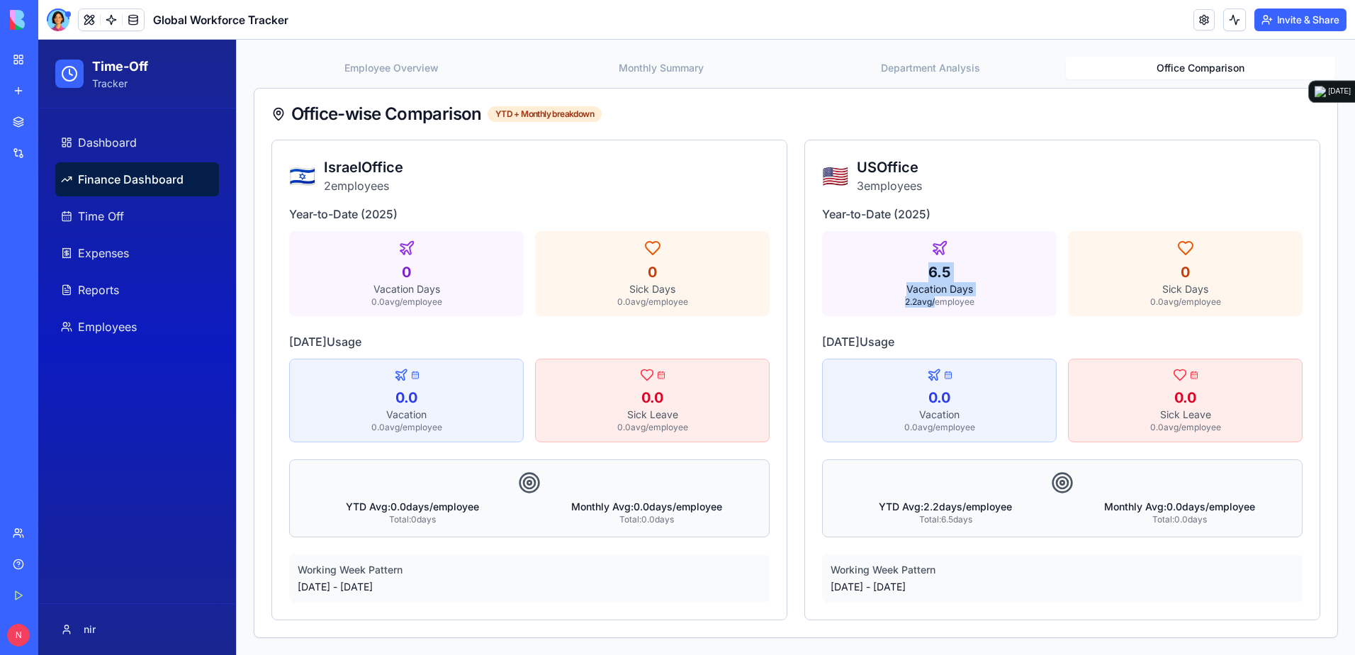
drag, startPoint x: 920, startPoint y: 238, endPoint x: 921, endPoint y: 278, distance: 39.7
click at [901, 286] on div "6.5 Vacation Days 2.2 avg/employee" at bounding box center [939, 273] width 235 height 85
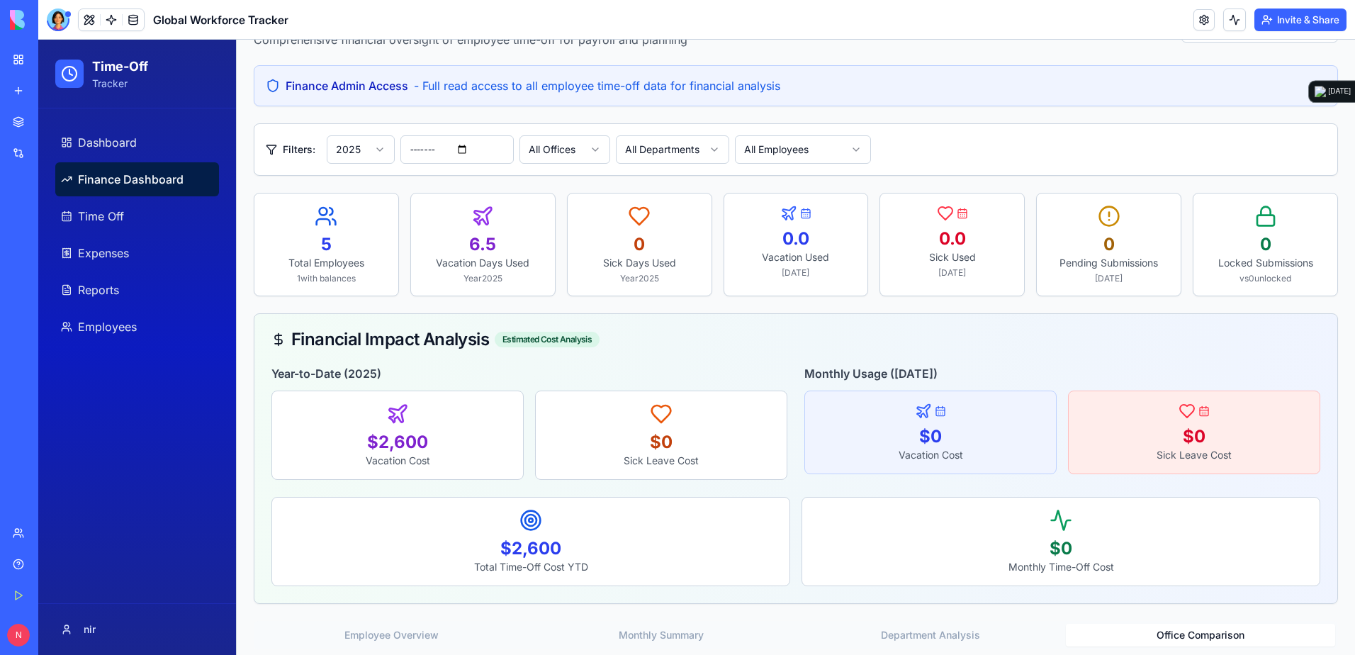
scroll to position [0, 0]
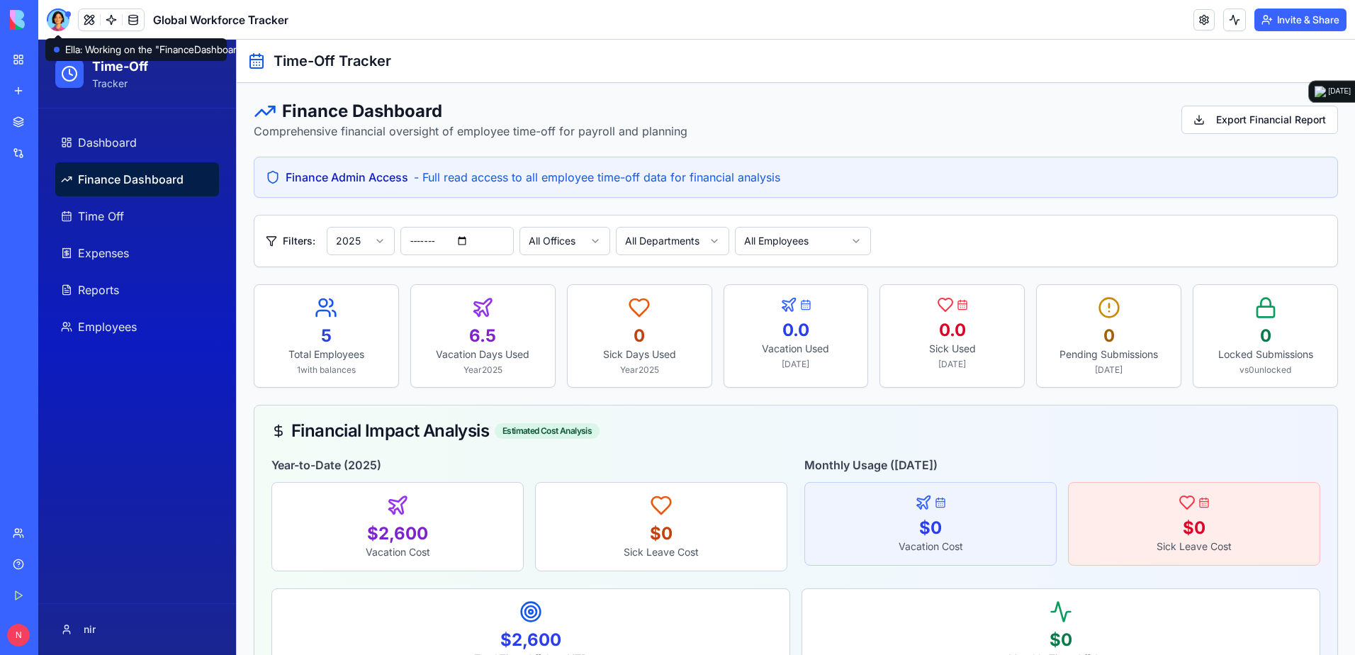
click at [64, 14] on div at bounding box center [58, 20] width 23 height 23
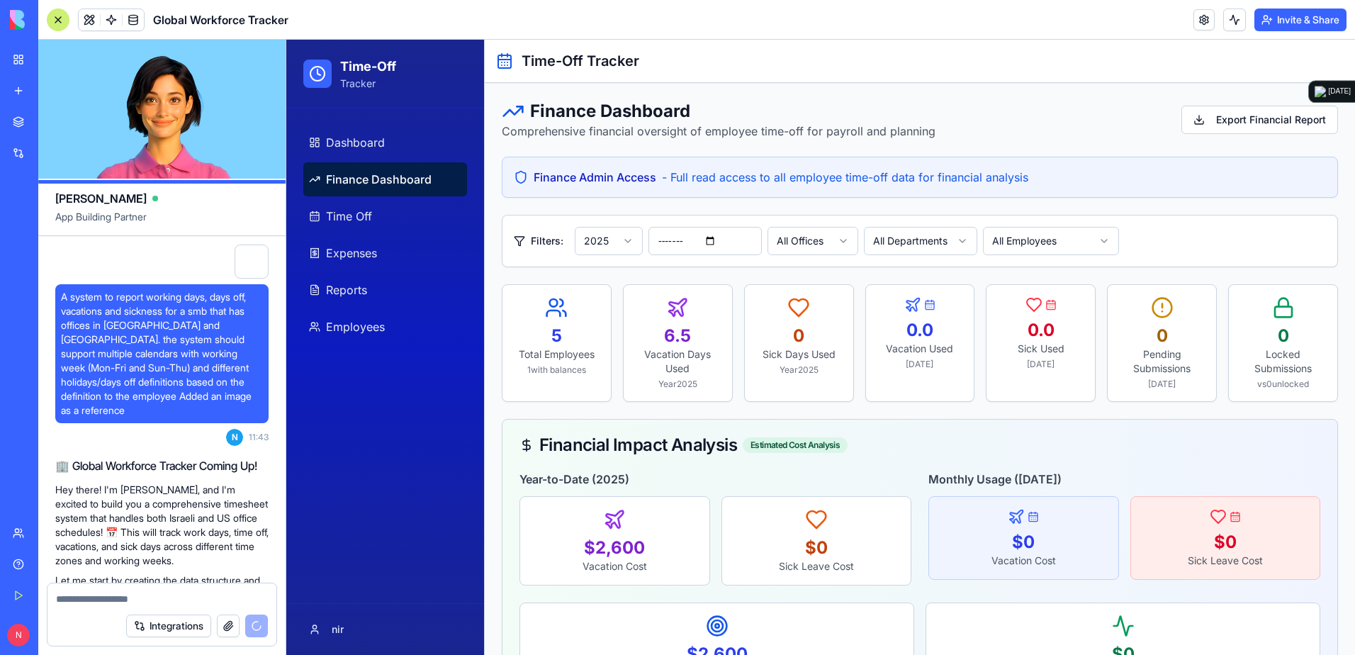
scroll to position [62654, 0]
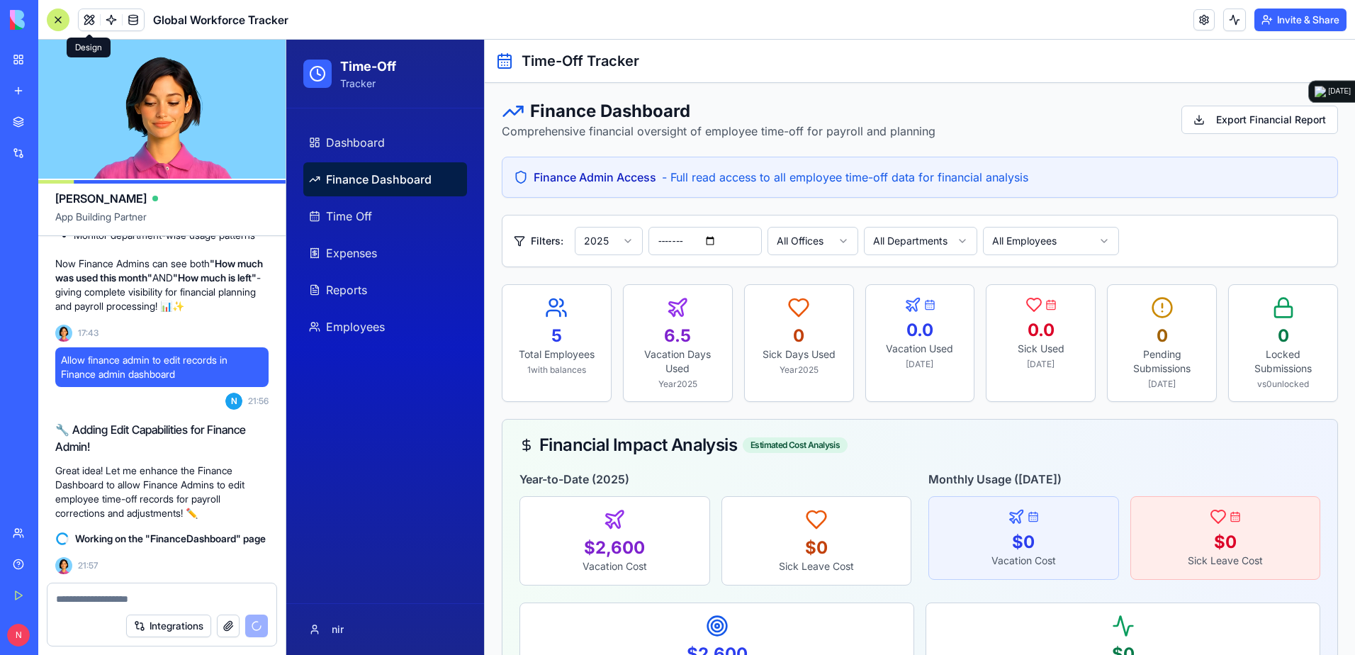
click at [94, 21] on button at bounding box center [89, 19] width 21 height 21
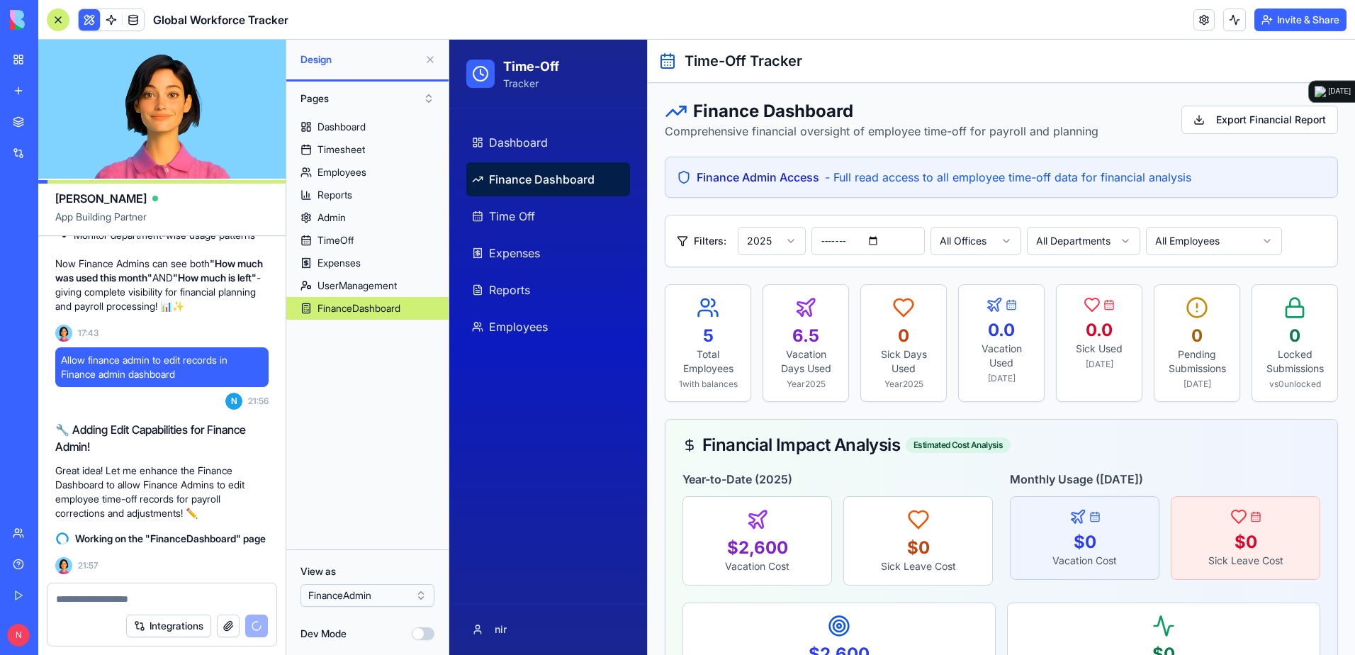
click at [425, 629] on button "Dev Mode" at bounding box center [423, 633] width 23 height 13
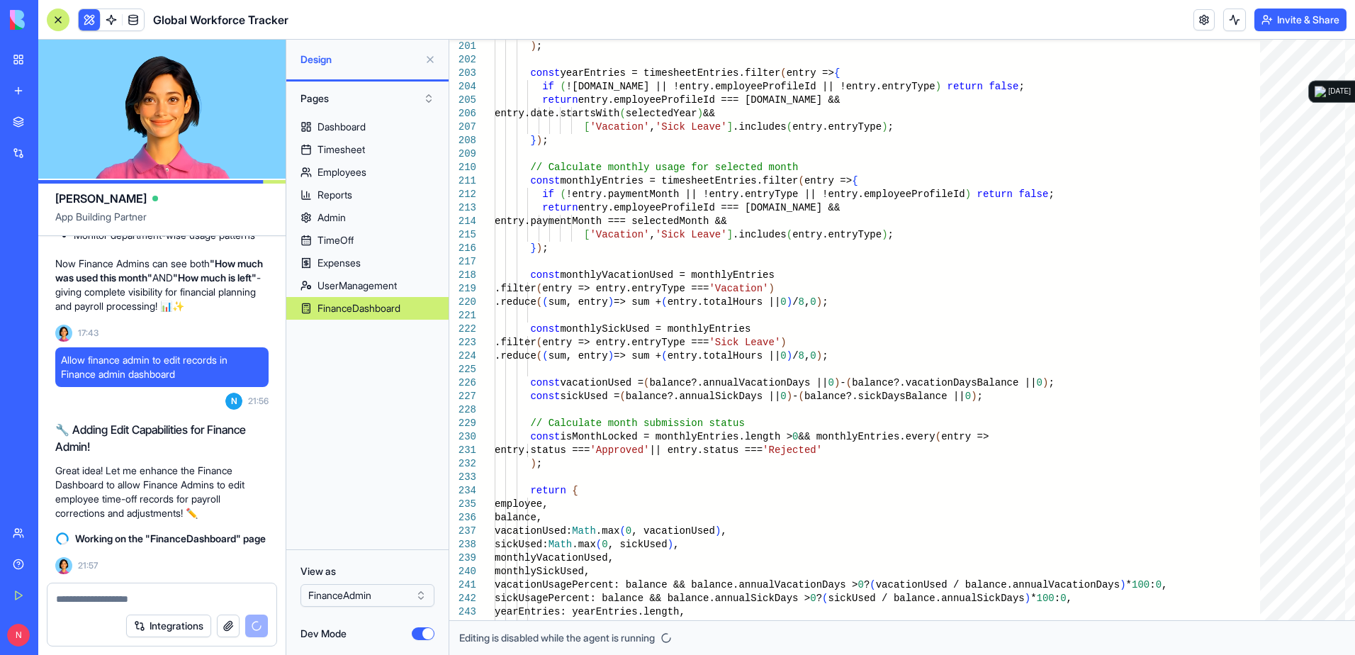
type button "on"
type textarea "**********"
